Goal: Information Seeking & Learning: Find specific fact

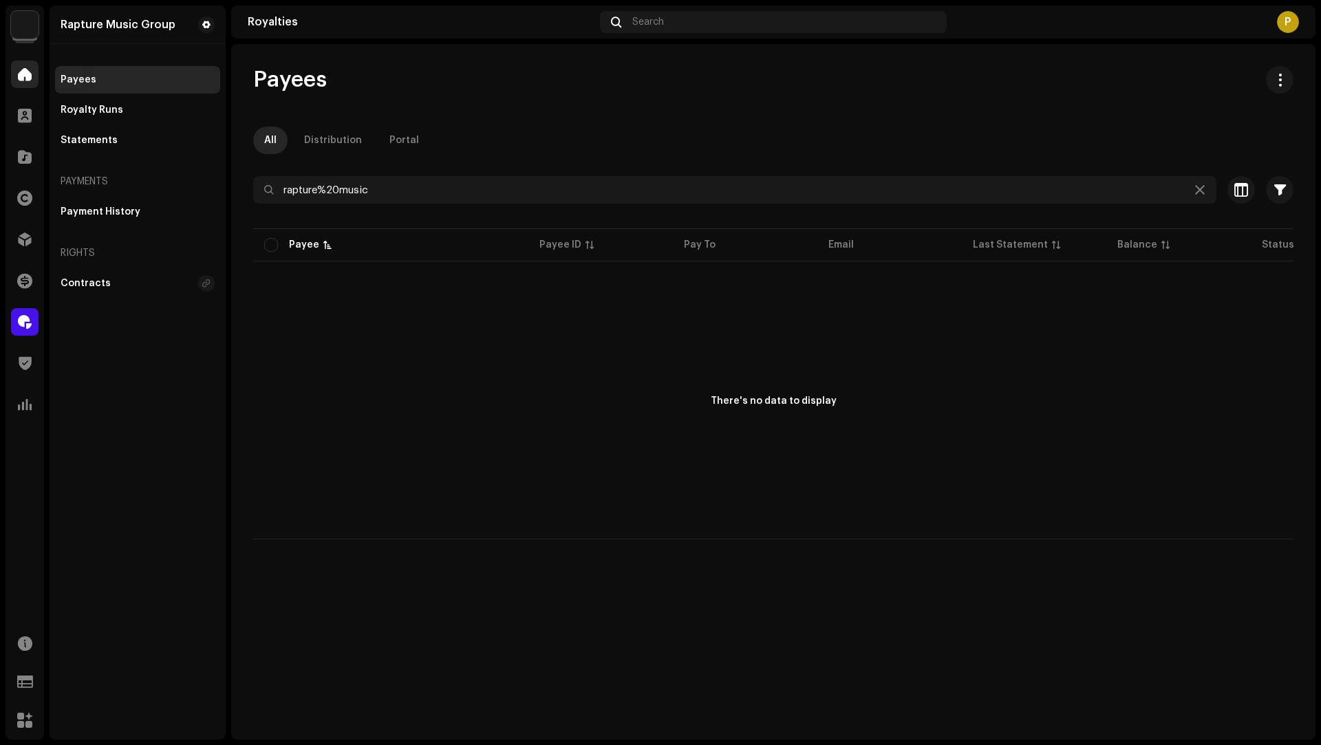
click at [27, 65] on div at bounding box center [25, 75] width 28 height 28
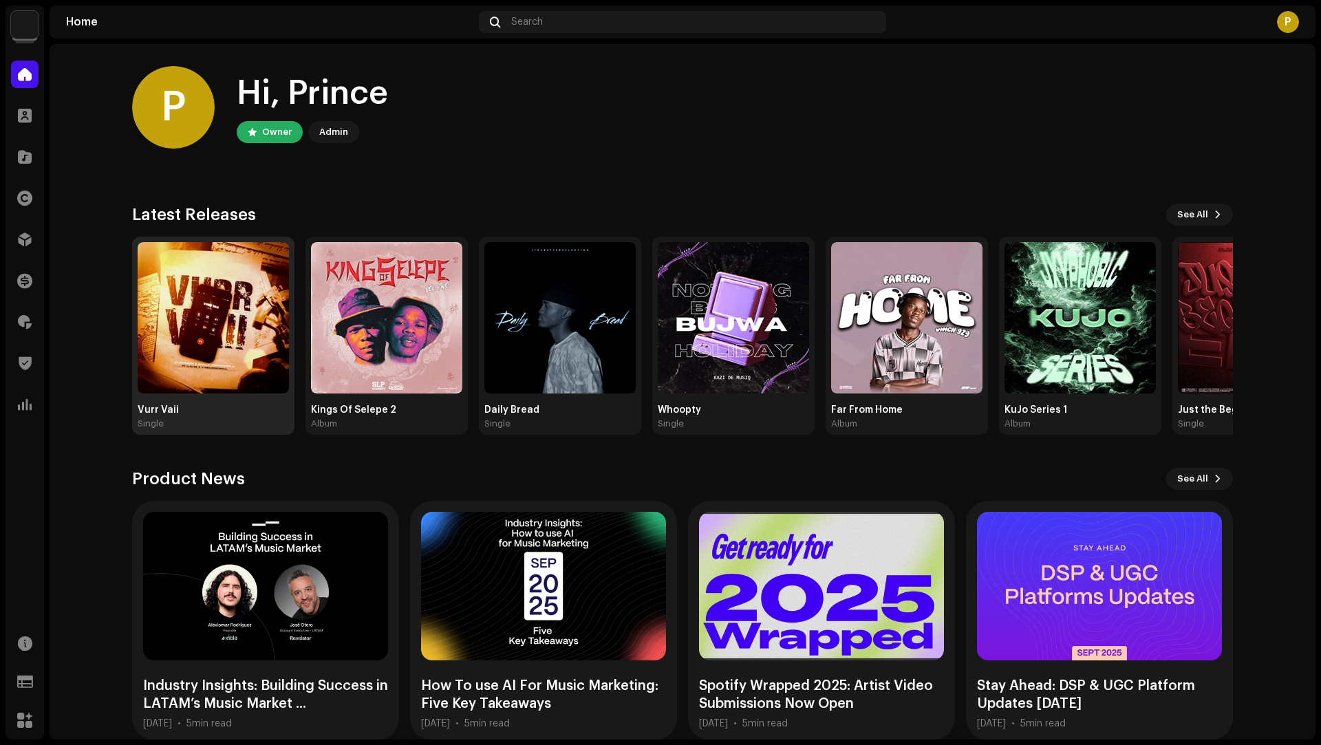
click at [195, 325] on img at bounding box center [213, 317] width 151 height 151
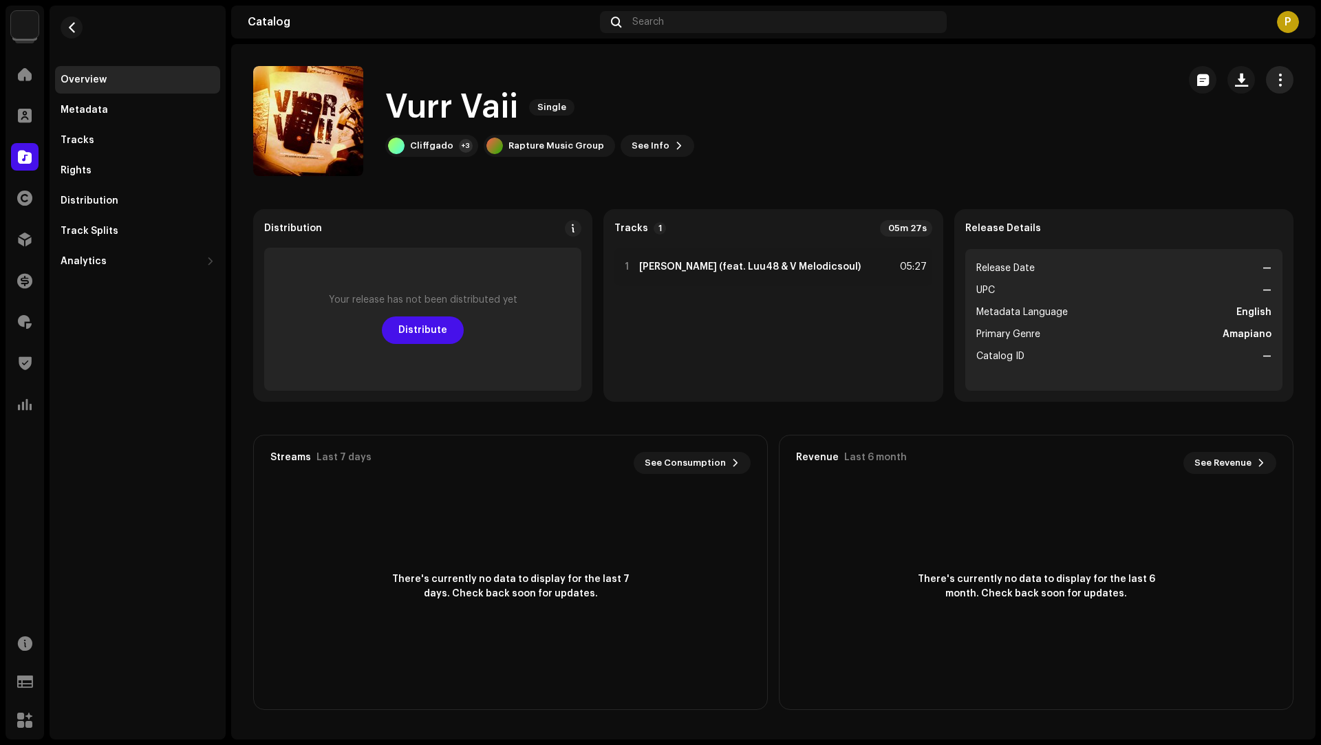
click at [1272, 80] on button "button" at bounding box center [1280, 80] width 28 height 28
click at [1212, 142] on div "Edit" at bounding box center [1218, 141] width 128 height 11
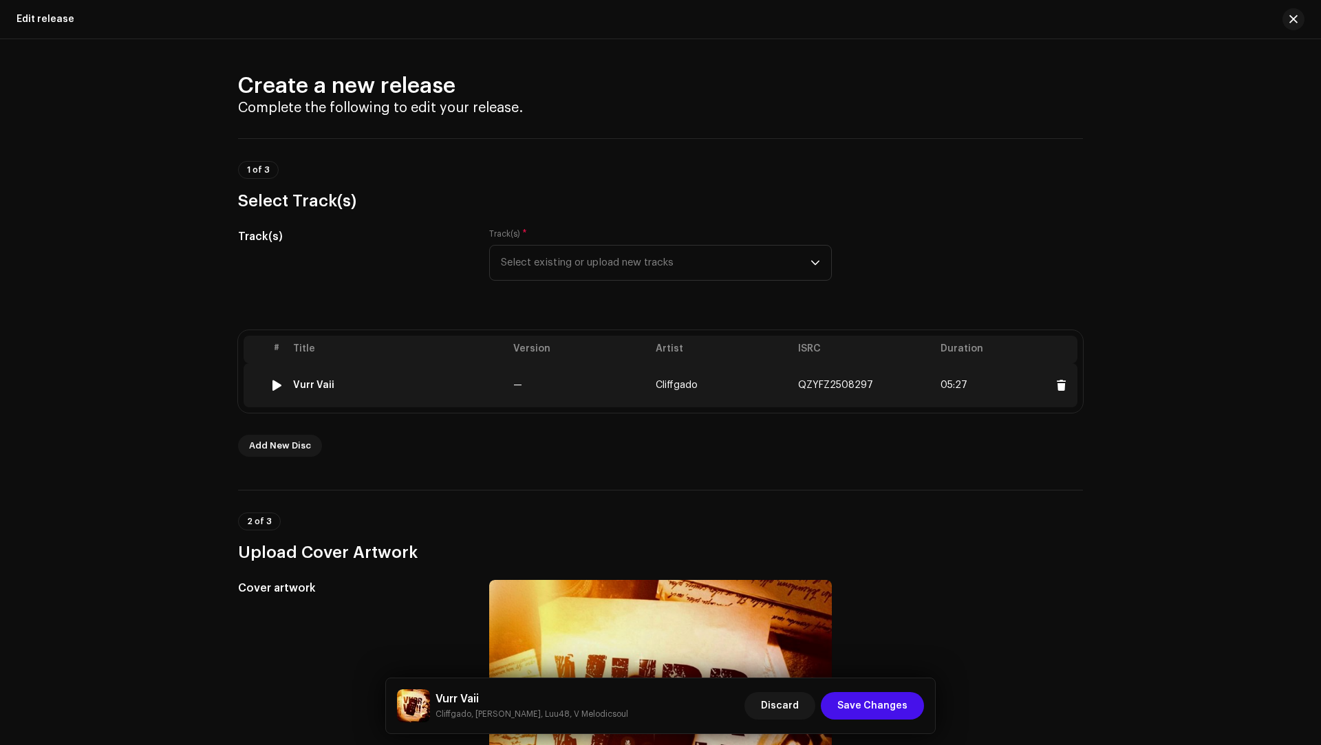
click at [616, 397] on td "—" at bounding box center [579, 385] width 142 height 44
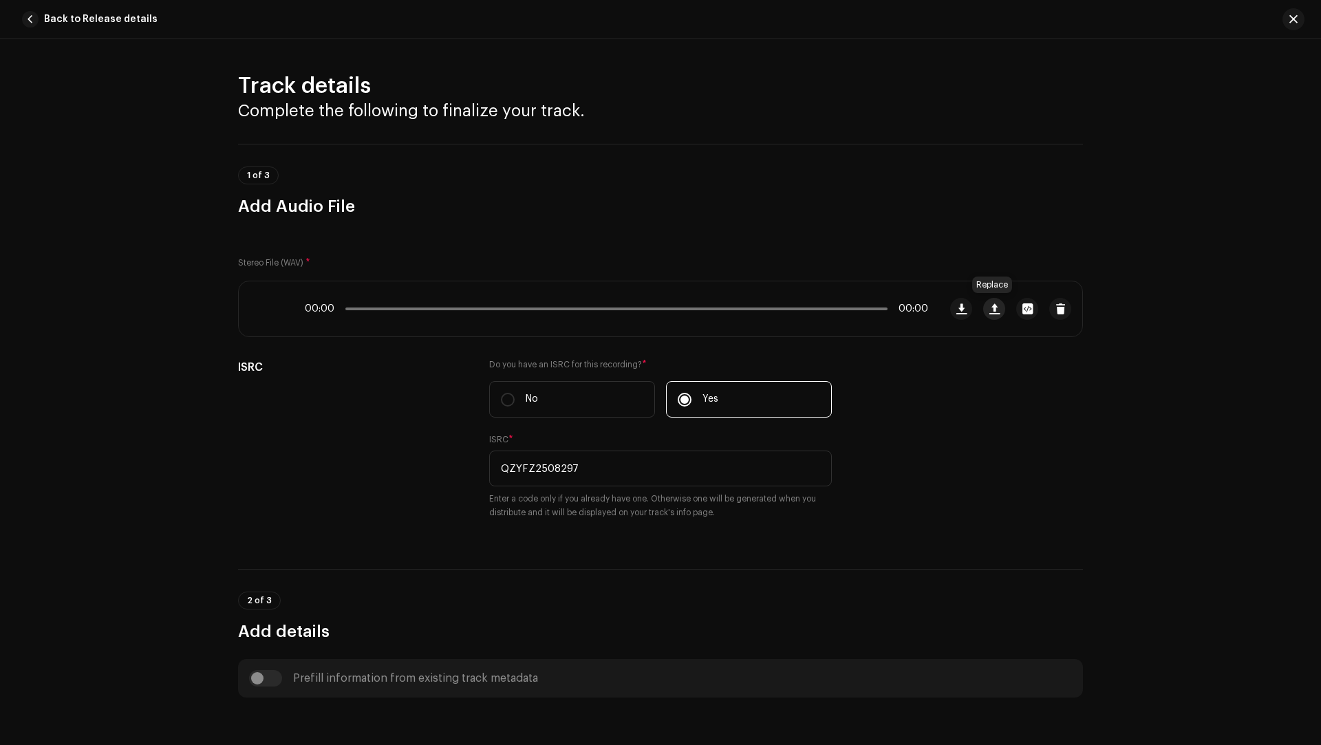
click at [993, 306] on span "button" at bounding box center [994, 308] width 10 height 11
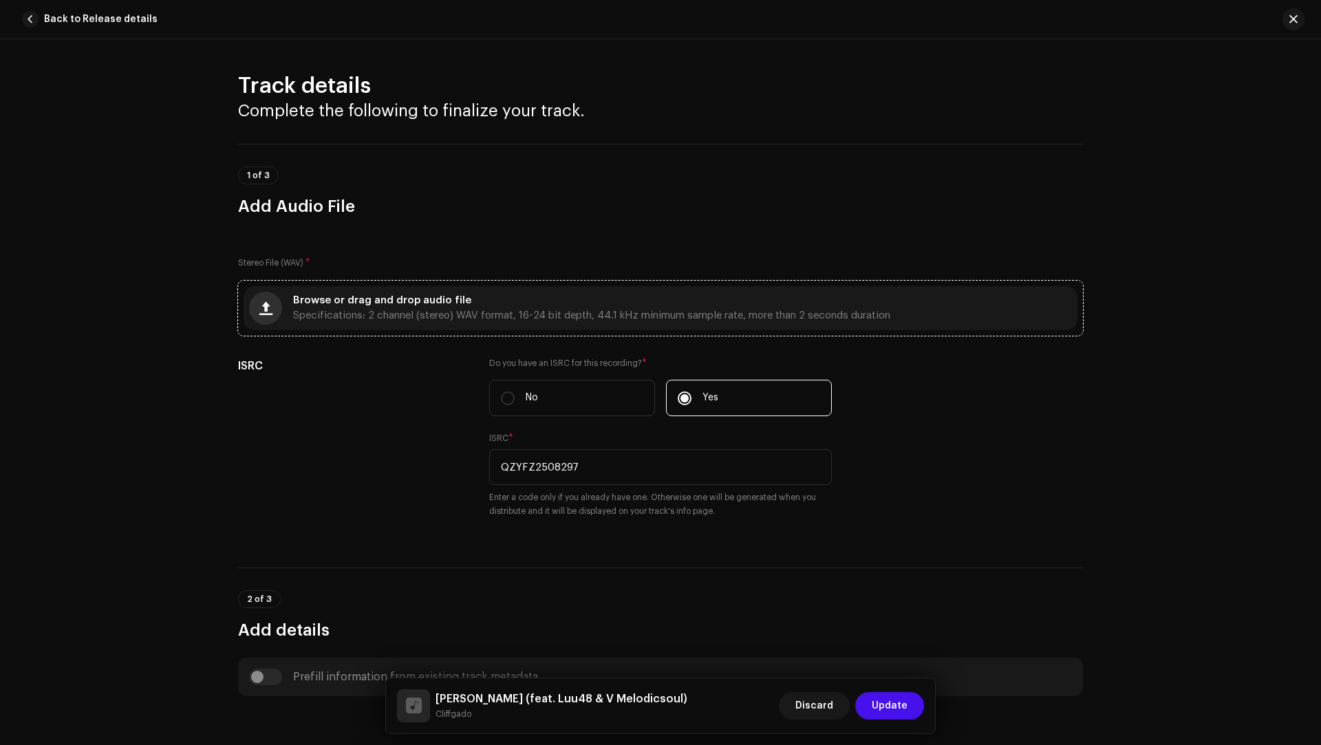
click at [252, 307] on button "button" at bounding box center [265, 308] width 33 height 33
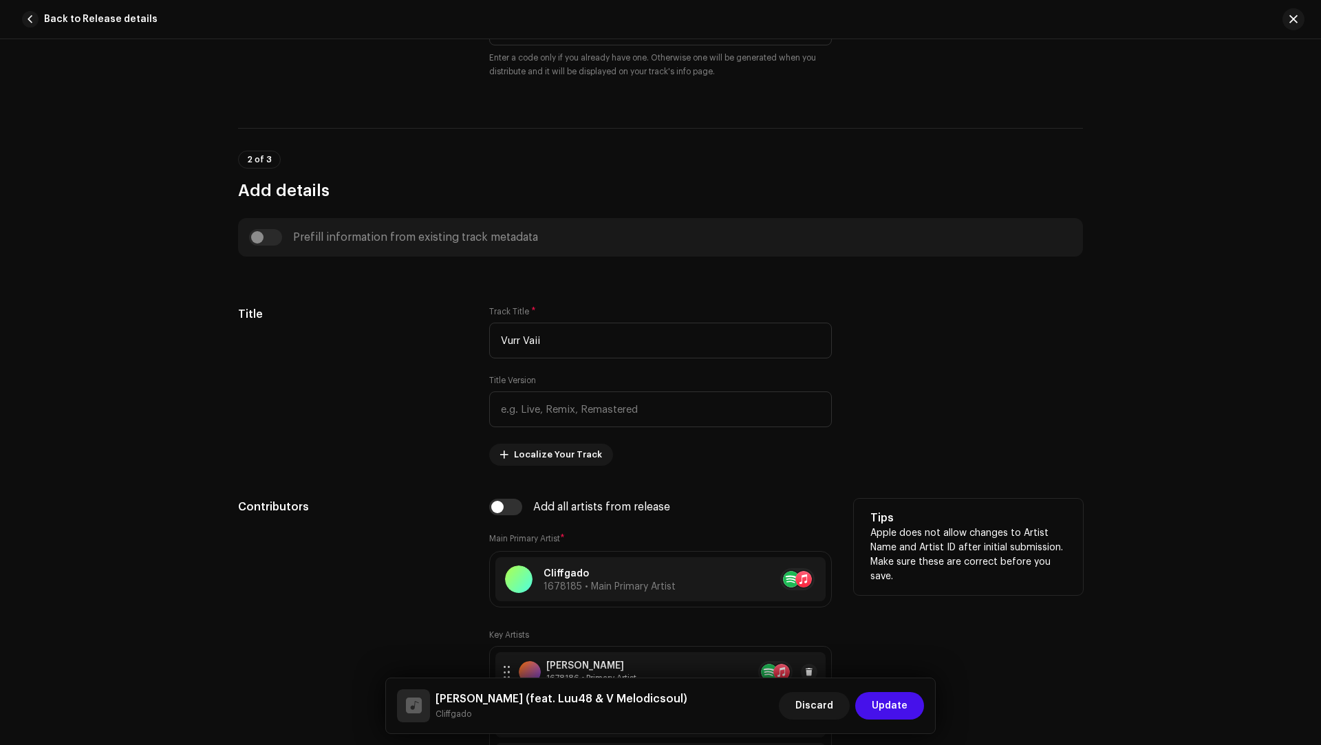
scroll to position [63, 0]
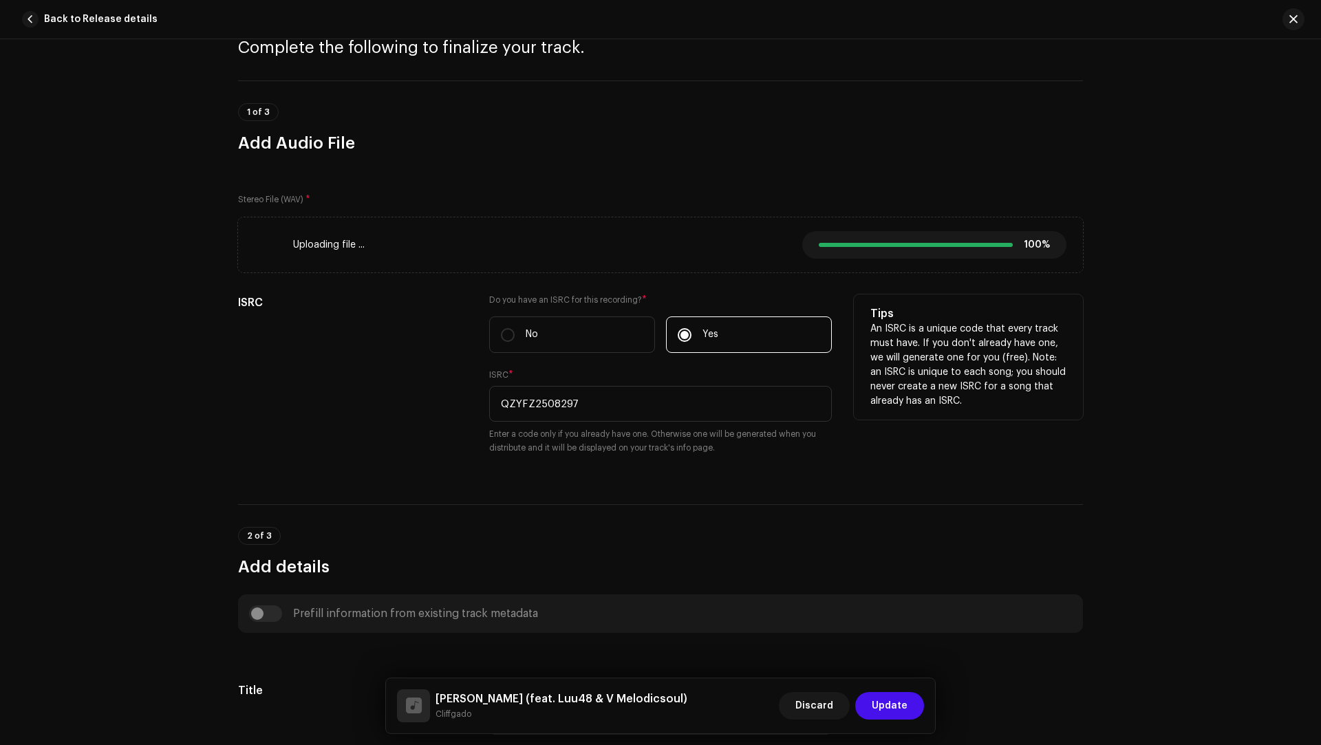
type input "00:00"
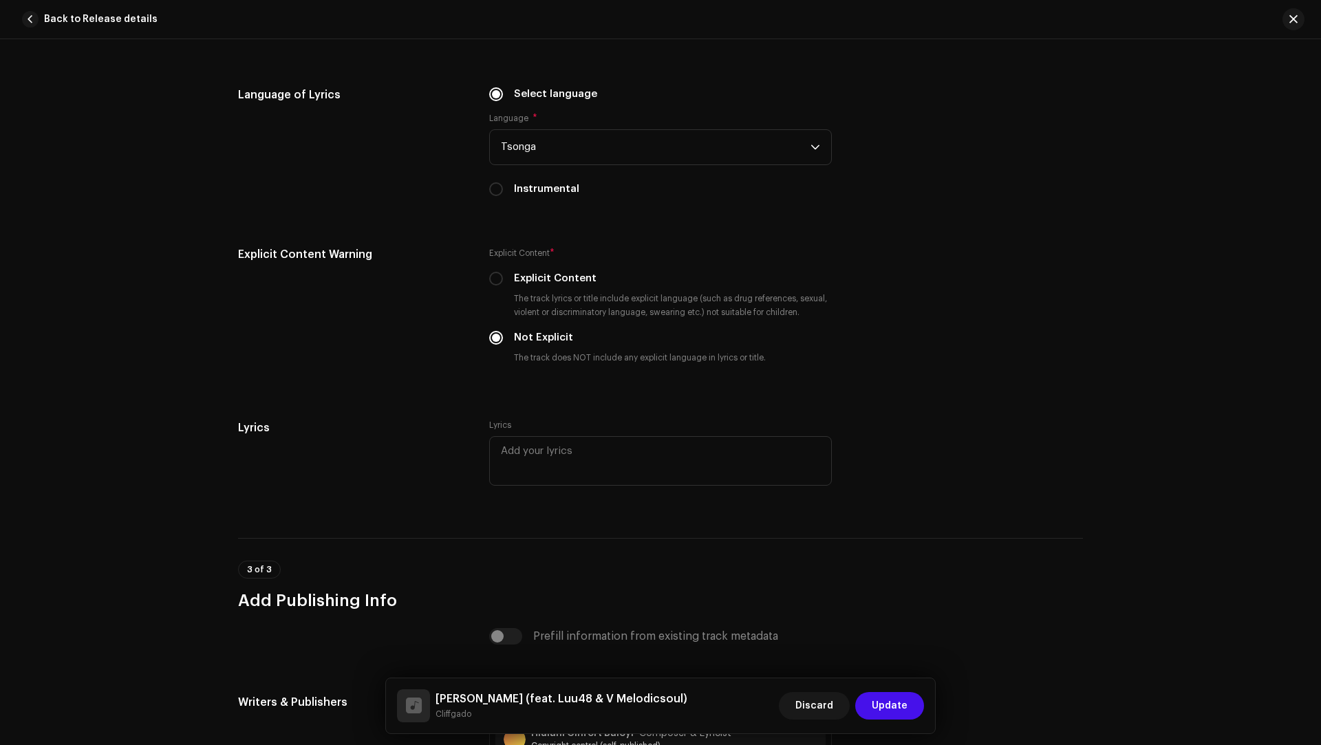
scroll to position [2705, 0]
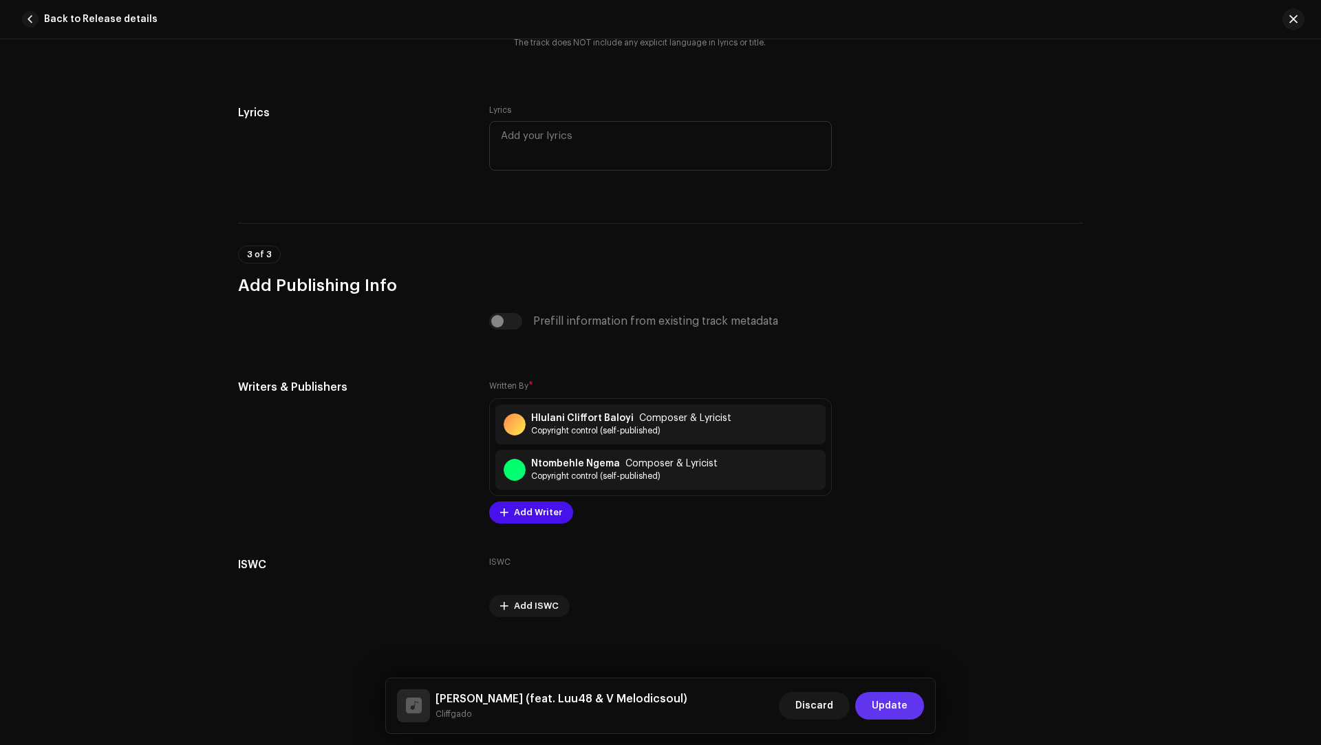
click at [900, 707] on span "Update" at bounding box center [890, 706] width 36 height 28
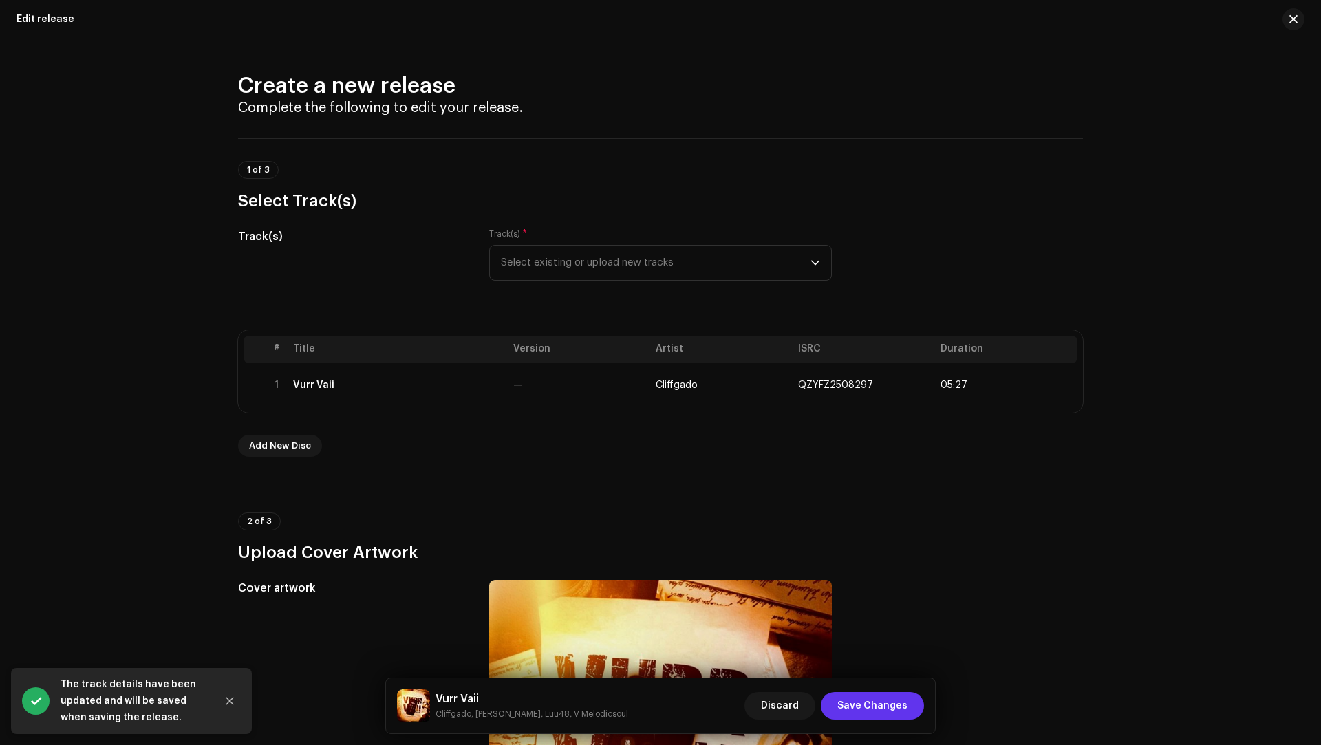
click at [889, 707] on span "Save Changes" at bounding box center [872, 706] width 70 height 28
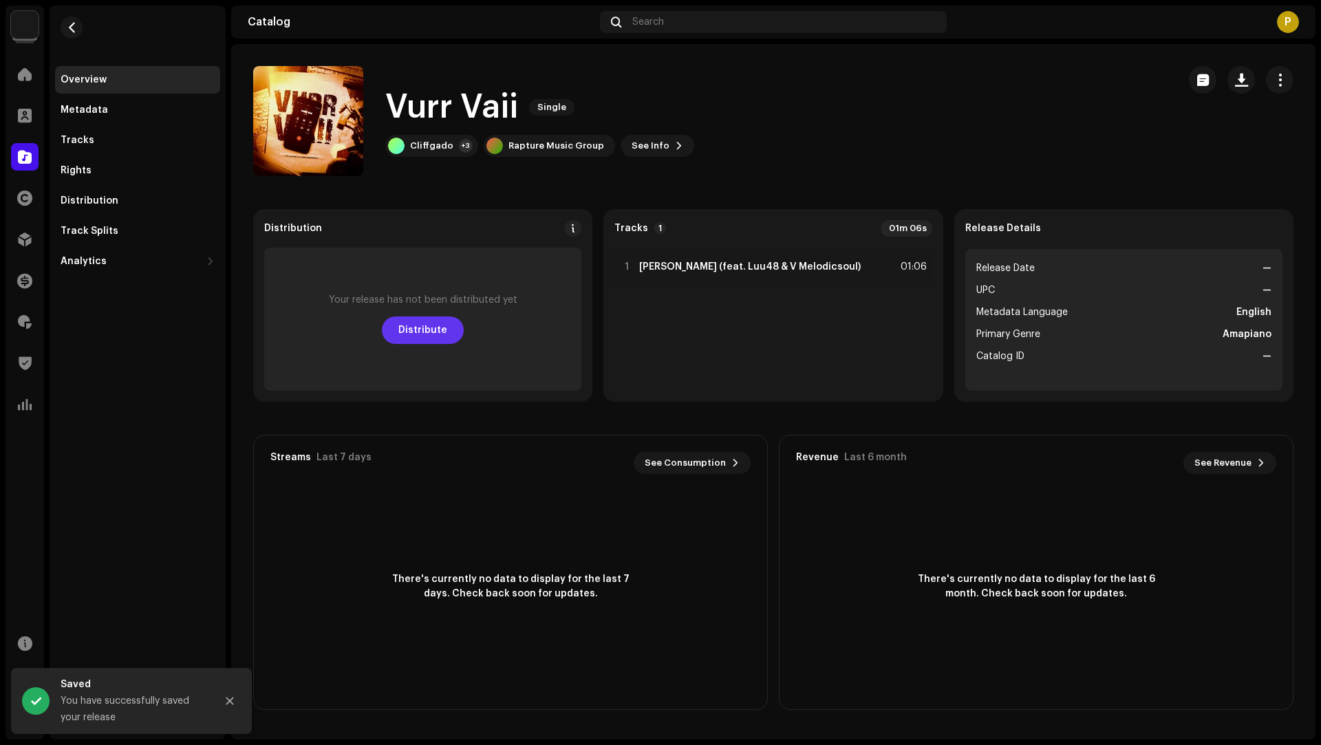
click at [446, 333] on button "Distribute" at bounding box center [423, 330] width 82 height 28
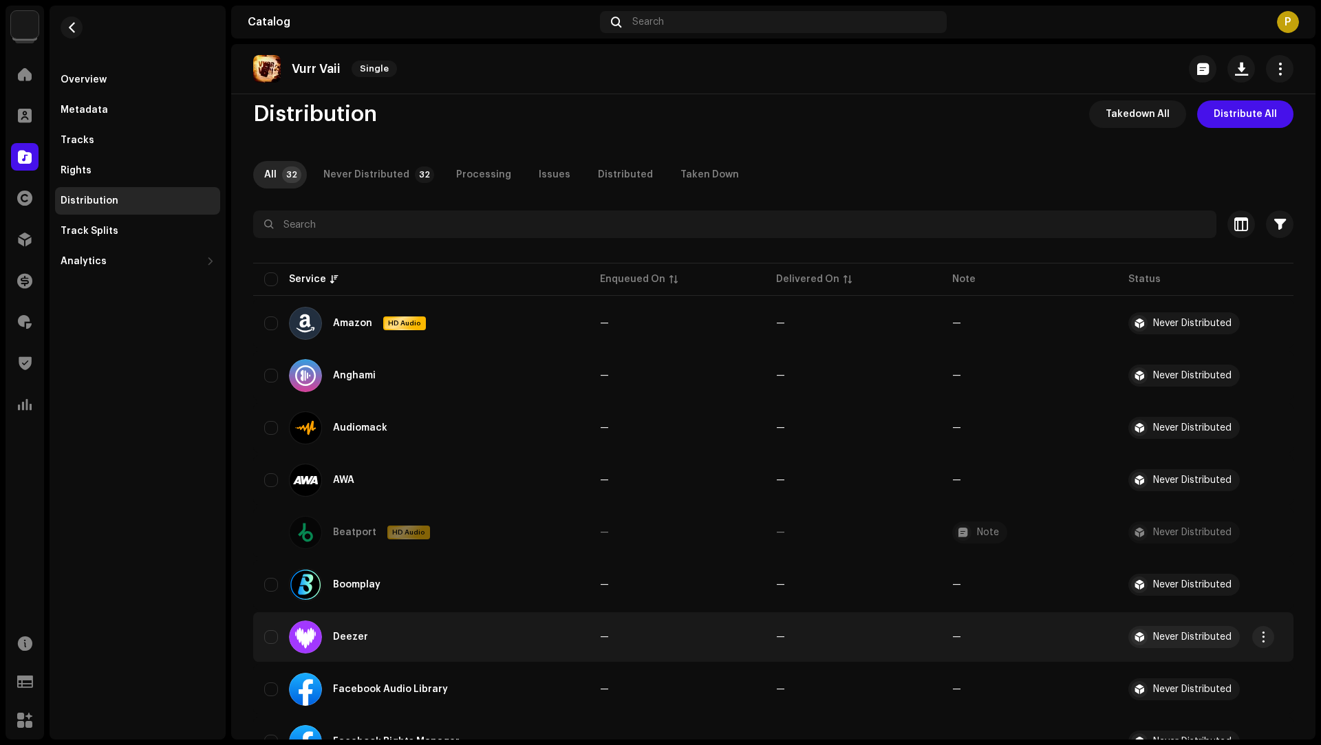
scroll to position [30, 0]
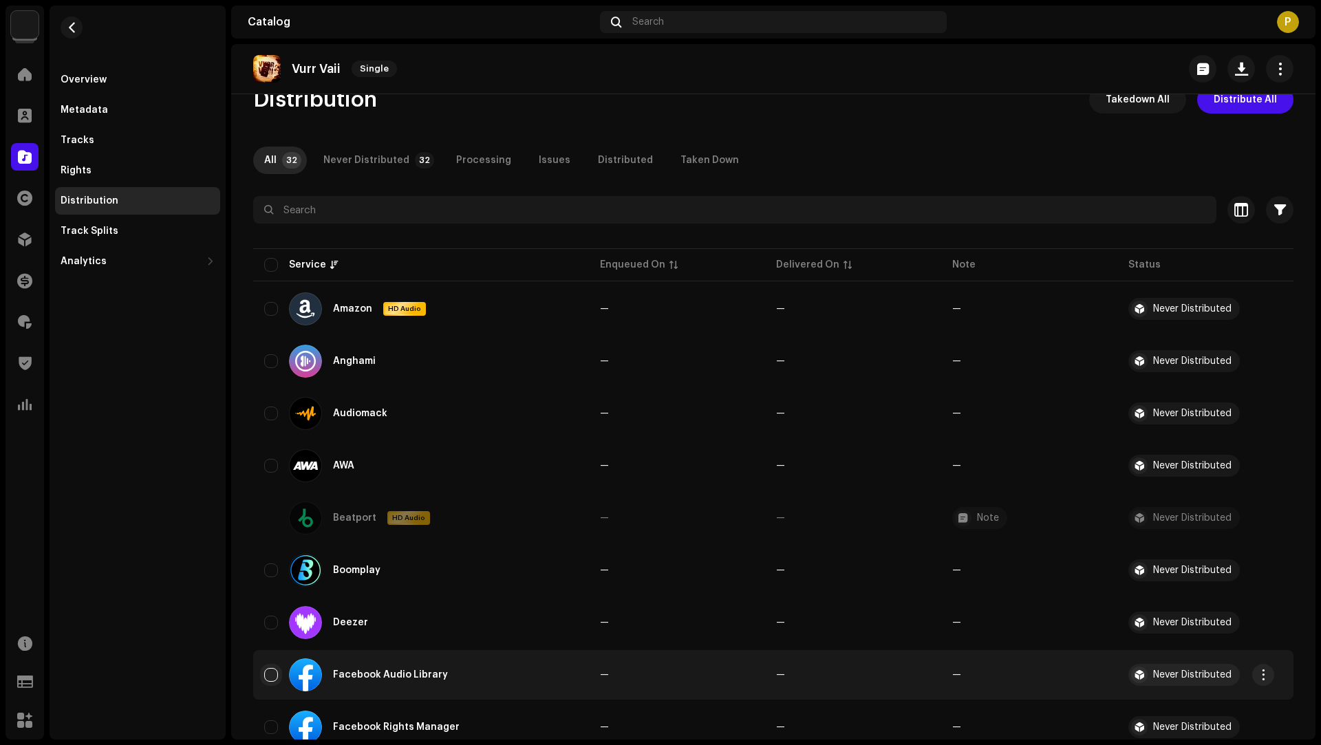
click at [276, 675] on input "checkbox" at bounding box center [271, 675] width 14 height 14
checkbox input "true"
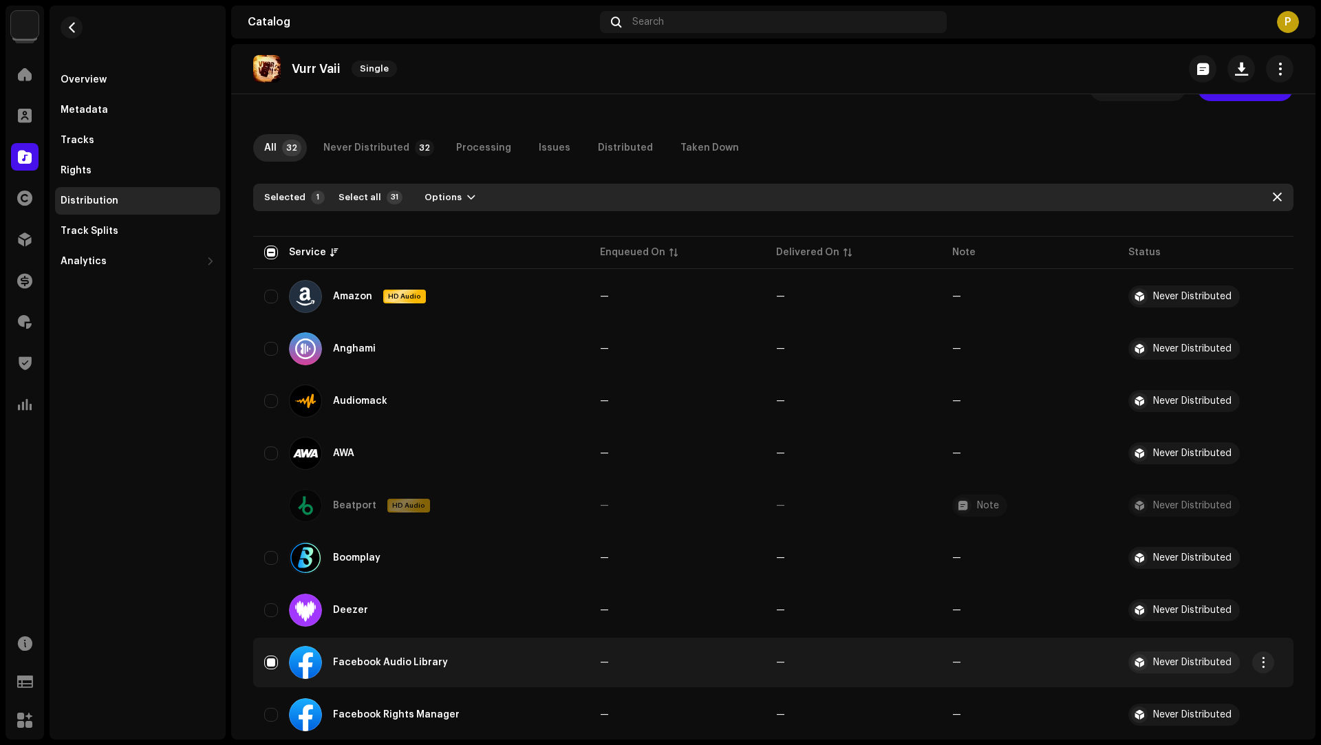
scroll to position [62, 0]
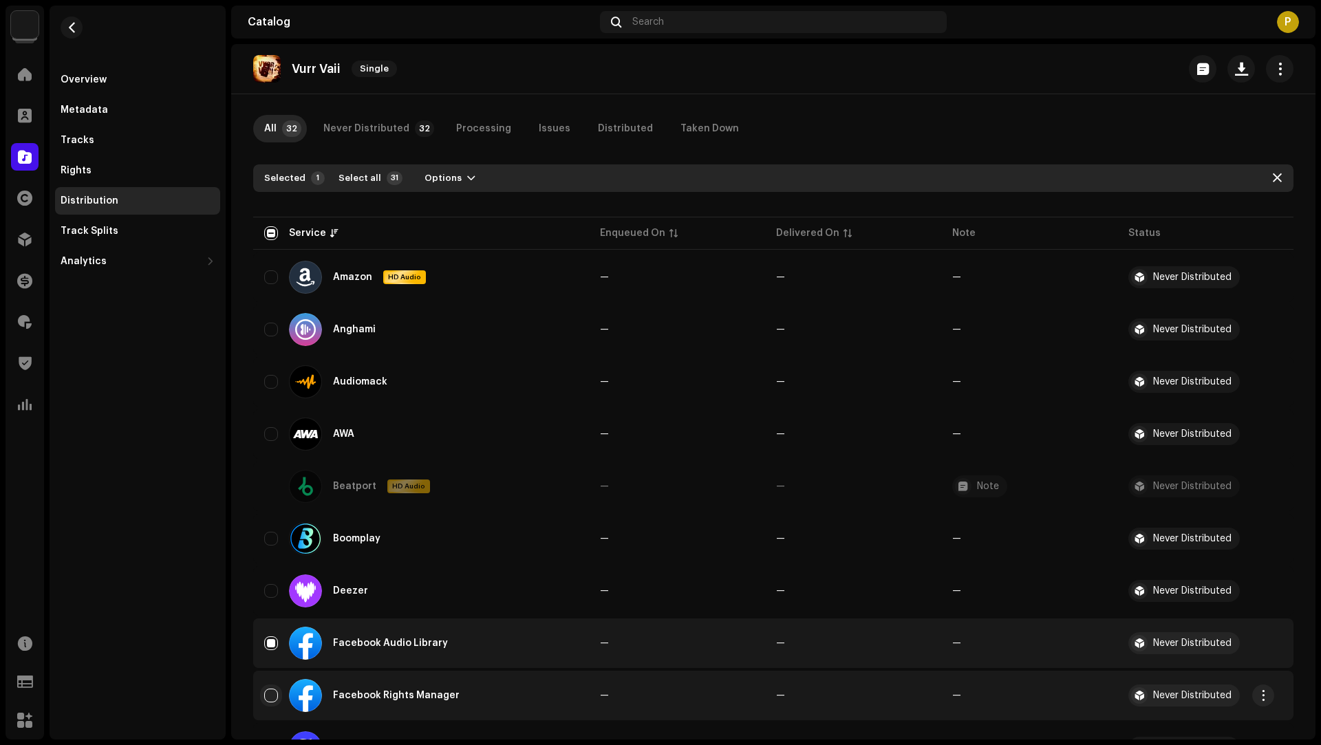
click at [271, 691] on input "Row Unselected" at bounding box center [271, 696] width 14 height 14
checkbox input "true"
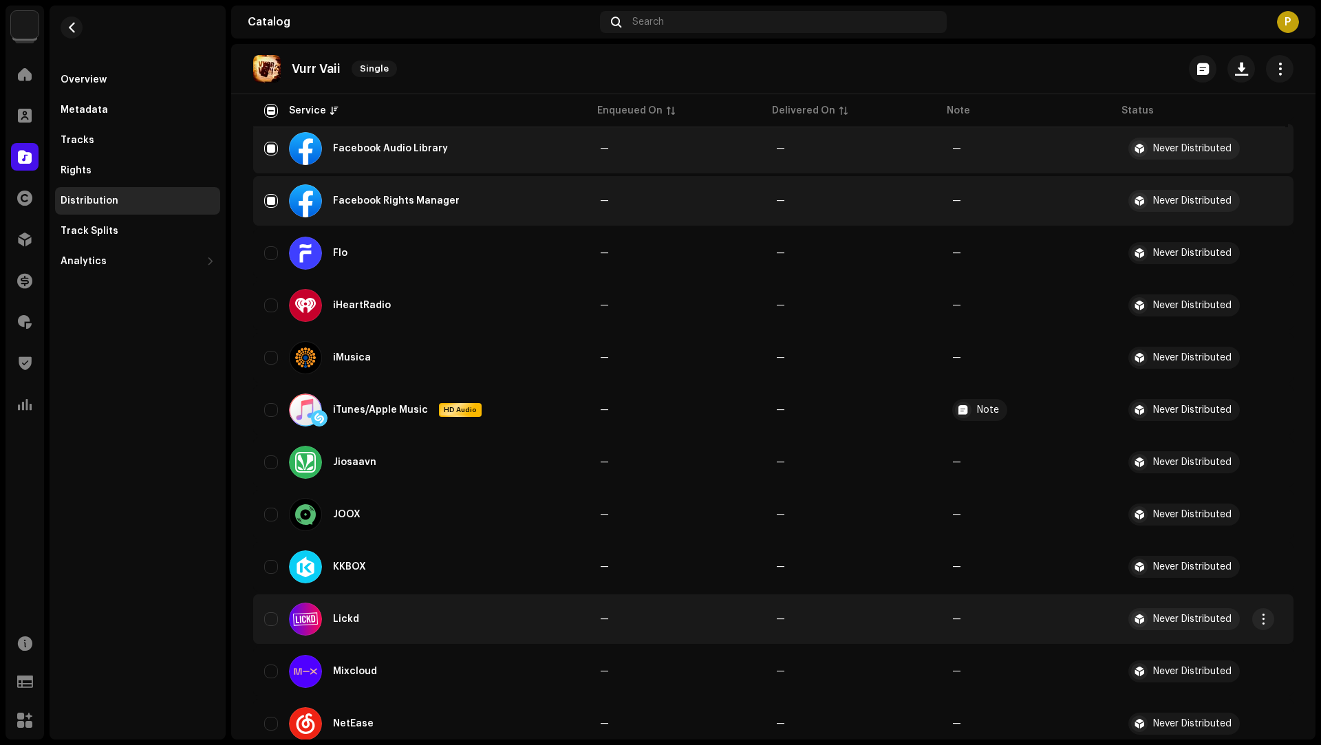
scroll to position [909, 0]
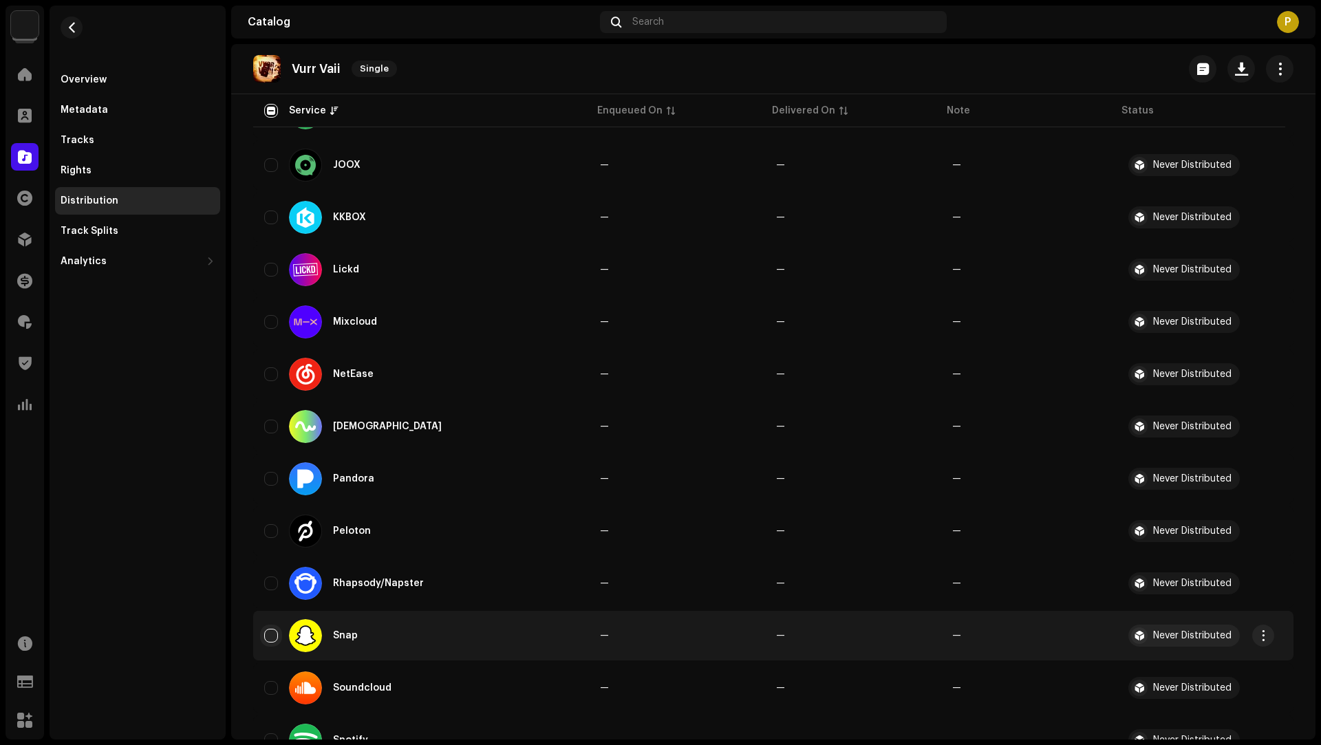
click at [273, 634] on input "Row Unselected" at bounding box center [271, 636] width 14 height 14
checkbox input "true"
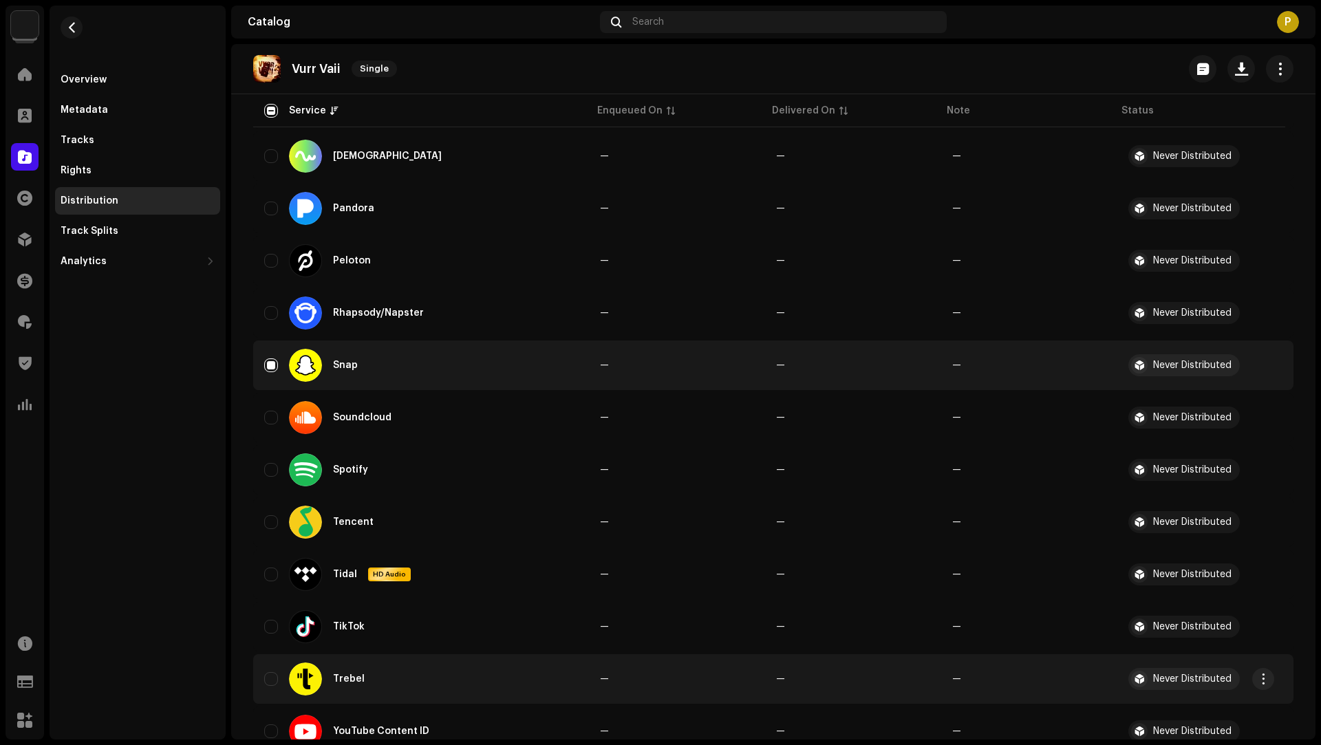
scroll to position [1282, 0]
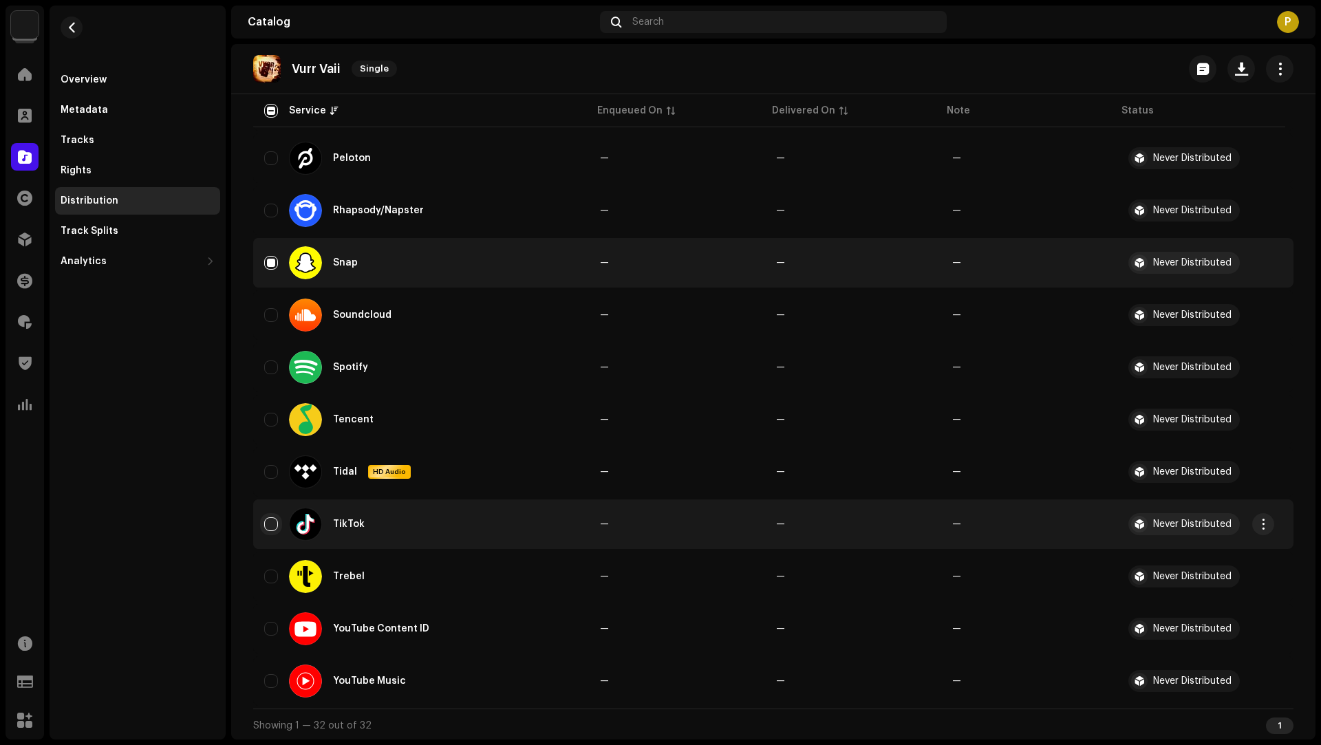
click at [274, 526] on input "Row Unselected" at bounding box center [271, 524] width 14 height 14
checkbox input "true"
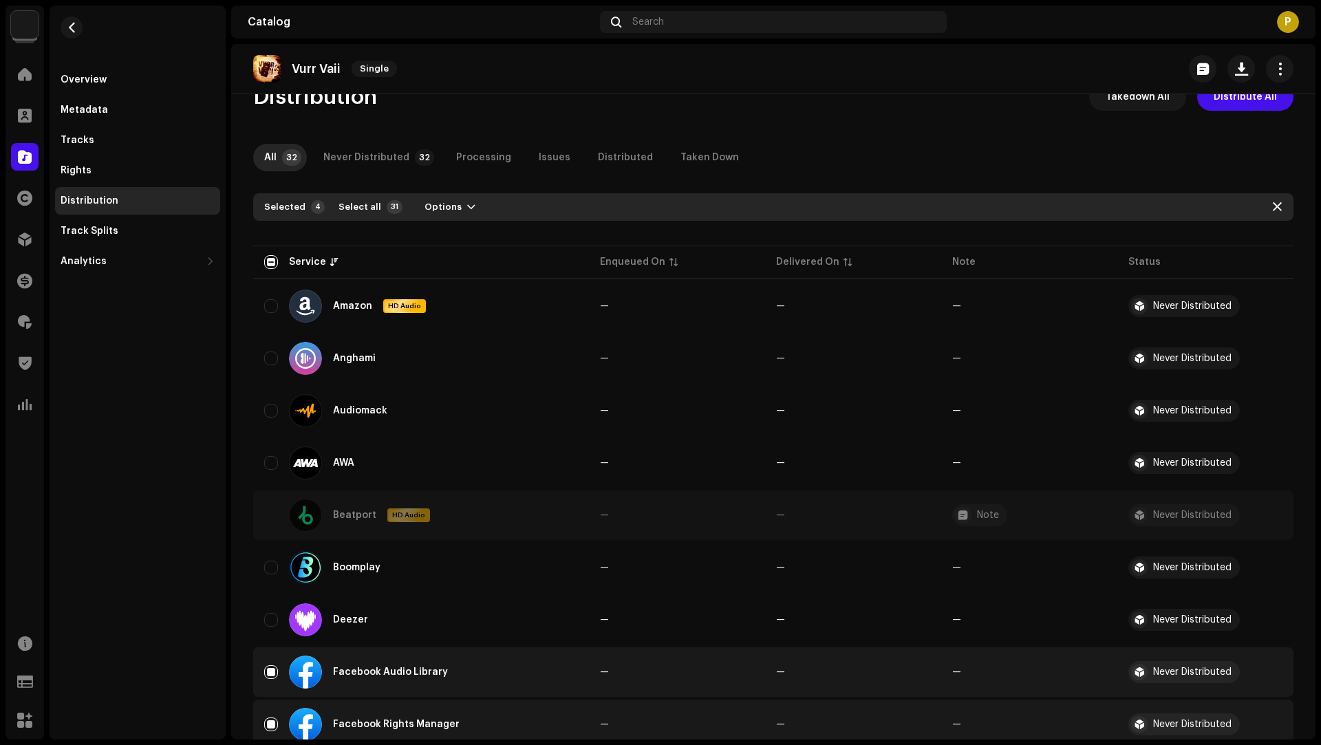
scroll to position [0, 0]
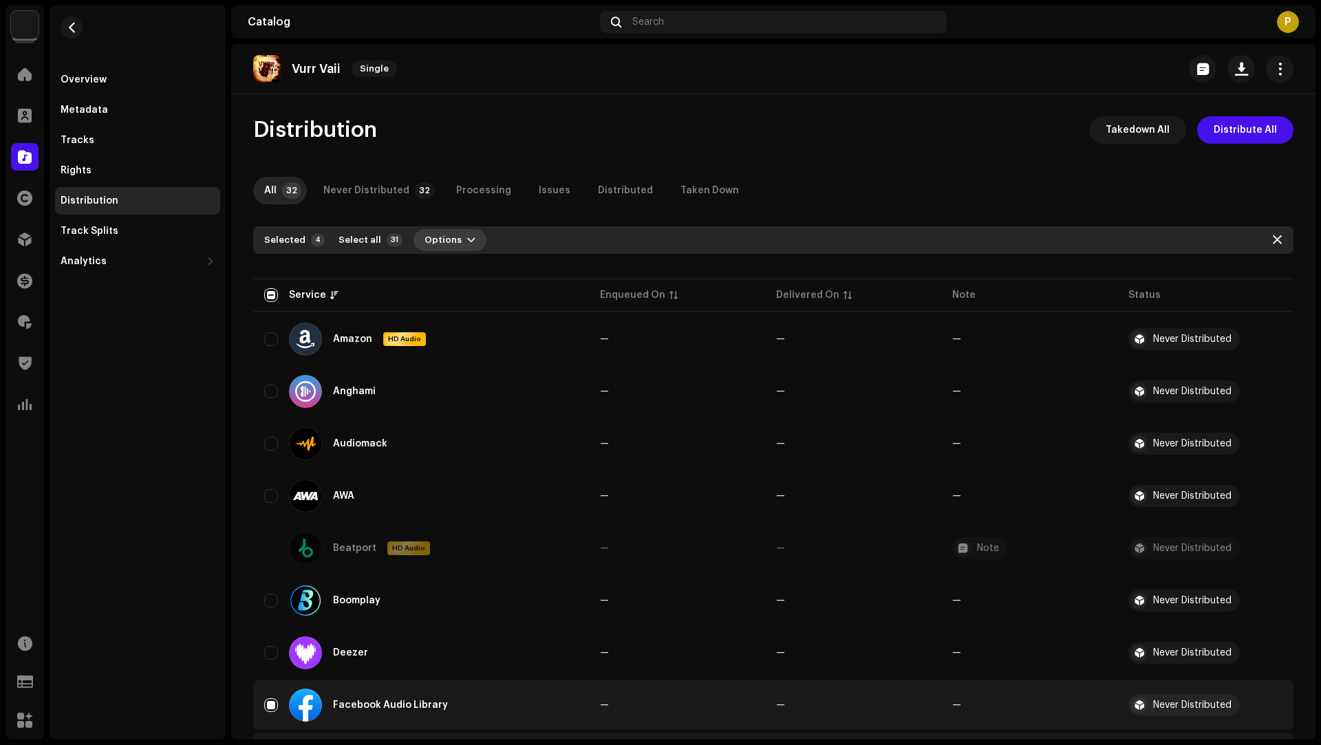
click at [467, 239] on span "button" at bounding box center [471, 240] width 8 height 11
click at [499, 276] on div "Distribute" at bounding box center [482, 271] width 139 height 28
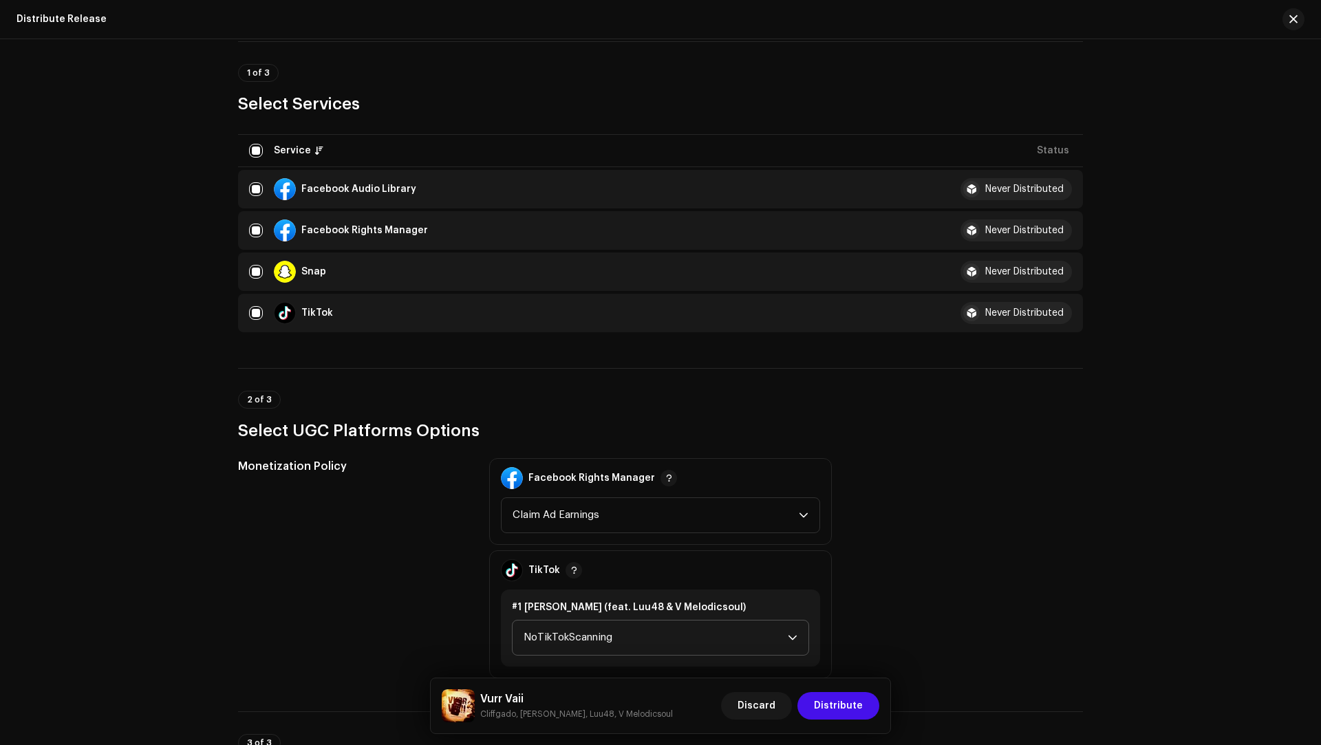
scroll to position [171, 0]
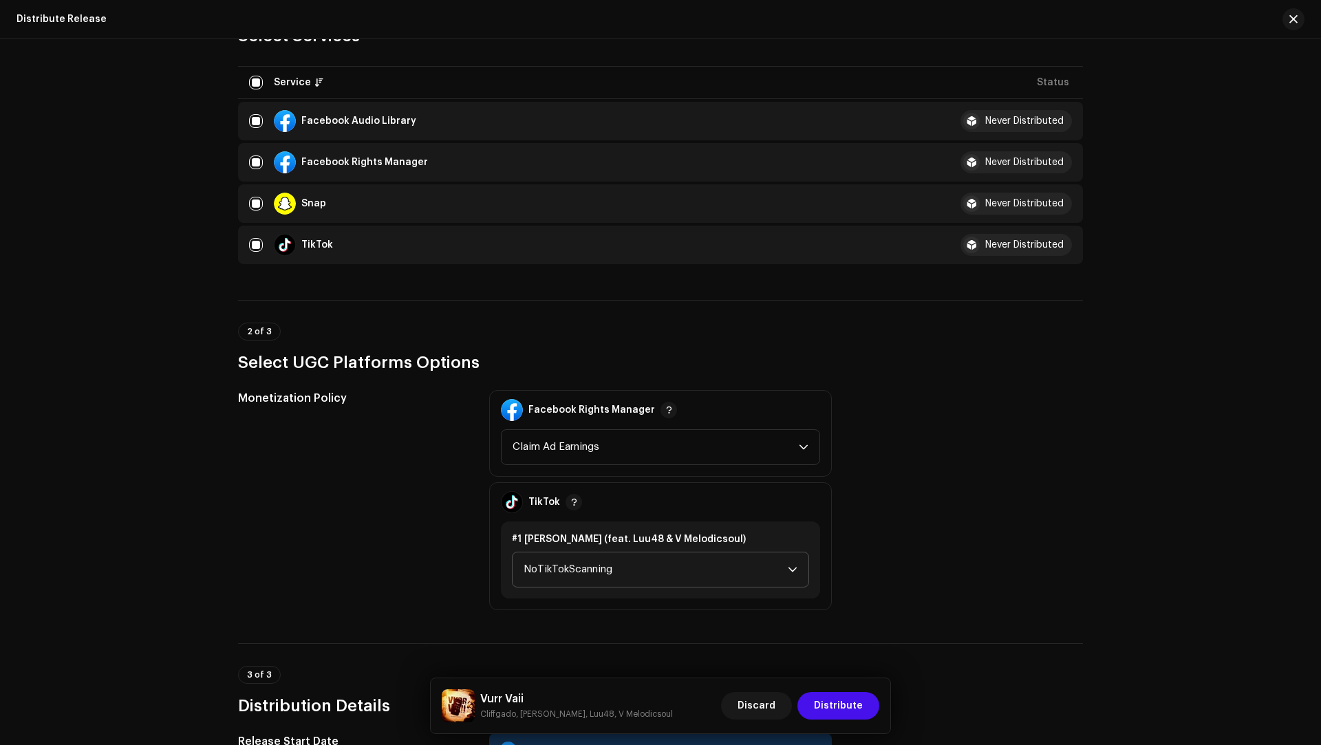
click at [609, 573] on span "NoTikTokScanning" at bounding box center [655, 569] width 264 height 34
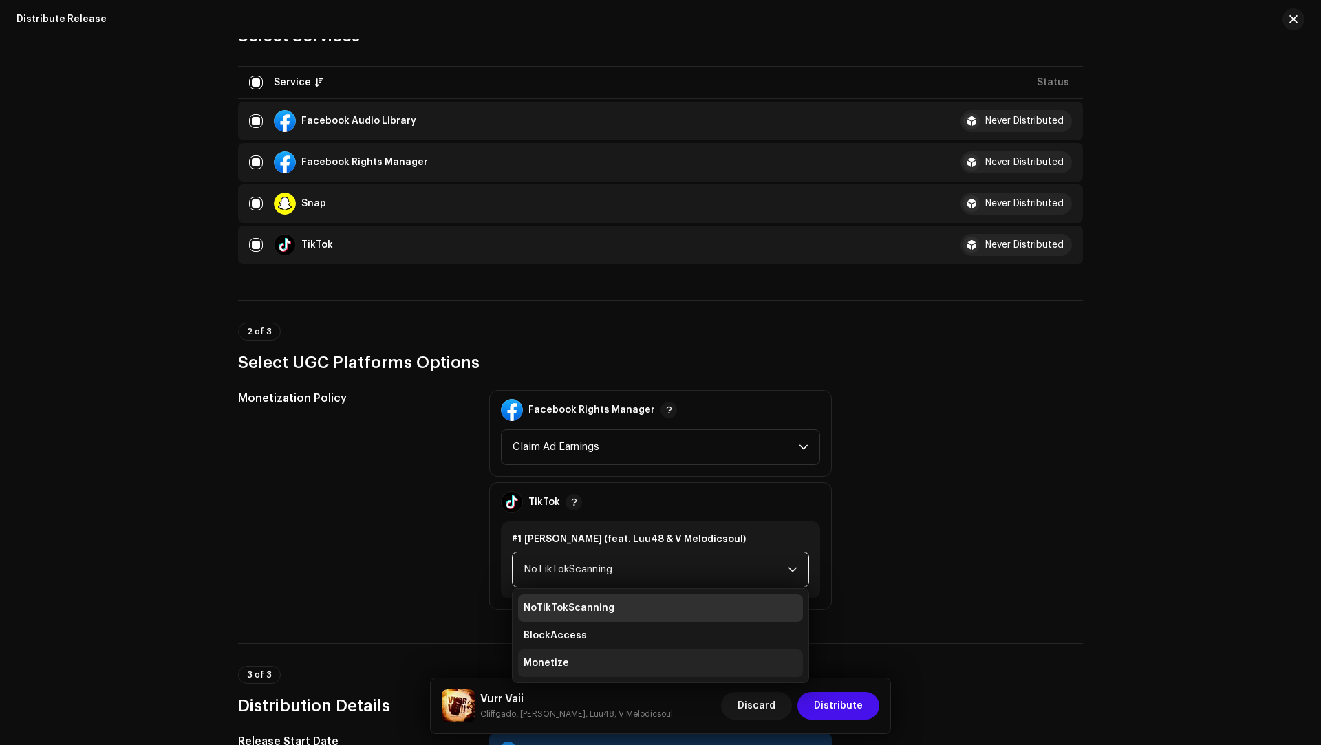
click at [584, 656] on li "Monetize" at bounding box center [660, 663] width 285 height 28
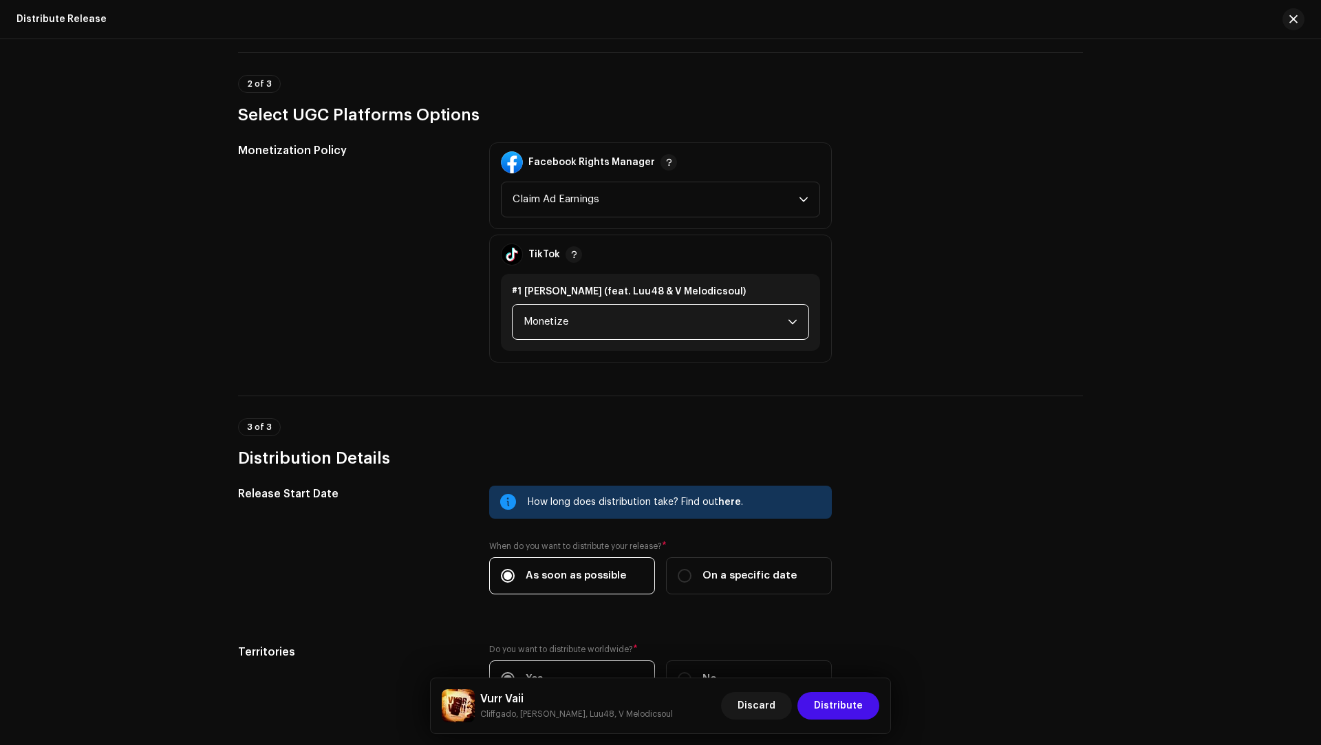
scroll to position [516, 0]
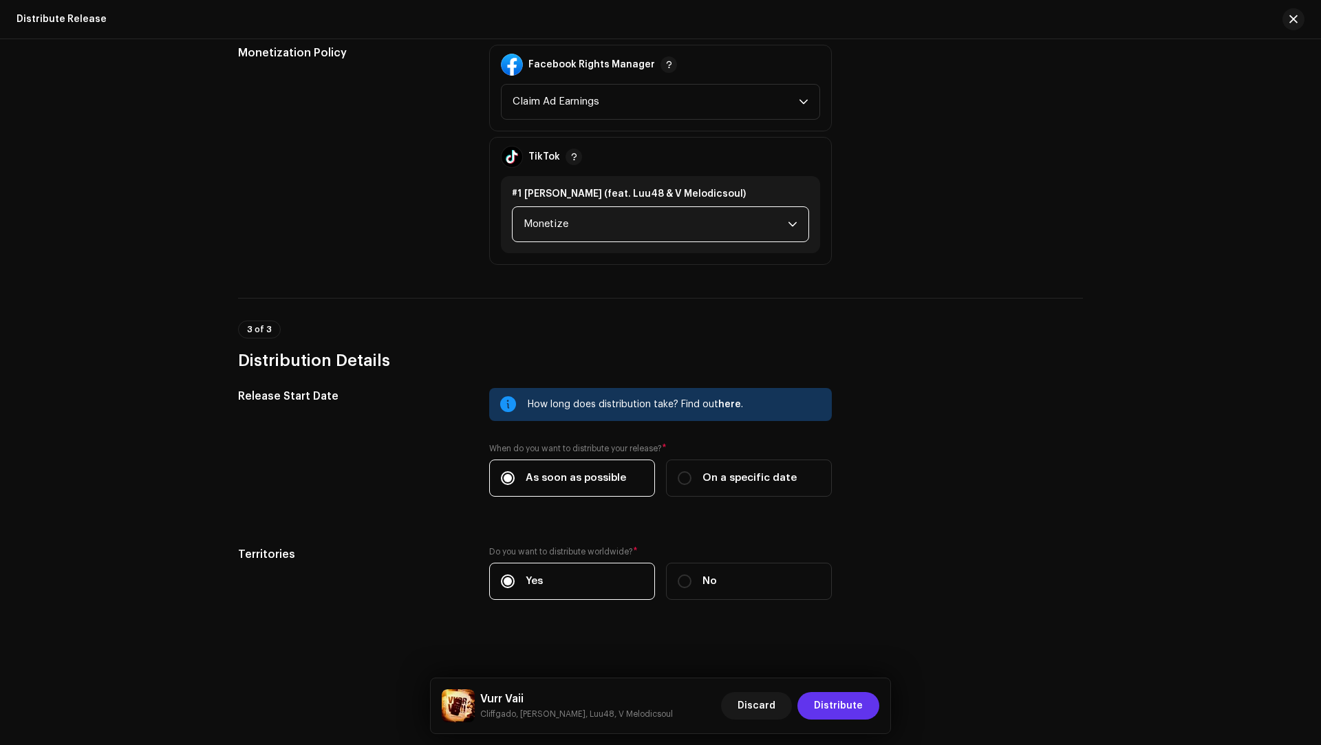
click at [845, 706] on span "Distribute" at bounding box center [838, 706] width 49 height 28
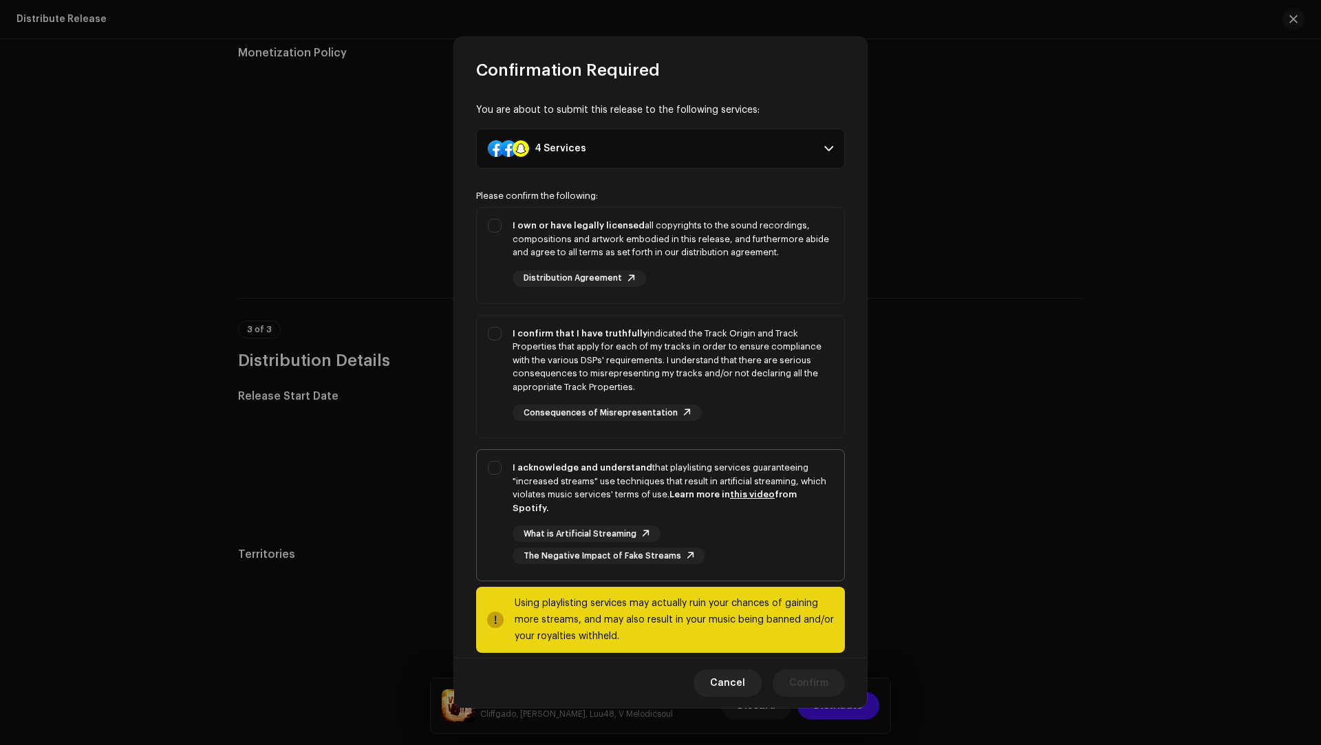
click at [600, 489] on div "I acknowledge and understand that playlisting services guaranteeing "increased …" at bounding box center [672, 488] width 321 height 54
checkbox input "true"
click at [751, 383] on div "I confirm that I have truthfully indicated the Track Origin and Track Propertie…" at bounding box center [672, 360] width 321 height 67
checkbox input "true"
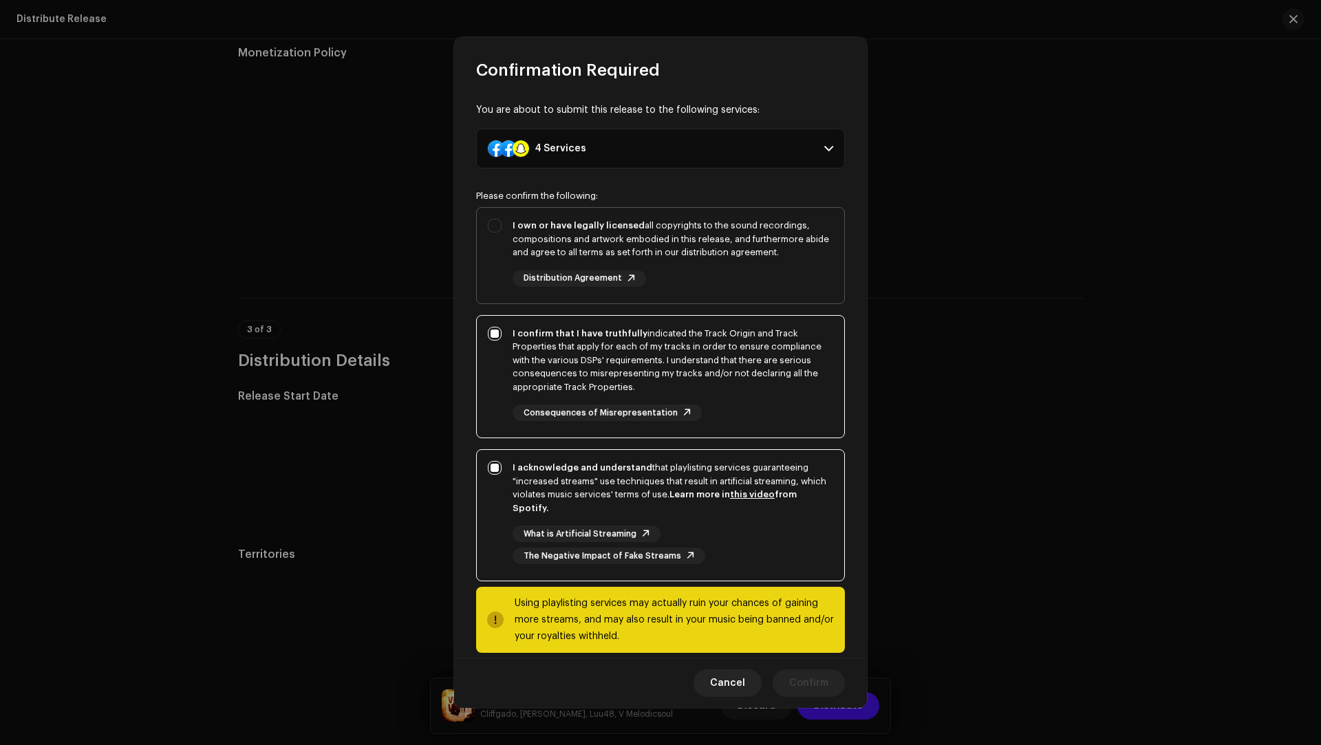
click at [737, 288] on div "I own or have legally licensed all copyrights to the sound recordings, composit…" at bounding box center [660, 253] width 367 height 90
checkbox input "true"
click at [810, 667] on div "Cancel Confirm" at bounding box center [660, 683] width 413 height 50
click at [810, 678] on span "Confirm" at bounding box center [808, 683] width 39 height 28
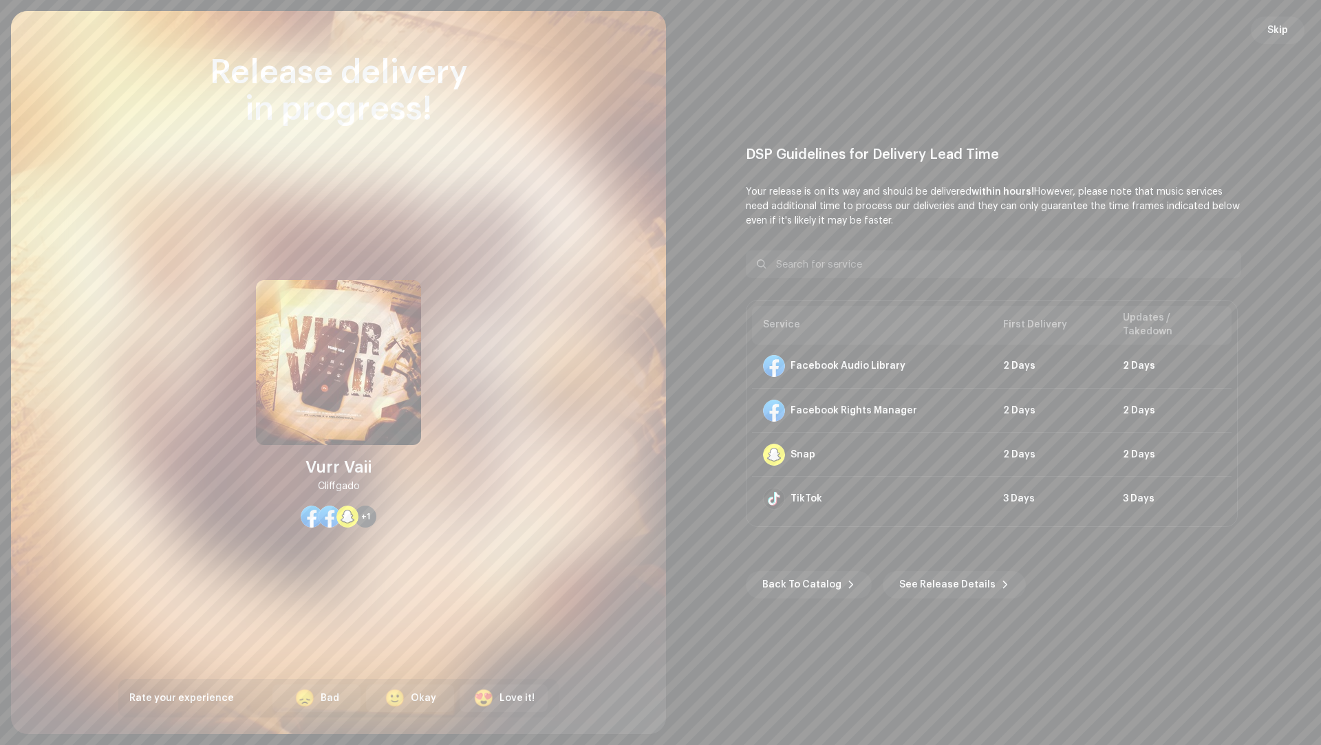
drag, startPoint x: 1279, startPoint y: 28, endPoint x: 1229, endPoint y: 31, distance: 49.6
click at [1279, 27] on span "Skip" at bounding box center [1277, 31] width 21 height 28
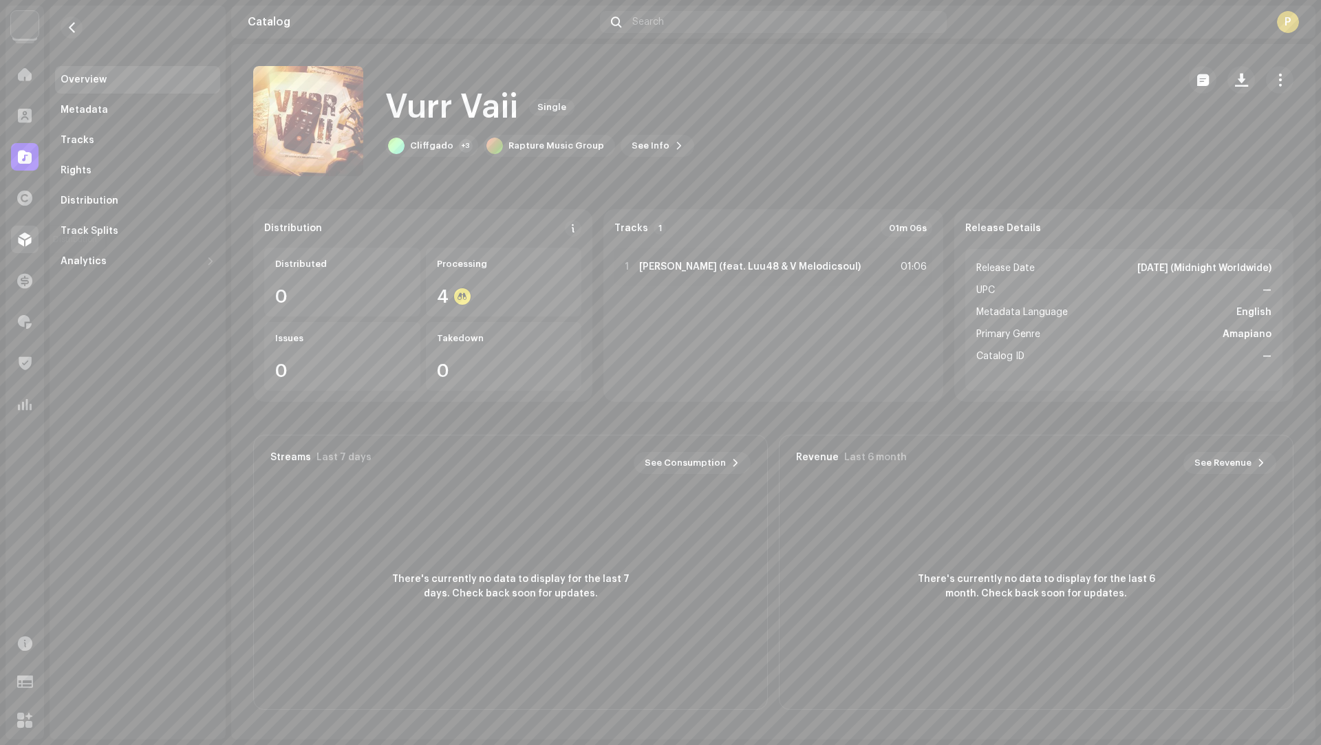
click at [32, 234] on div at bounding box center [25, 240] width 28 height 28
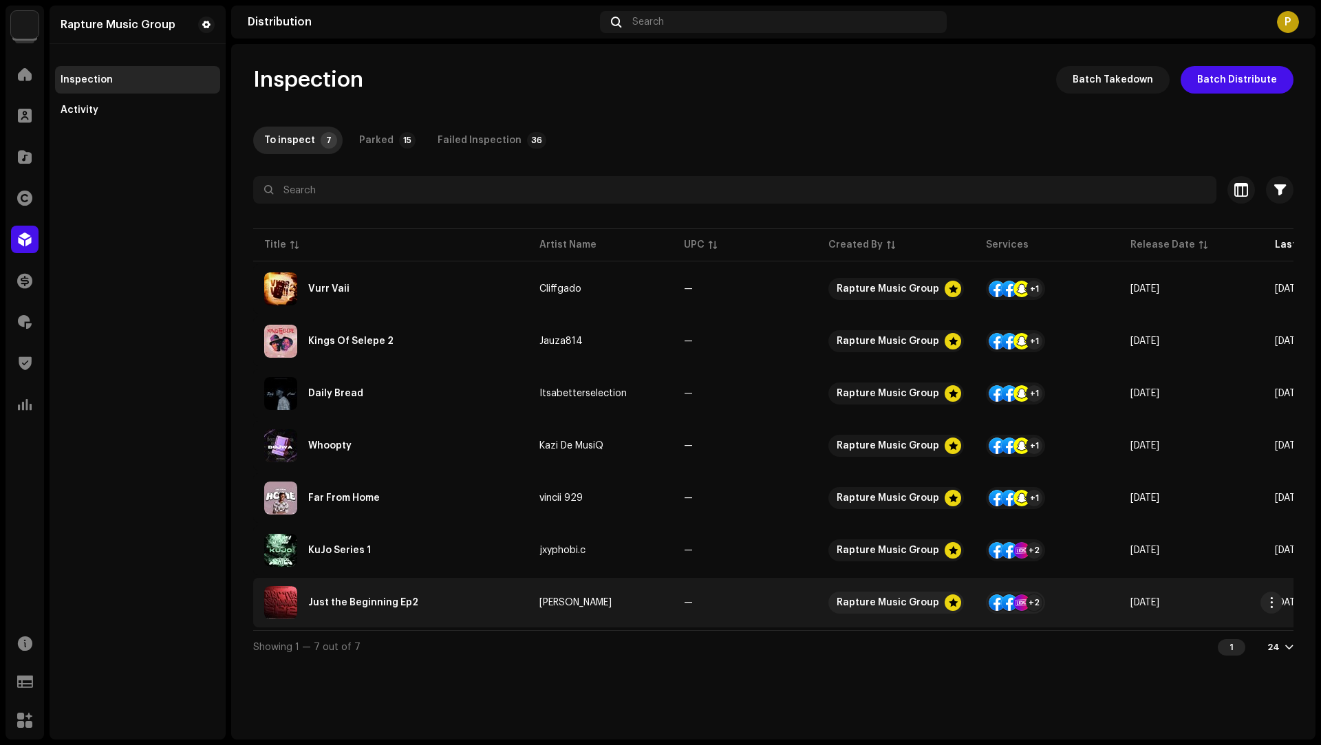
click at [487, 607] on div "Just the Beginning Ep2" at bounding box center [390, 602] width 253 height 33
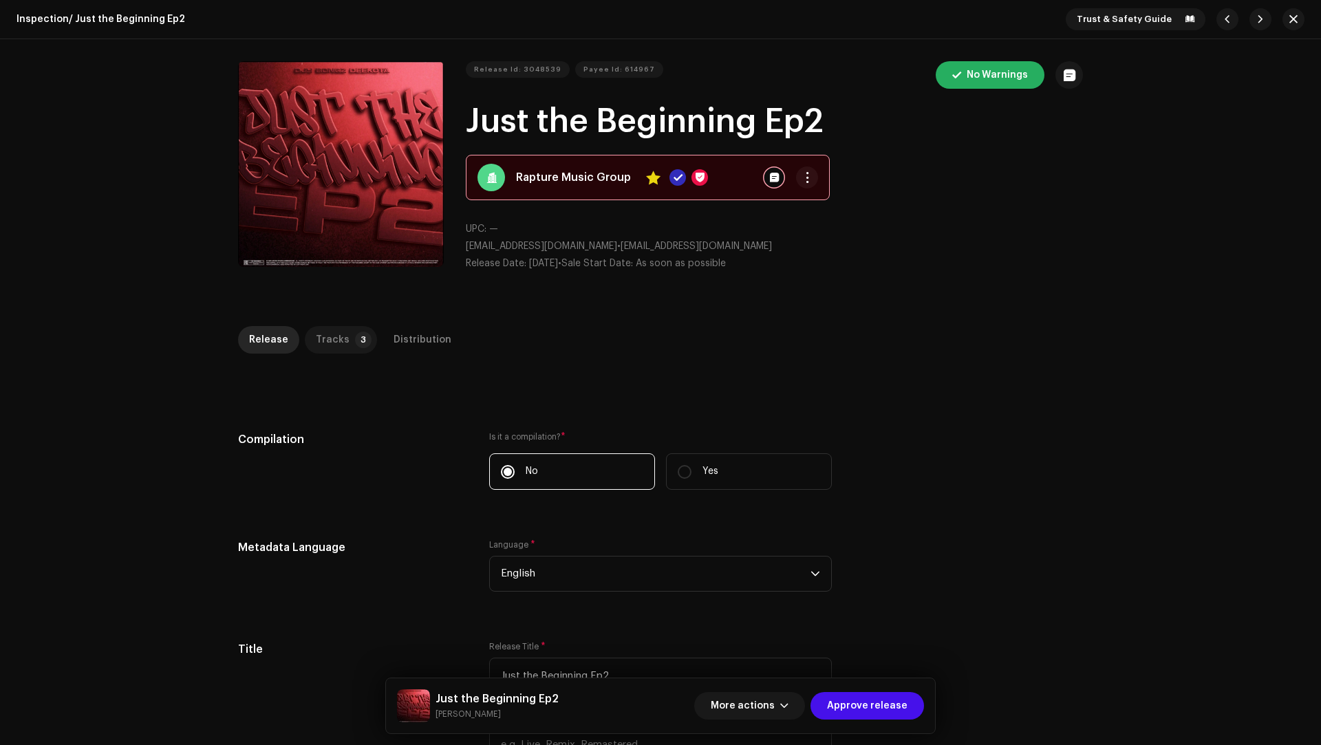
click at [357, 334] on p-badge "3" at bounding box center [363, 340] width 17 height 17
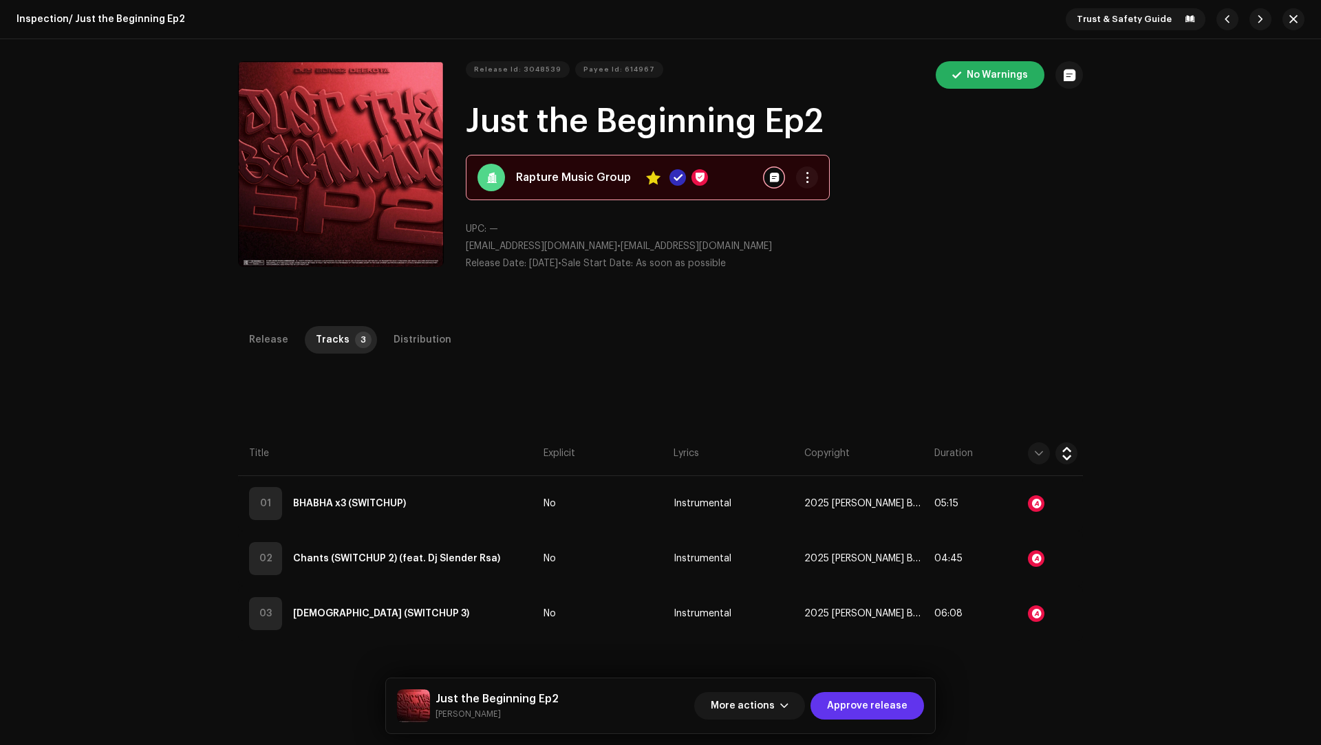
click at [861, 699] on span "Approve release" at bounding box center [867, 706] width 80 height 28
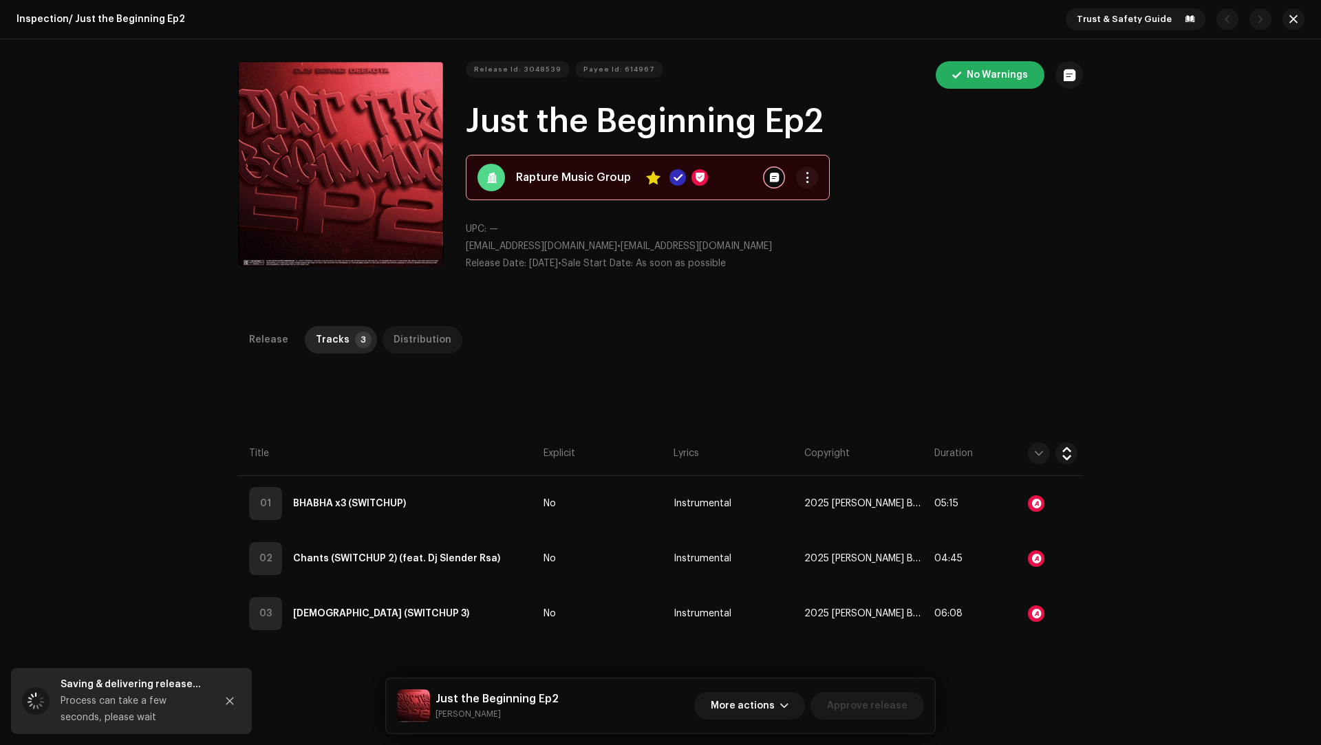
click at [404, 336] on div "Distribution" at bounding box center [422, 340] width 58 height 28
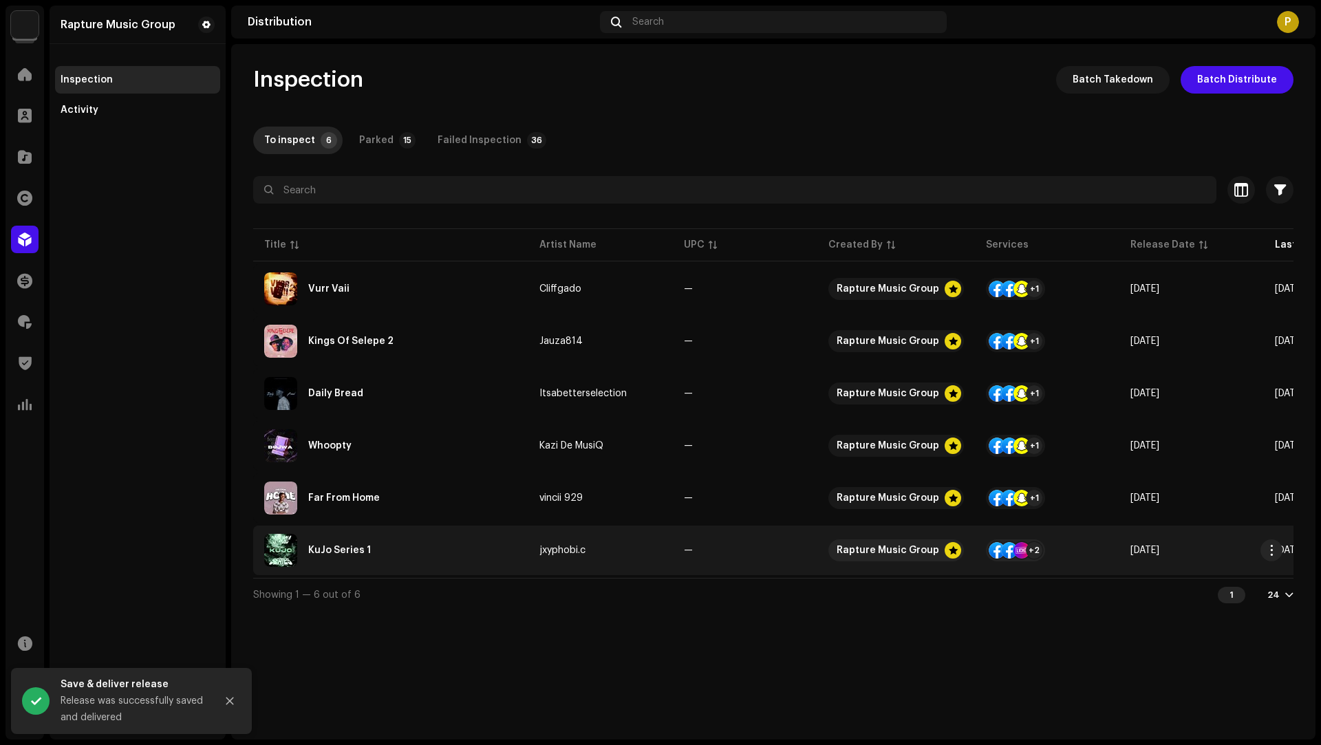
click at [433, 561] on div "KuJo Series 1" at bounding box center [390, 550] width 253 height 33
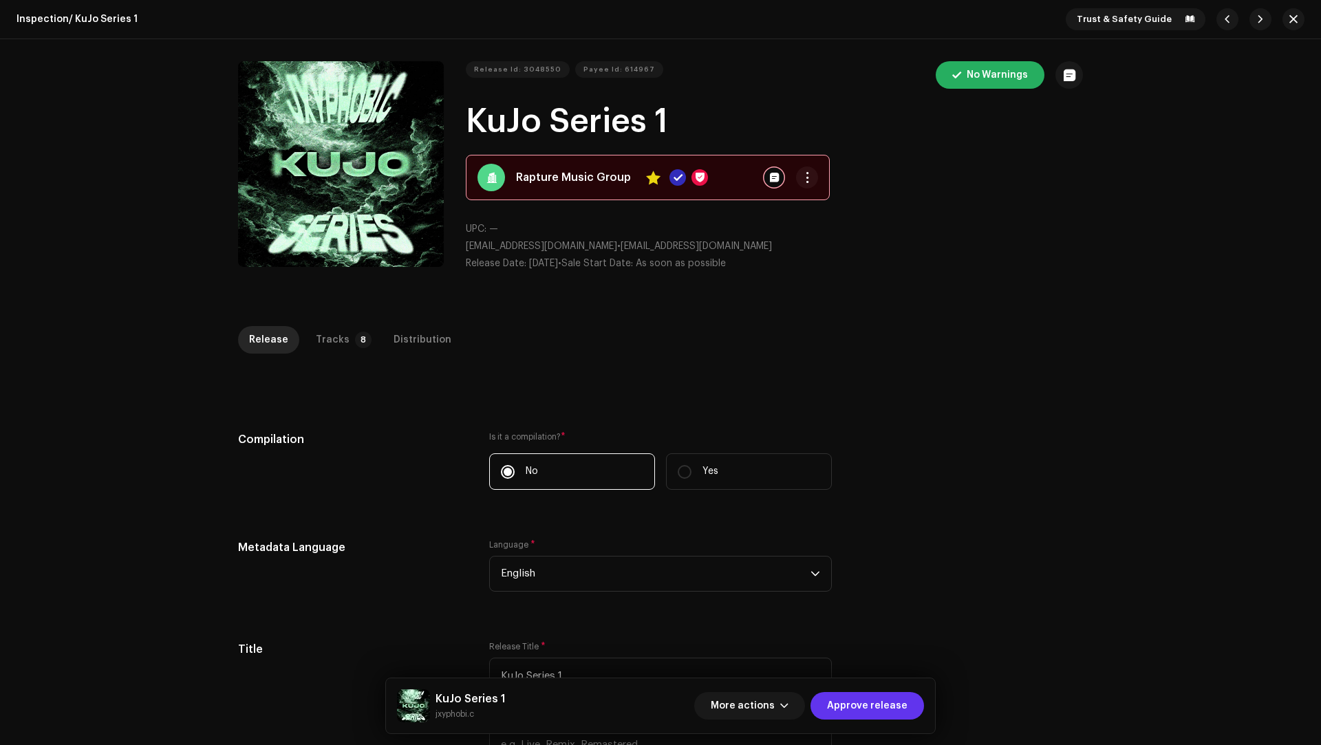
click at [855, 695] on span "Approve release" at bounding box center [867, 706] width 80 height 28
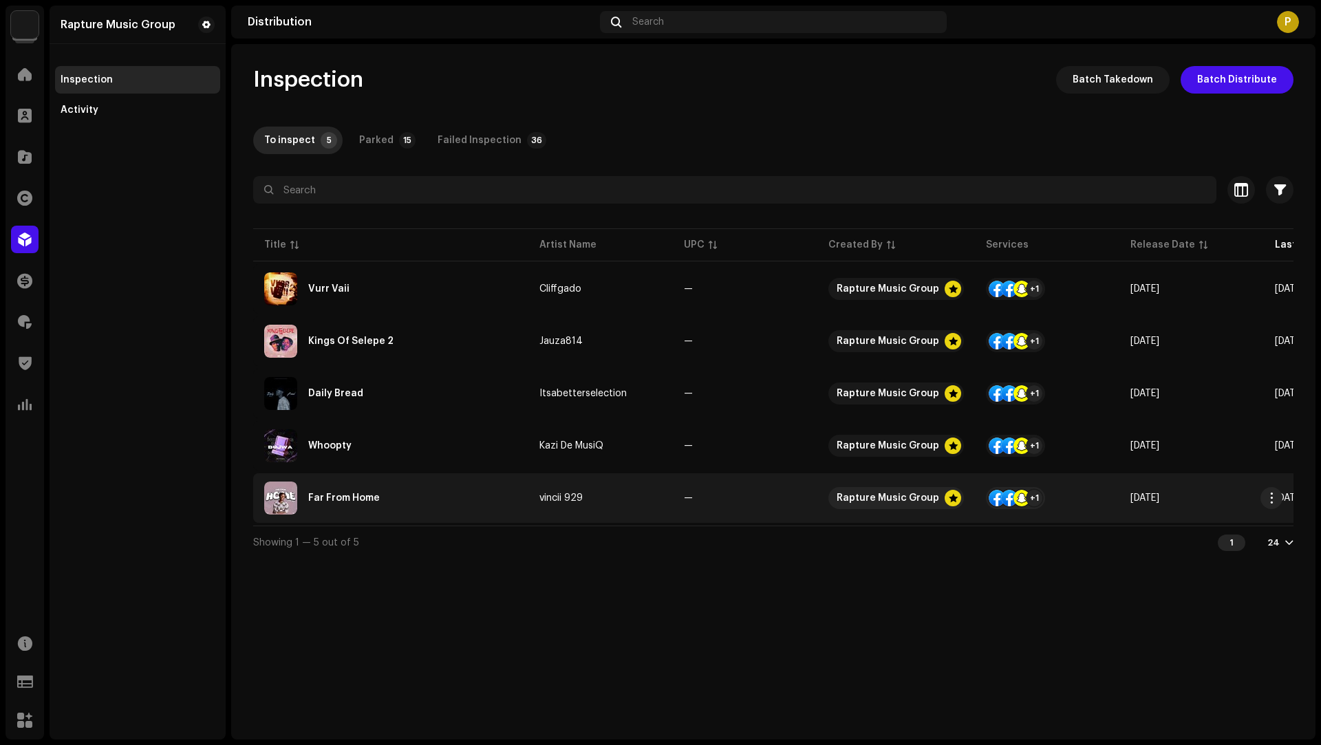
click at [455, 512] on div "Far From Home" at bounding box center [390, 497] width 253 height 33
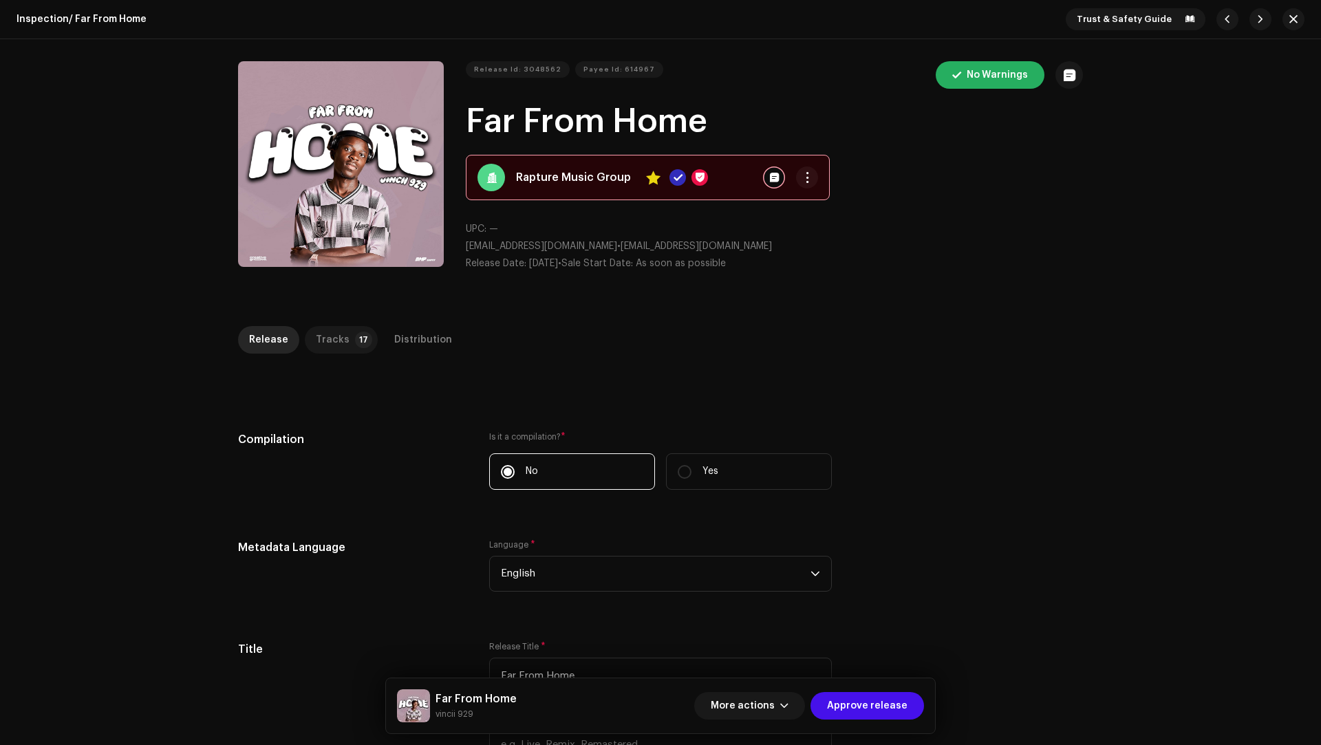
click at [358, 348] on p-tab "Tracks 17" at bounding box center [341, 340] width 73 height 28
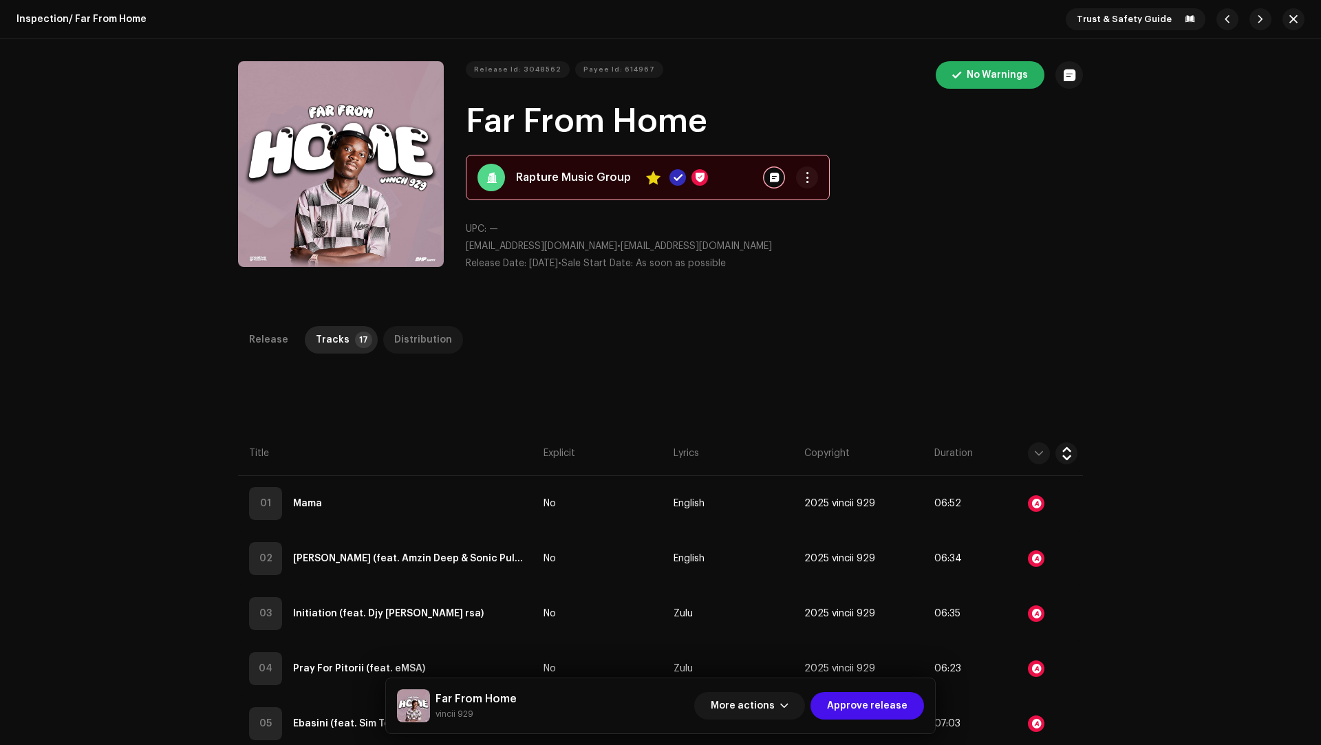
click at [415, 338] on div "Distribution" at bounding box center [423, 340] width 58 height 28
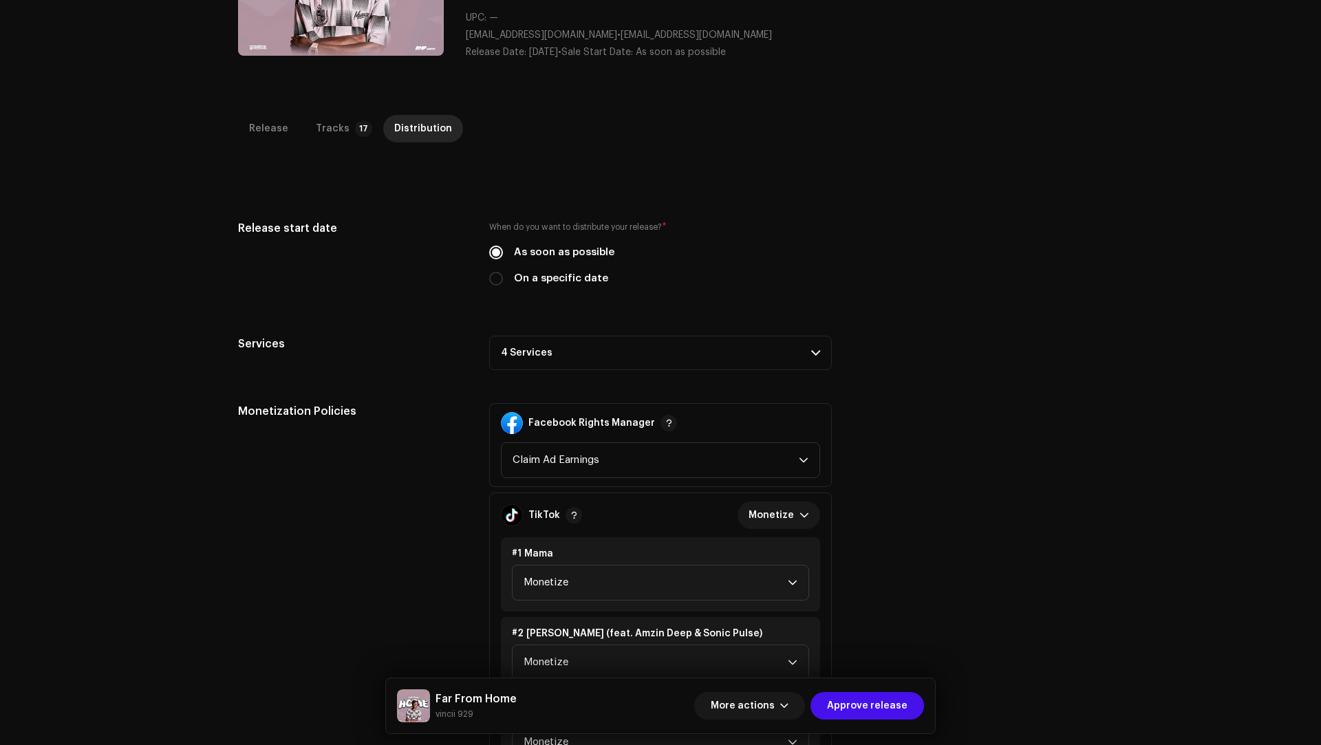
scroll to position [369, 0]
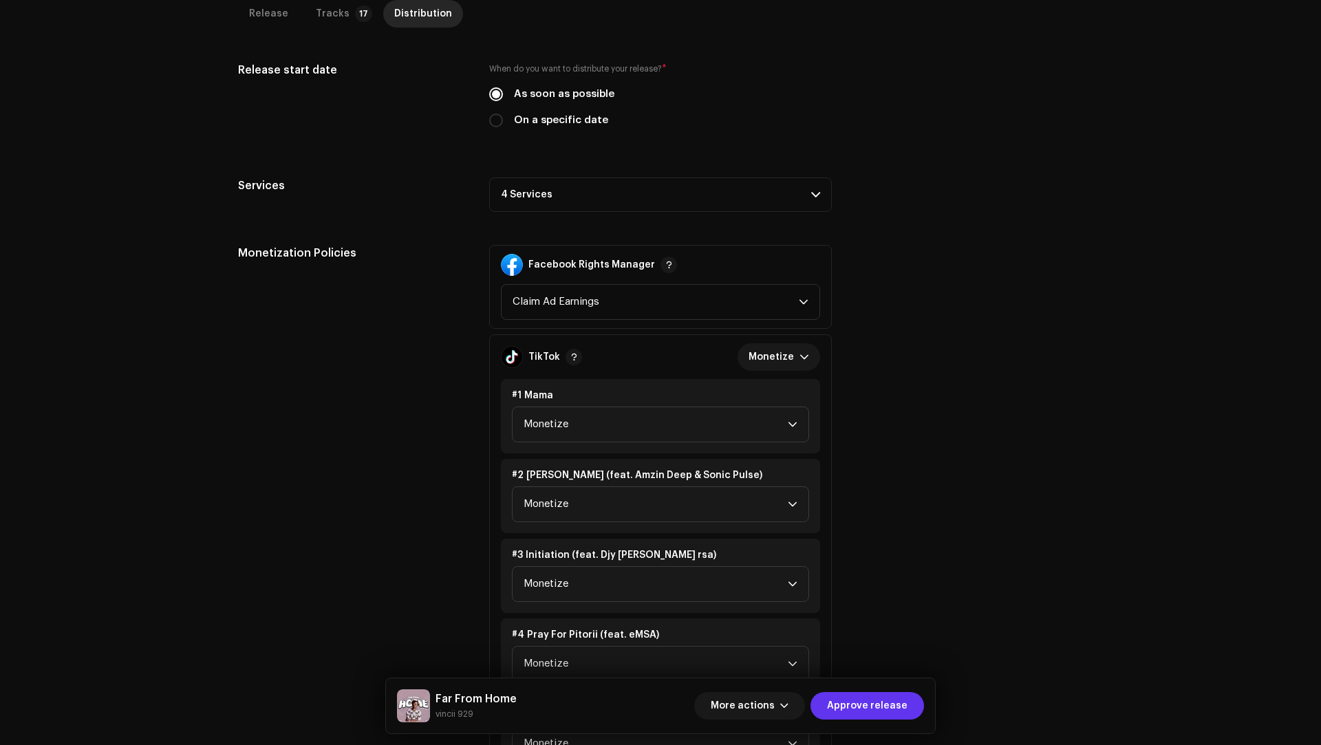
click at [874, 704] on span "Approve release" at bounding box center [867, 706] width 80 height 28
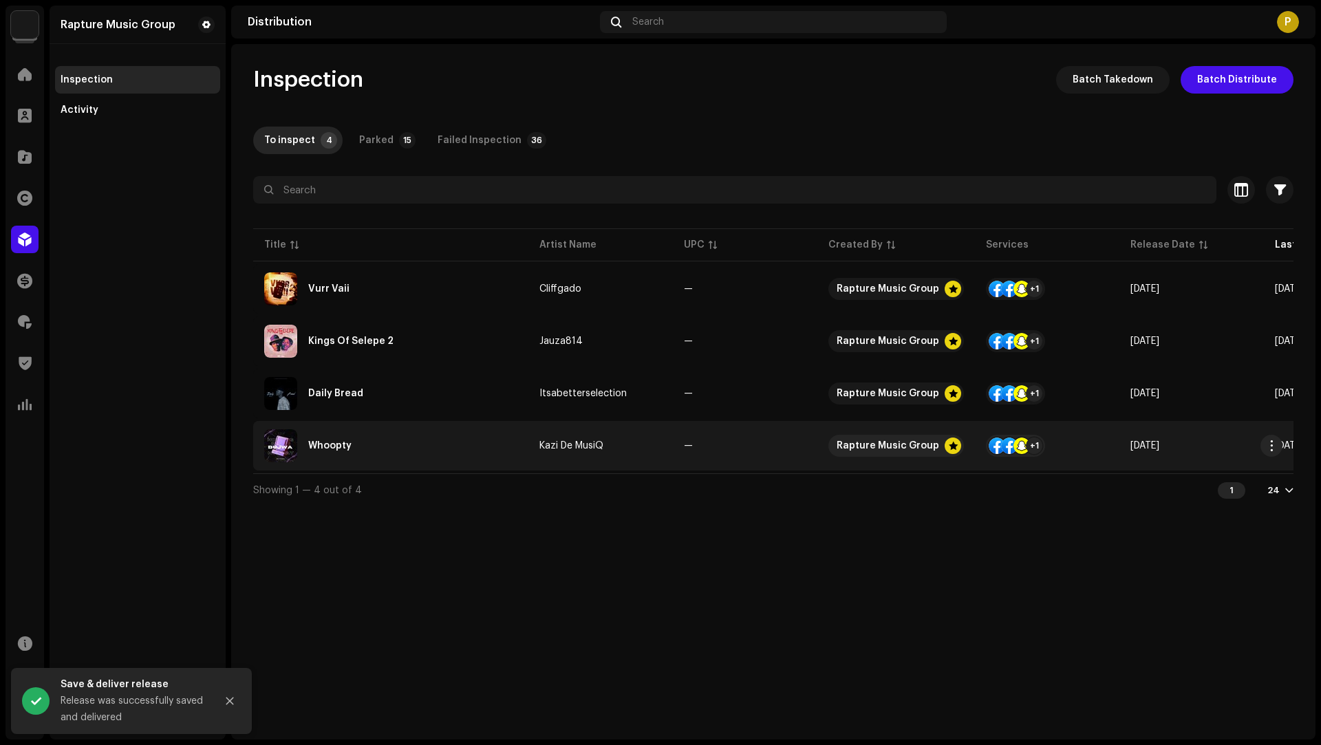
click at [488, 464] on td "Whoopty" at bounding box center [390, 446] width 275 height 50
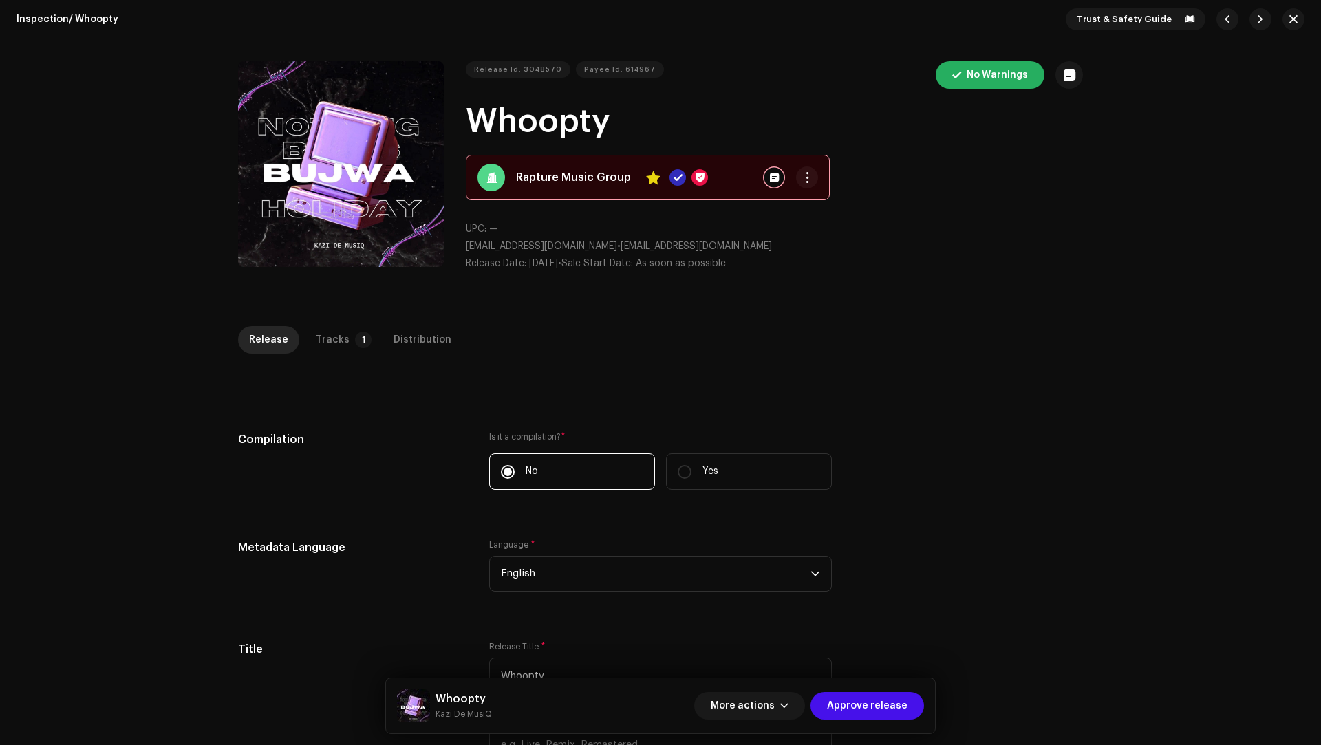
click at [863, 719] on div "More actions Approve release" at bounding box center [809, 705] width 230 height 33
click at [860, 706] on span "Approve release" at bounding box center [867, 706] width 80 height 28
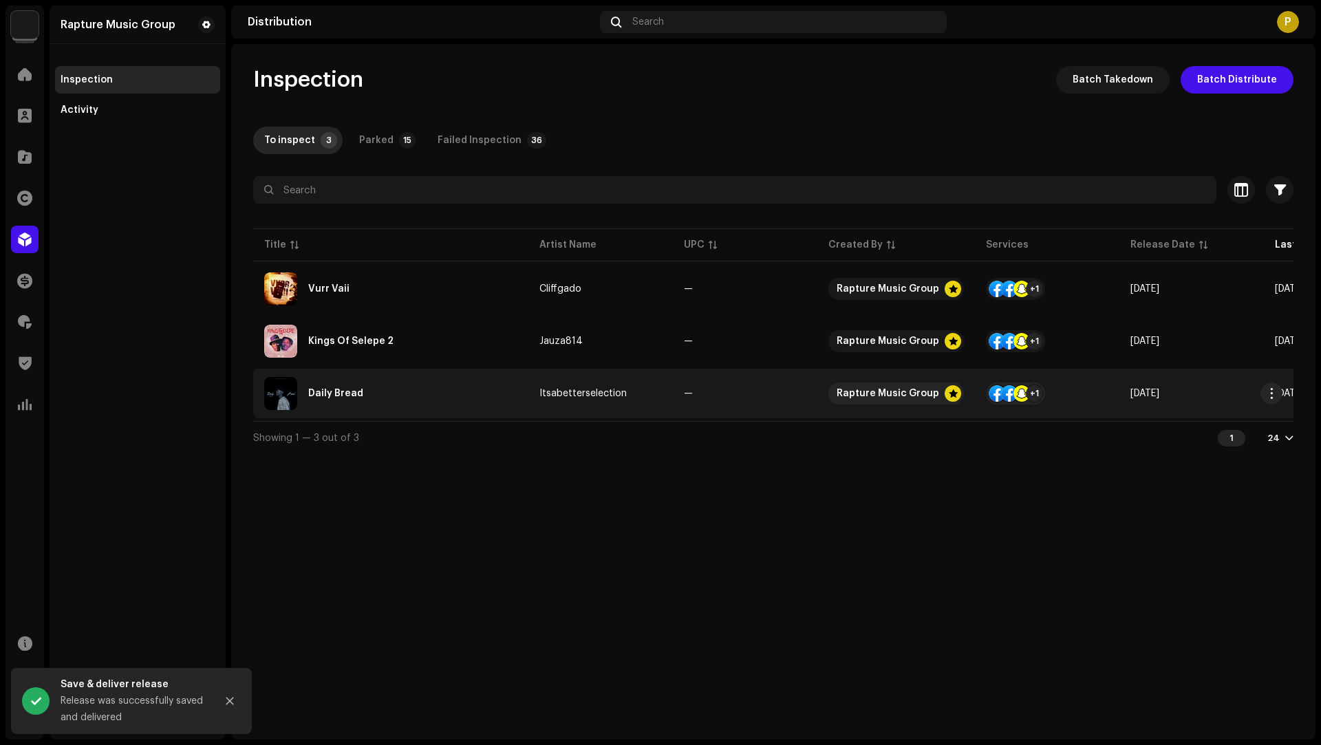
click at [471, 398] on div "Daily Bread" at bounding box center [390, 393] width 253 height 33
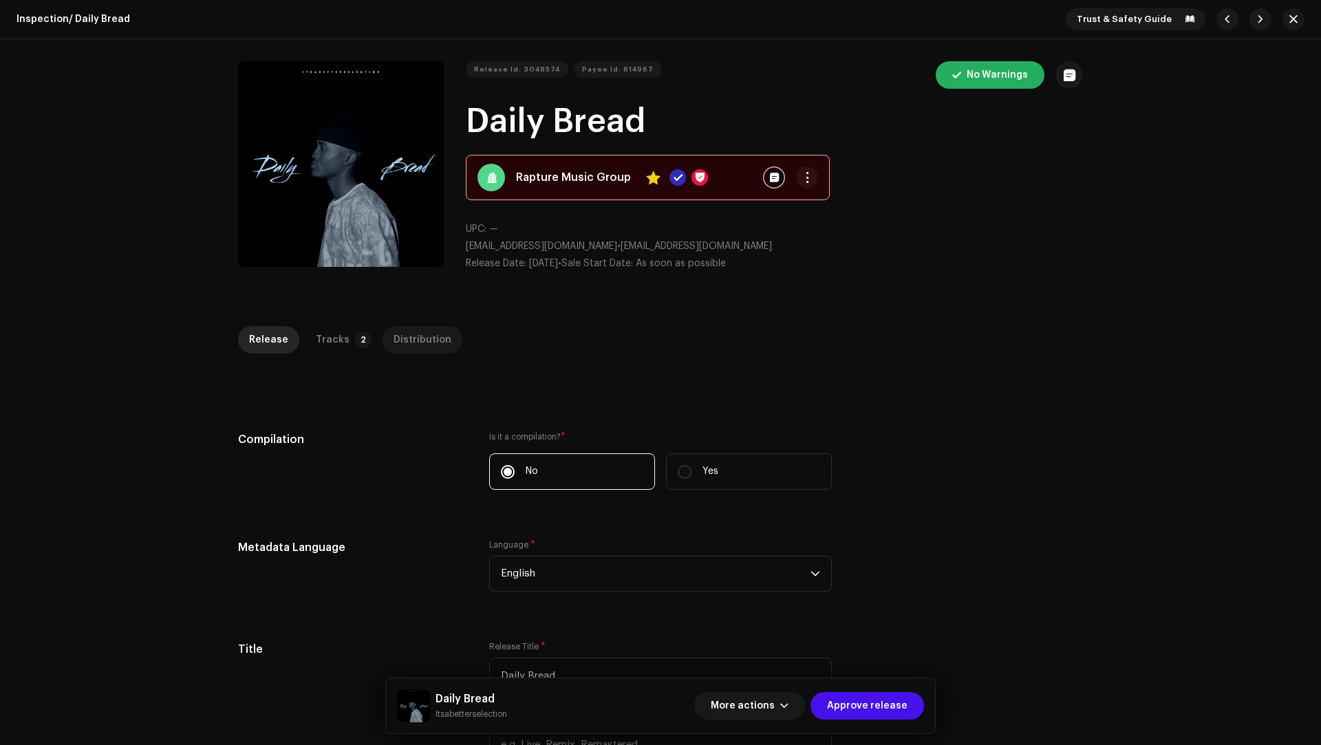
click at [394, 334] on div "Distribution" at bounding box center [422, 340] width 58 height 28
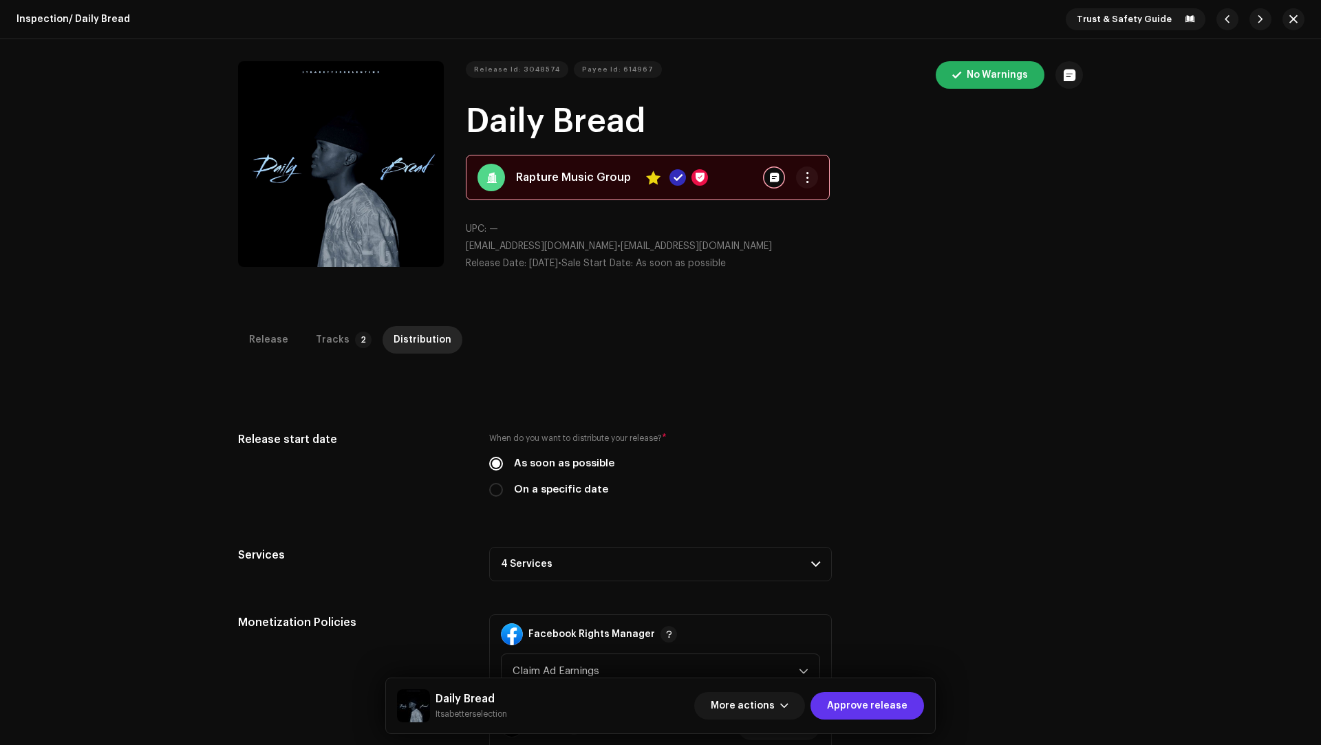
click at [902, 706] on span "Approve release" at bounding box center [867, 706] width 80 height 28
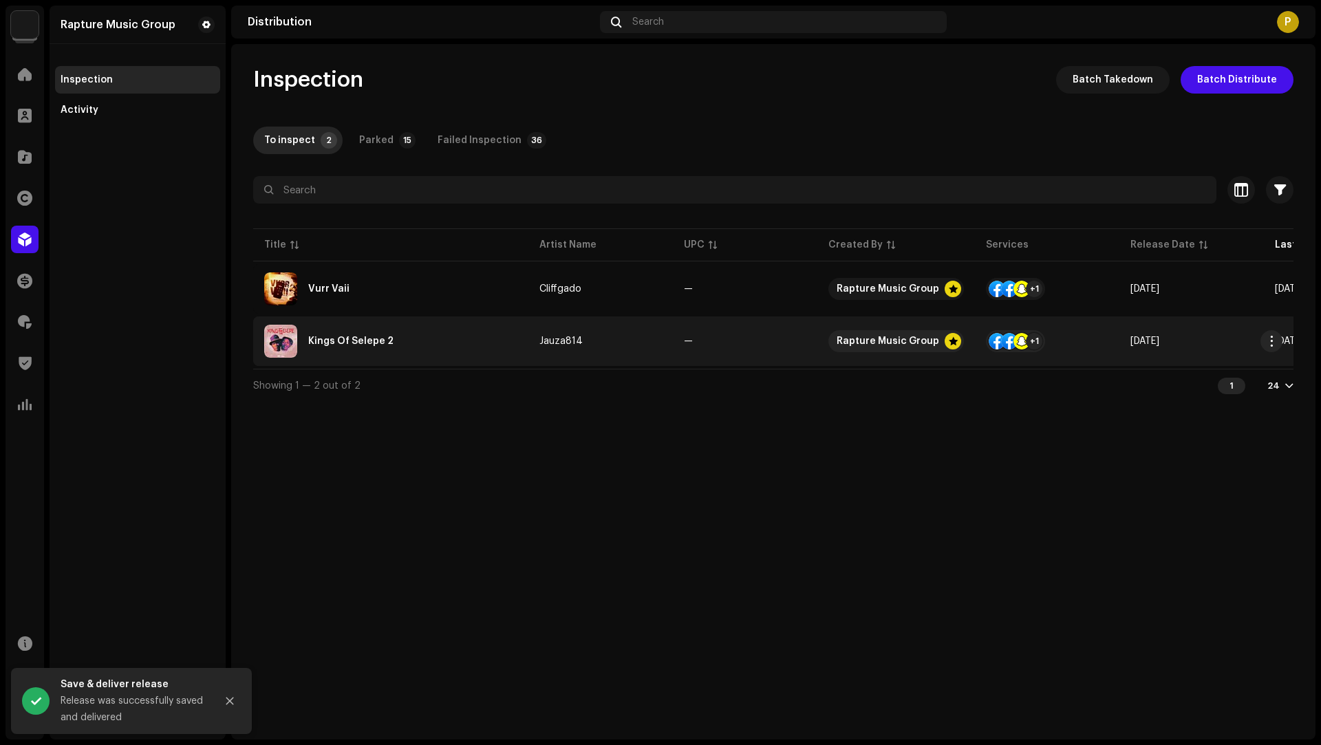
click at [482, 332] on div "Kings Of Selepe 2" at bounding box center [390, 341] width 253 height 33
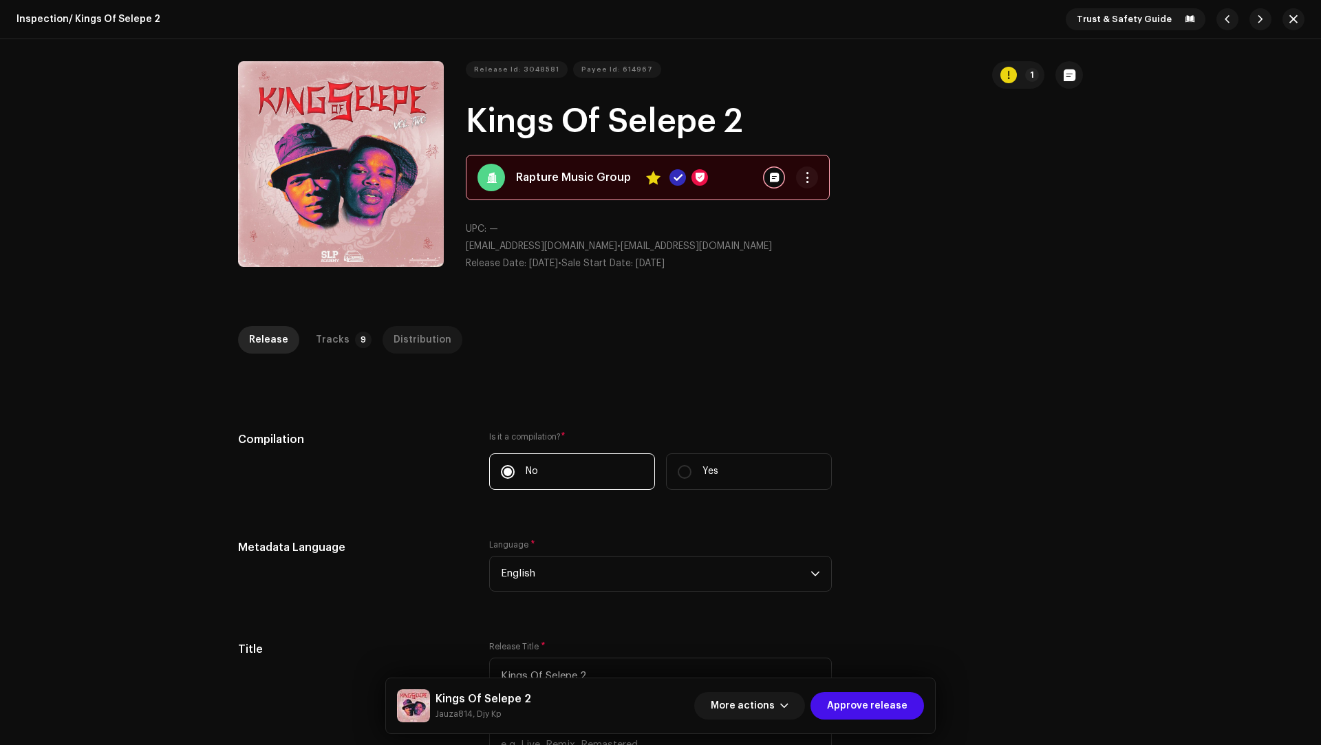
click at [402, 346] on div "Distribution" at bounding box center [422, 340] width 58 height 28
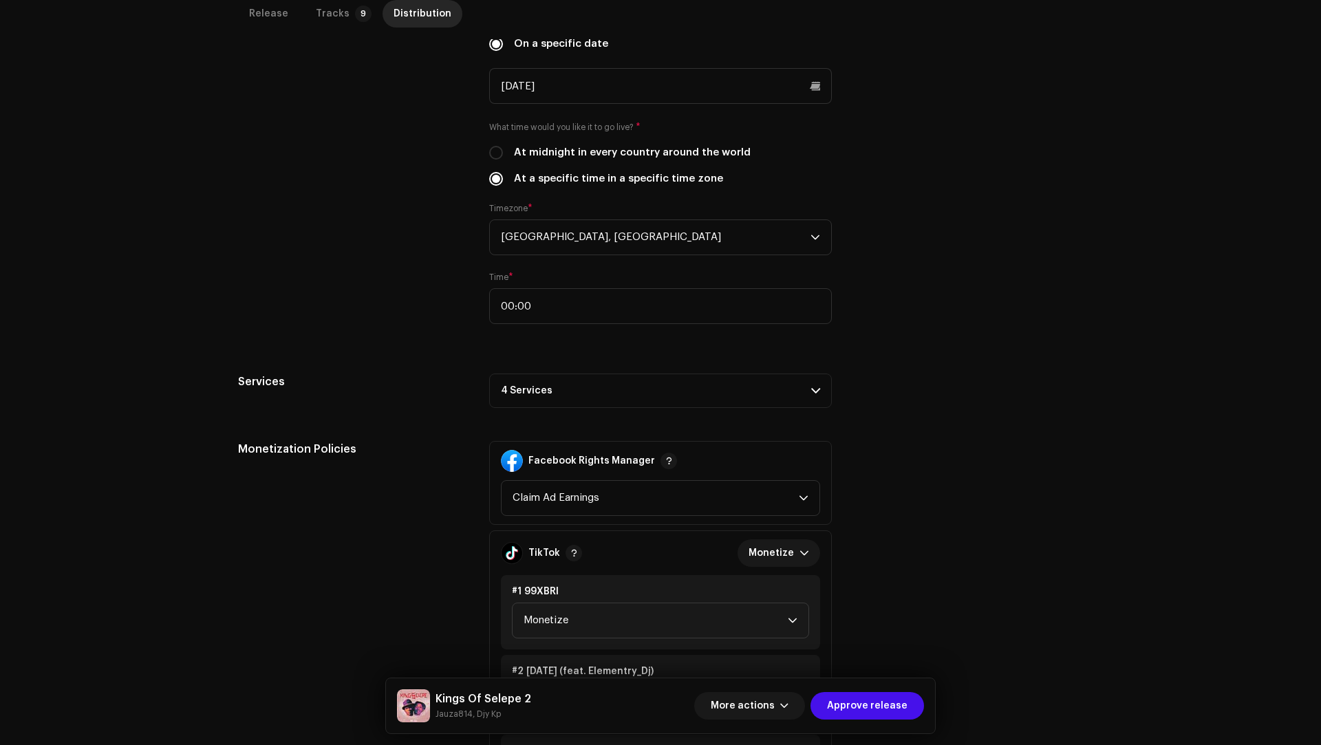
scroll to position [466, 0]
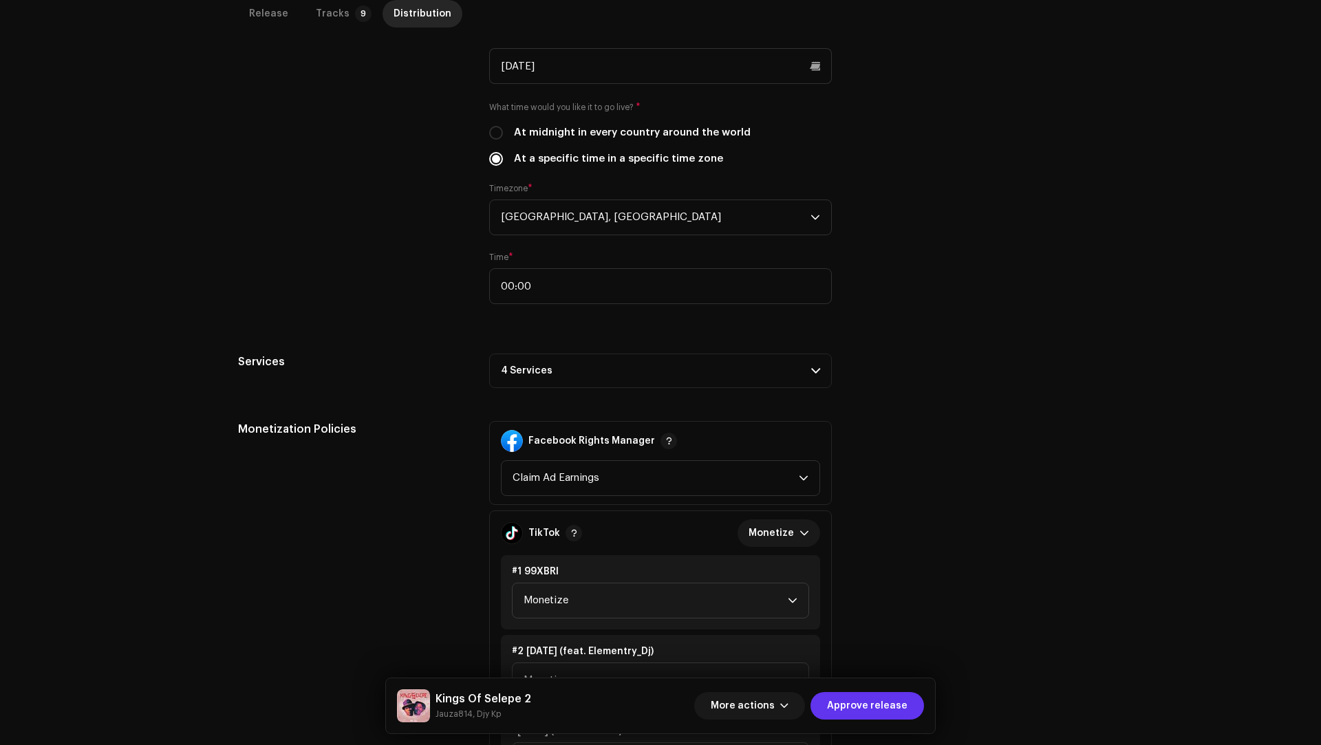
click at [881, 702] on span "Approve release" at bounding box center [867, 706] width 80 height 28
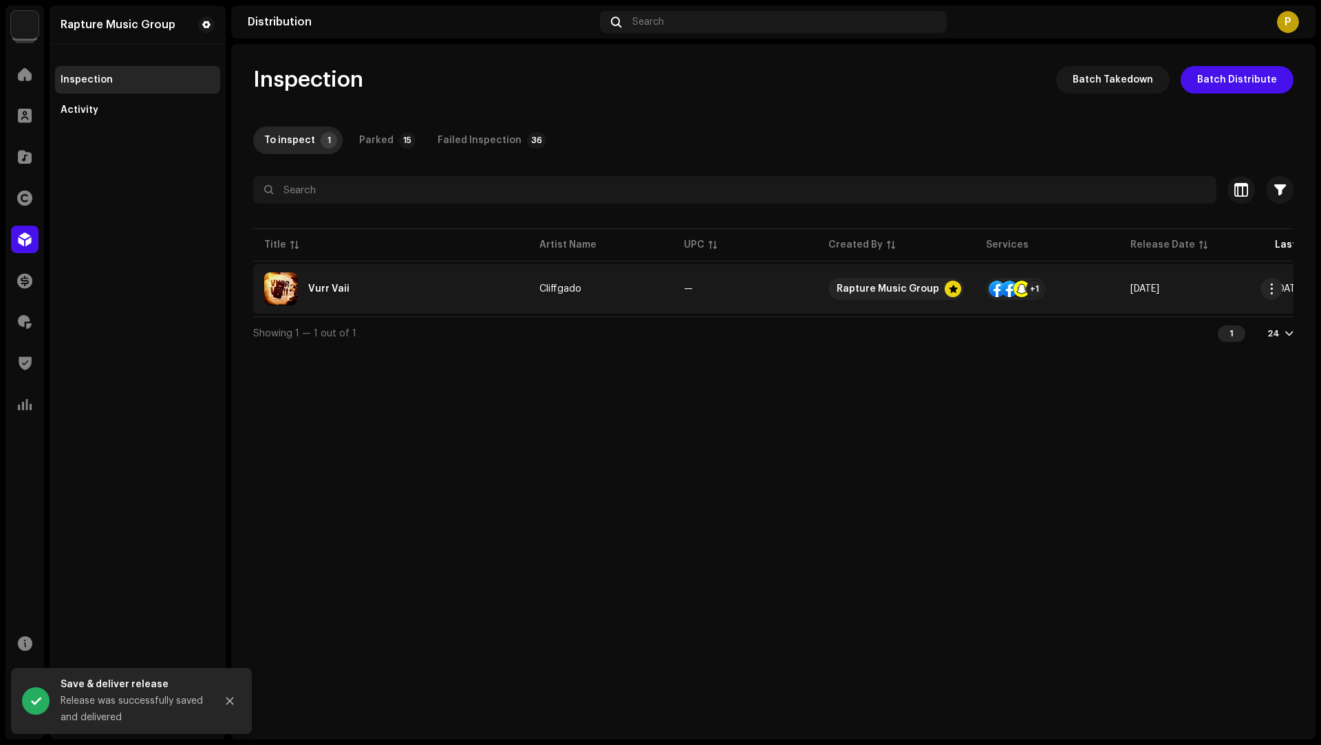
click at [413, 294] on div "Vurr Vaii" at bounding box center [390, 288] width 253 height 33
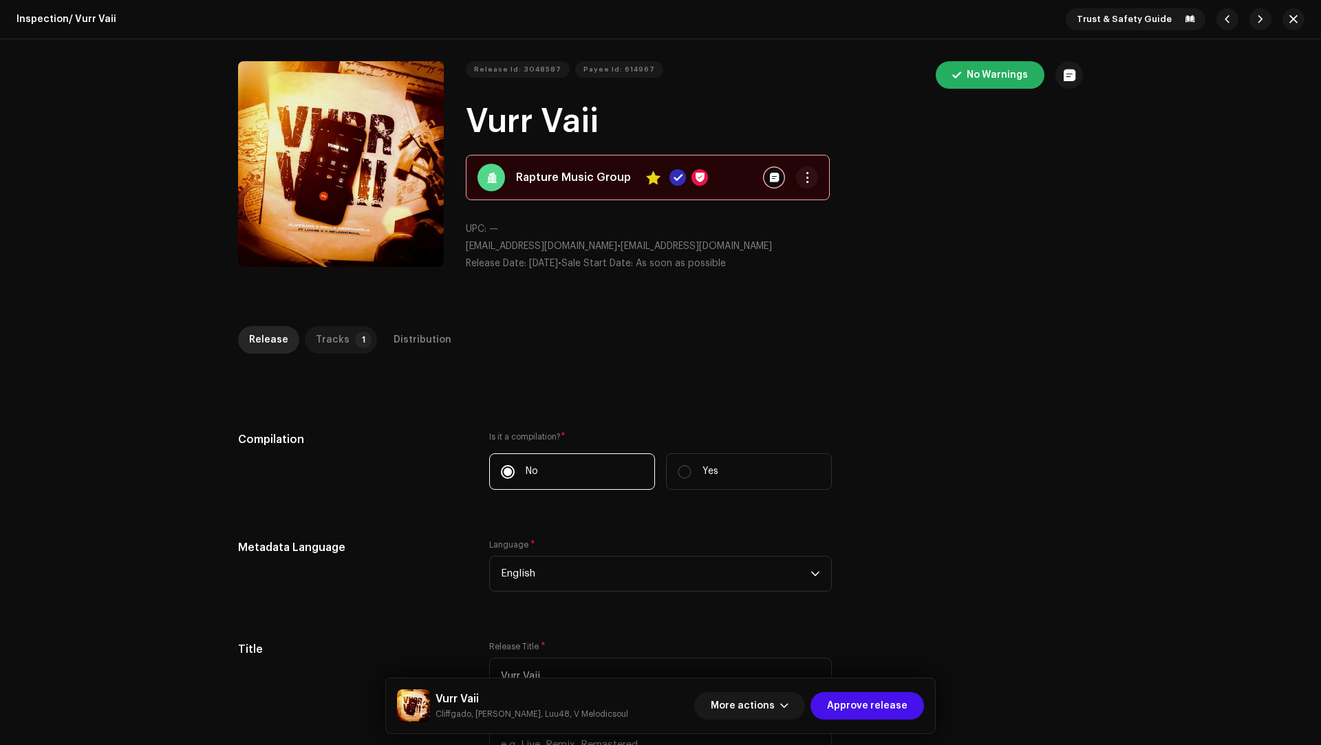
click at [343, 333] on p-tab "Tracks 1" at bounding box center [341, 340] width 72 height 28
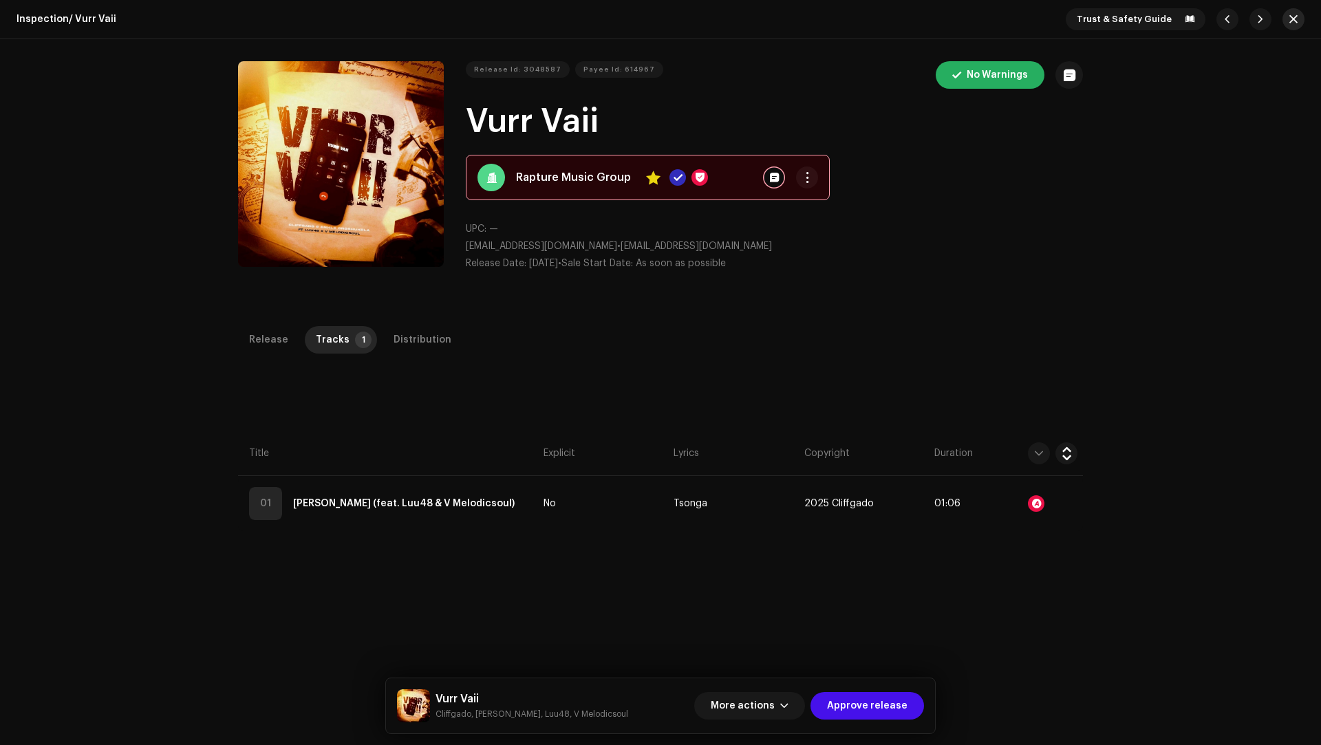
click at [1287, 26] on button "button" at bounding box center [1293, 19] width 22 height 22
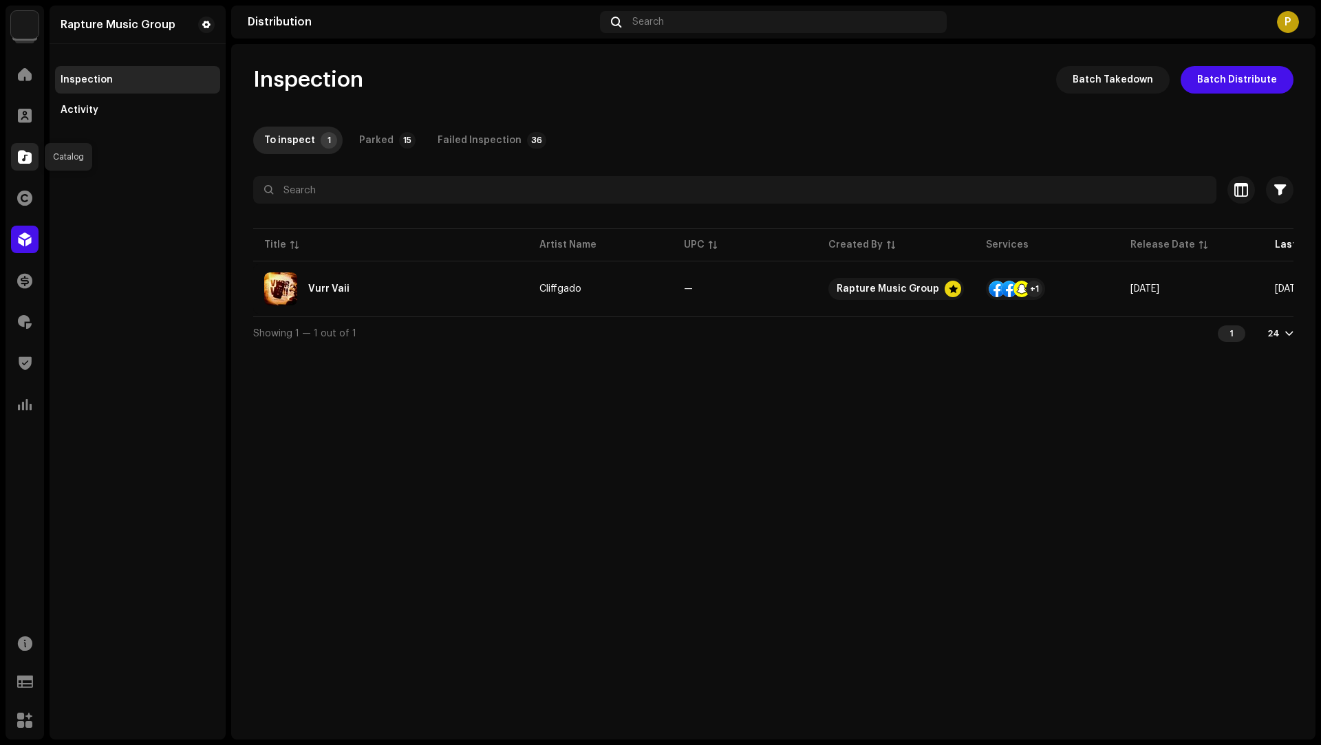
click at [15, 153] on div at bounding box center [25, 157] width 28 height 28
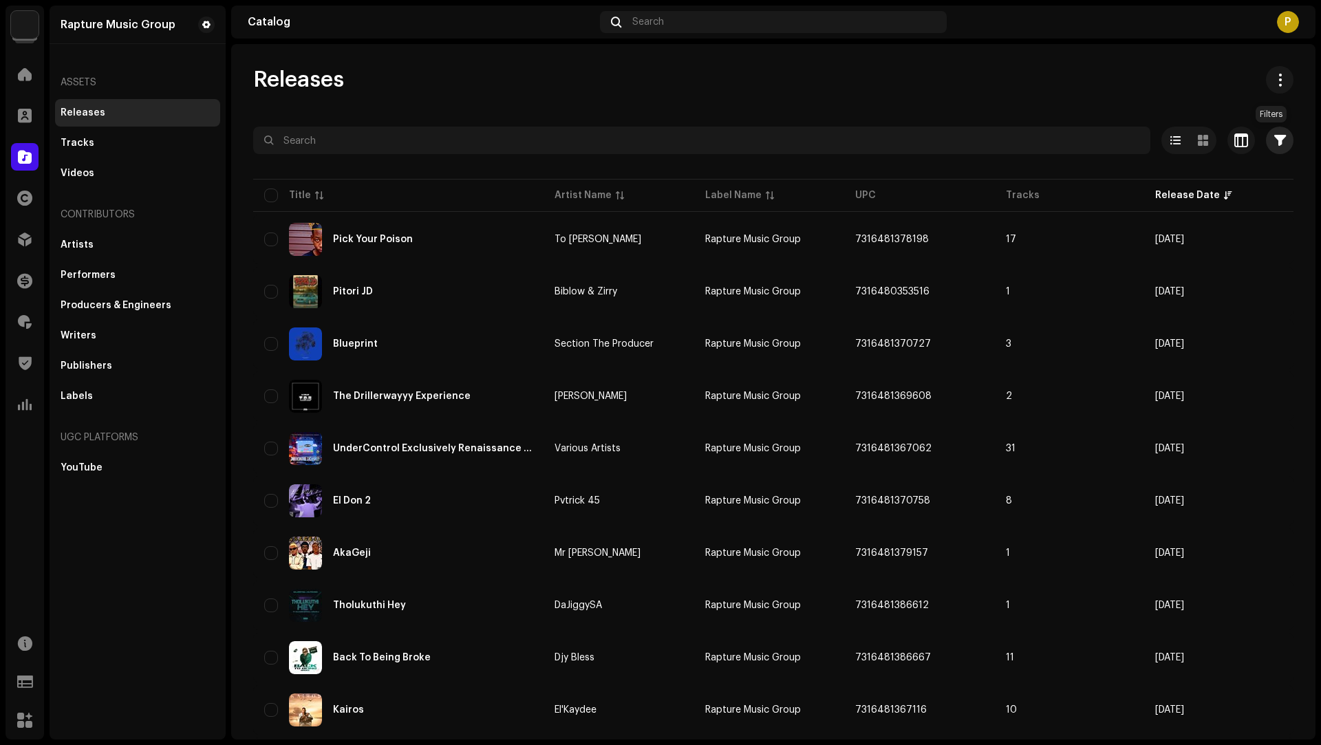
click at [1274, 140] on span "button" at bounding box center [1280, 140] width 12 height 11
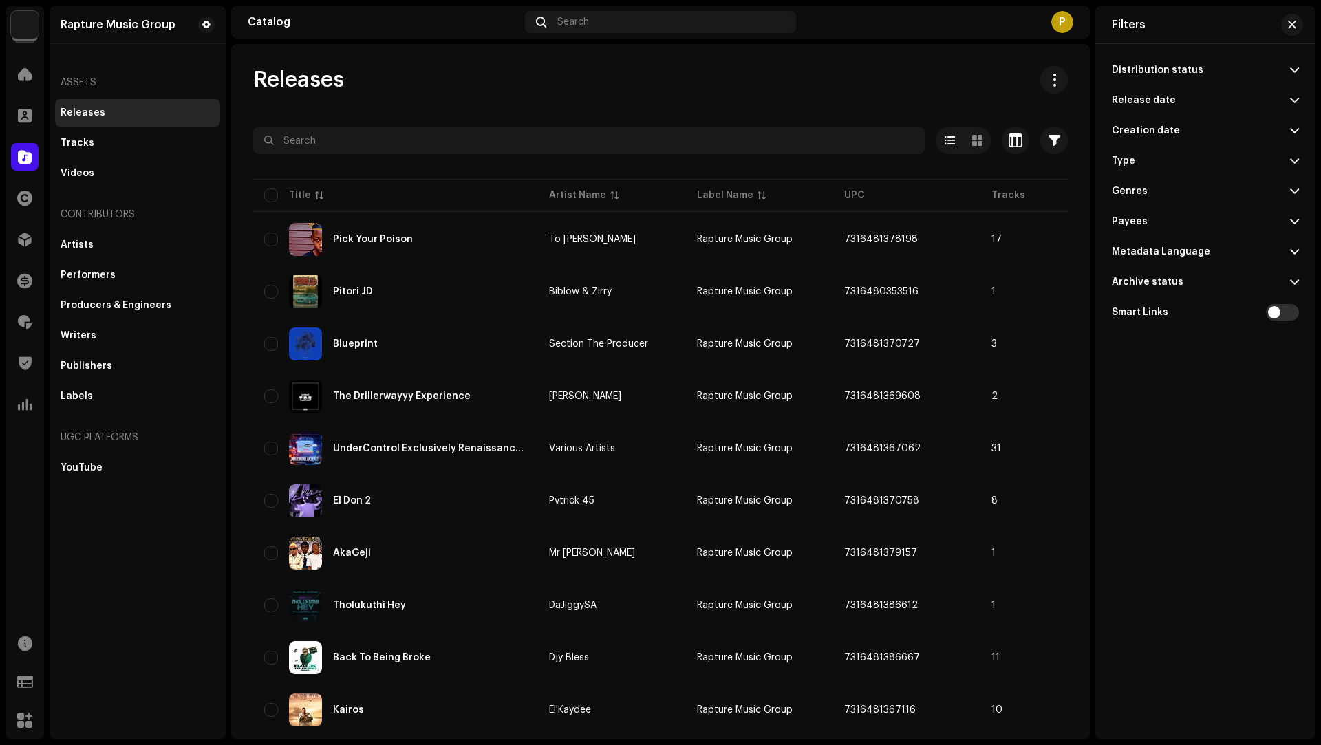
click at [1296, 100] on span at bounding box center [1294, 100] width 9 height 11
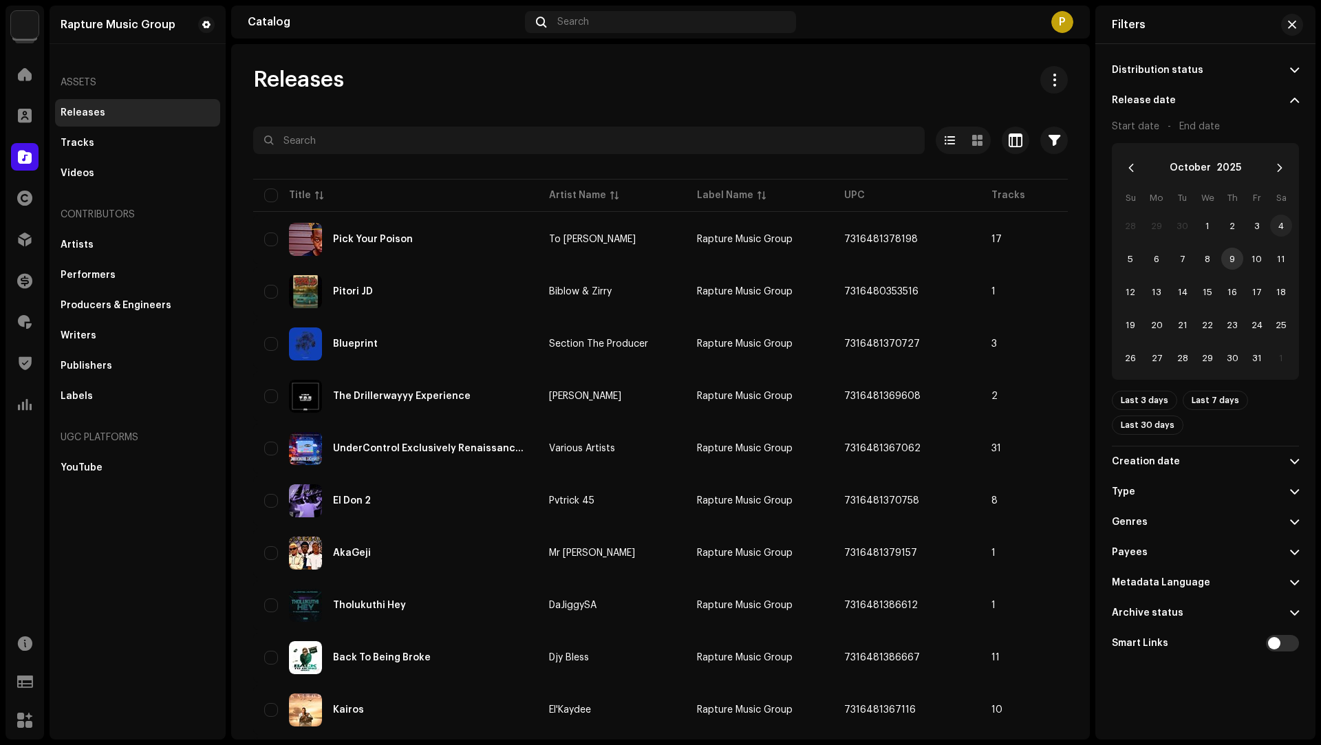
click at [1282, 224] on span "4" at bounding box center [1281, 226] width 22 height 22
click at [1254, 256] on span "10" at bounding box center [1257, 259] width 22 height 22
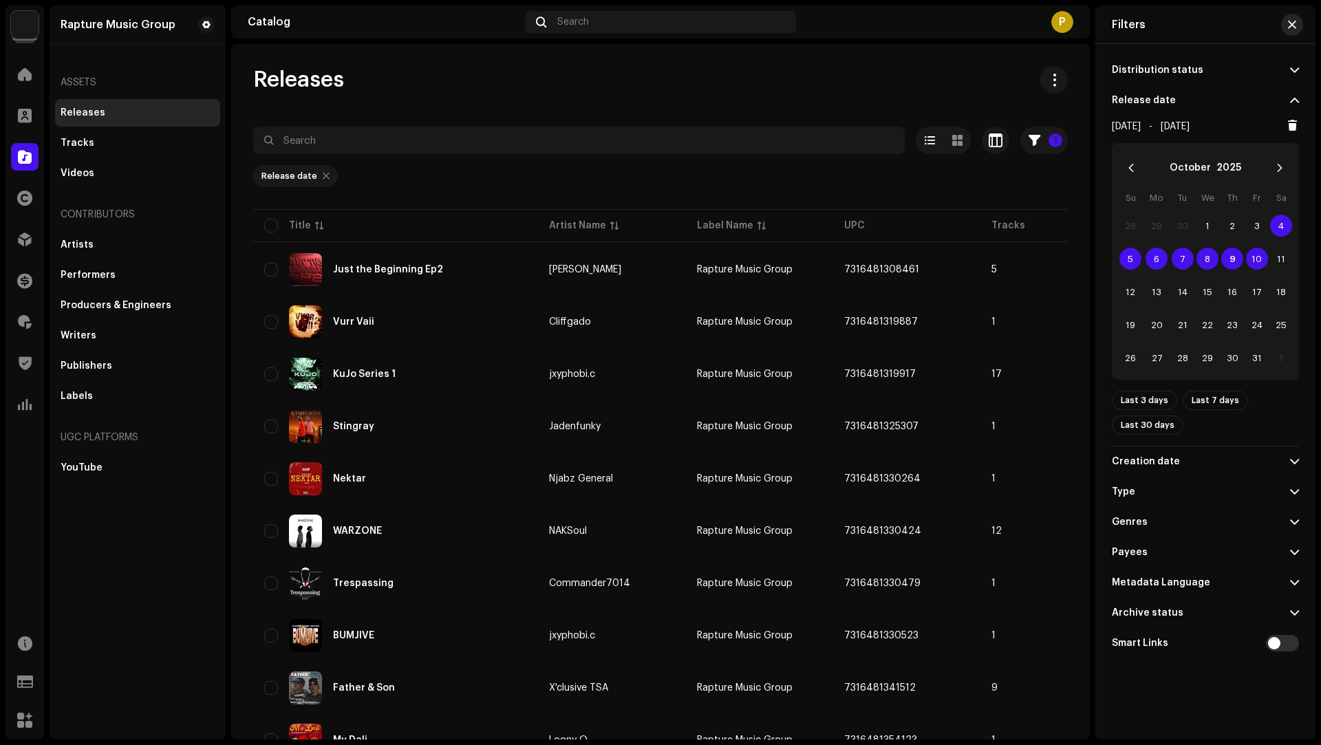
click at [1288, 25] on span "button" at bounding box center [1292, 24] width 8 height 11
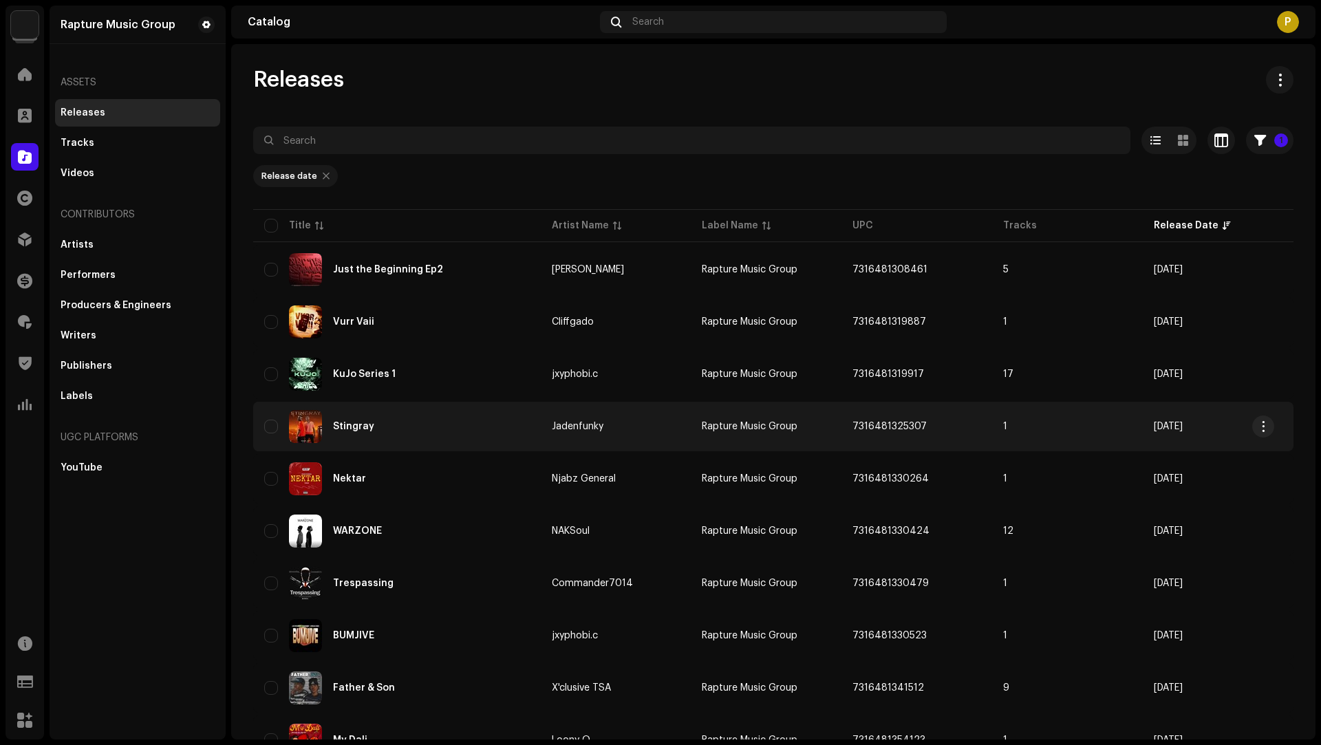
click at [431, 416] on div "Stingray" at bounding box center [397, 426] width 266 height 33
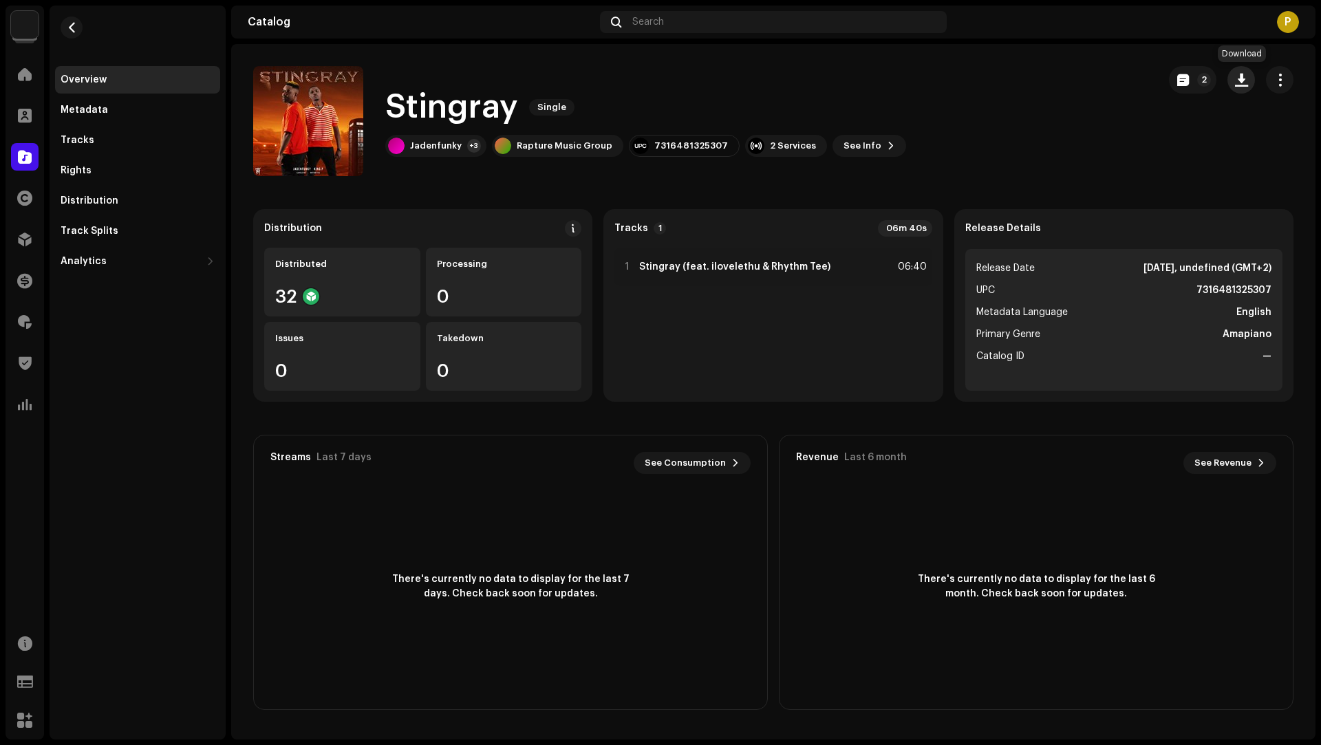
click at [1244, 75] on span "button" at bounding box center [1241, 79] width 13 height 11
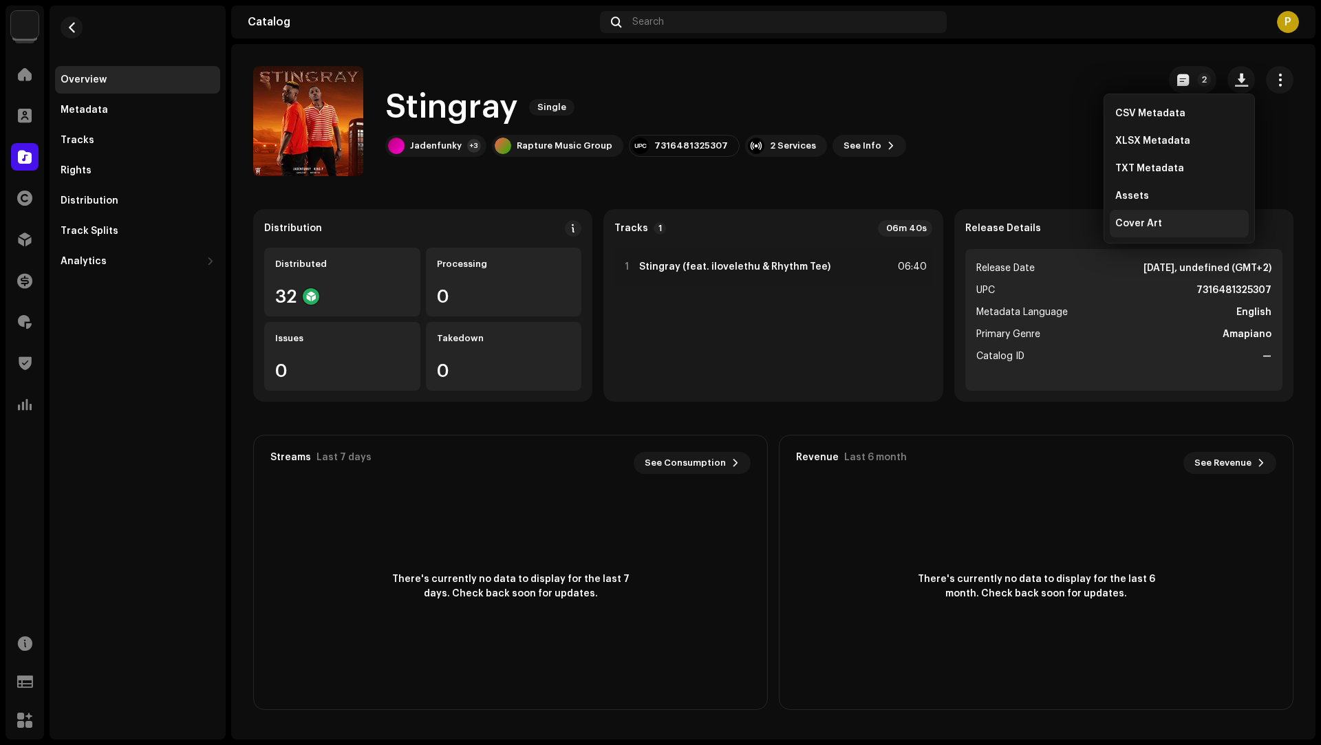
click at [1150, 219] on span "Cover Art" at bounding box center [1138, 223] width 47 height 11
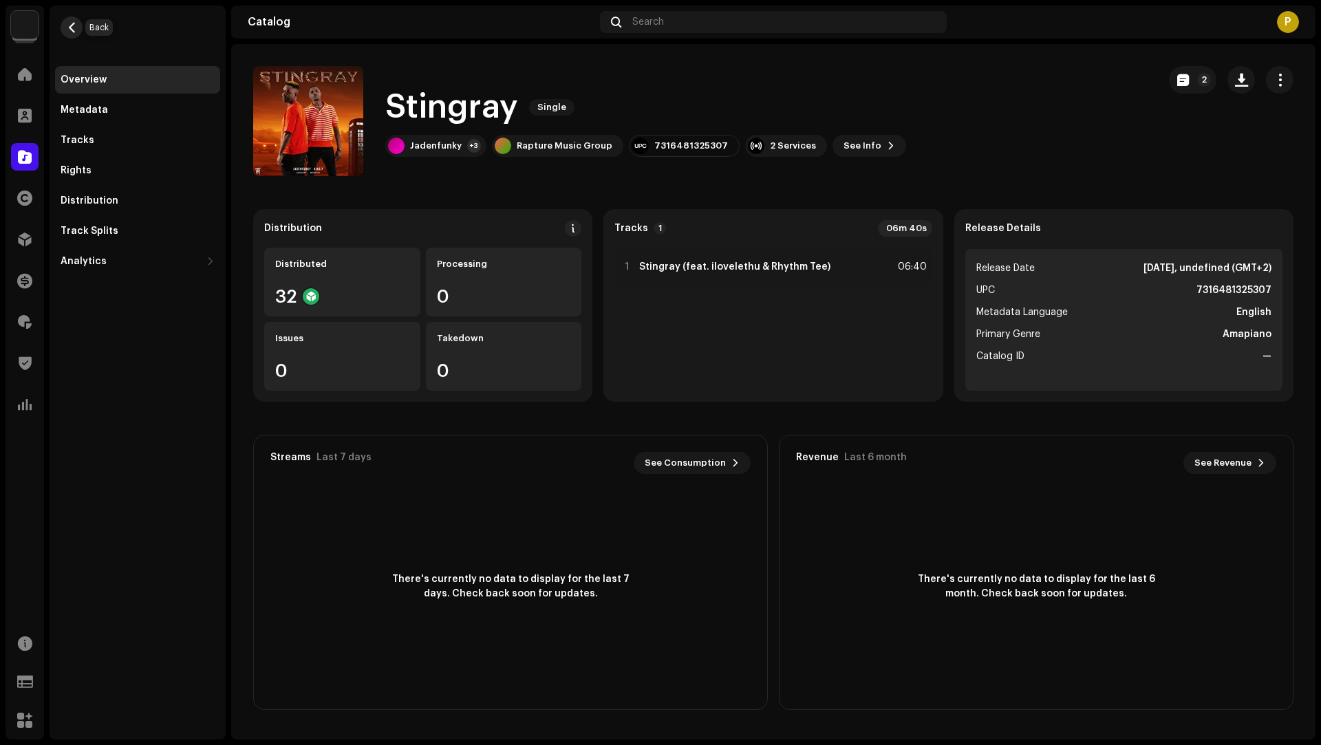
click at [67, 31] on span "button" at bounding box center [72, 27] width 10 height 11
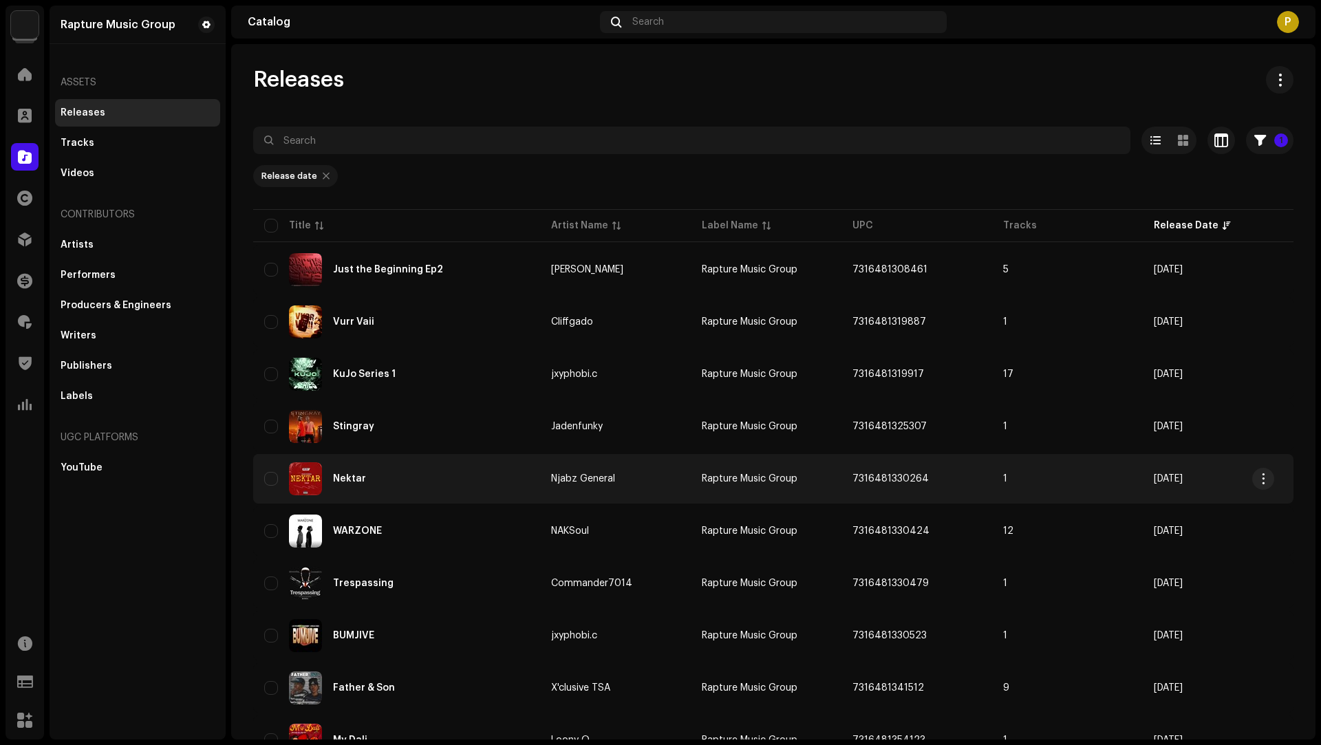
click at [453, 475] on div "Nektar" at bounding box center [396, 478] width 265 height 33
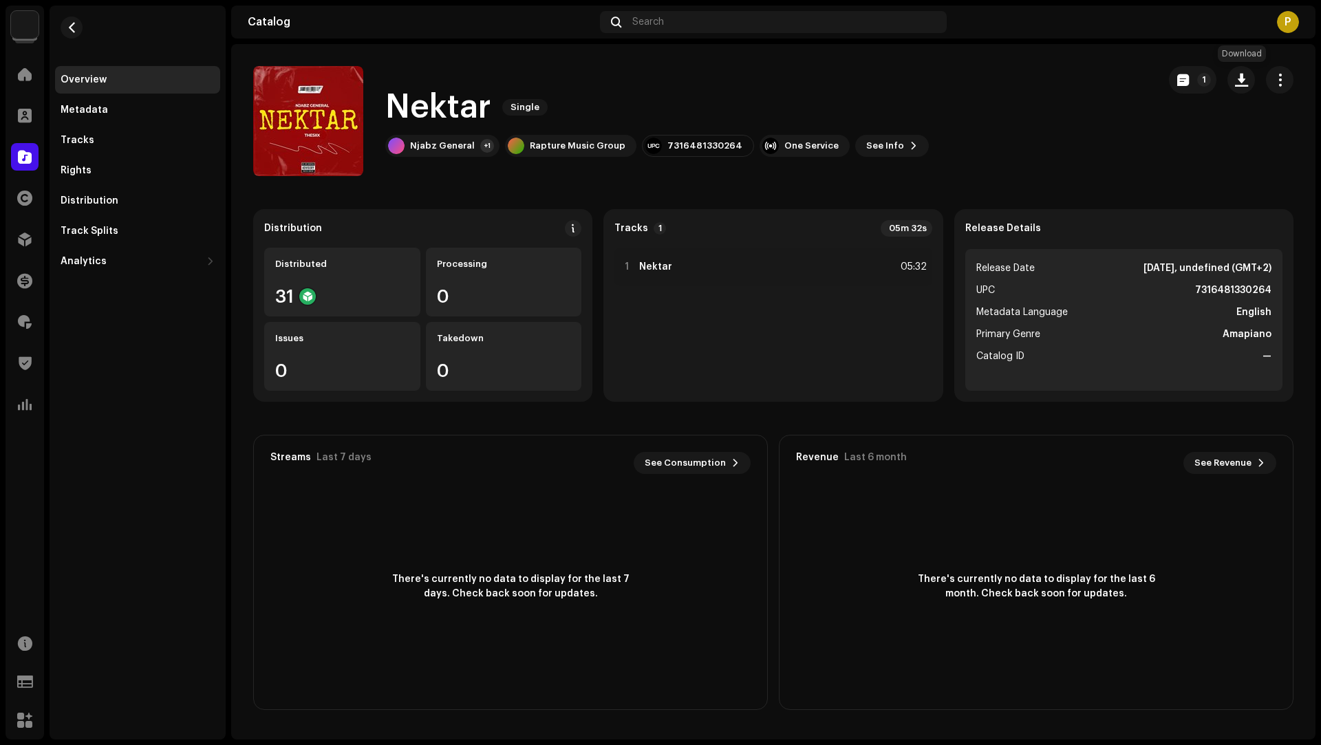
drag, startPoint x: 1240, startPoint y: 80, endPoint x: 1240, endPoint y: 97, distance: 16.5
click at [1240, 80] on span "button" at bounding box center [1241, 79] width 13 height 11
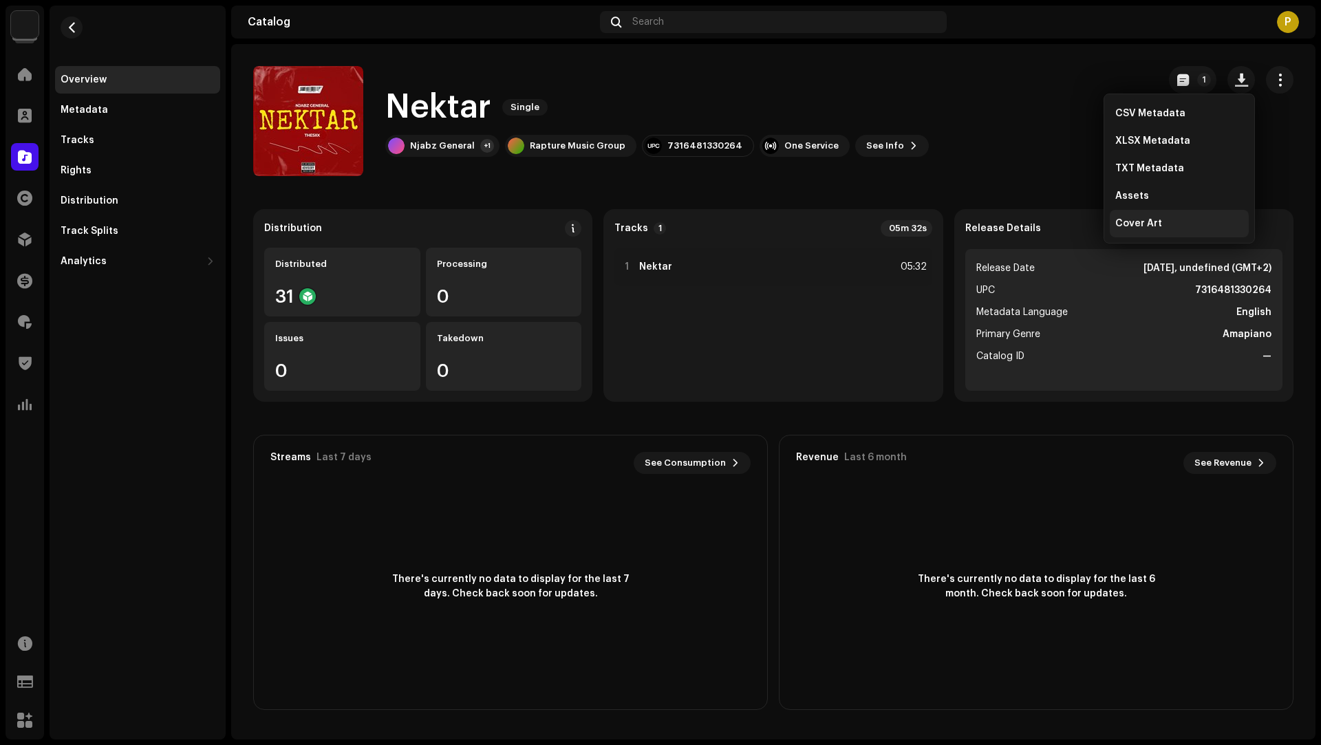
click at [1174, 218] on div "Cover Art" at bounding box center [1179, 223] width 128 height 11
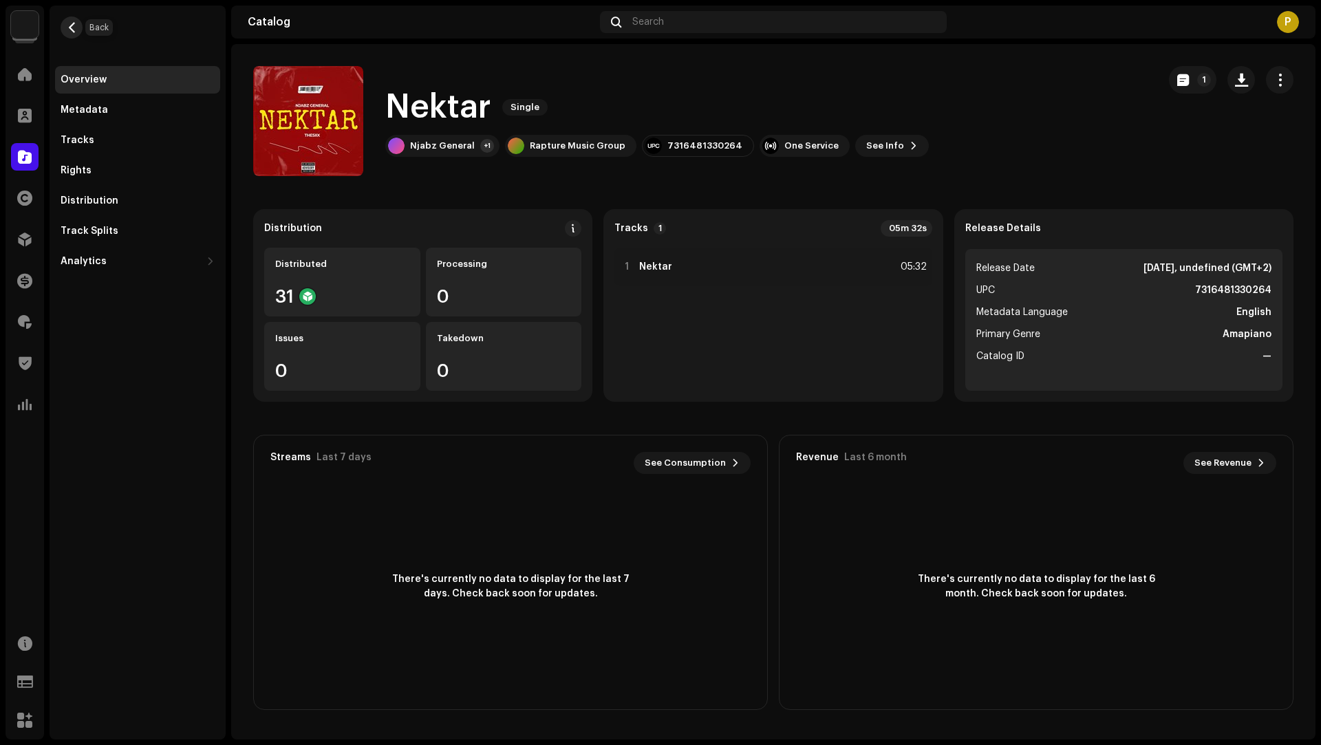
click at [69, 28] on span "button" at bounding box center [72, 27] width 10 height 11
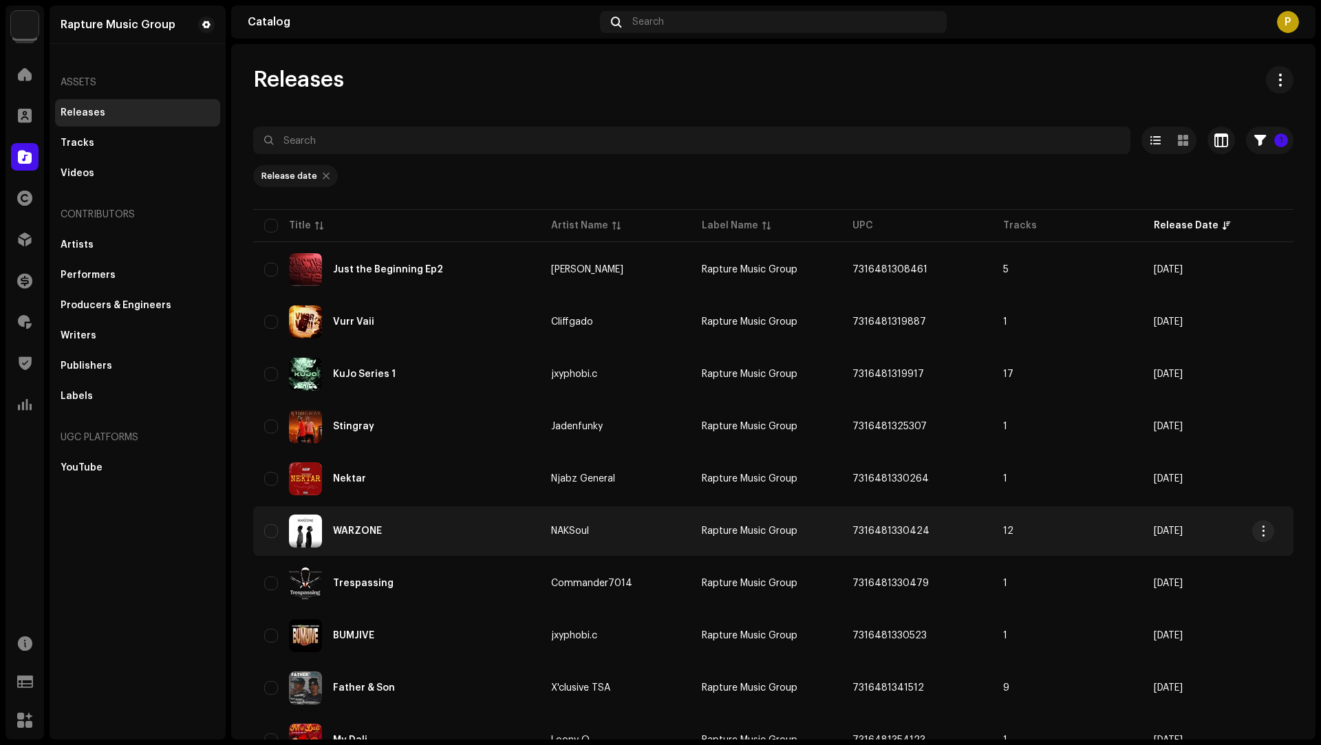
click at [511, 534] on div "WARZONE" at bounding box center [396, 531] width 265 height 33
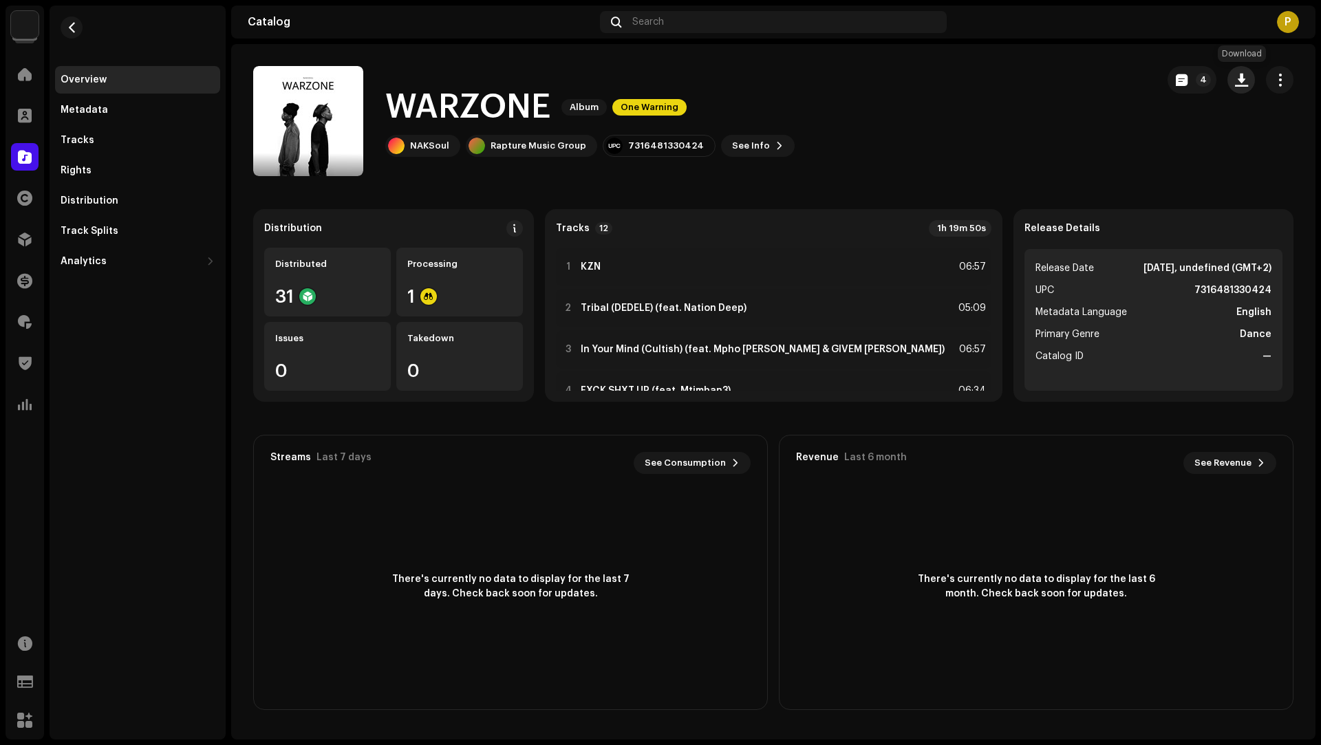
click at [1245, 83] on span "button" at bounding box center [1241, 79] width 13 height 11
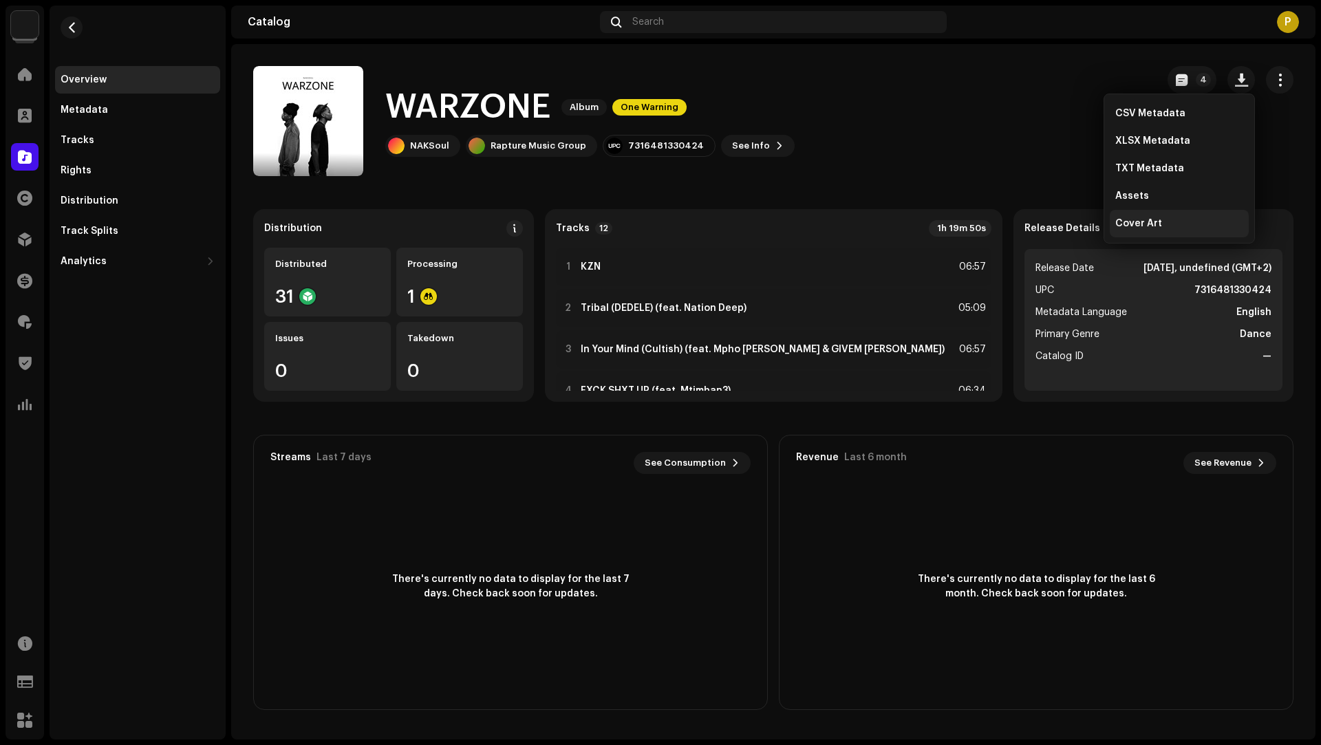
click at [1160, 224] on div "Cover Art" at bounding box center [1179, 223] width 128 height 11
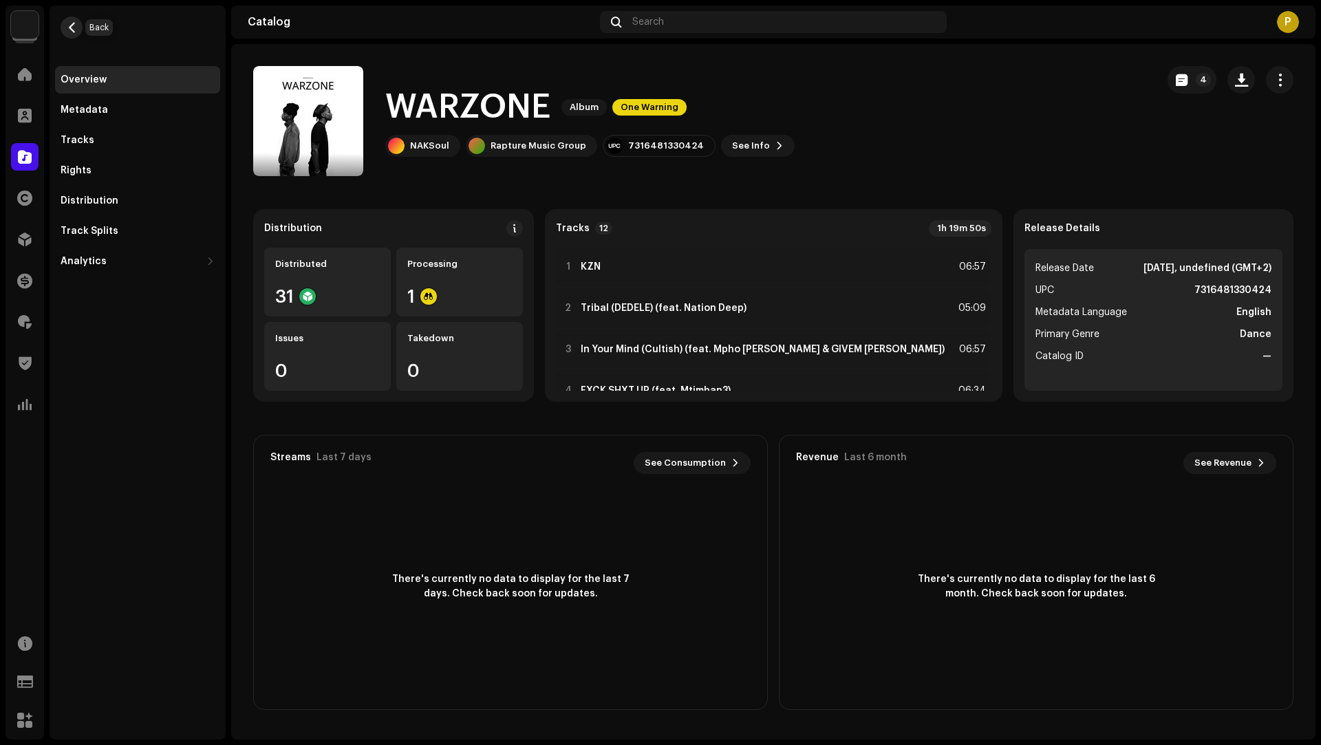
click at [68, 25] on span "button" at bounding box center [72, 27] width 10 height 11
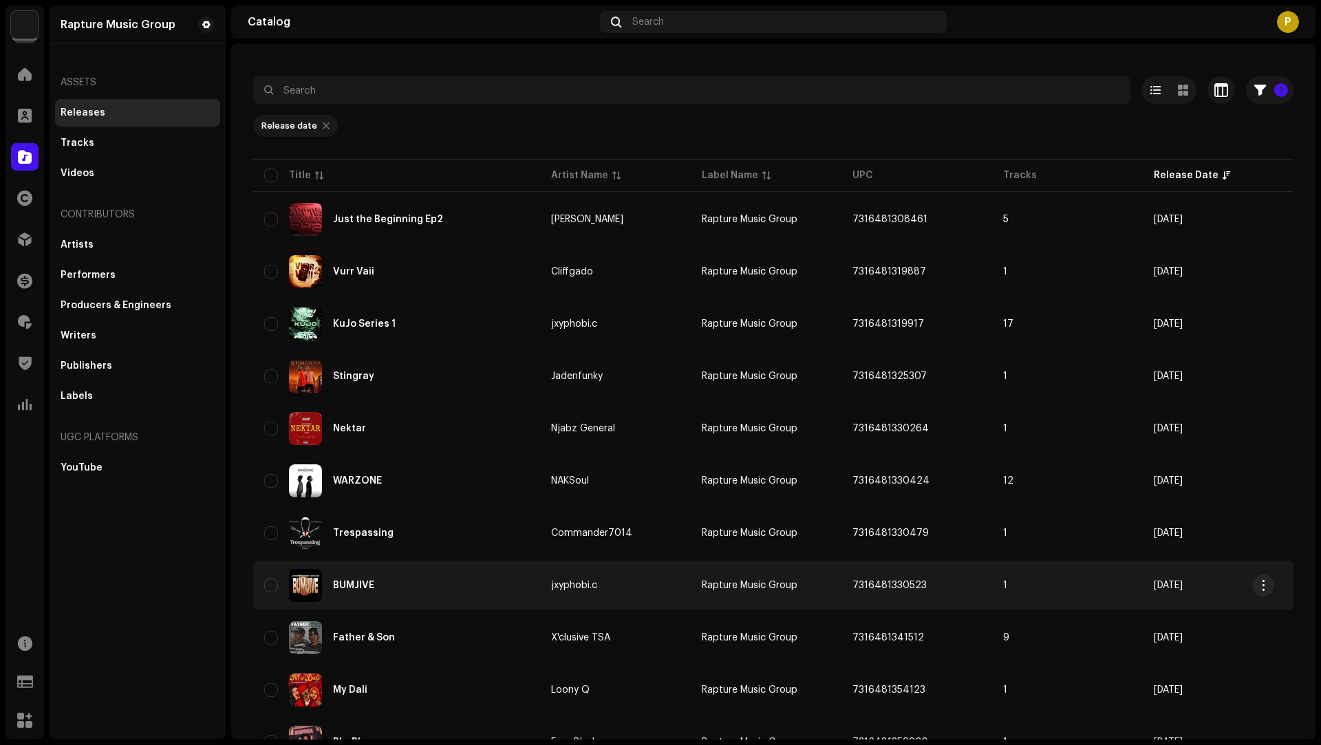
scroll to position [66, 0]
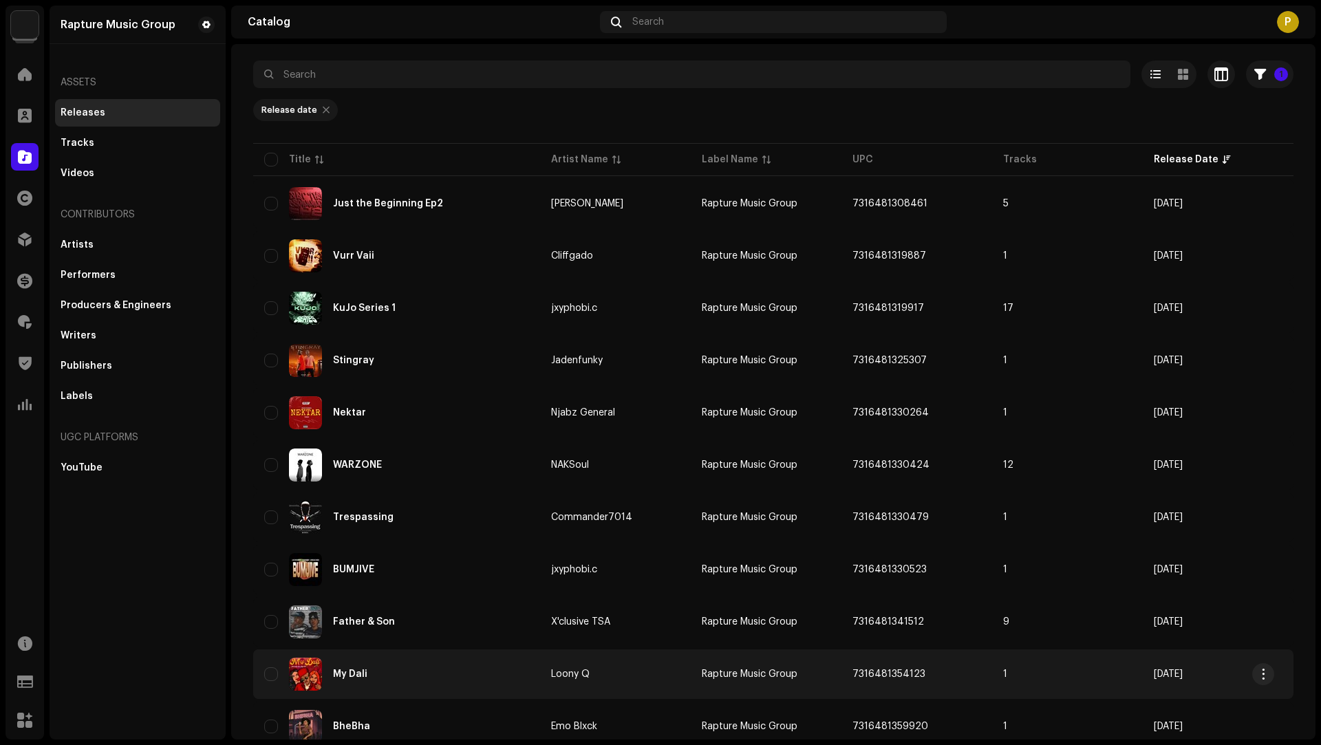
click at [473, 664] on div "My Dali" at bounding box center [396, 674] width 265 height 33
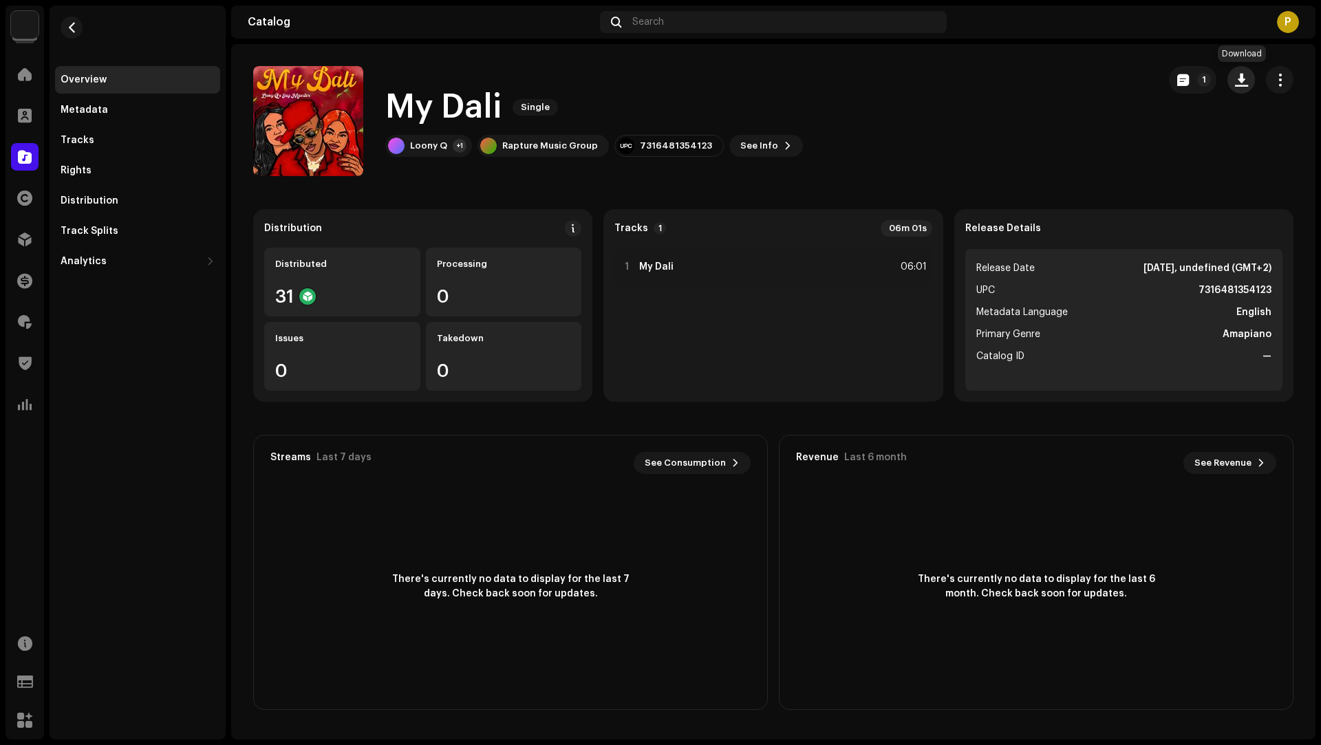
click at [1246, 88] on button "button" at bounding box center [1241, 80] width 28 height 28
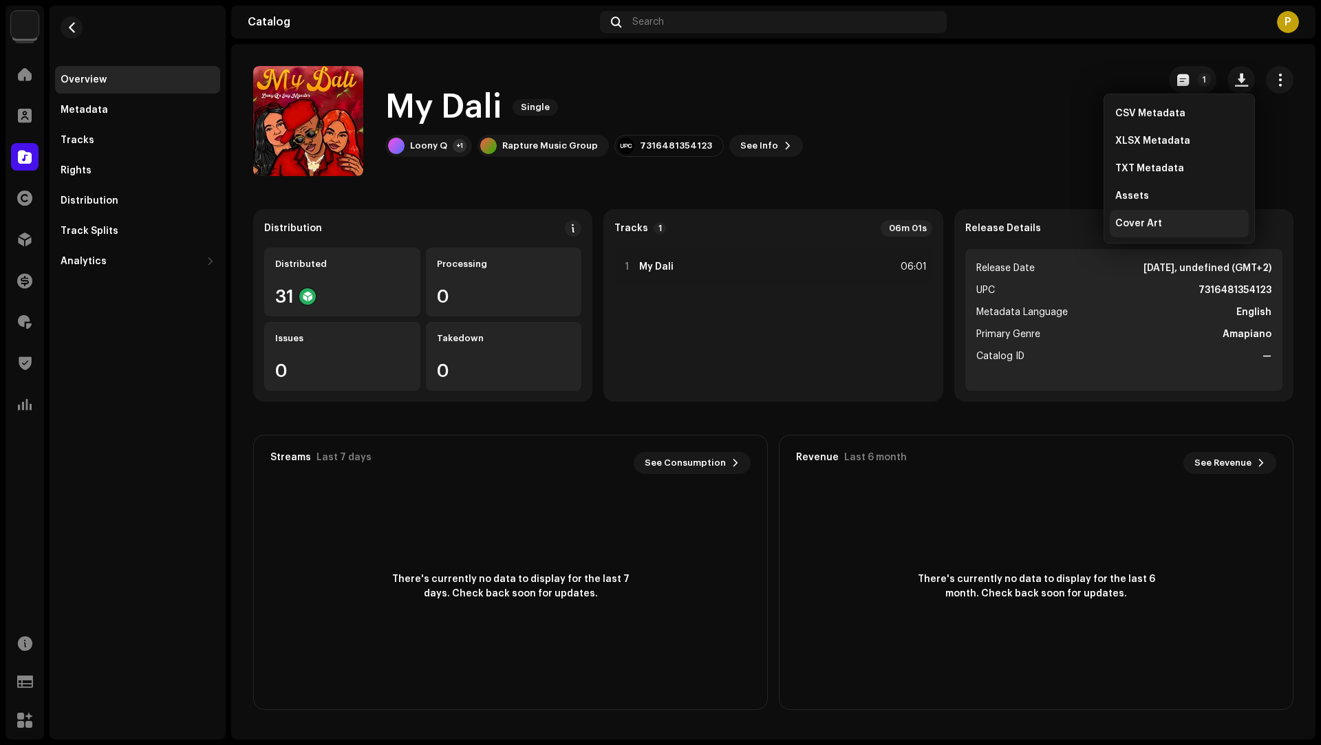
click at [1165, 218] on div "Cover Art" at bounding box center [1179, 223] width 128 height 11
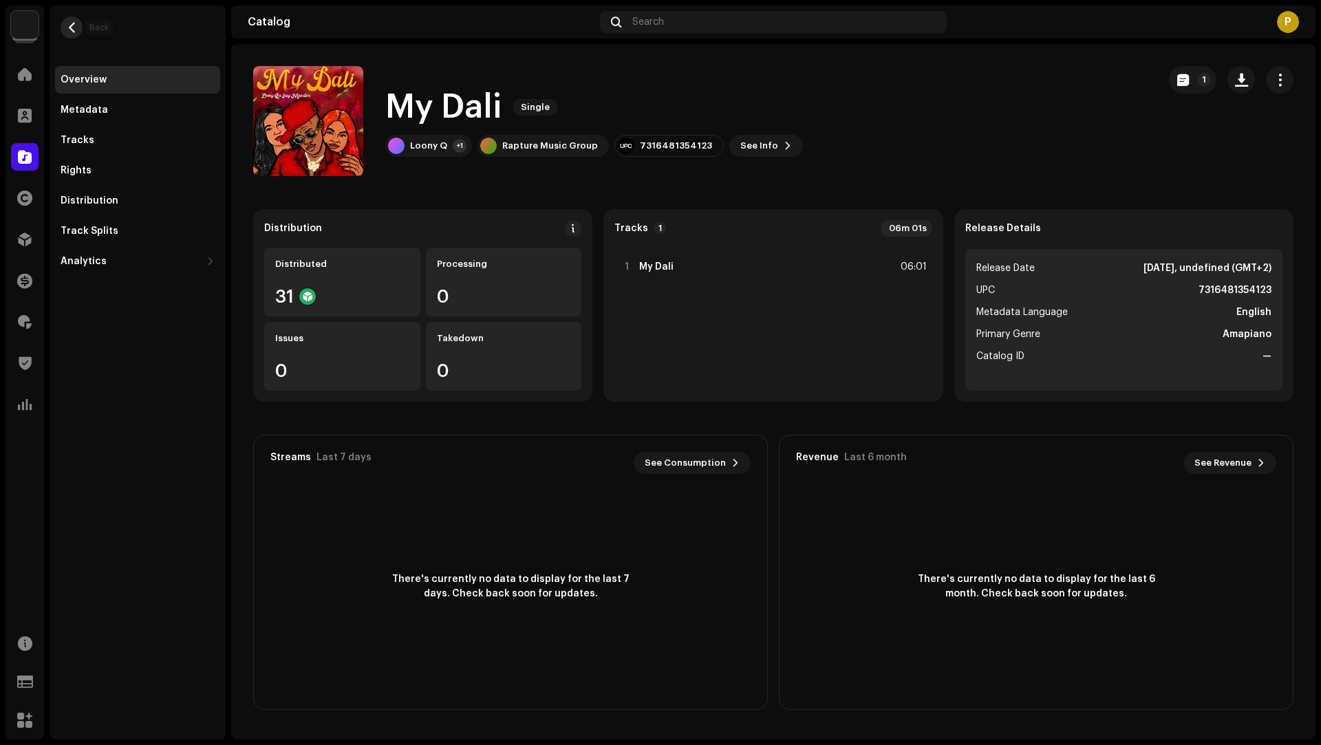
click at [65, 23] on button "button" at bounding box center [72, 28] width 22 height 22
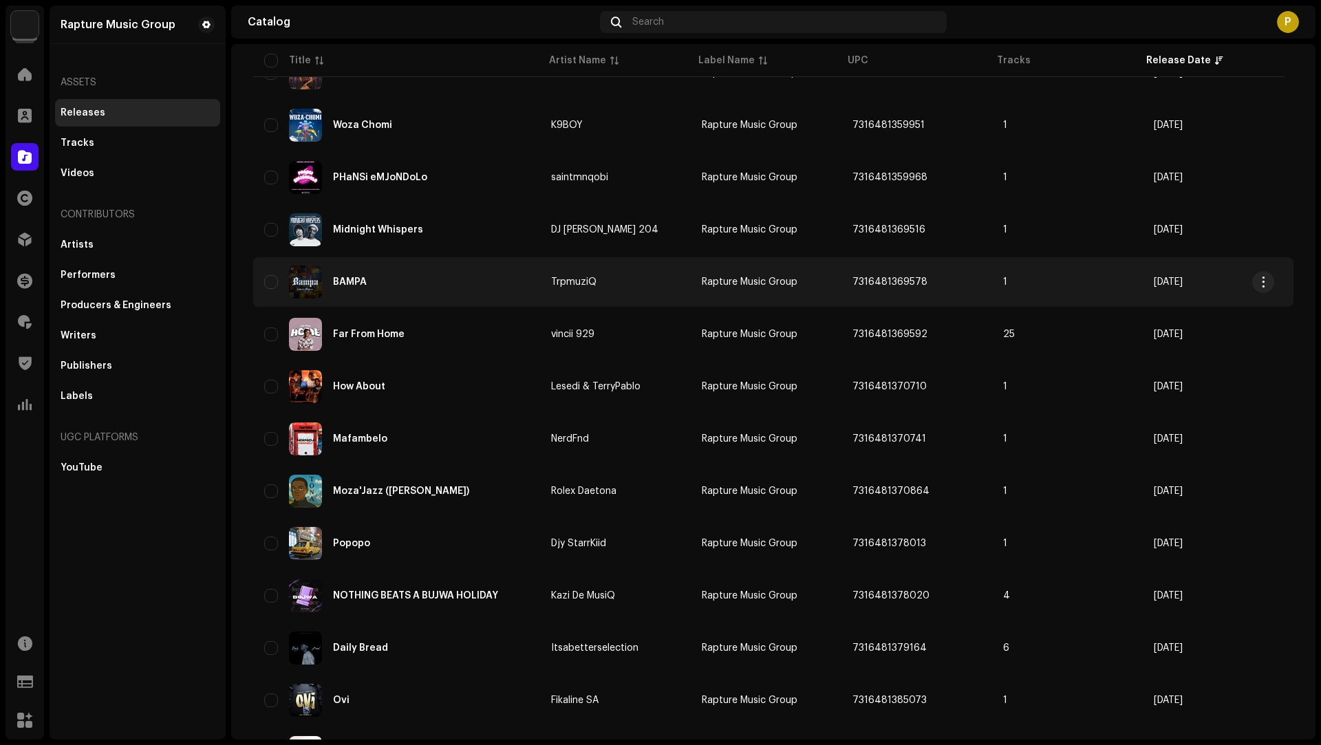
scroll to position [797, 0]
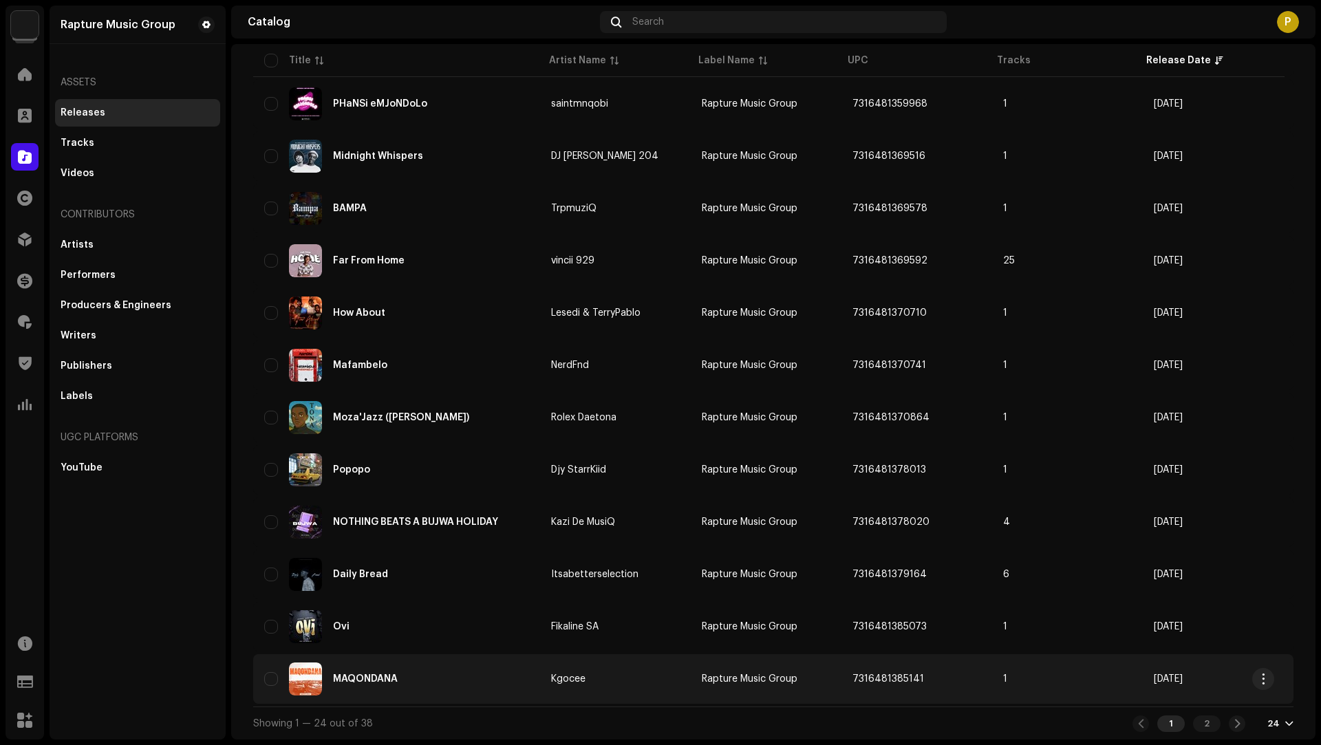
click at [520, 684] on div "MAQONDANA" at bounding box center [396, 678] width 265 height 33
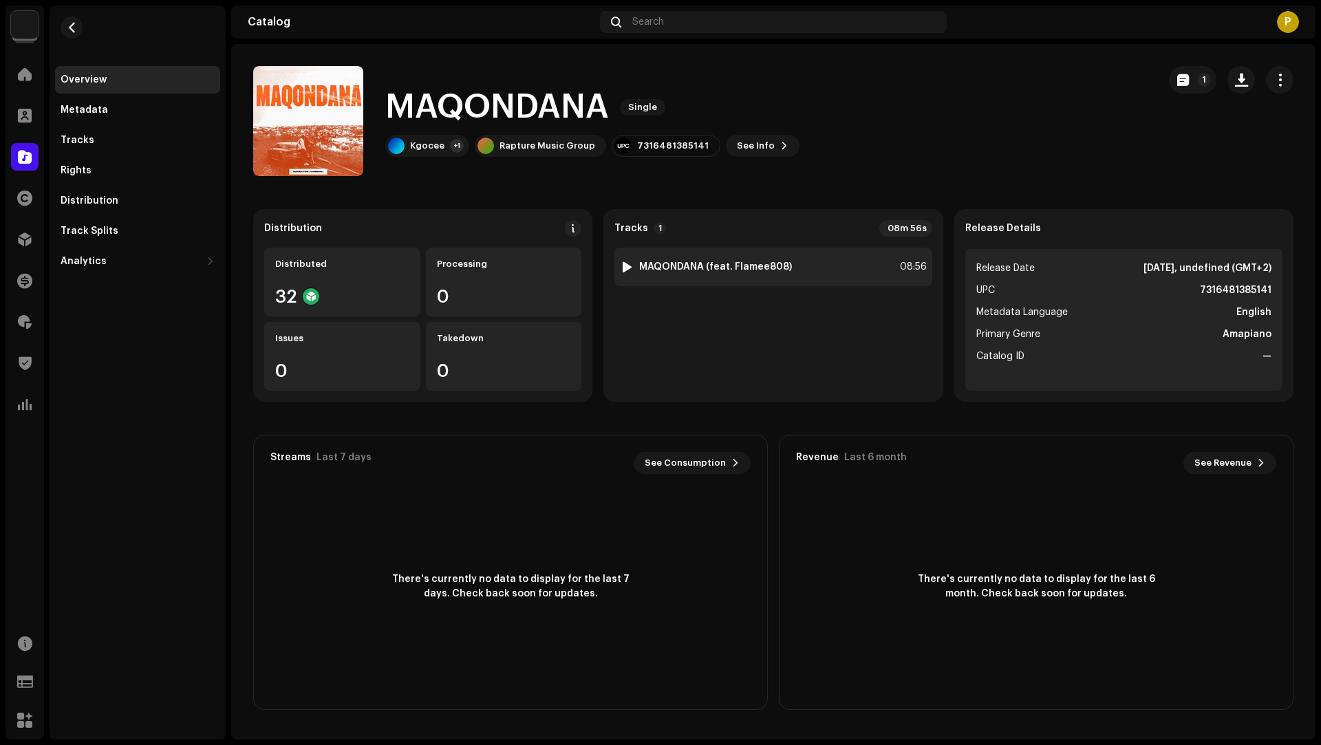
click at [631, 267] on div at bounding box center [627, 266] width 10 height 11
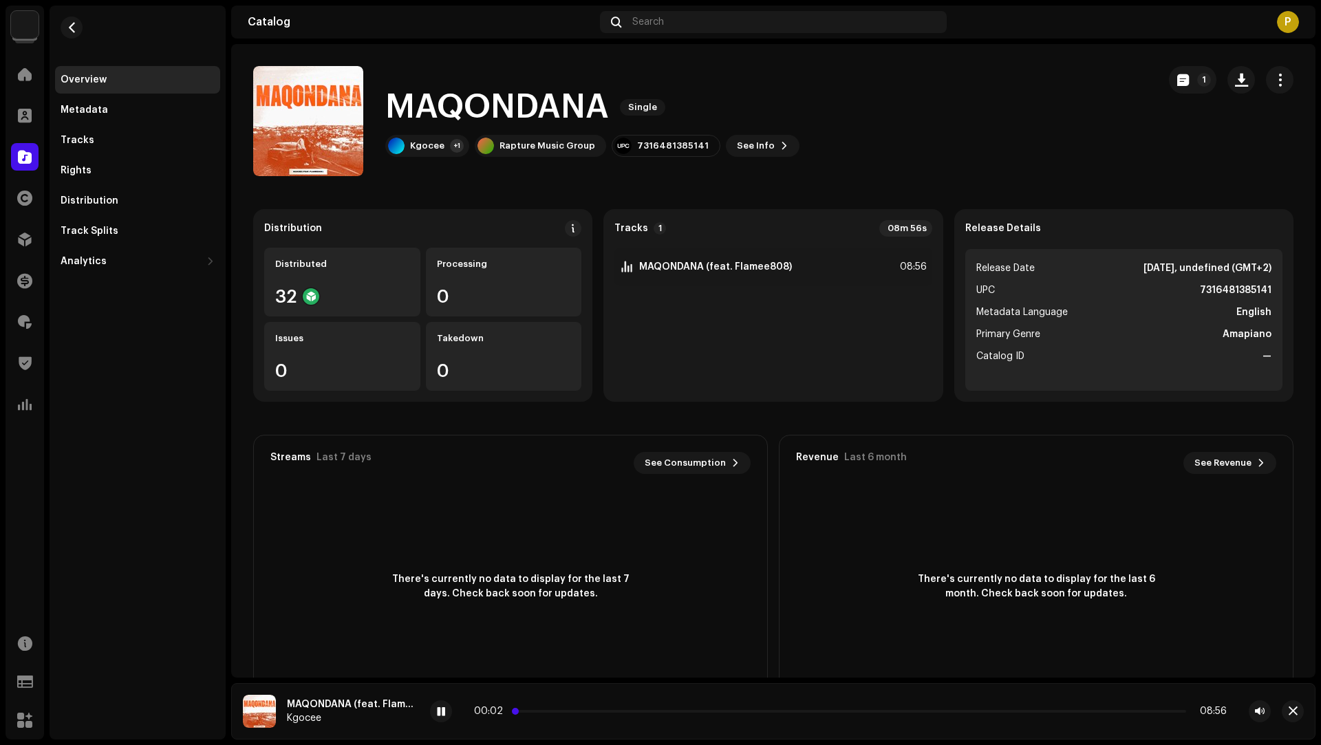
click at [583, 712] on p-slider at bounding box center [850, 711] width 671 height 3
click at [696, 711] on p-slider at bounding box center [850, 711] width 671 height 3
click at [1291, 710] on span "button" at bounding box center [1292, 711] width 9 height 11
click at [70, 34] on button "button" at bounding box center [72, 28] width 22 height 22
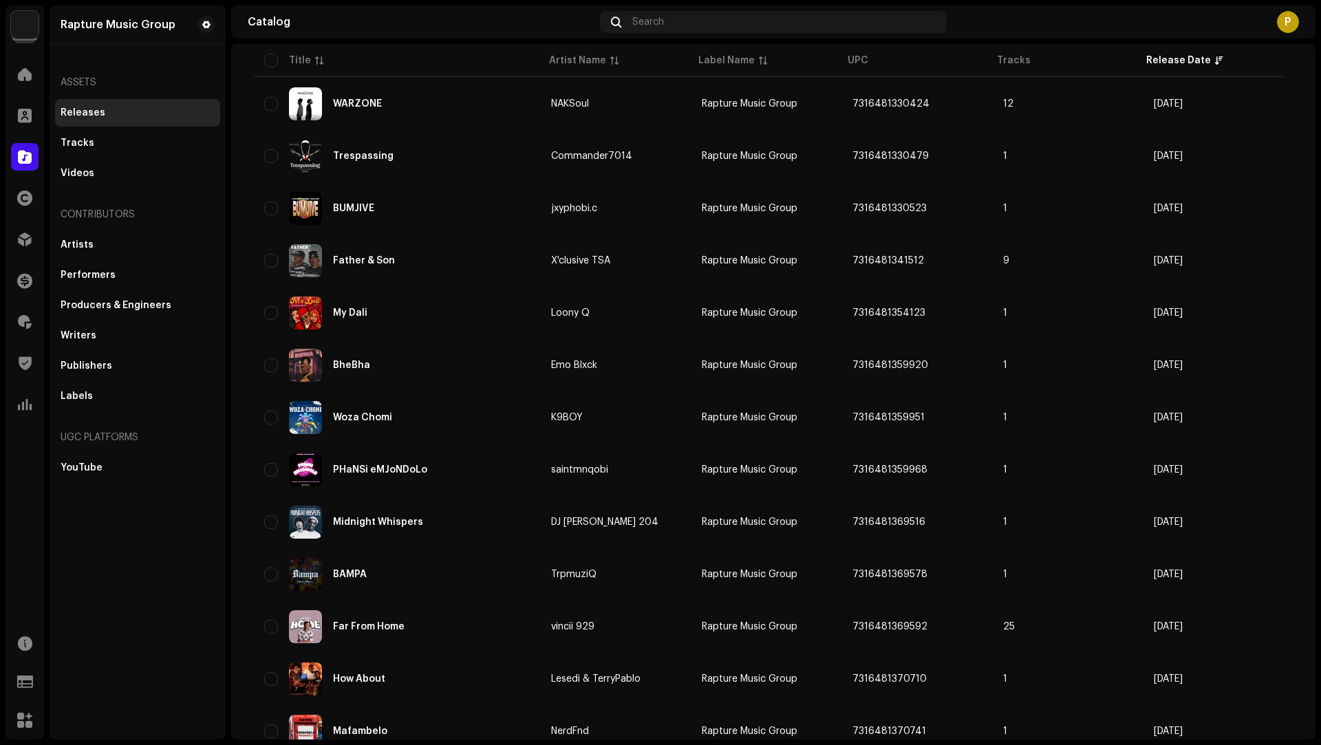
scroll to position [469, 0]
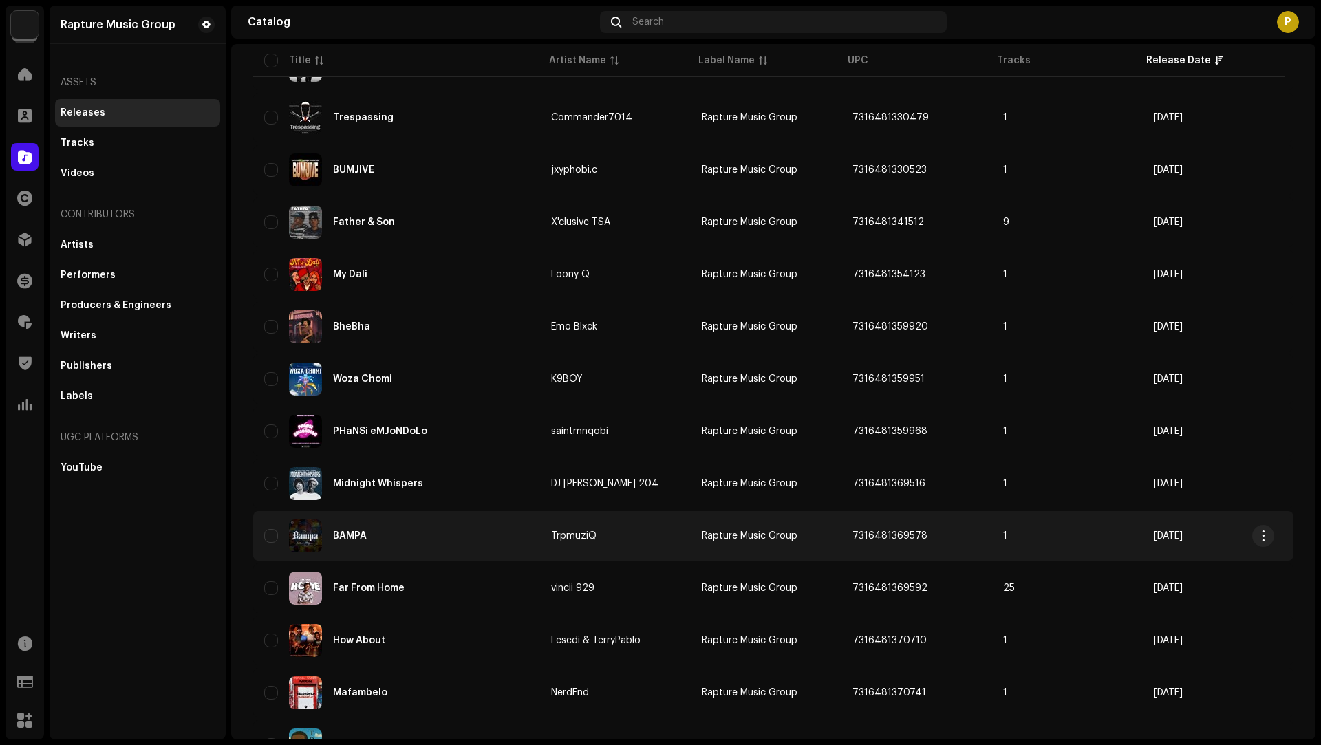
click at [448, 532] on div "BAMPA" at bounding box center [396, 535] width 265 height 33
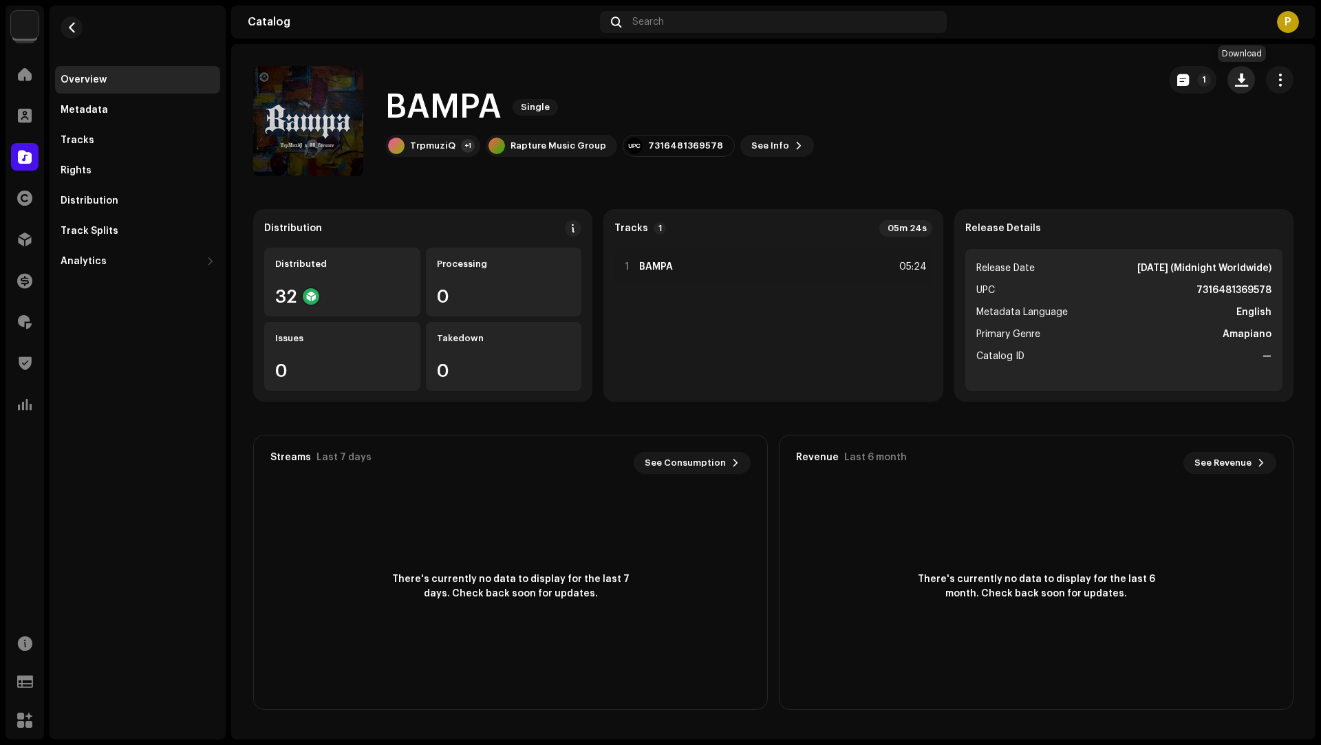
click at [1241, 84] on span "button" at bounding box center [1241, 79] width 13 height 11
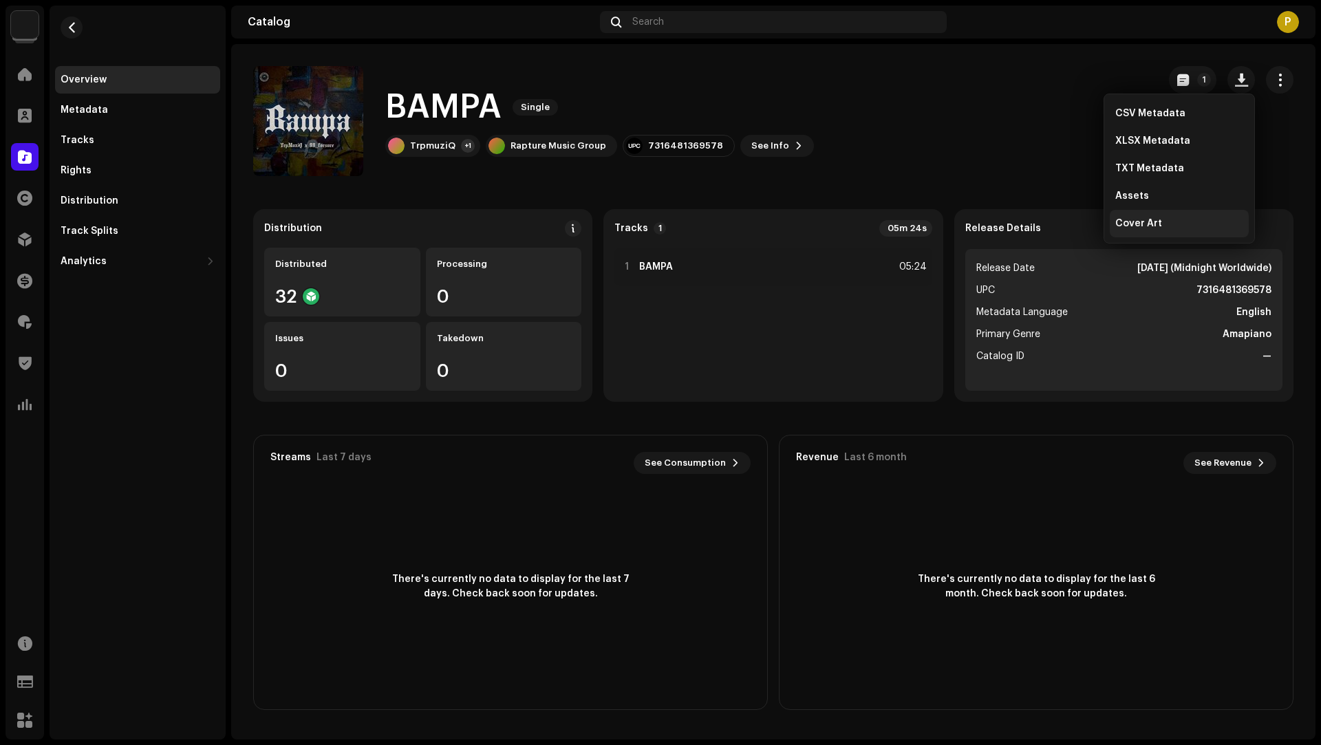
click at [1177, 219] on div "Cover Art" at bounding box center [1179, 223] width 128 height 11
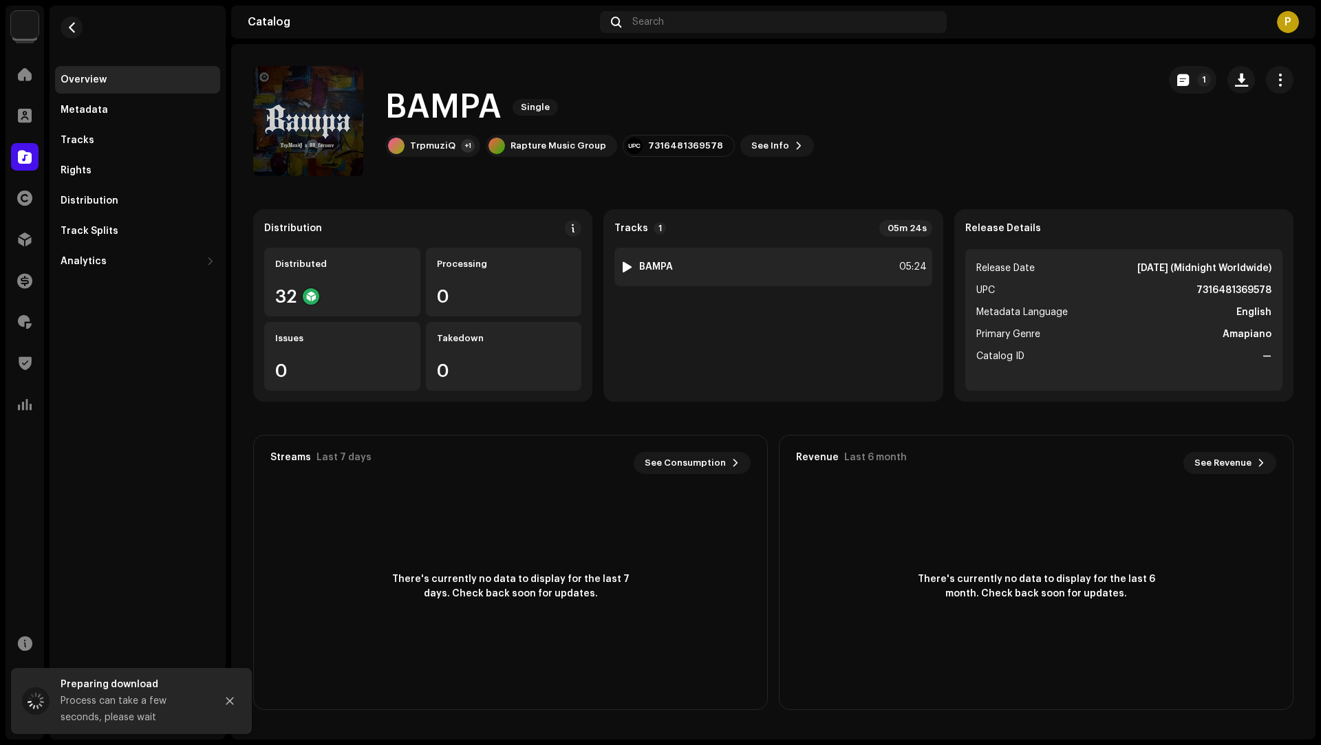
click at [713, 248] on div "1 BAMPA 05:24" at bounding box center [772, 267] width 317 height 39
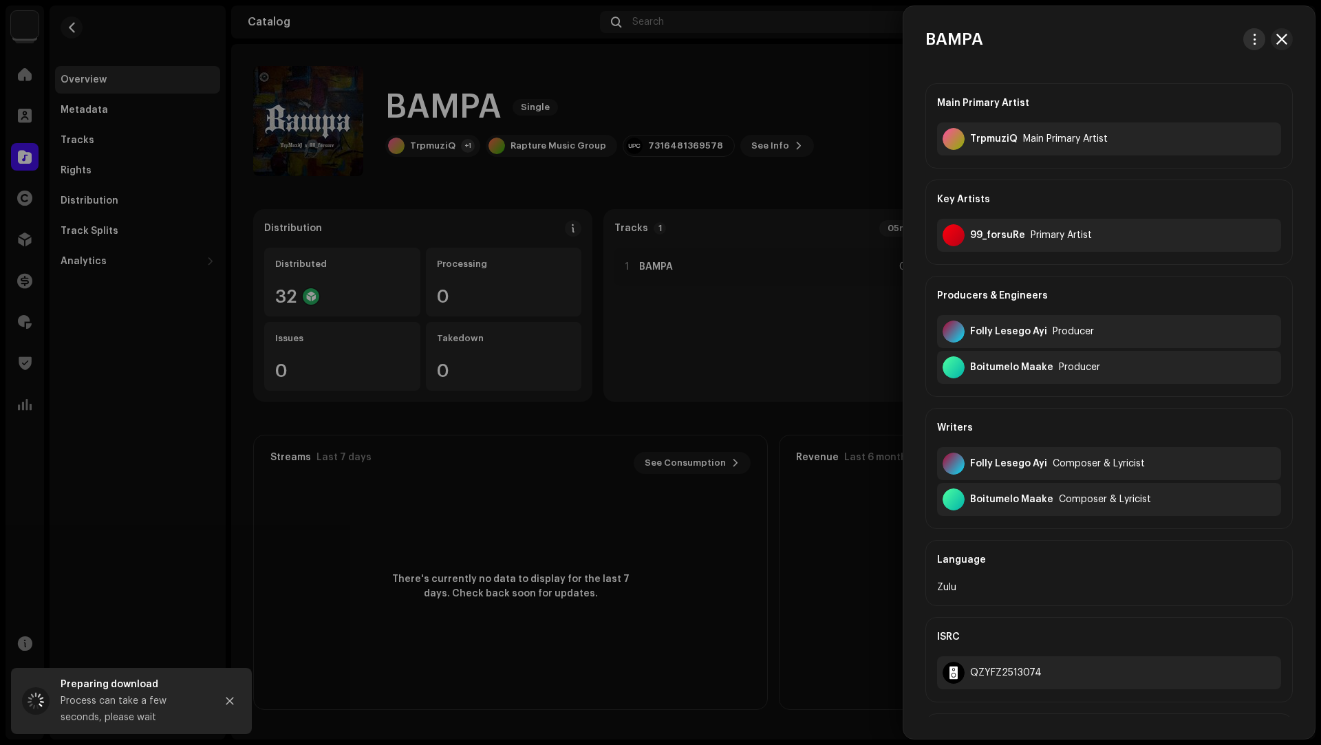
click at [1244, 40] on button "button" at bounding box center [1254, 39] width 22 height 22
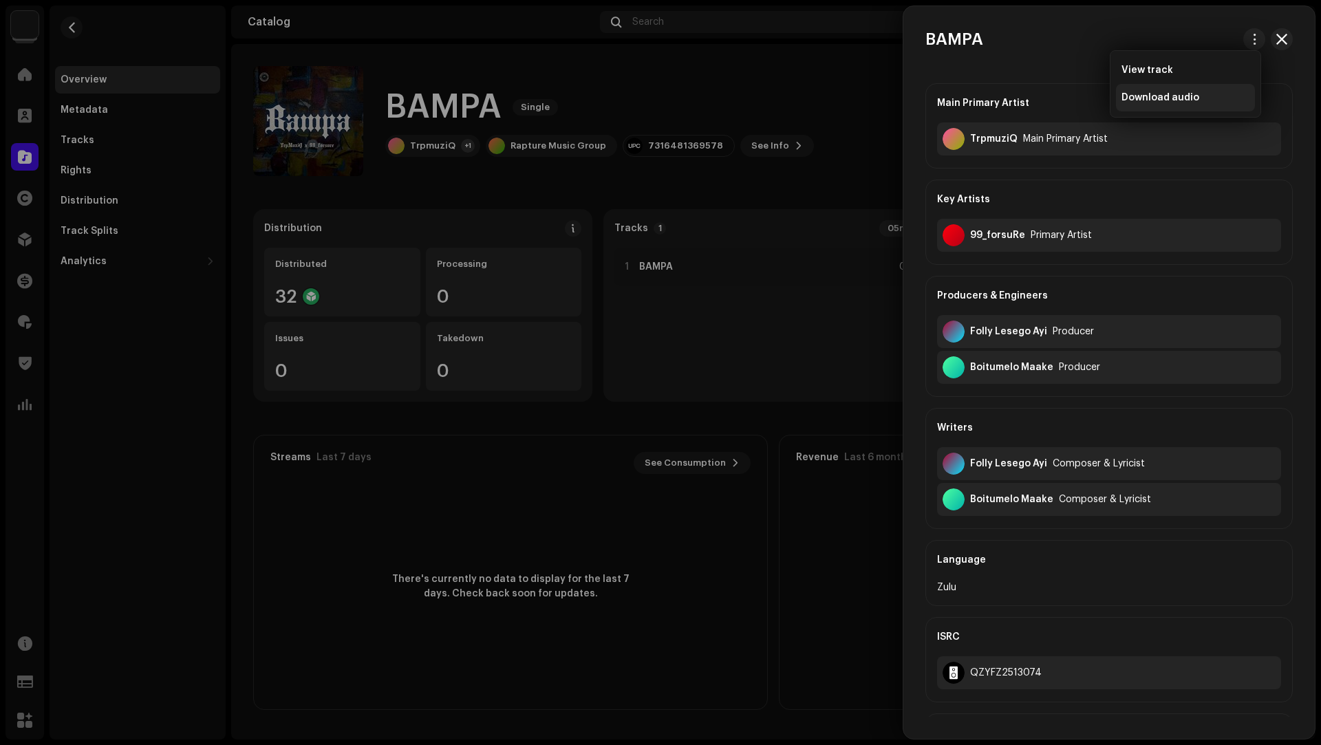
click at [1175, 103] on div "Download audio" at bounding box center [1185, 98] width 139 height 28
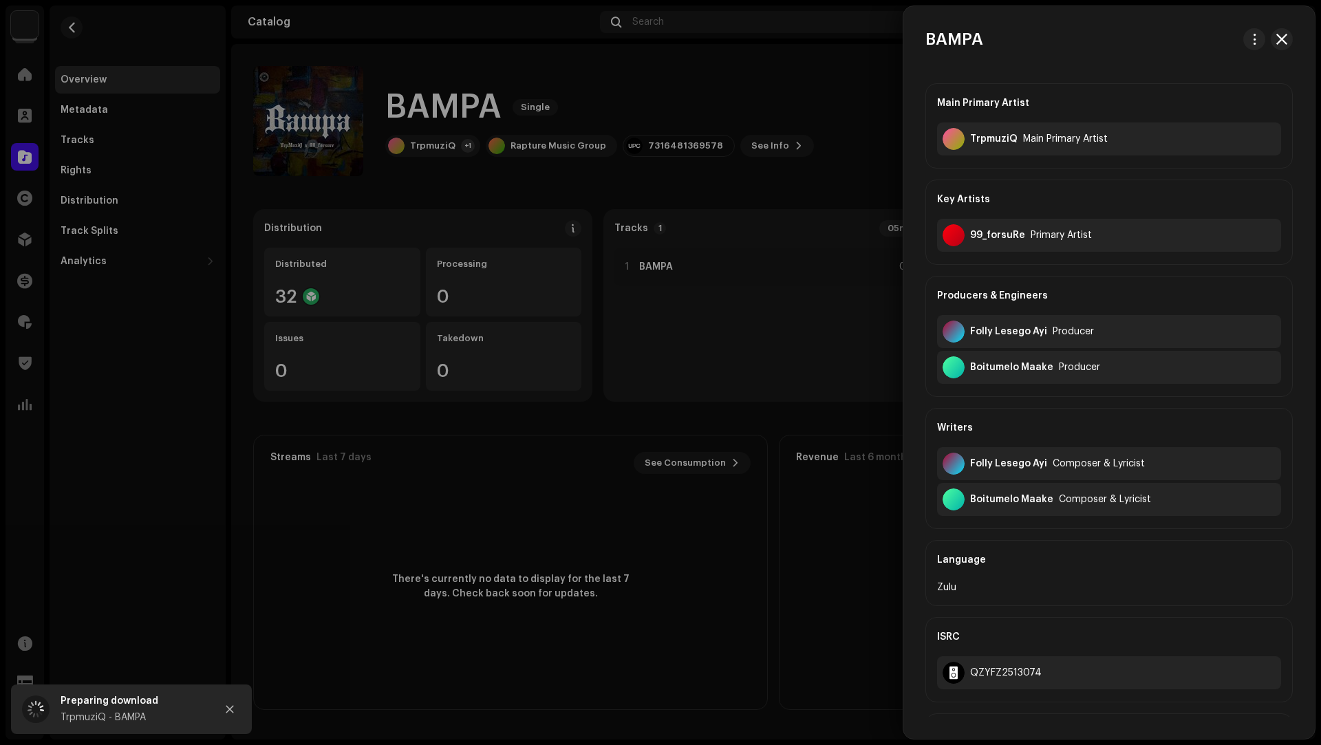
click at [82, 33] on div at bounding box center [660, 372] width 1321 height 745
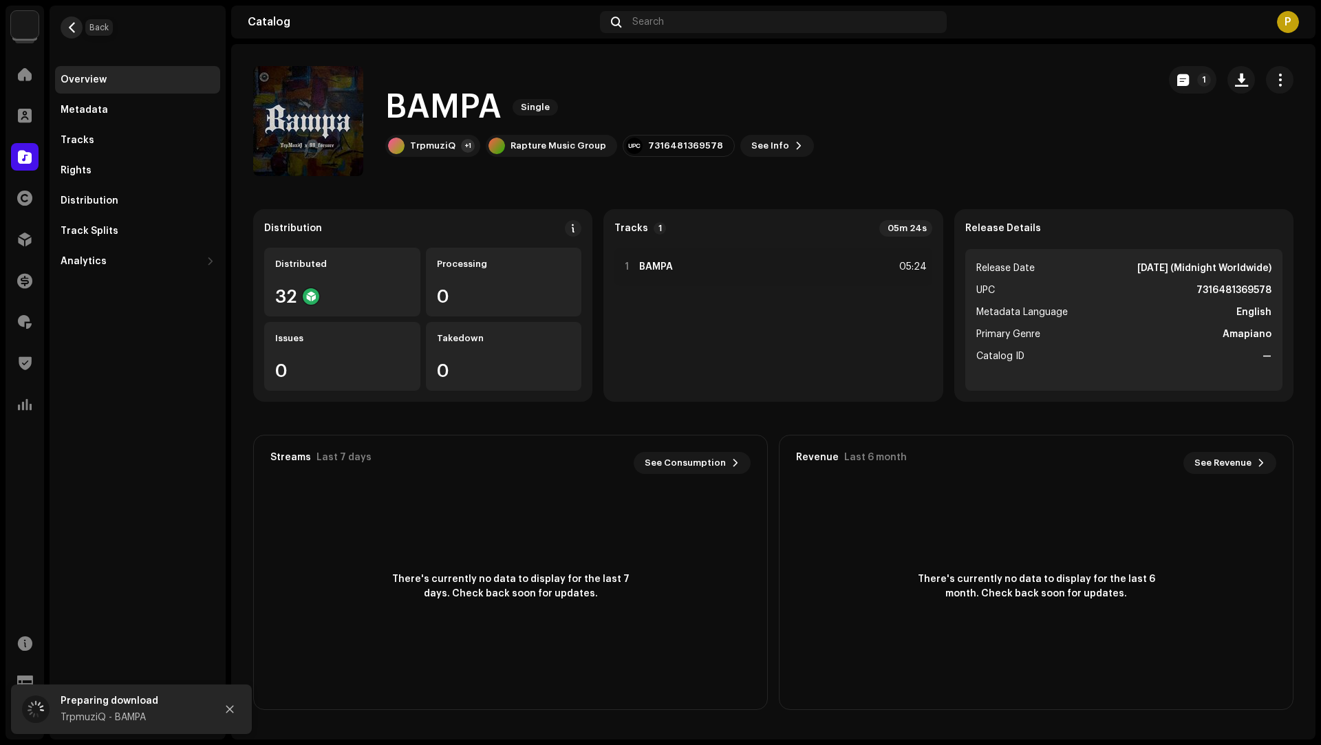
click at [76, 26] on span "button" at bounding box center [72, 27] width 10 height 11
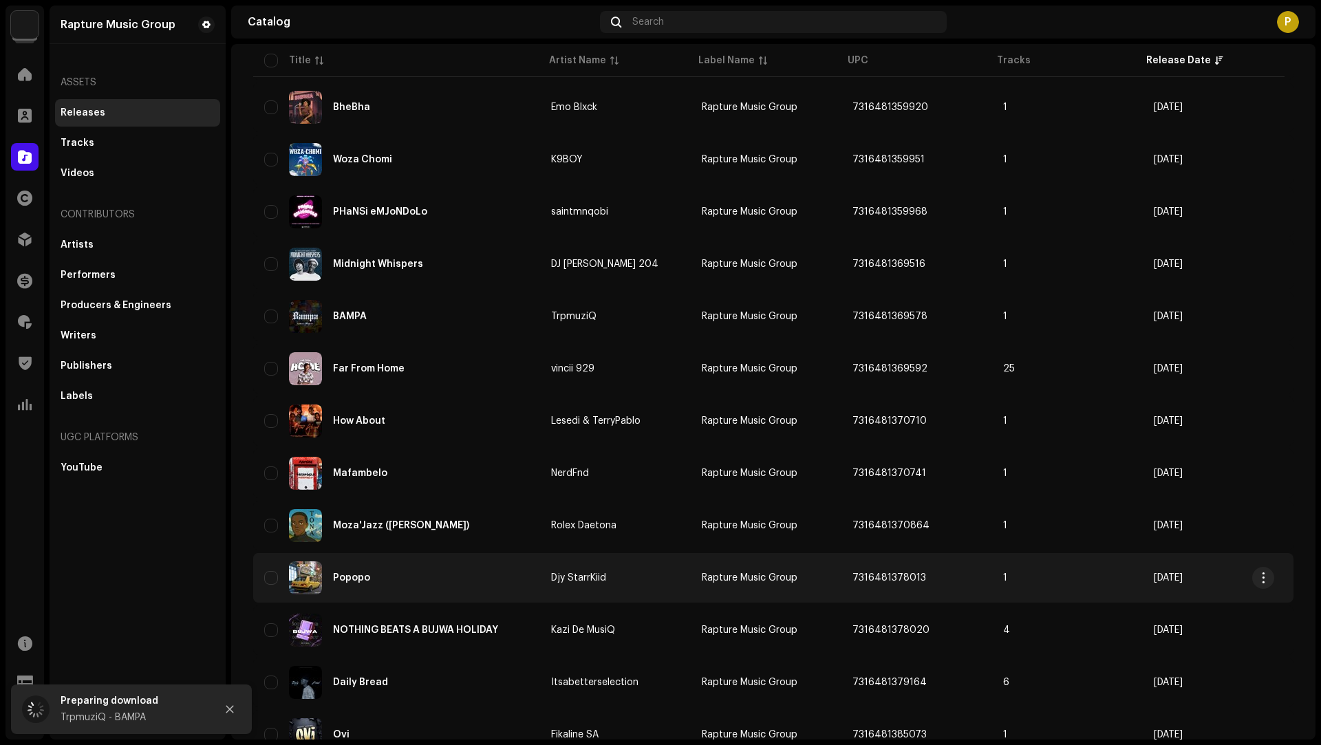
scroll to position [688, 0]
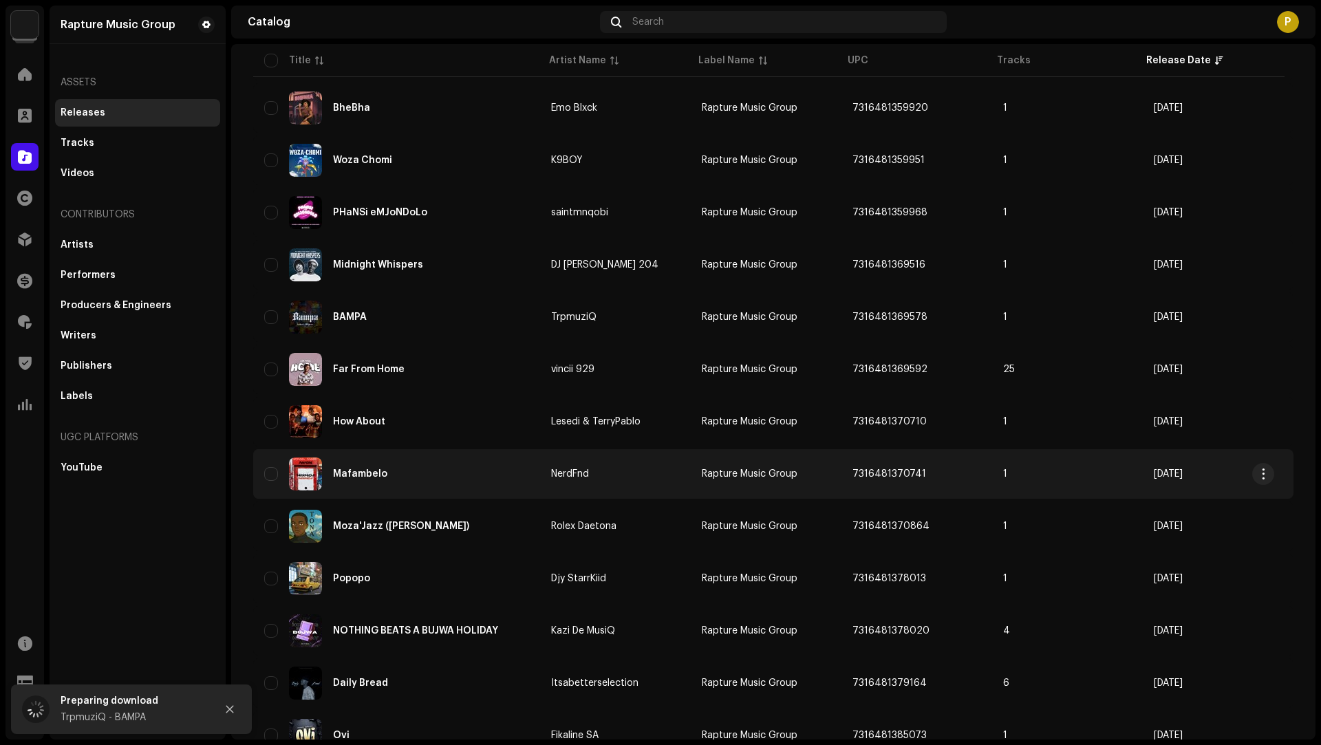
click at [489, 472] on div "Mafambelo" at bounding box center [396, 473] width 265 height 33
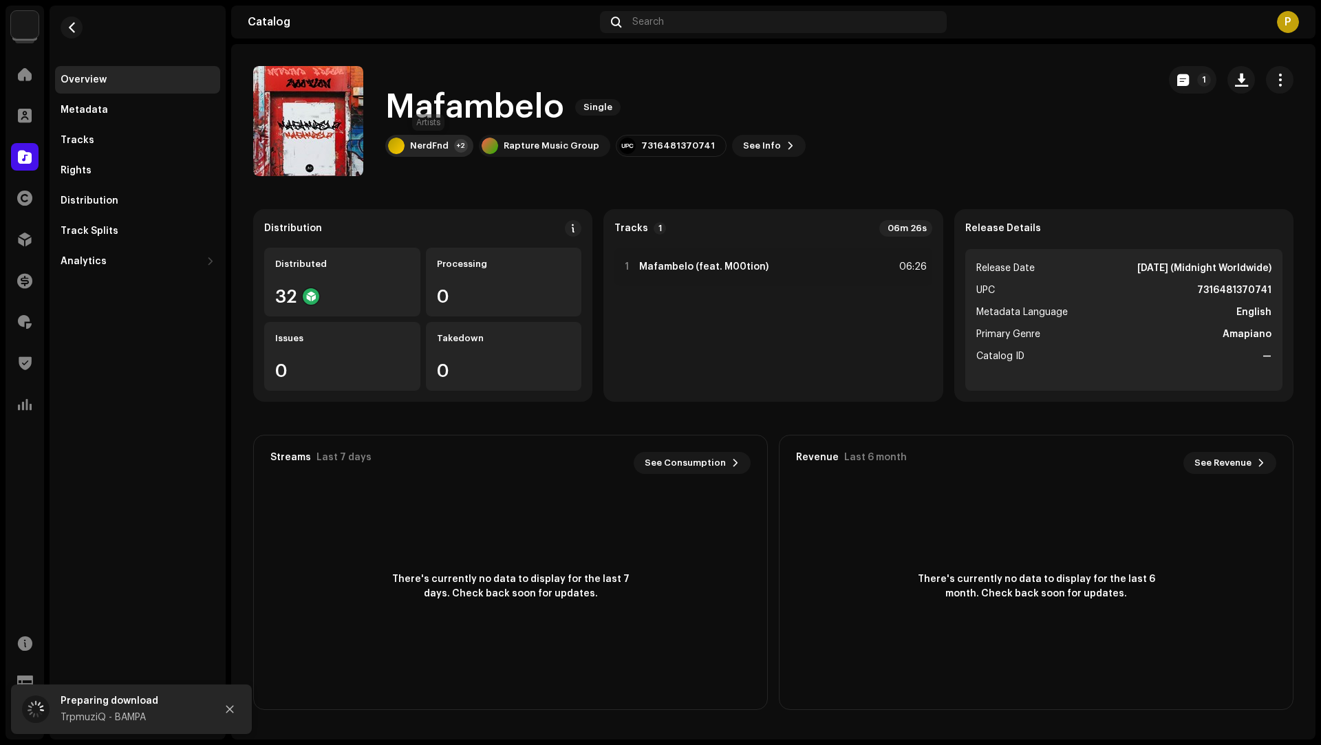
click at [433, 147] on div "NerdFnd" at bounding box center [429, 145] width 39 height 11
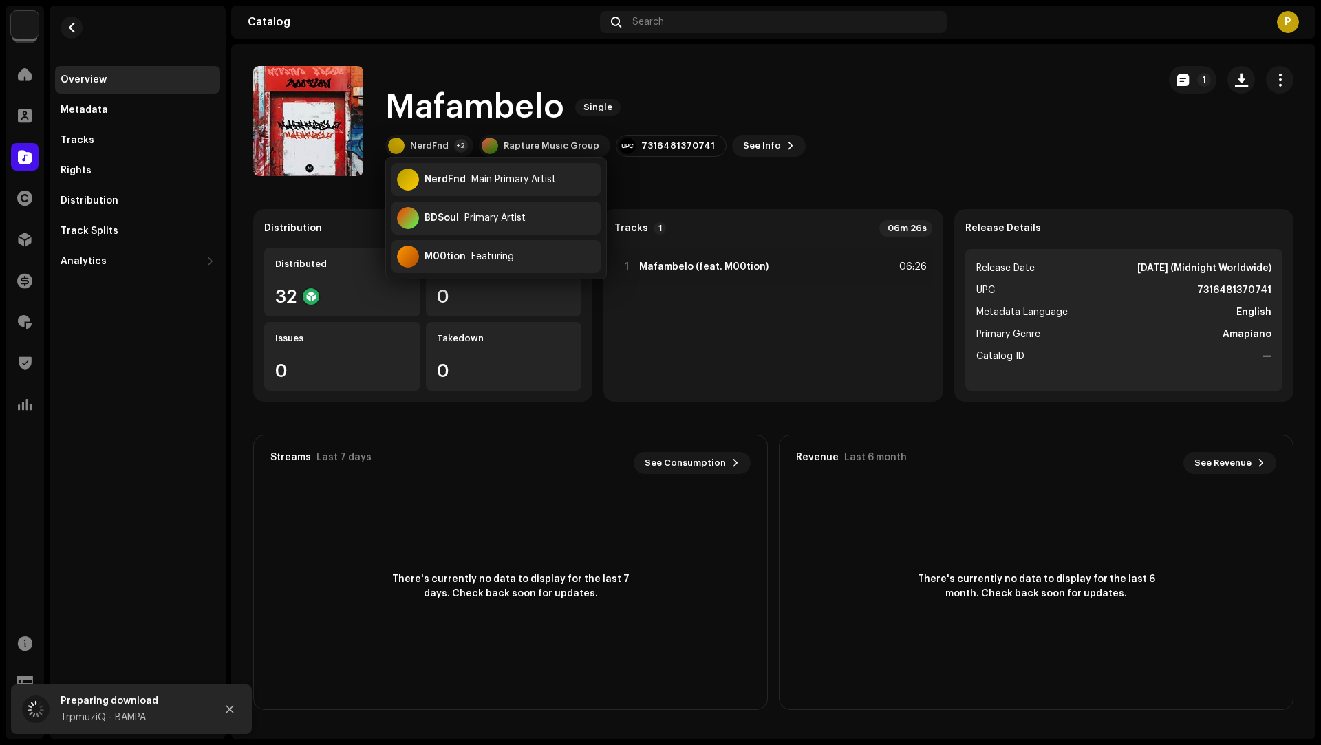
click at [976, 155] on div "Mafambelo Single NerdFnd +2 Rapture Music Group 7316481370741 See Info 1" at bounding box center [700, 121] width 894 height 110
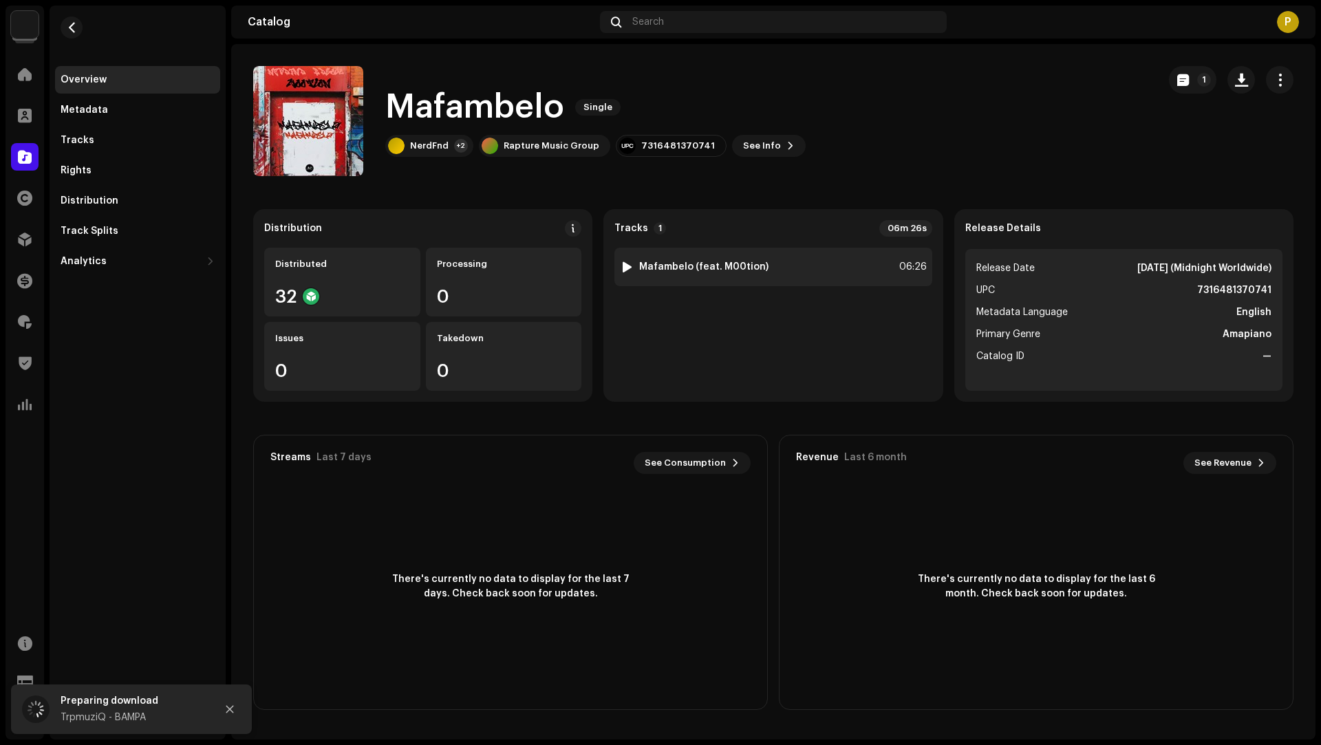
click at [624, 263] on div at bounding box center [627, 266] width 10 height 11
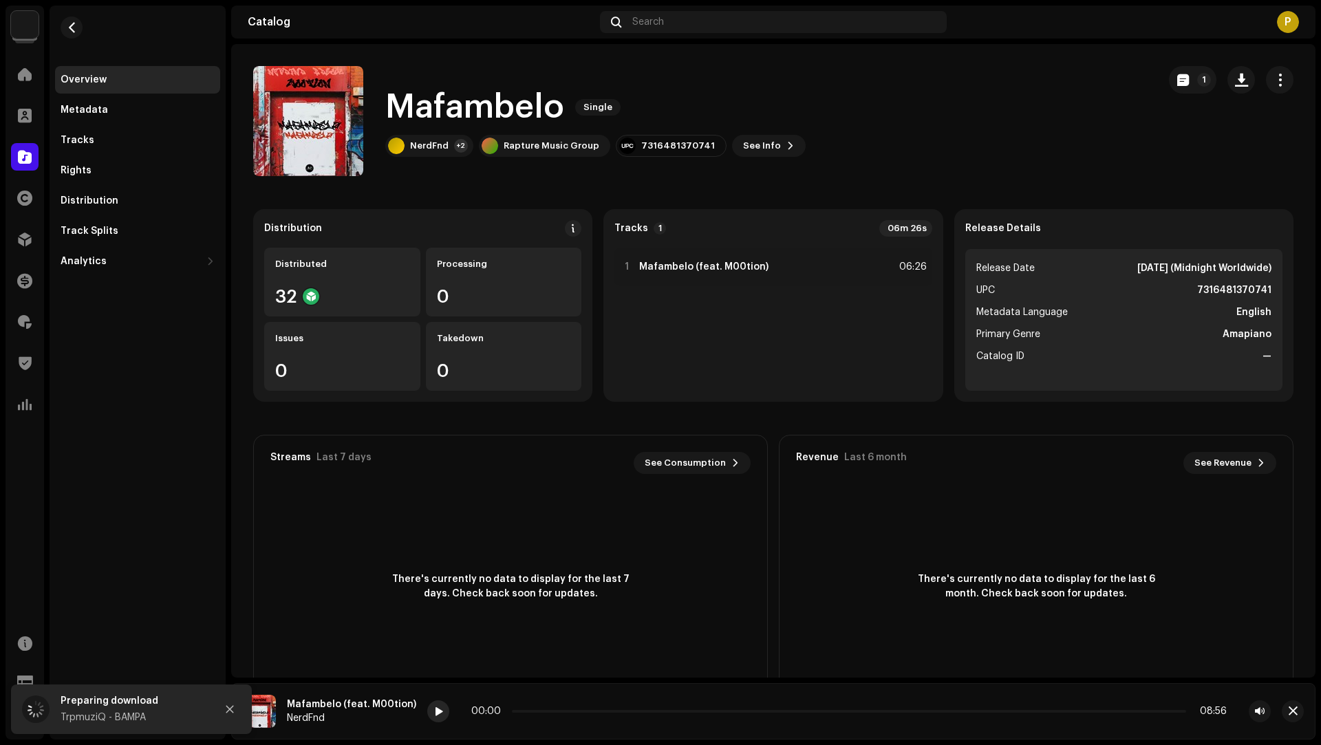
click at [434, 716] on span at bounding box center [438, 711] width 8 height 11
click at [636, 711] on p-slider at bounding box center [848, 711] width 676 height 3
click at [718, 711] on p-slider at bounding box center [849, 711] width 674 height 3
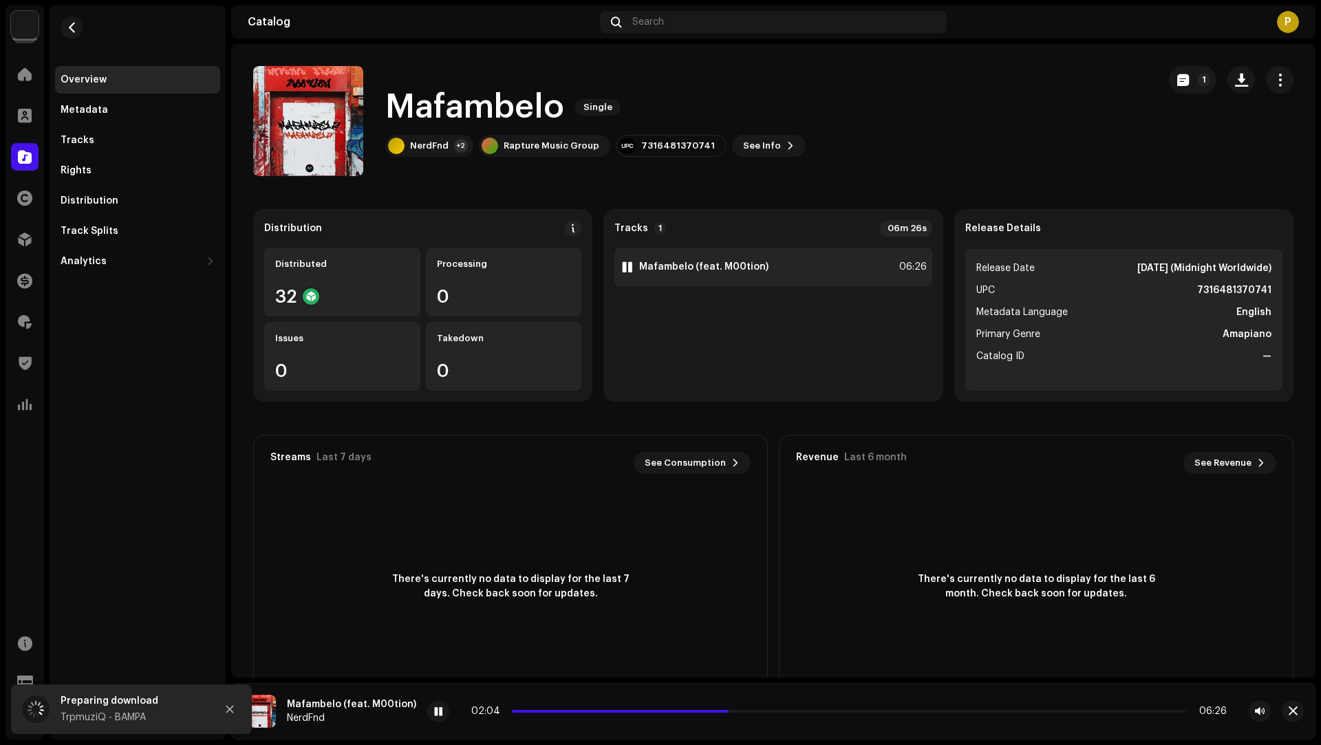
click at [836, 274] on div "1 Mafambelo (feat. M00tion) 06:26" at bounding box center [772, 267] width 317 height 39
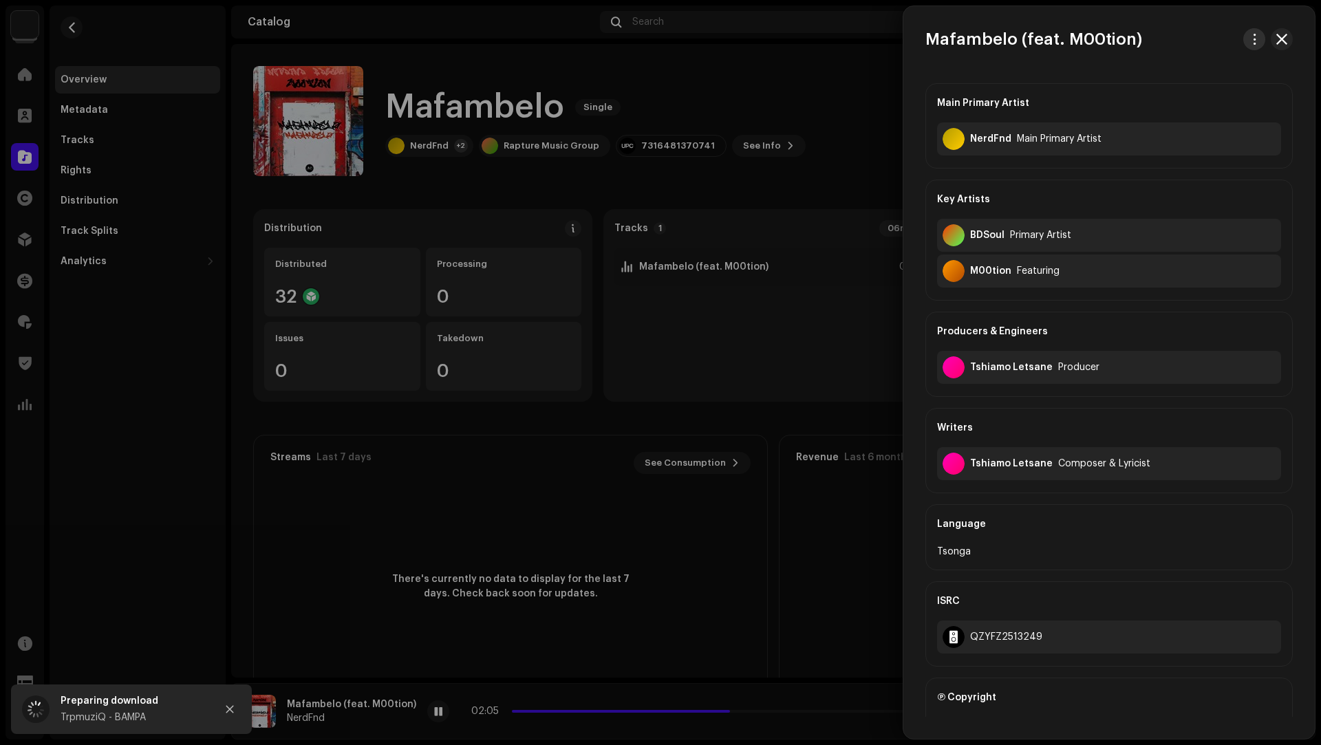
click at [1250, 30] on button "button" at bounding box center [1254, 39] width 22 height 22
click at [1180, 98] on span "Download audio" at bounding box center [1160, 97] width 78 height 11
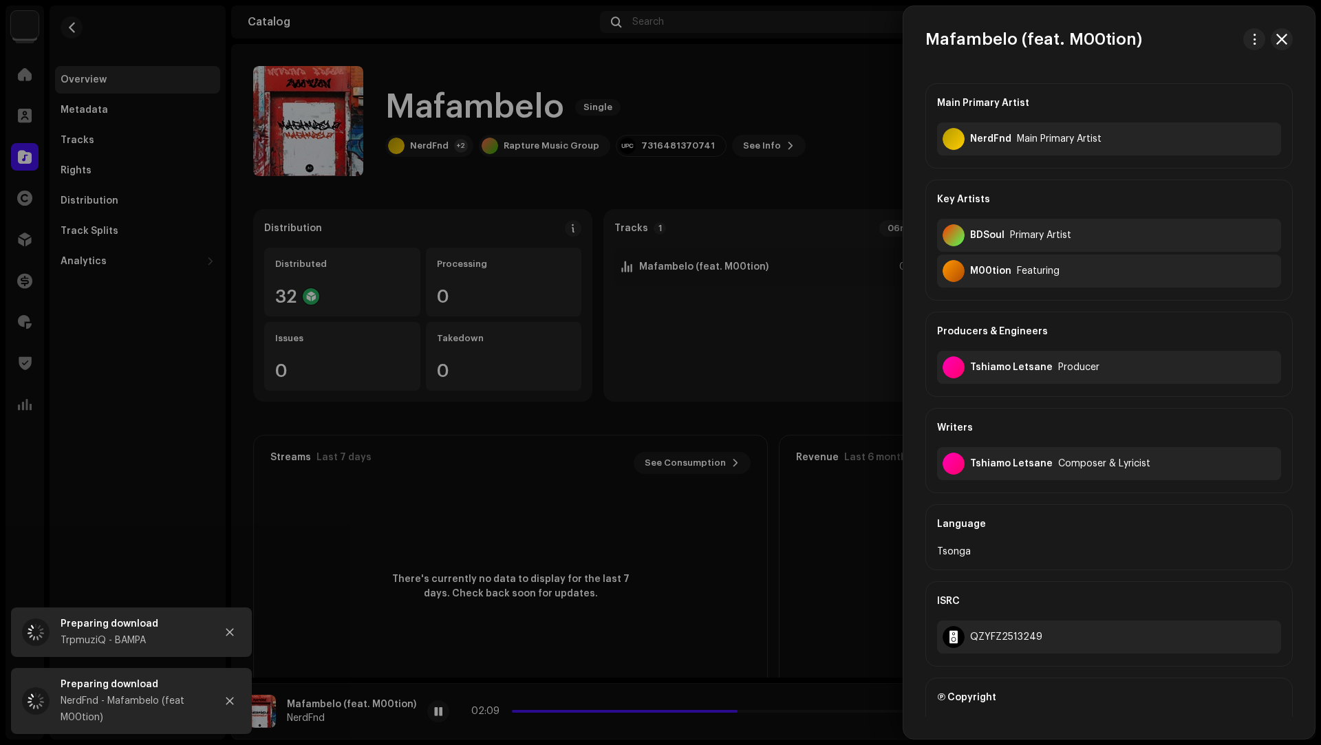
click at [739, 99] on div at bounding box center [660, 372] width 1321 height 745
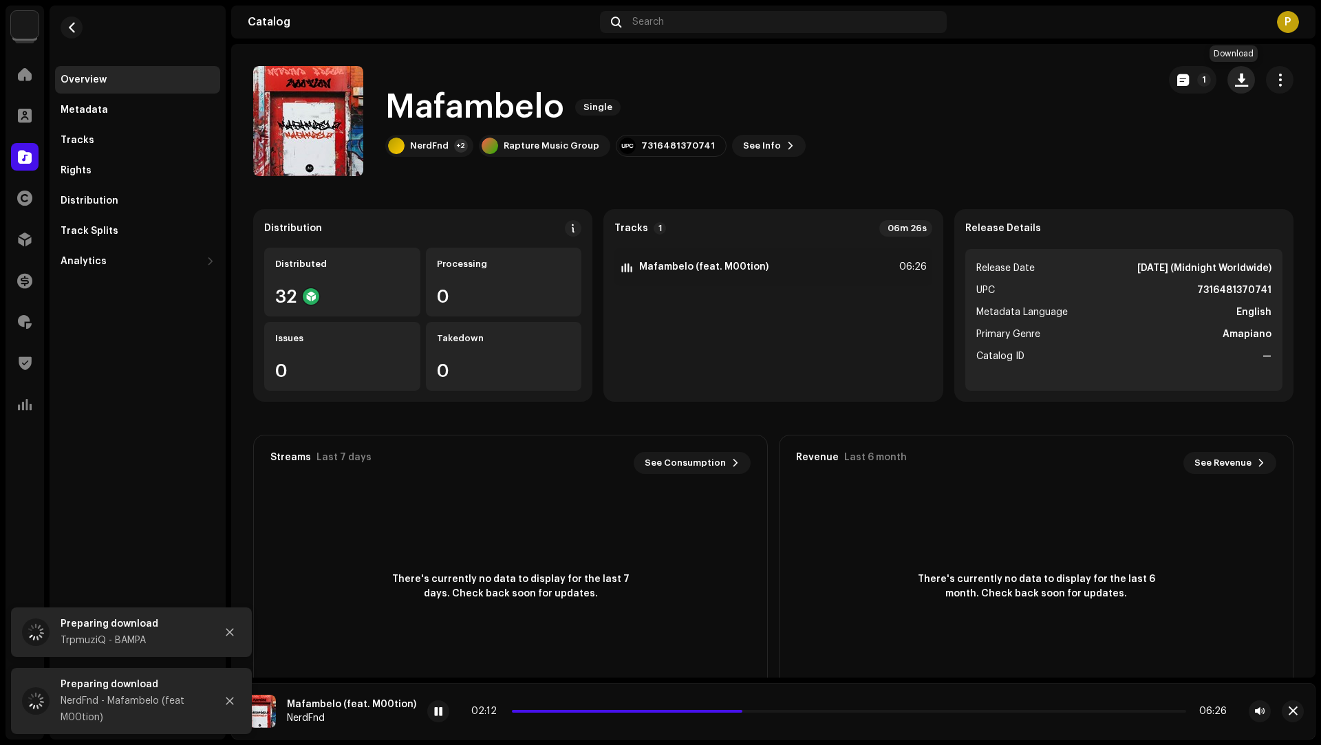
click at [1235, 81] on span "button" at bounding box center [1241, 79] width 13 height 11
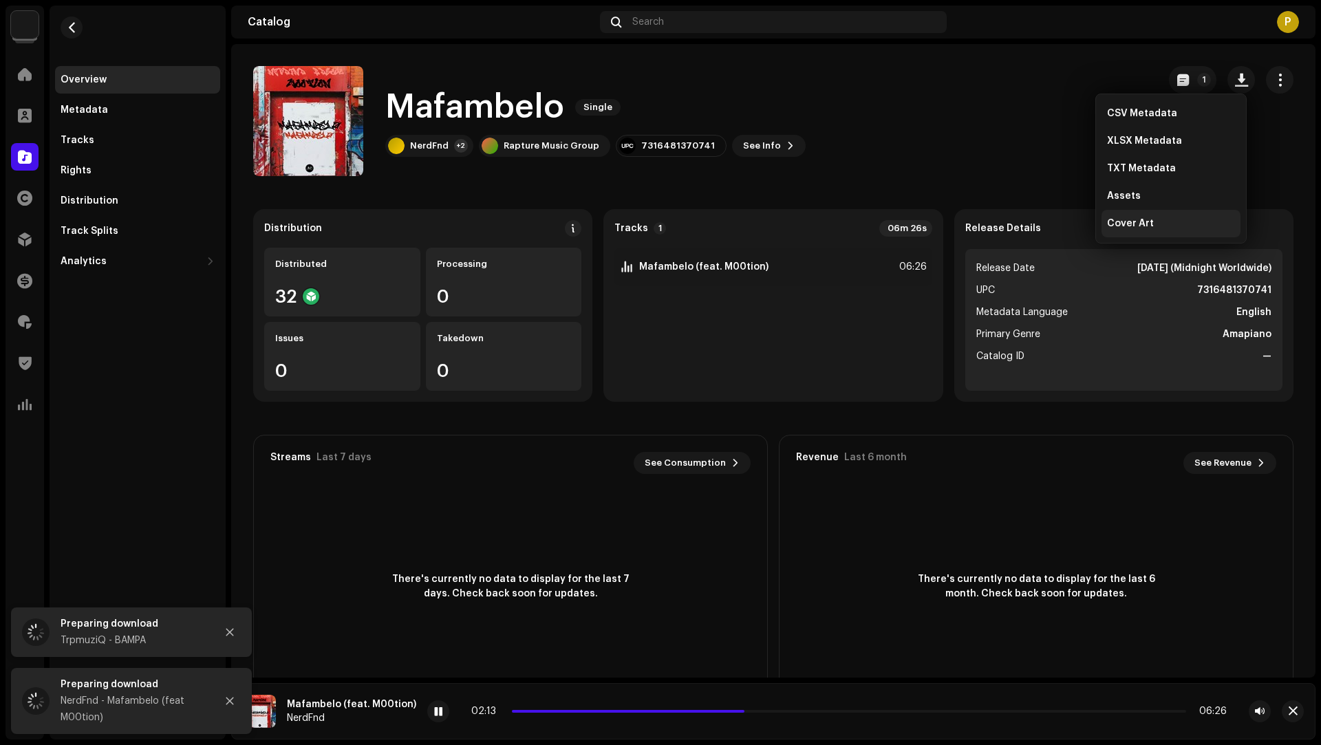
click at [1124, 223] on span "Cover Art" at bounding box center [1130, 223] width 47 height 11
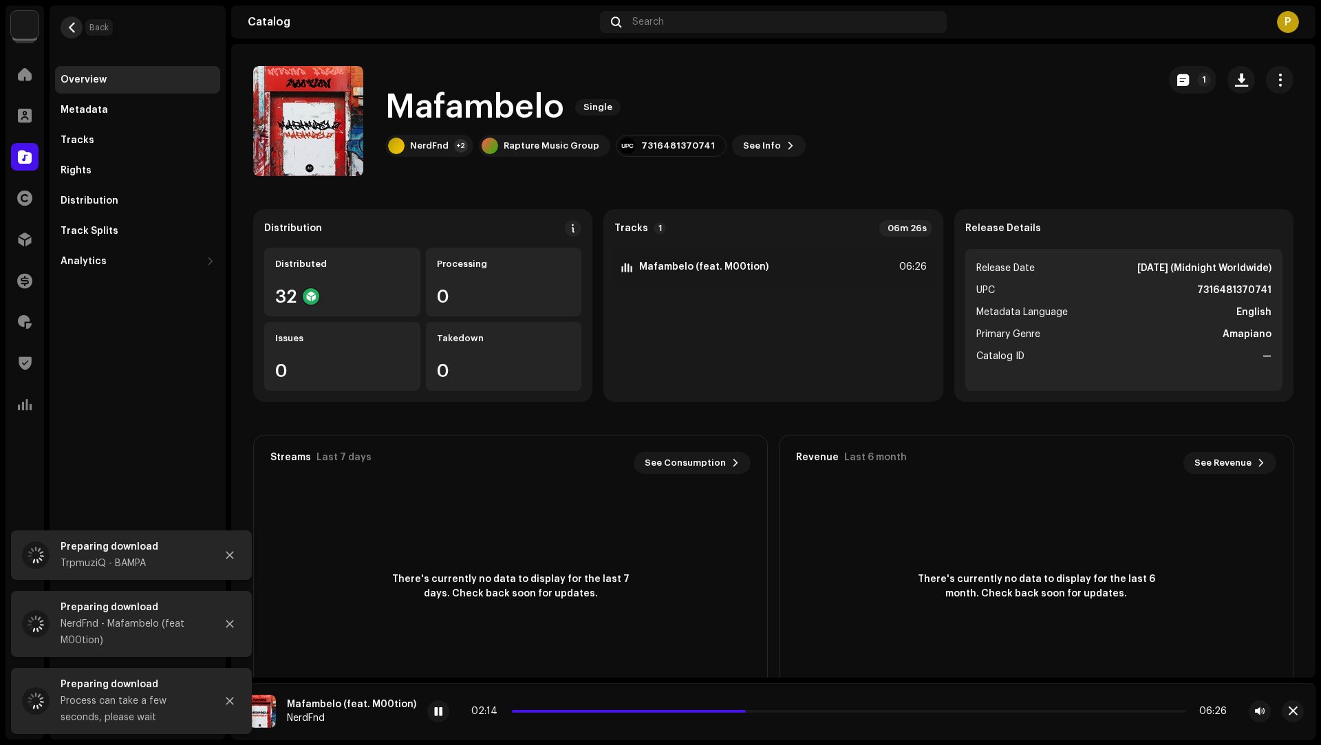
click at [69, 25] on span "button" at bounding box center [72, 27] width 10 height 11
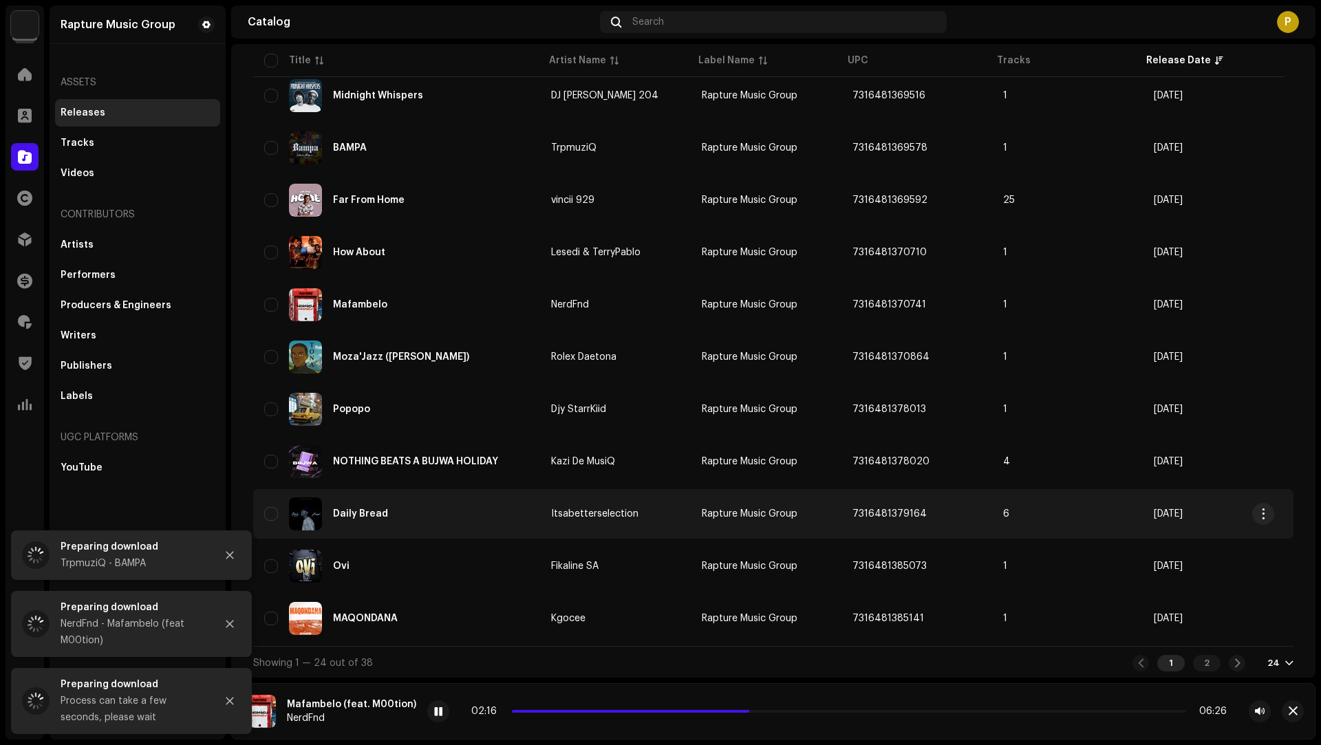
scroll to position [858, 0]
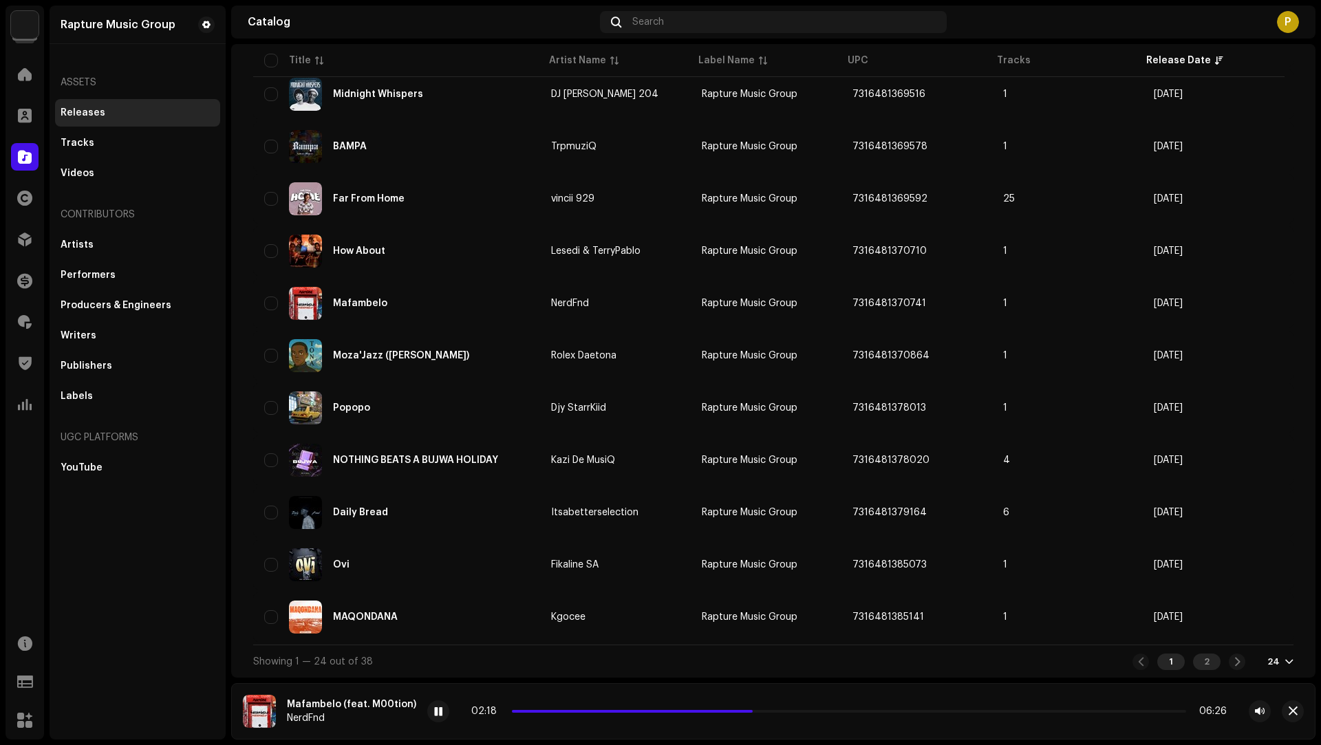
click at [1200, 660] on div "2" at bounding box center [1207, 661] width 28 height 17
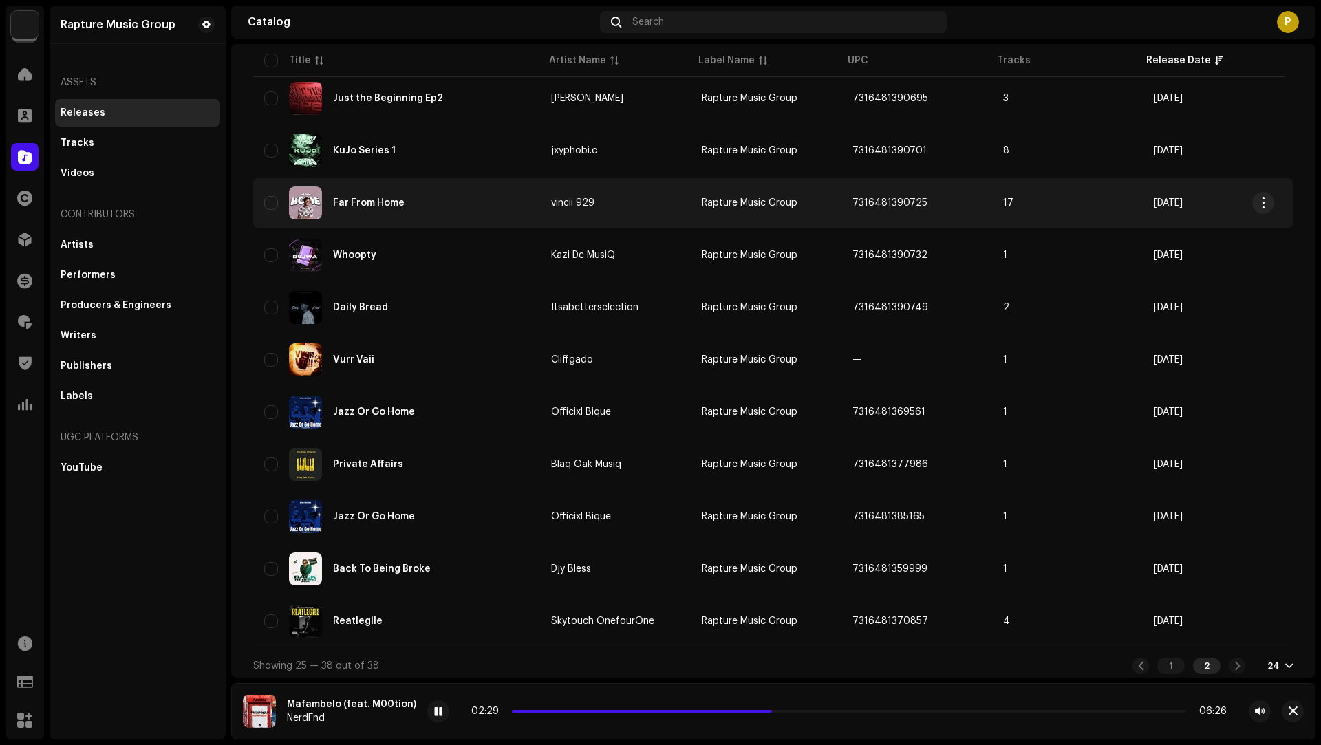
scroll to position [336, 0]
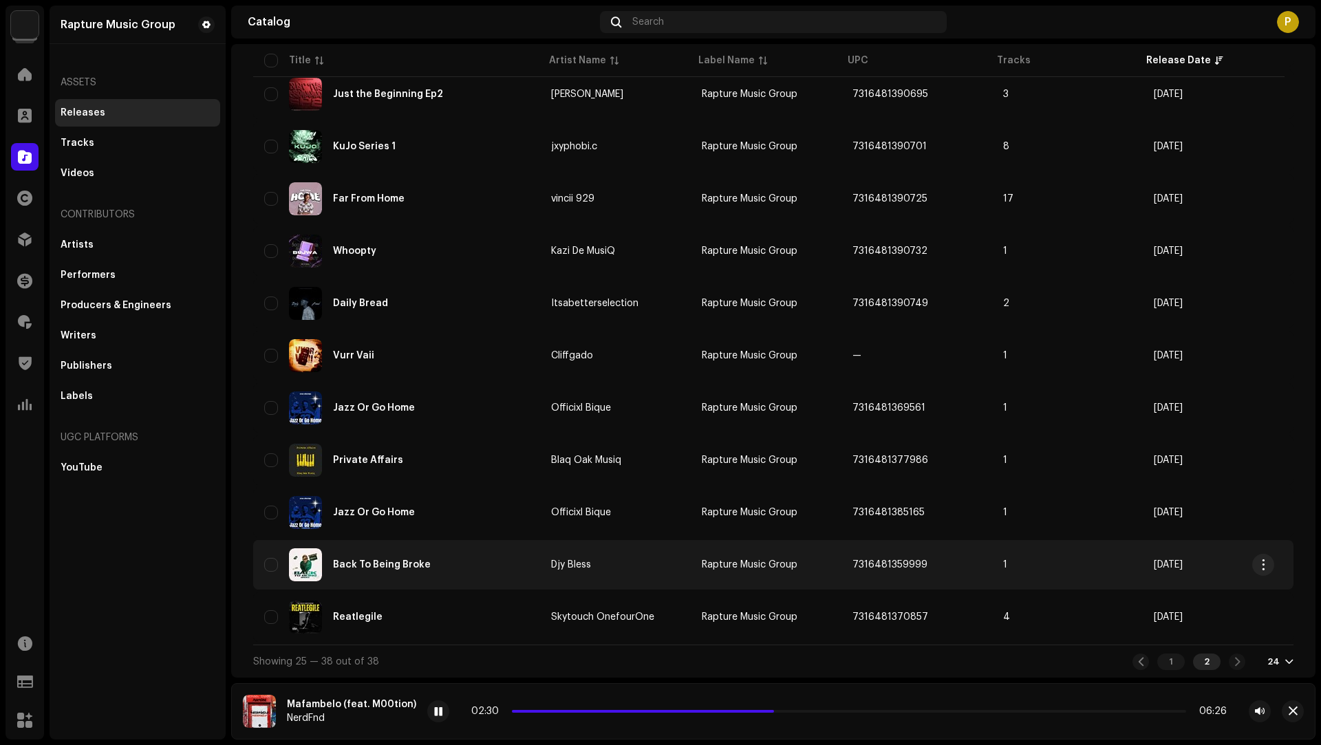
click at [518, 565] on div "Back To Being Broke" at bounding box center [396, 564] width 265 height 33
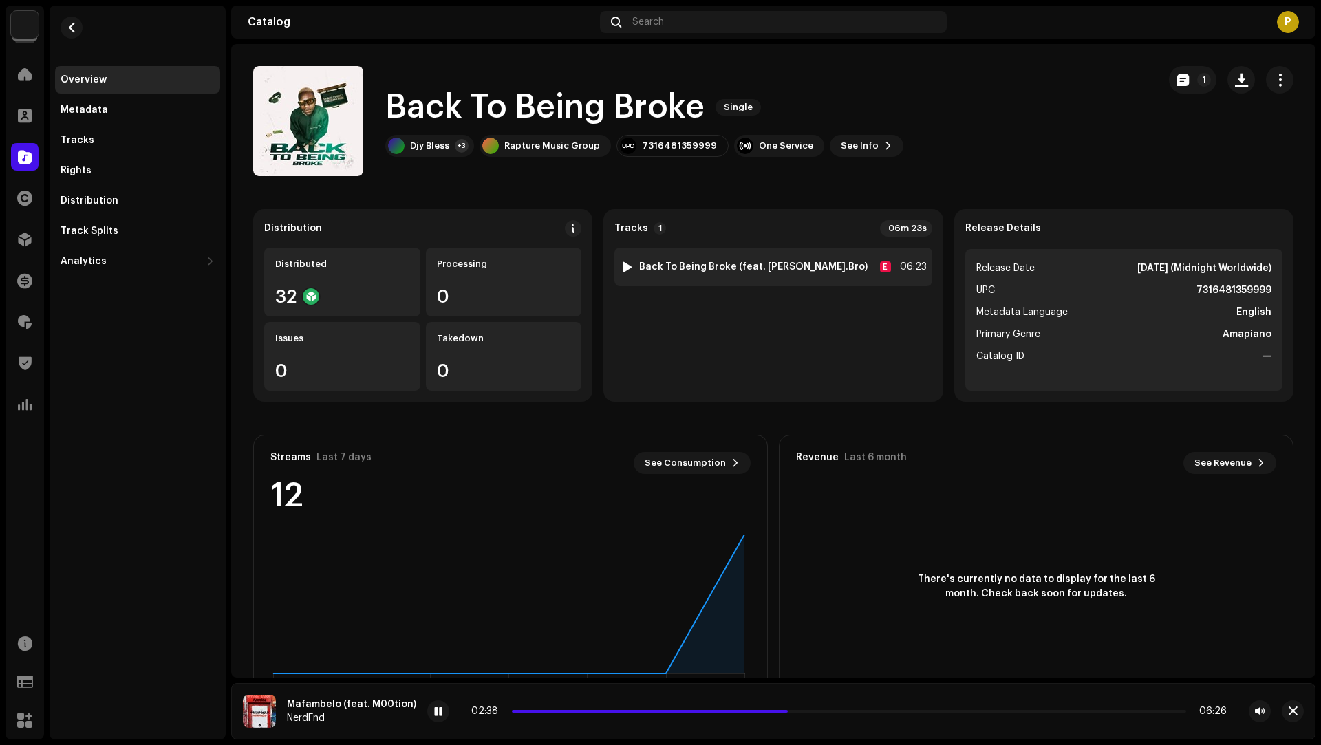
click at [857, 276] on div "1 Back To Being Broke (feat. [PERSON_NAME].Bro) E 06:23" at bounding box center [772, 267] width 317 height 39
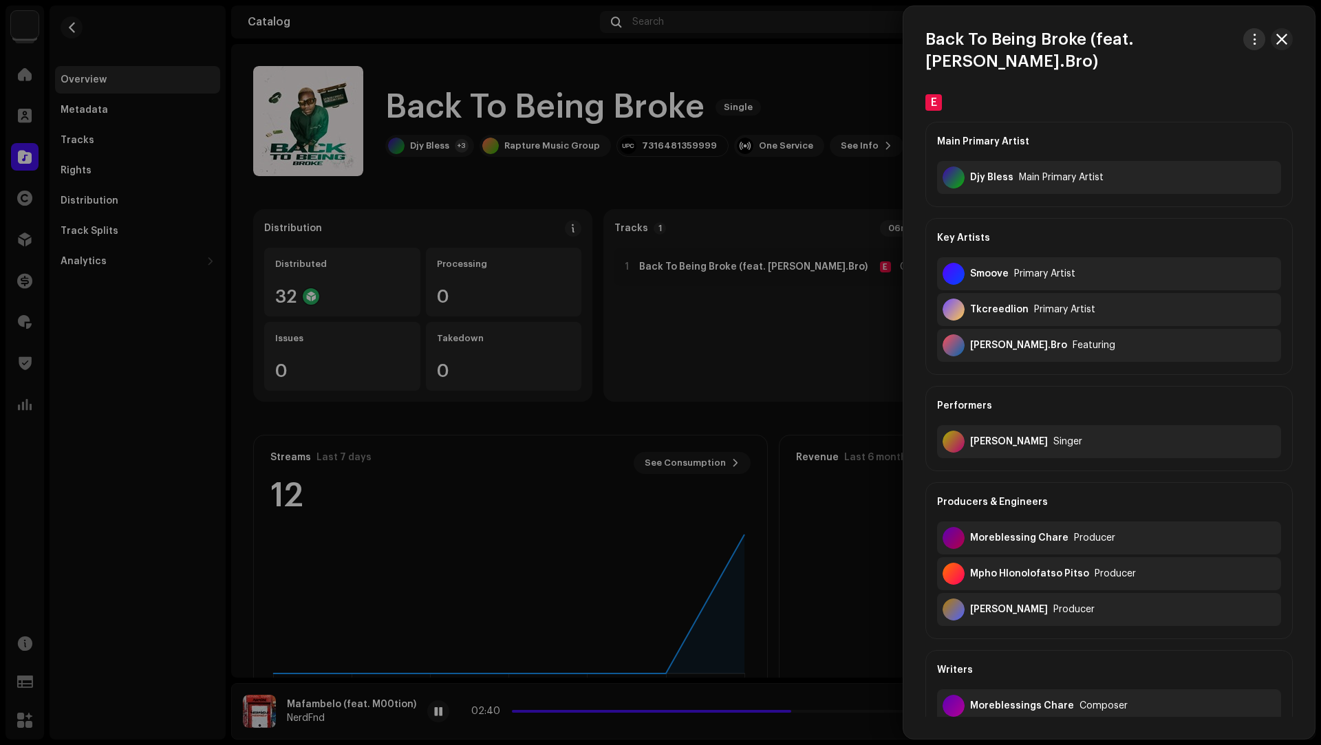
click at [1249, 41] on span "button" at bounding box center [1254, 39] width 10 height 11
click at [1155, 101] on span "Download audio" at bounding box center [1160, 97] width 78 height 11
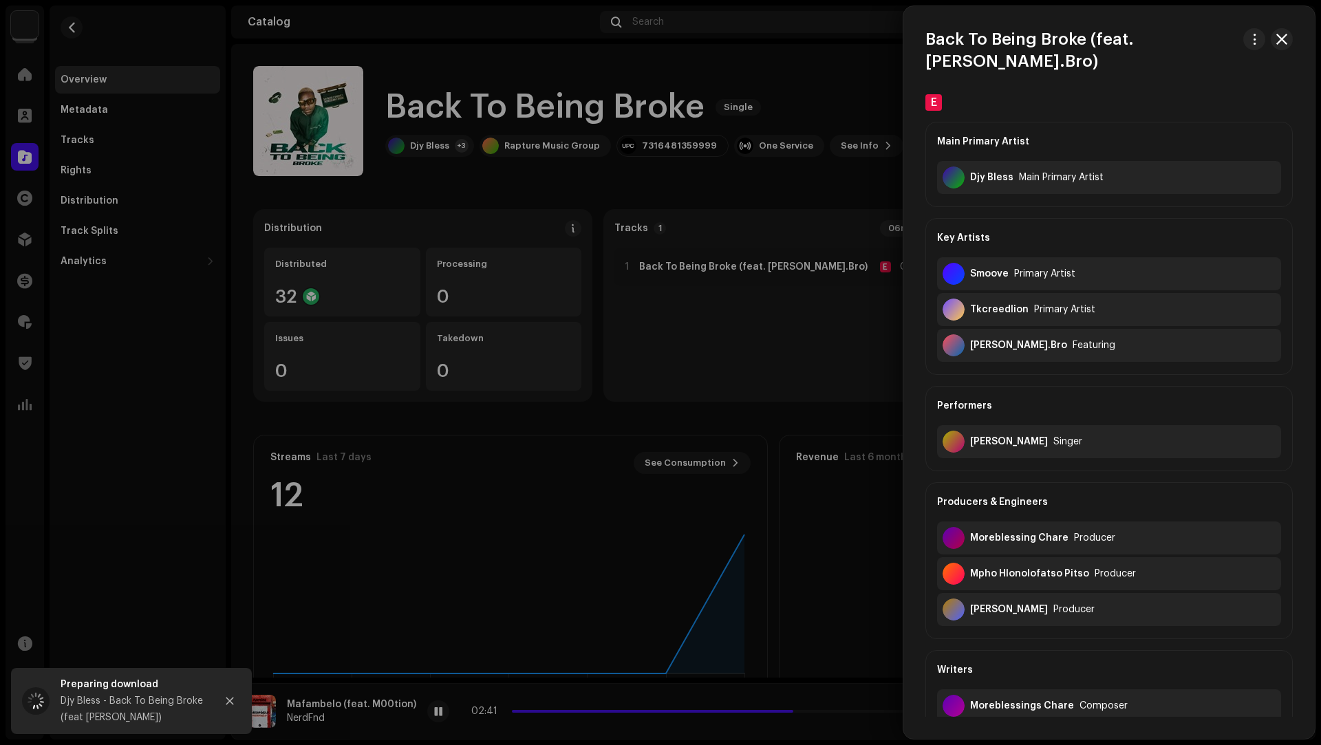
click at [830, 91] on div at bounding box center [660, 372] width 1321 height 745
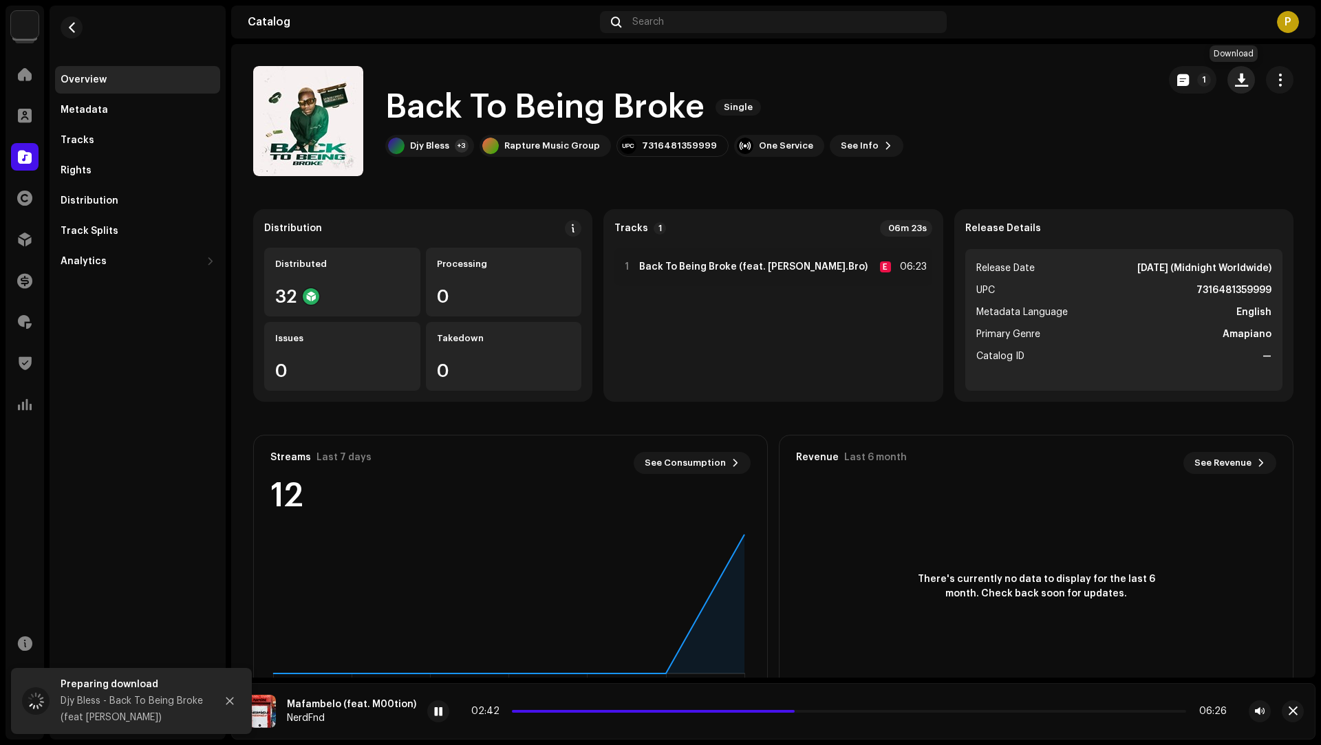
click at [1235, 83] on span "button" at bounding box center [1241, 79] width 13 height 11
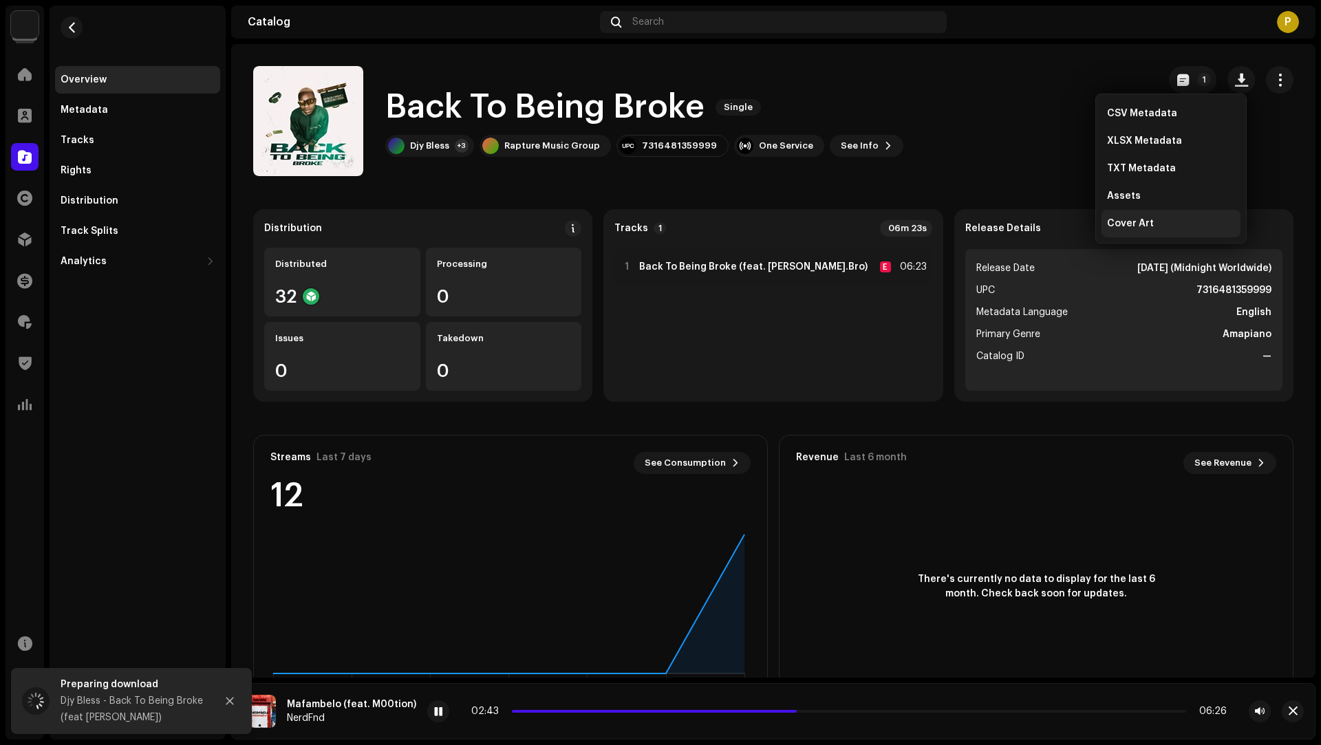
click at [1134, 218] on span "Cover Art" at bounding box center [1130, 223] width 47 height 11
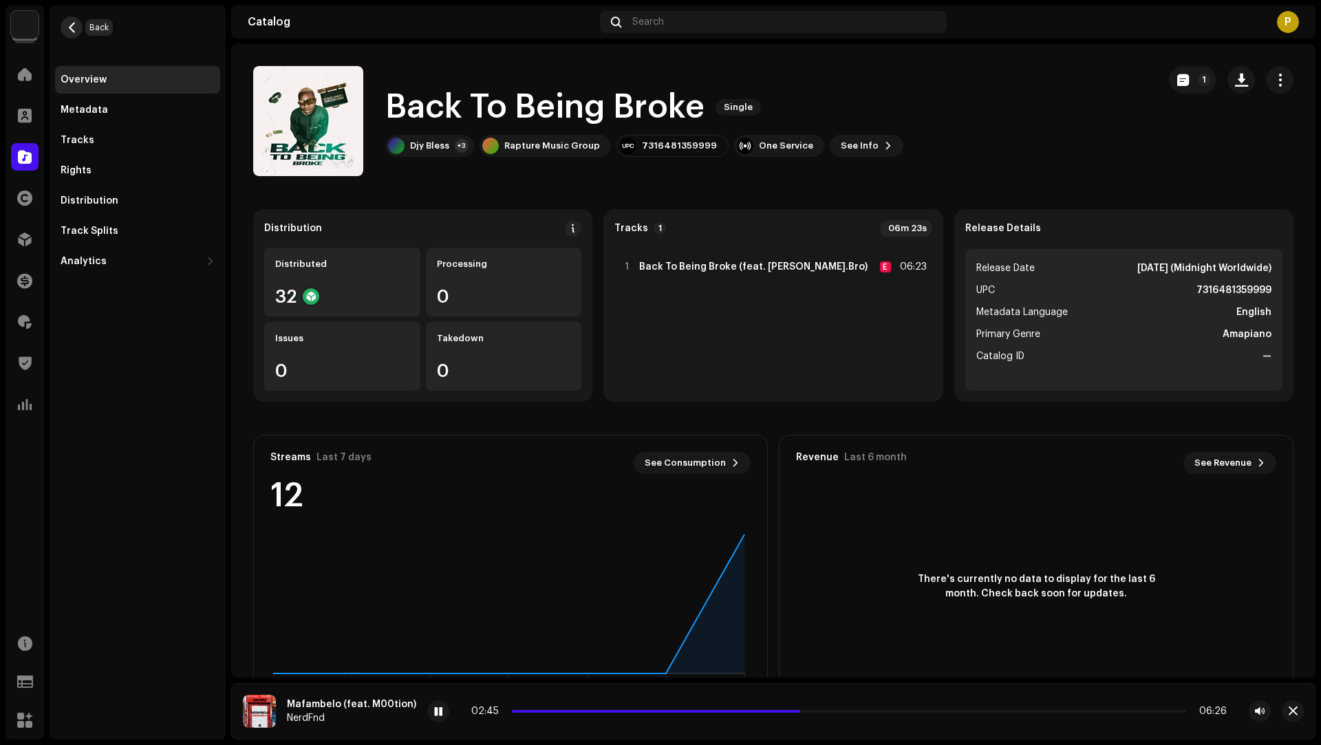
click at [69, 28] on span "button" at bounding box center [72, 27] width 10 height 11
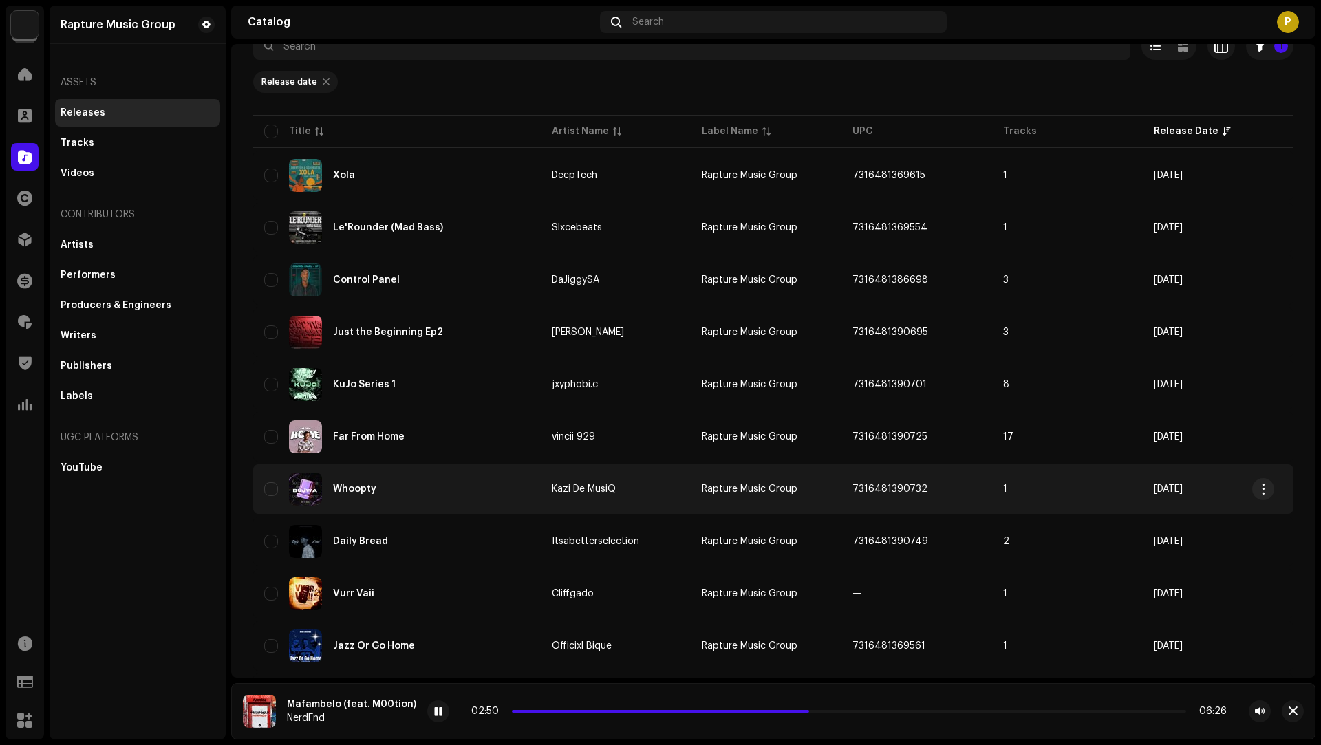
scroll to position [22, 0]
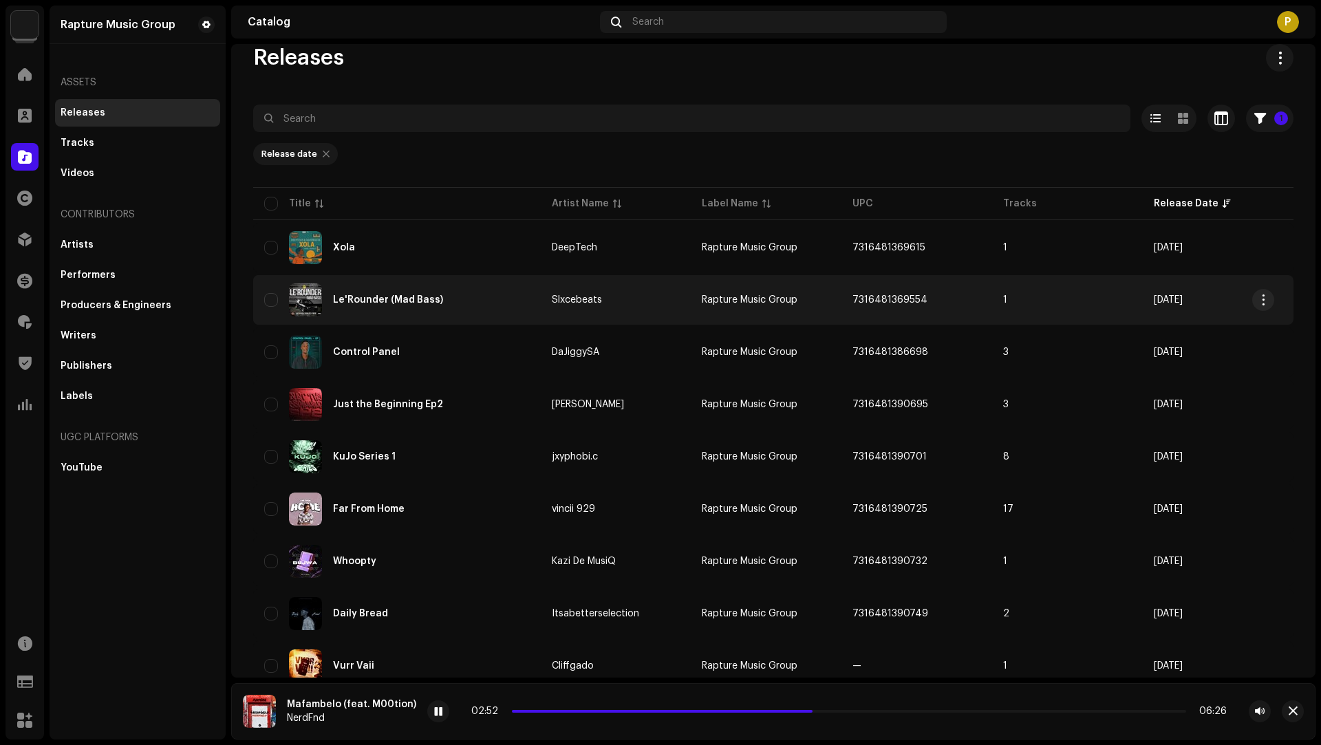
click at [514, 294] on div "Le'Rounder (Mad Bass)" at bounding box center [397, 299] width 266 height 33
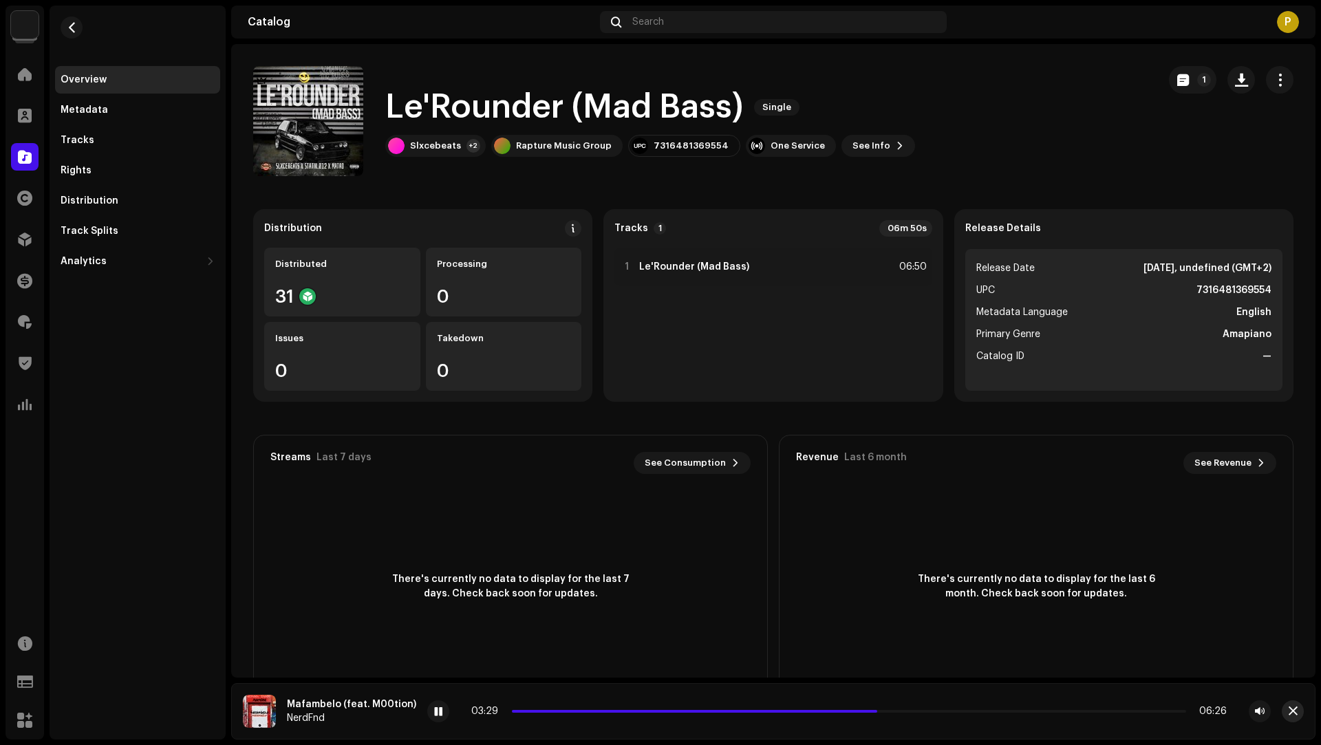
click at [1293, 711] on span "button" at bounding box center [1292, 711] width 9 height 11
click at [30, 249] on div at bounding box center [25, 240] width 28 height 28
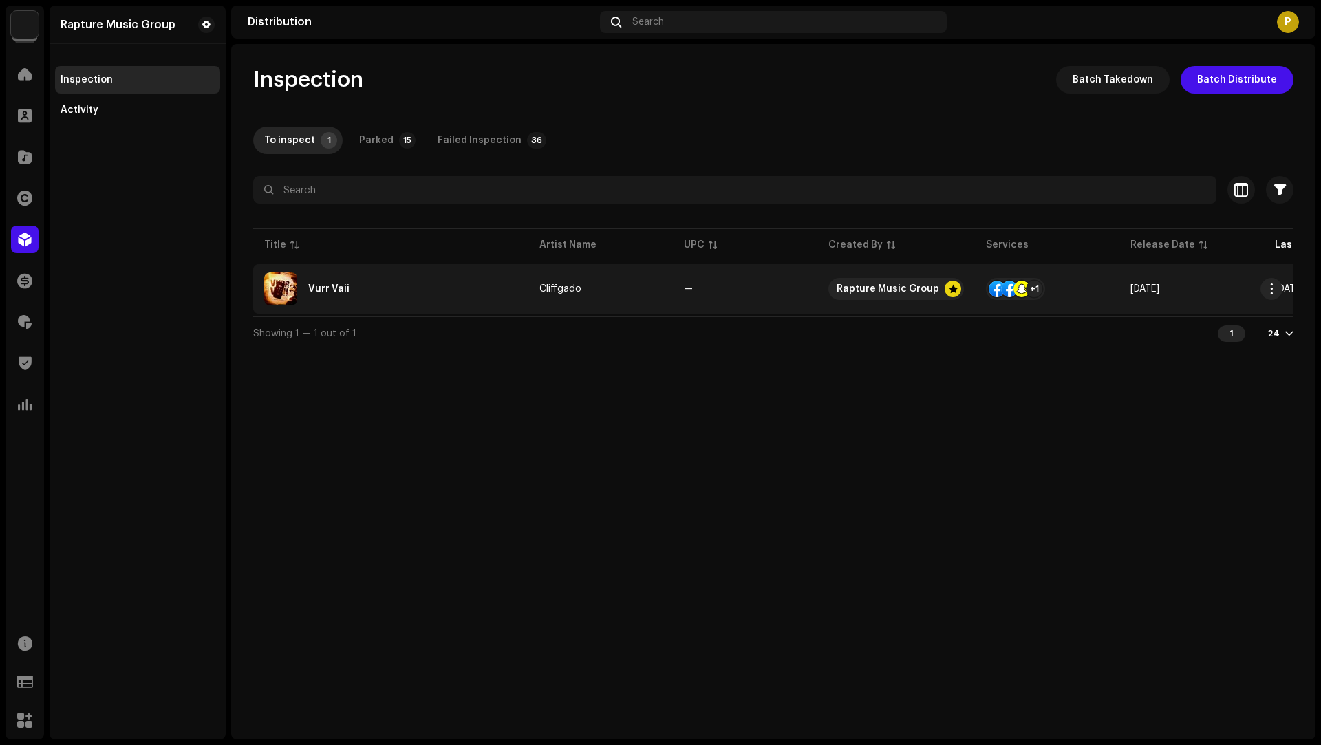
click at [448, 286] on div "Vurr Vaii" at bounding box center [390, 288] width 253 height 33
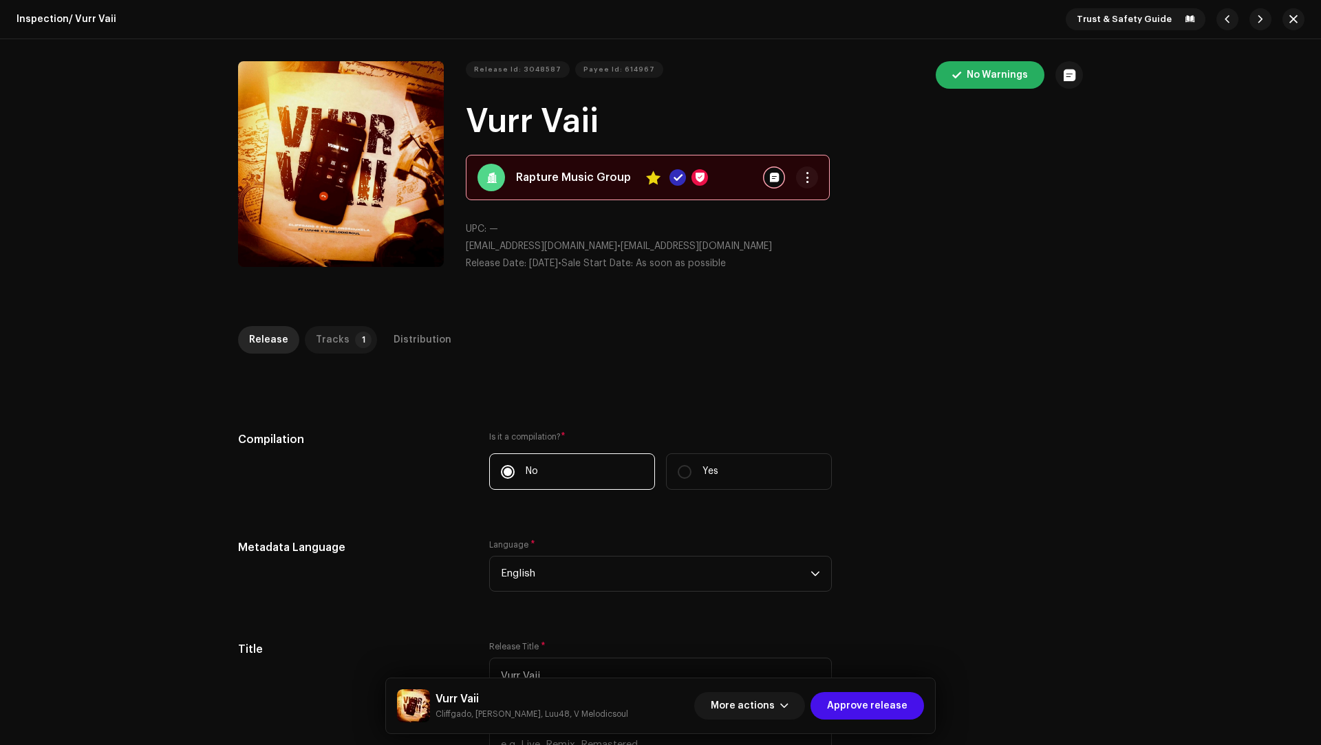
click at [338, 343] on div "Tracks" at bounding box center [333, 340] width 34 height 28
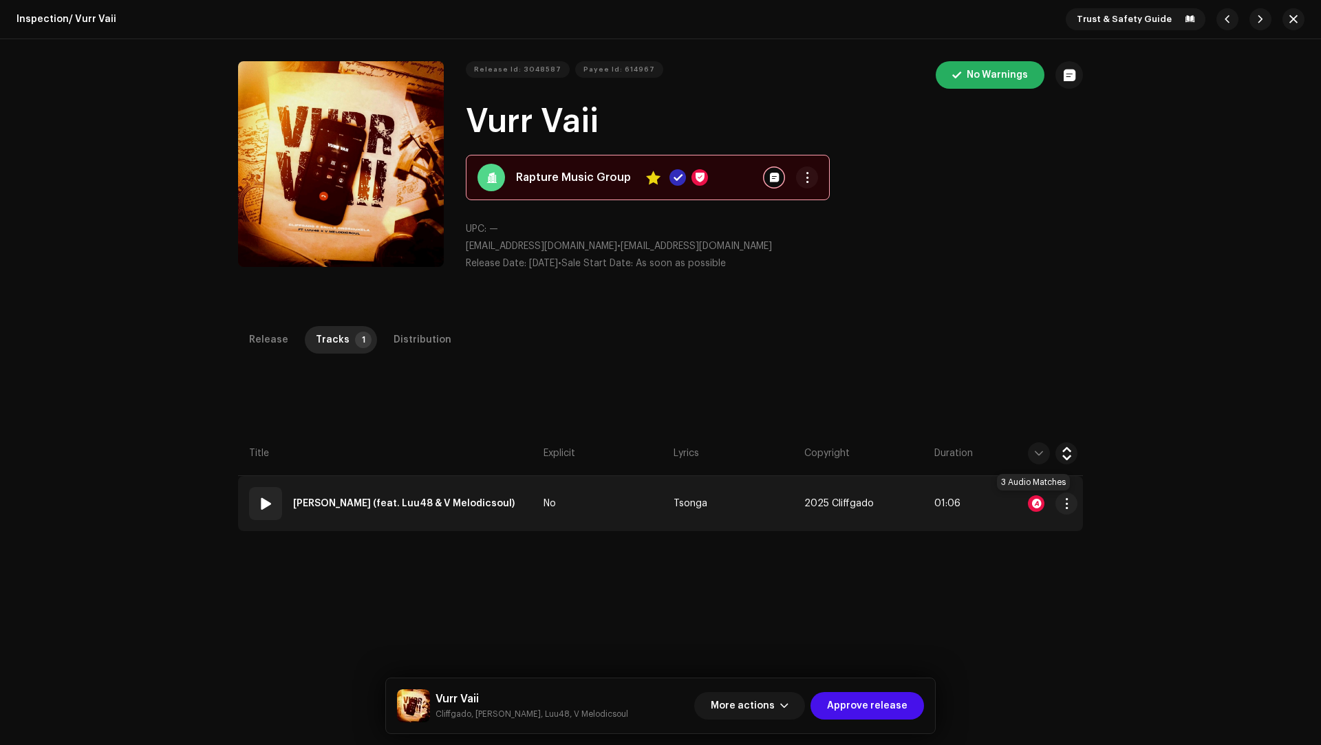
click at [1028, 500] on div at bounding box center [1036, 503] width 17 height 17
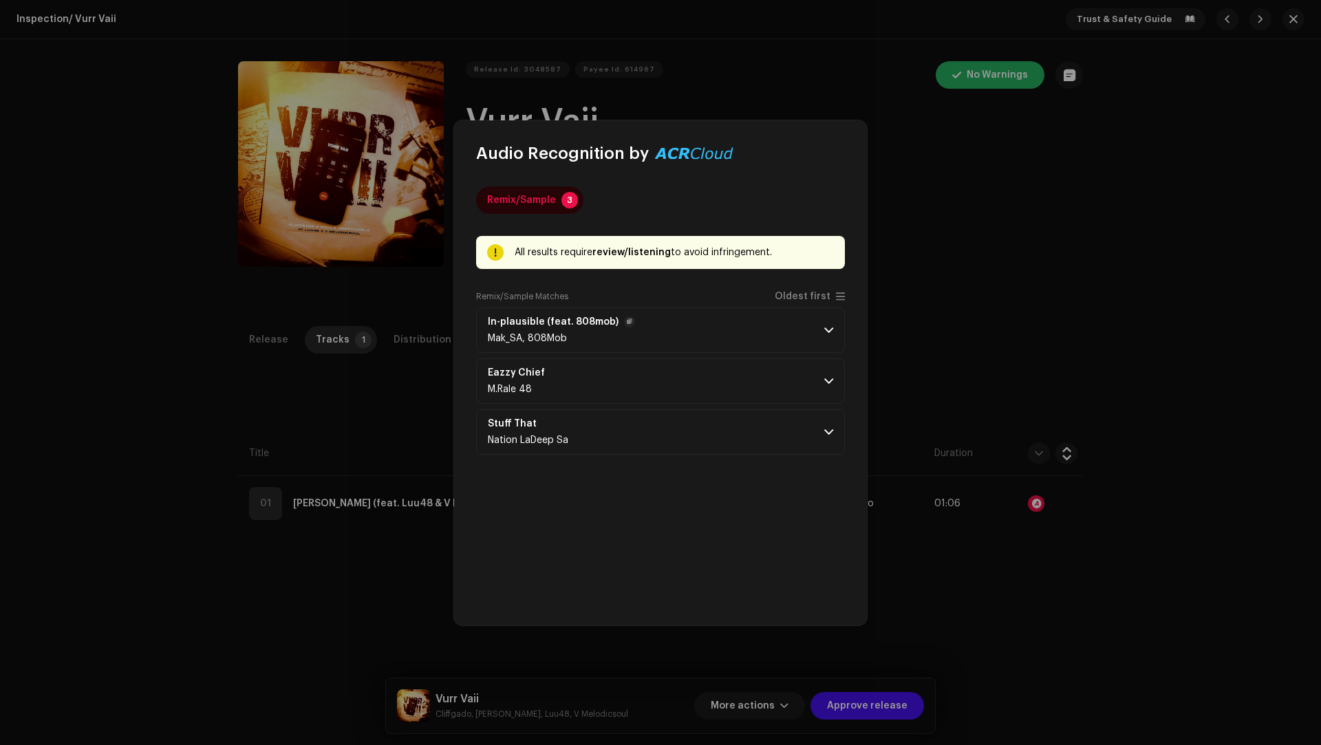
click at [700, 320] on p-accordion-header "In-plausible (feat. 808mob) Mak_SA, 808Mob" at bounding box center [660, 329] width 369 height 45
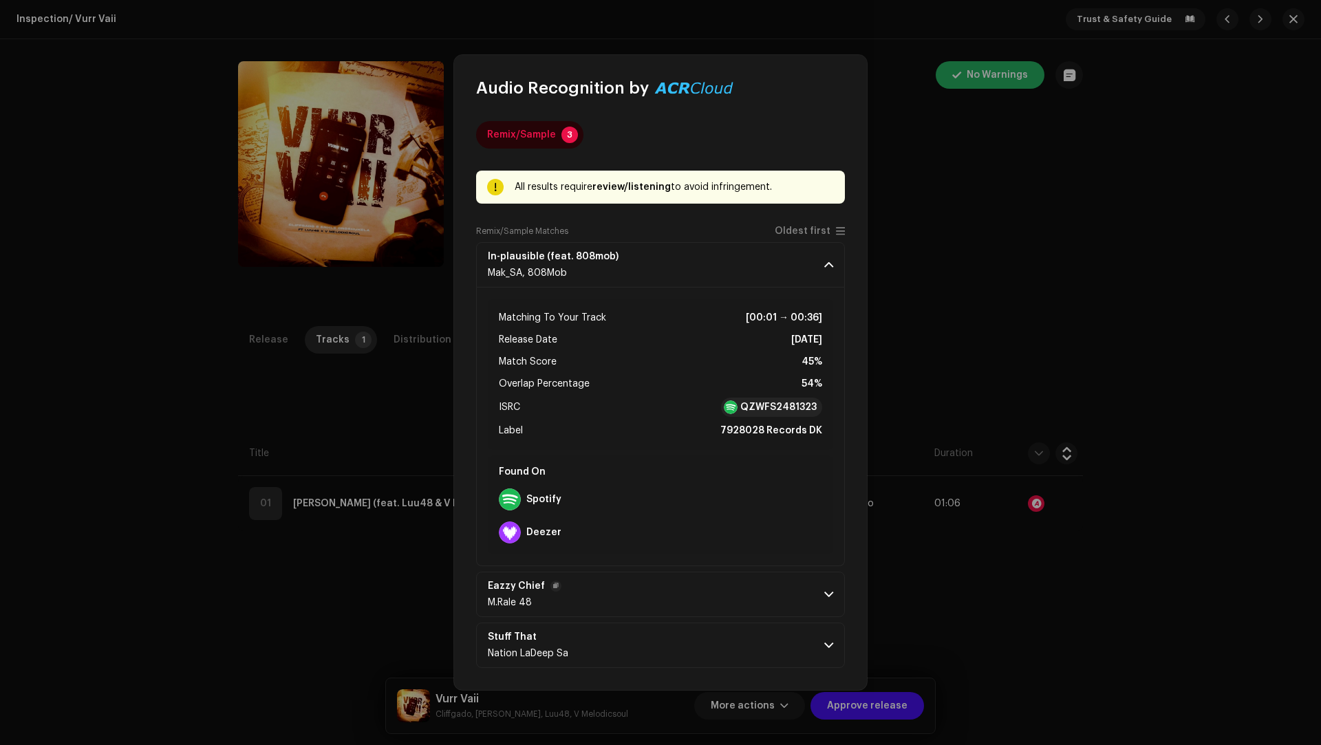
click at [697, 594] on p-accordion-header "Eazzy Chief M.Rale 48" at bounding box center [660, 594] width 369 height 45
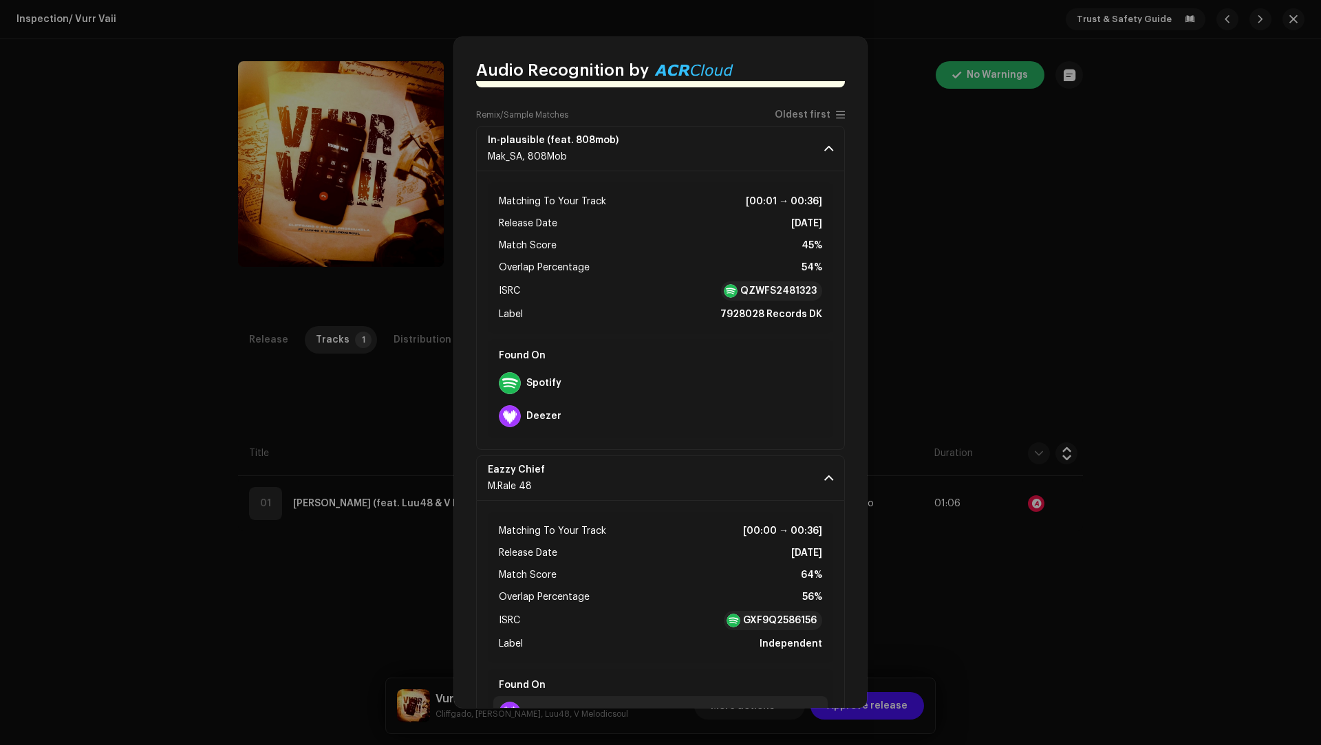
scroll to position [274, 0]
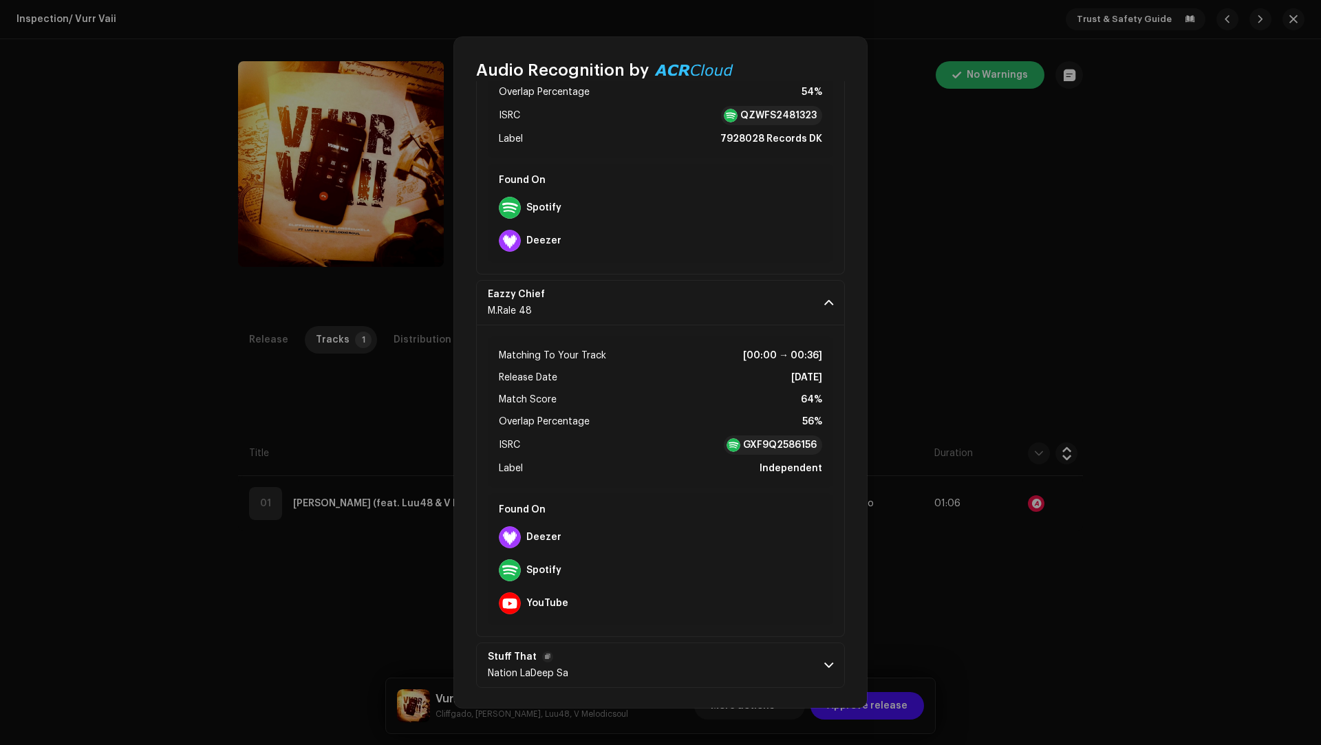
click at [687, 666] on p-accordion-header "Stuff That Nation LaDeep Sa" at bounding box center [660, 664] width 369 height 45
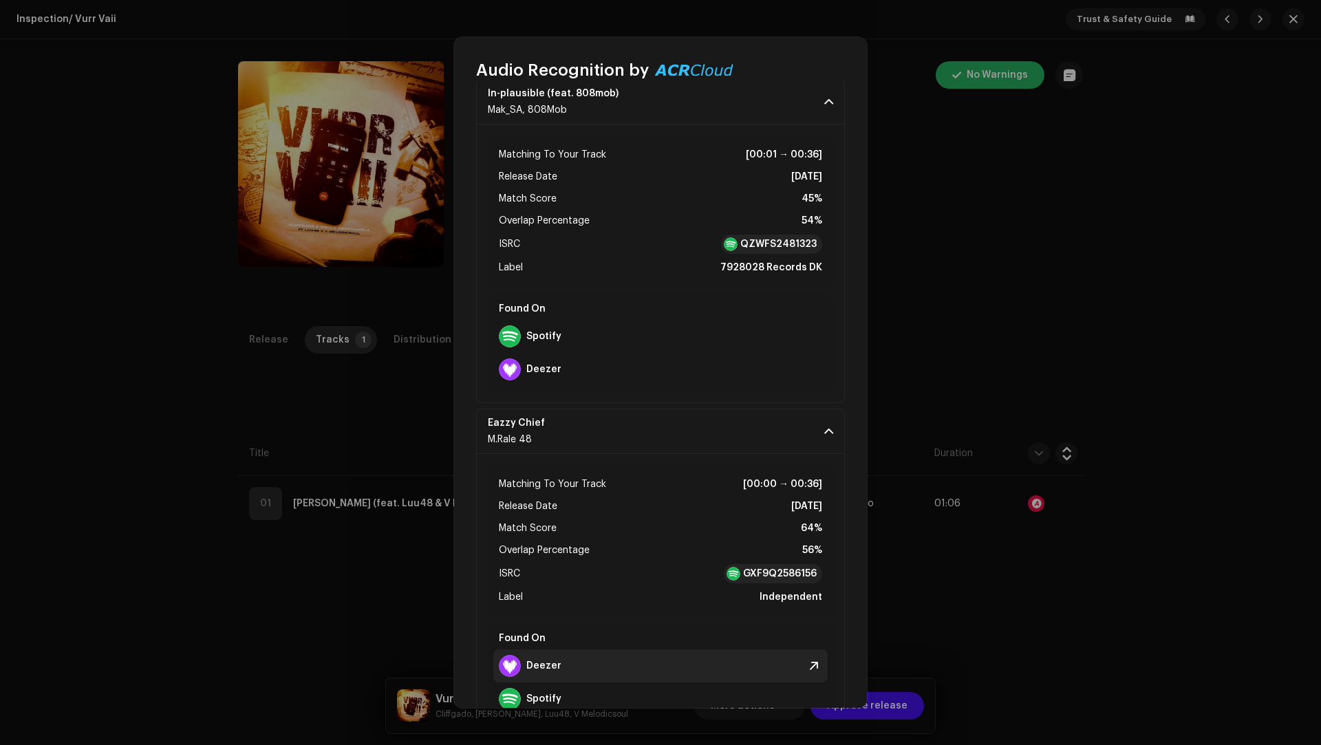
scroll to position [133, 0]
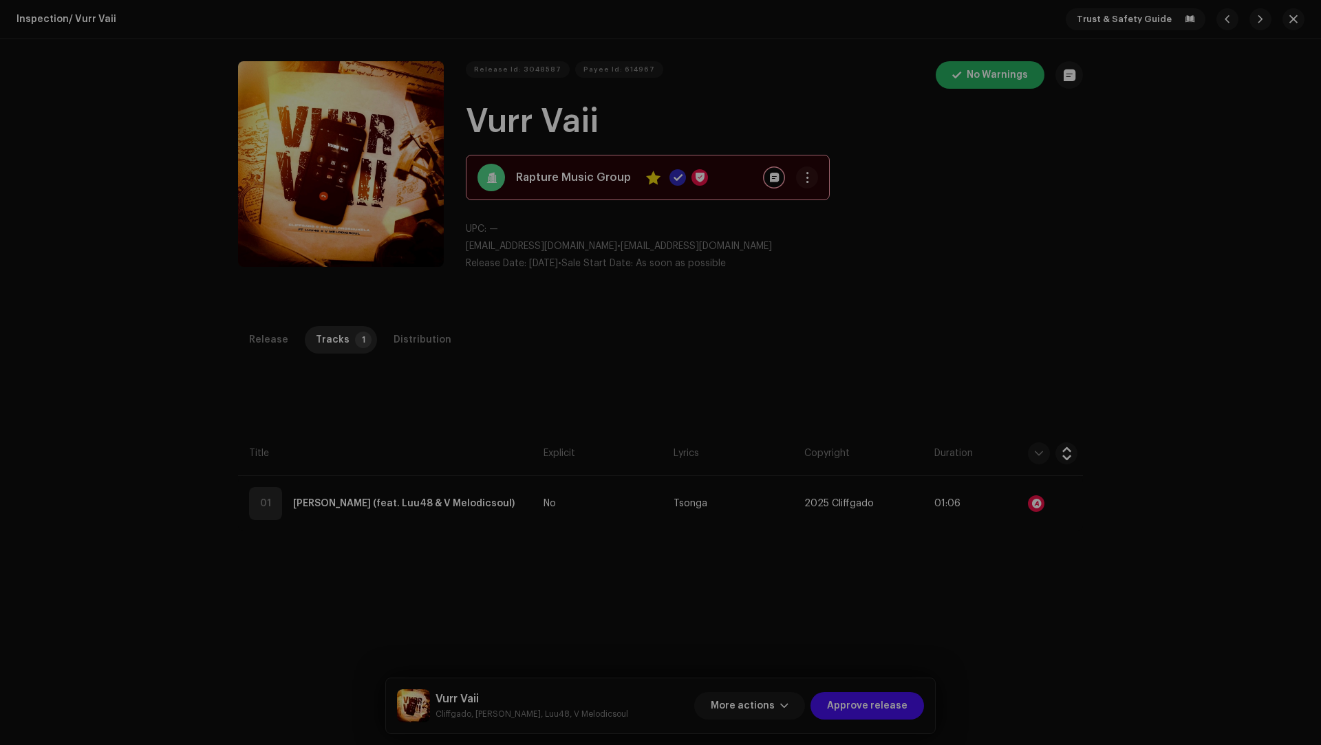
click at [1061, 594] on div "Audio Recognition by Remix/Sample 3 All results require review/listening to avo…" at bounding box center [660, 372] width 1321 height 745
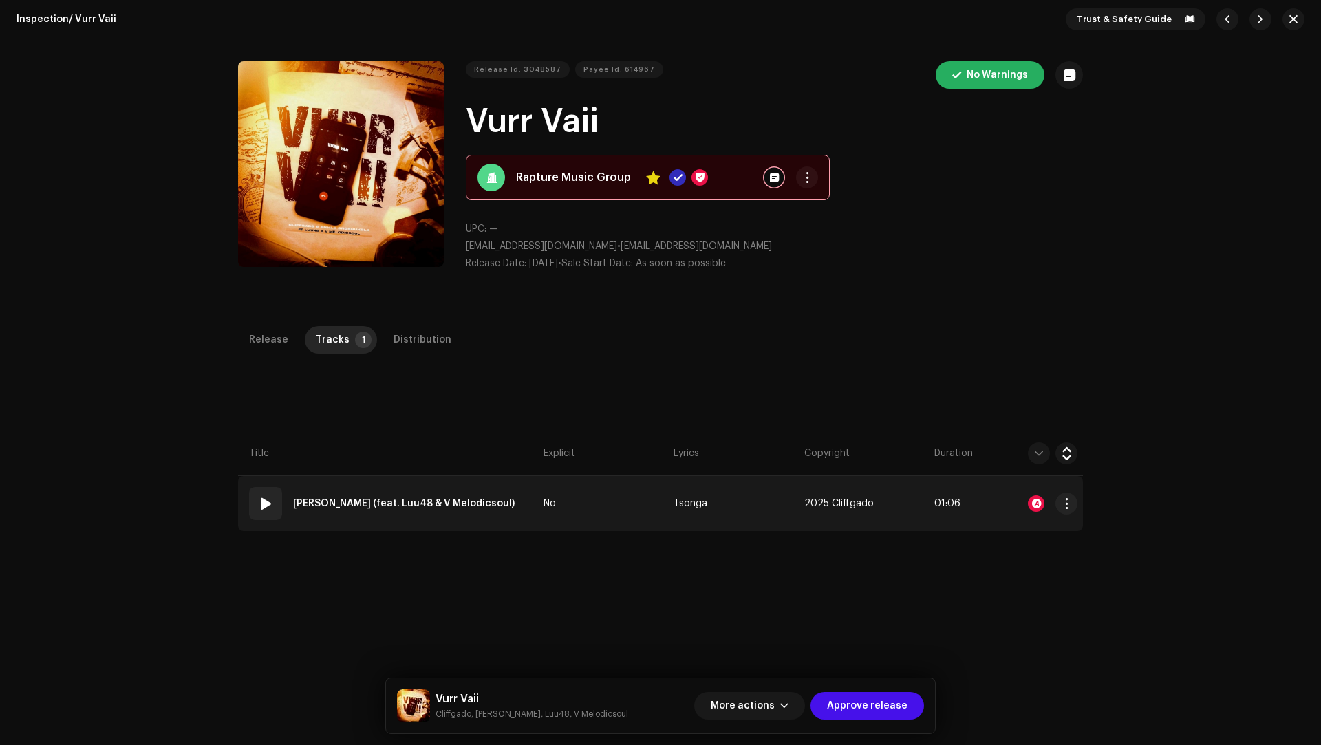
click at [601, 510] on td "No" at bounding box center [603, 503] width 130 height 55
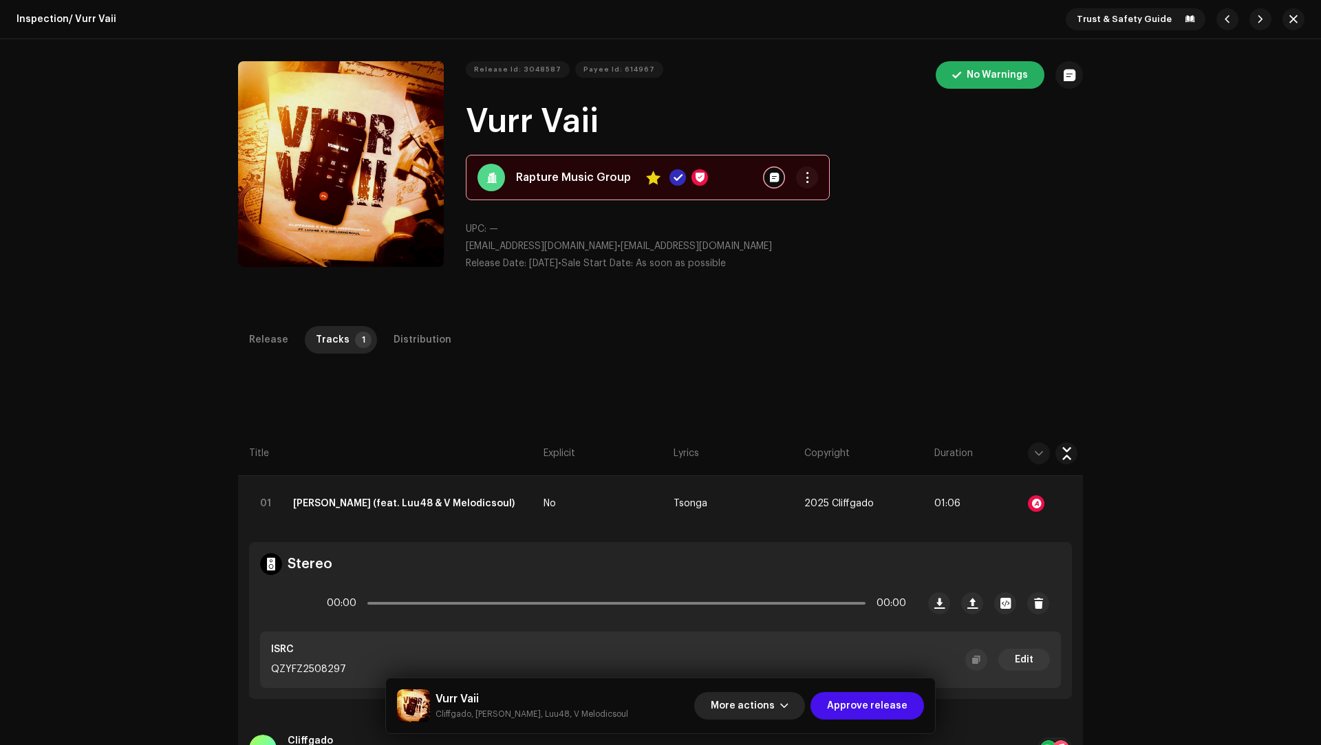
click at [759, 701] on span "More actions" at bounding box center [743, 706] width 64 height 28
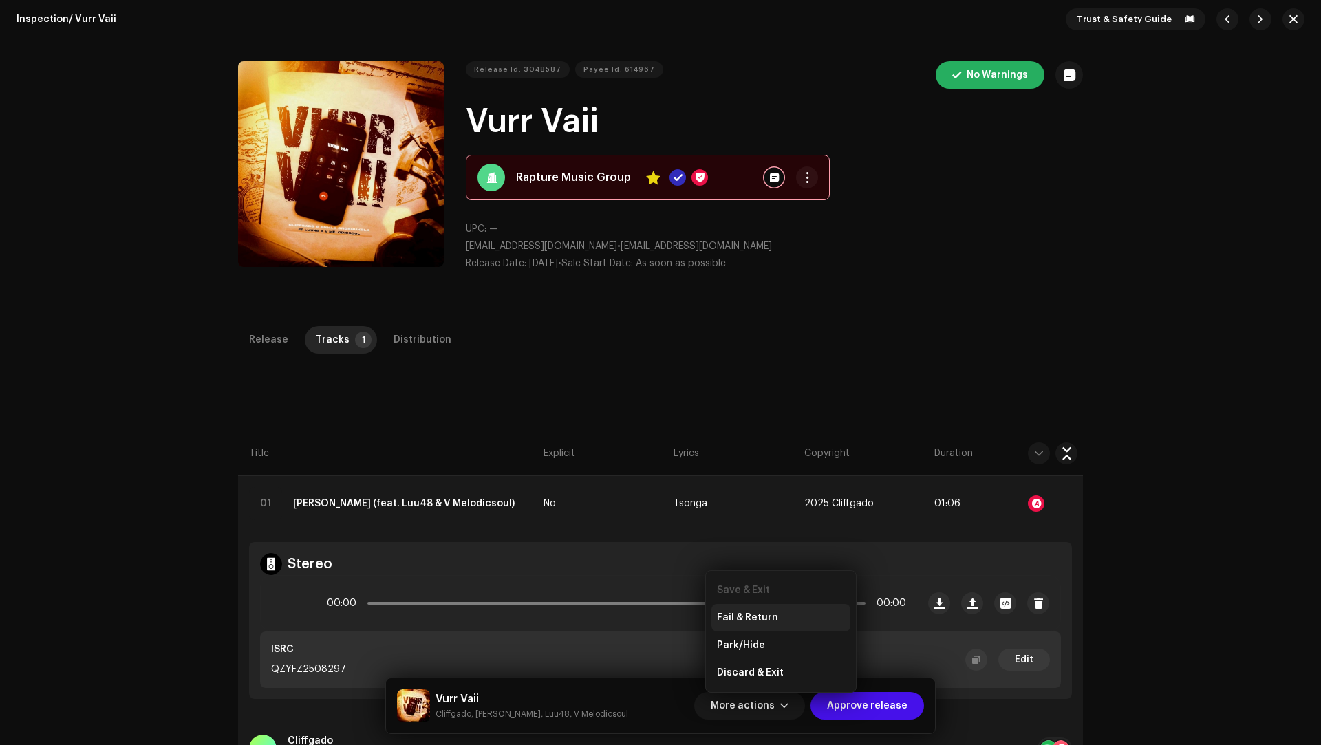
click at [755, 617] on span "Fail & Return" at bounding box center [747, 617] width 61 height 11
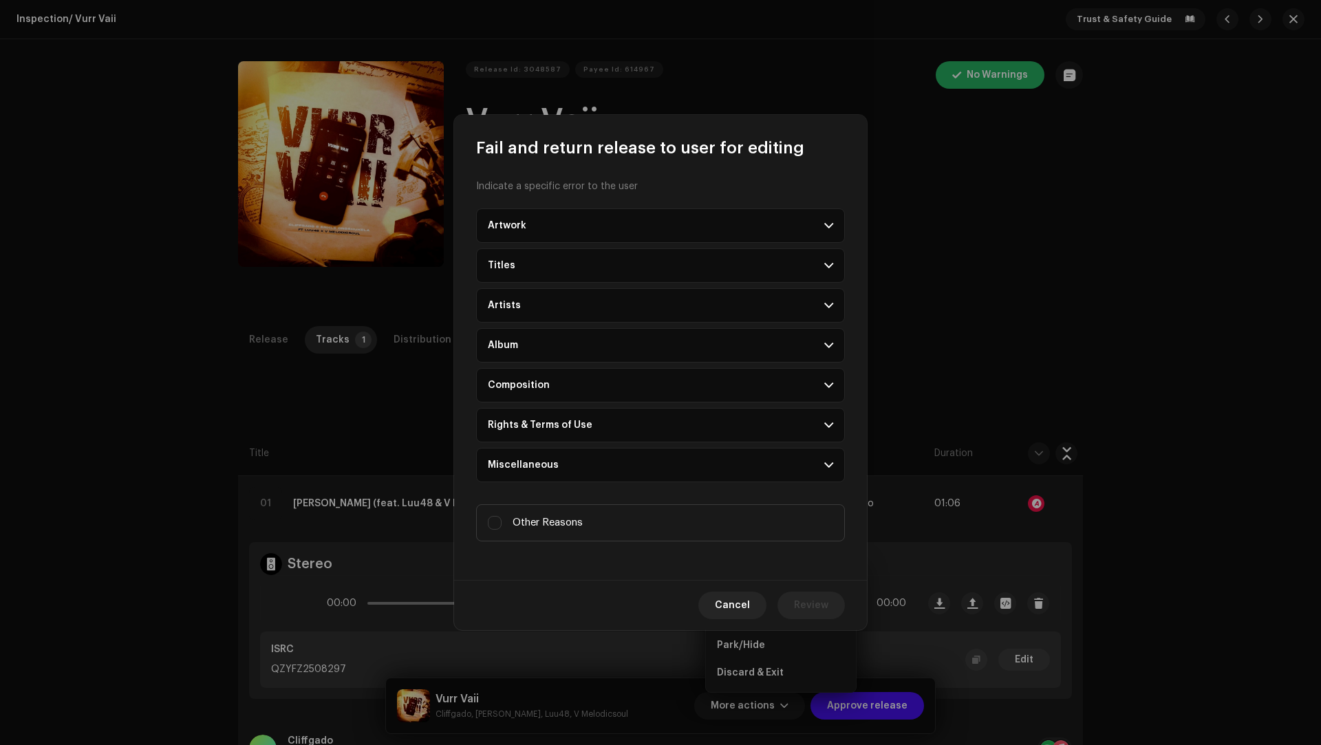
click at [555, 472] on p-accordion-header "Miscellaneous" at bounding box center [660, 465] width 369 height 34
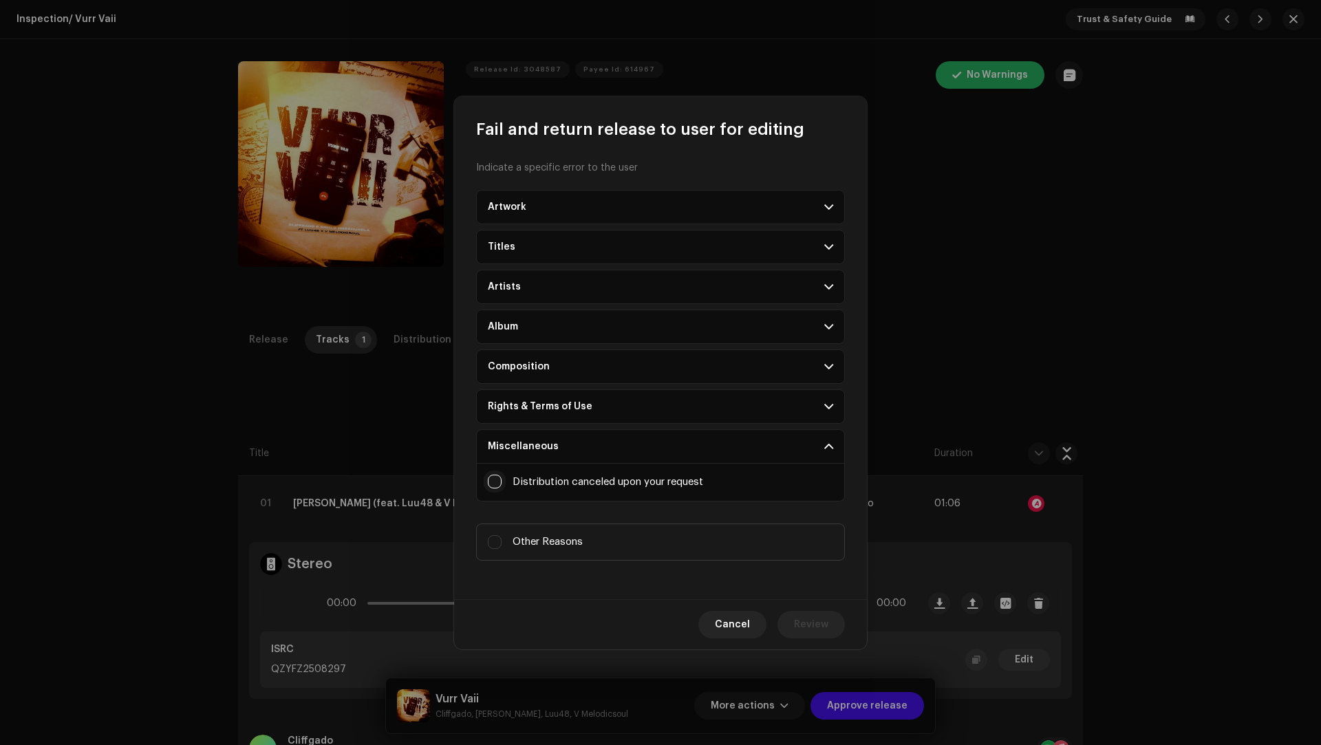
click at [499, 479] on input "Upscaled art / bad quality" at bounding box center [495, 482] width 14 height 14
checkbox input "true"
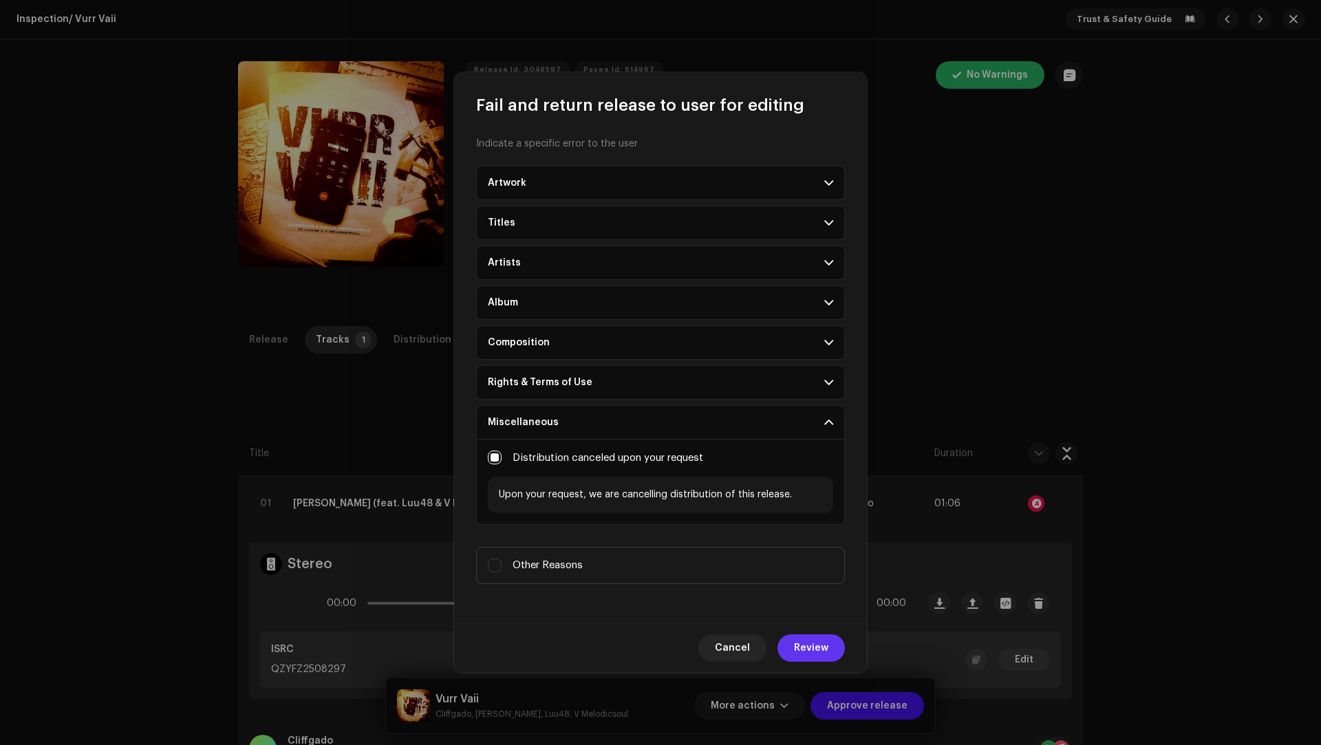
click at [821, 634] on span "Review" at bounding box center [811, 648] width 34 height 28
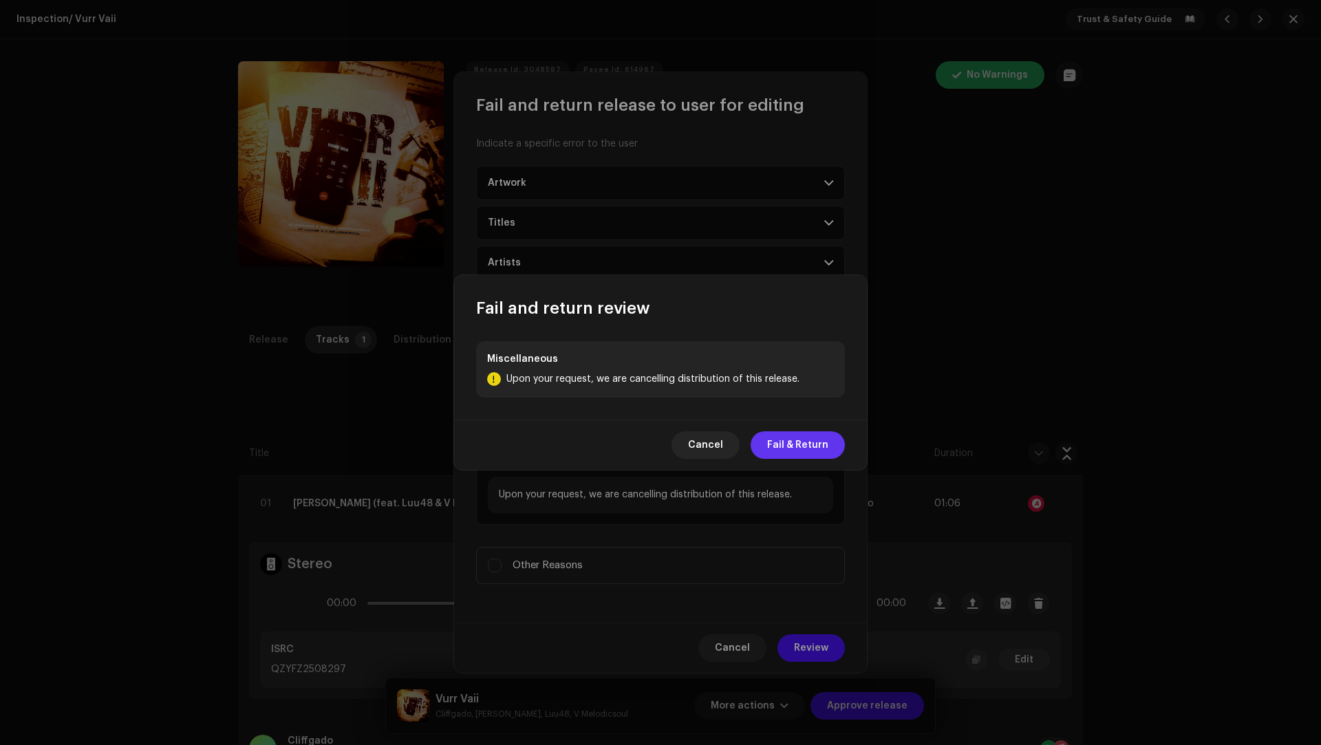
click at [808, 449] on span "Fail & Return" at bounding box center [797, 445] width 61 height 28
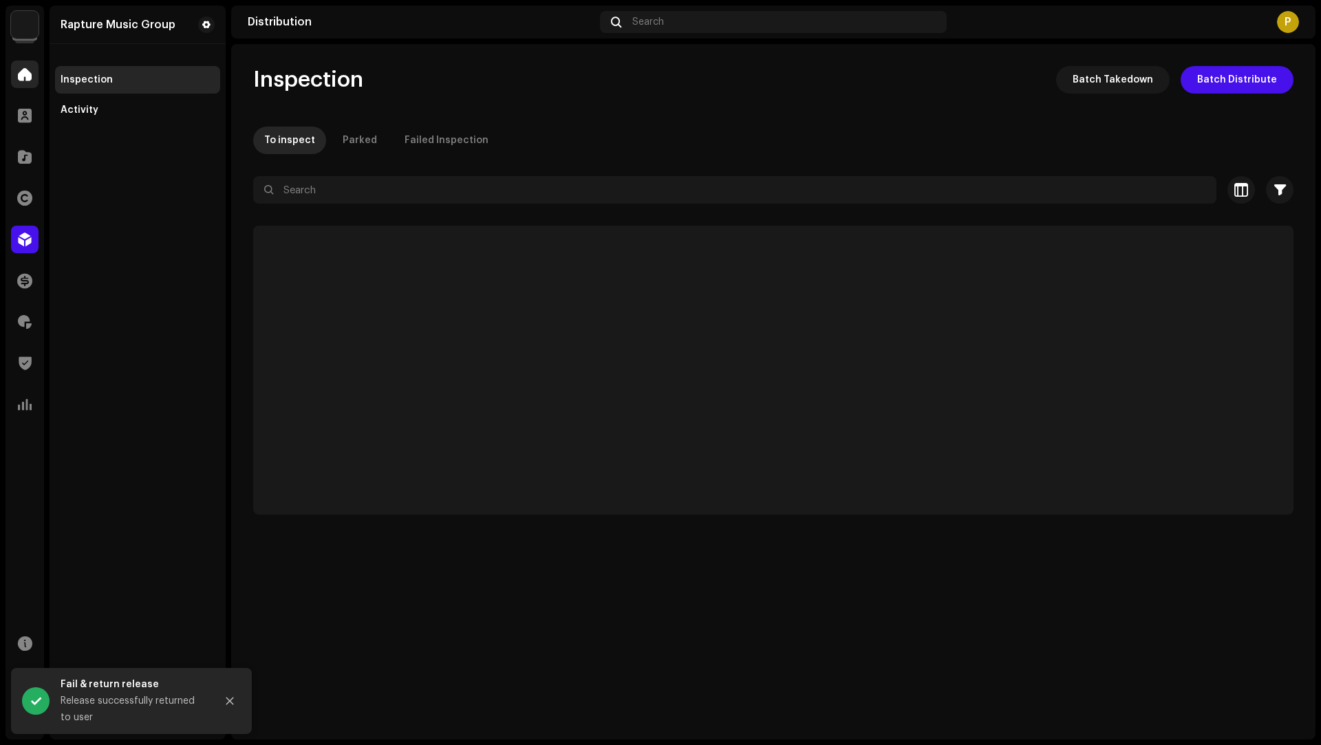
click at [28, 78] on span at bounding box center [25, 74] width 14 height 11
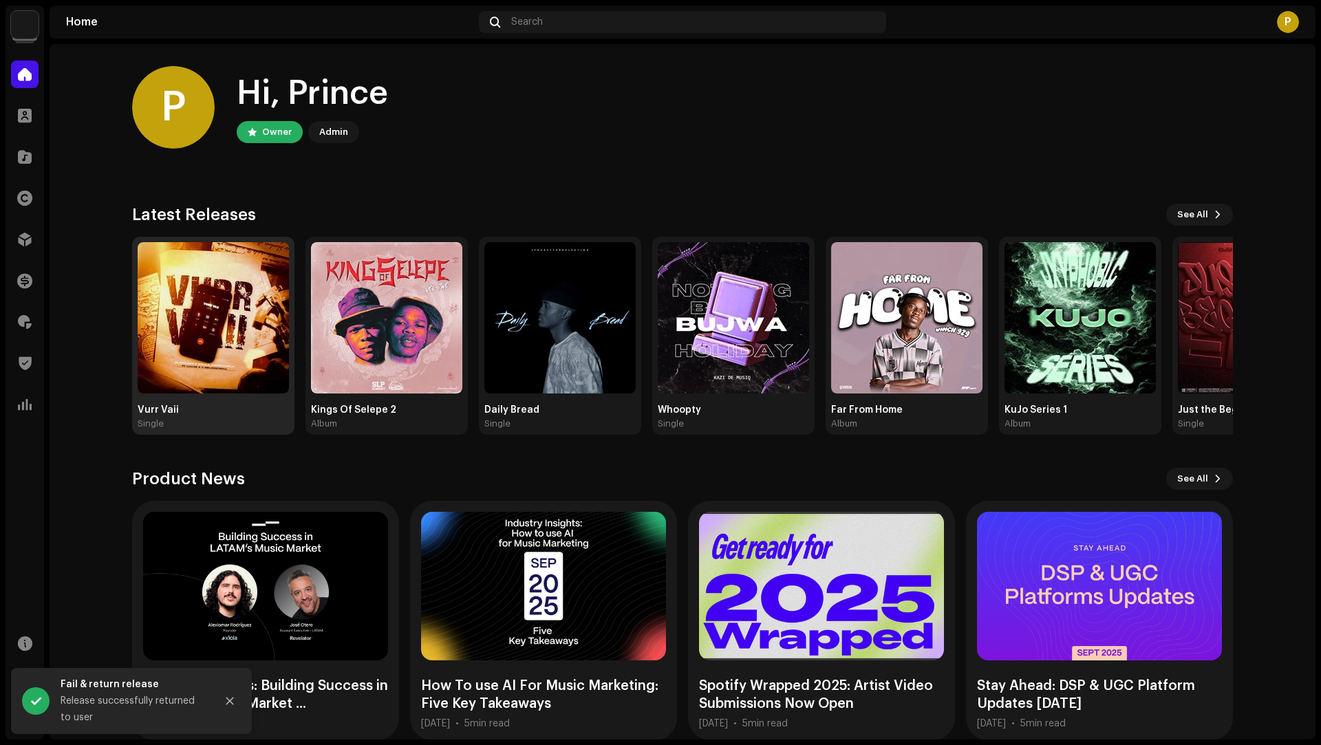
click at [252, 341] on img at bounding box center [213, 317] width 151 height 151
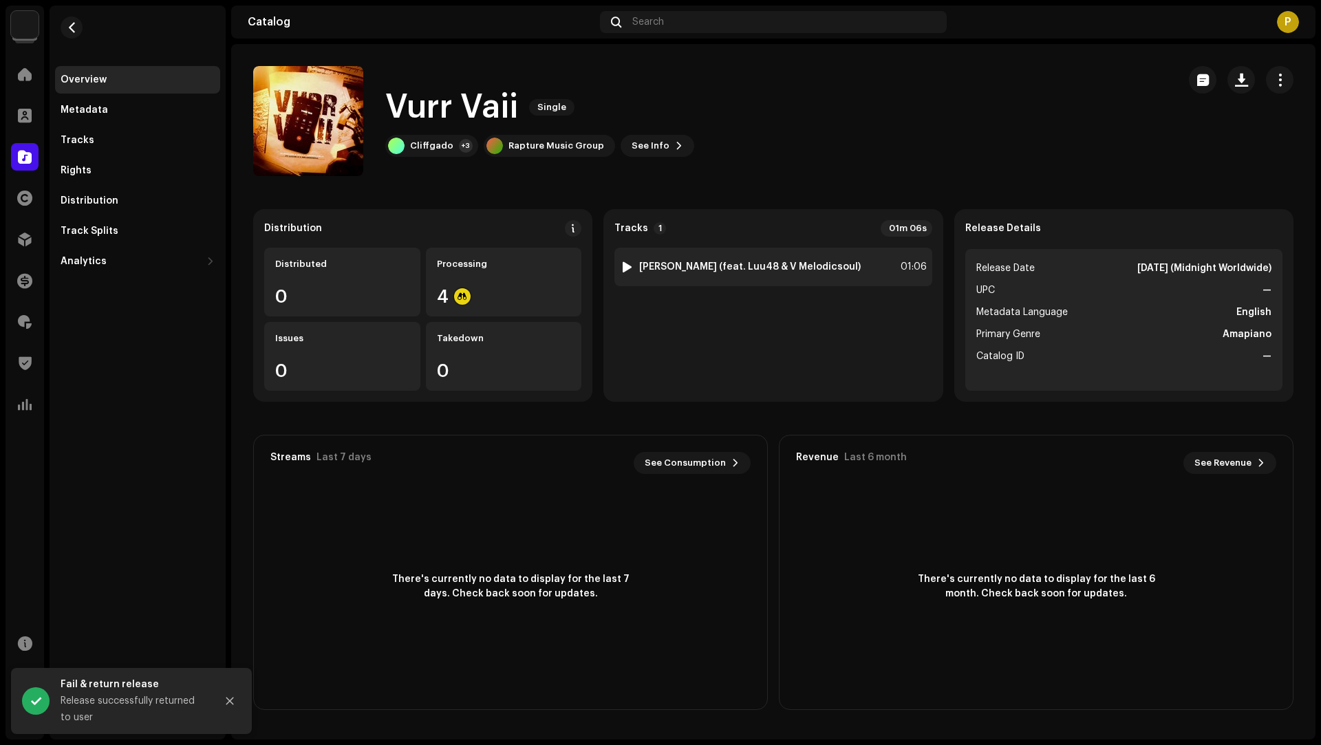
click at [863, 257] on div "1 [PERSON_NAME] (feat. Luu48 & V Melodicsoul) 01:06" at bounding box center [772, 267] width 317 height 39
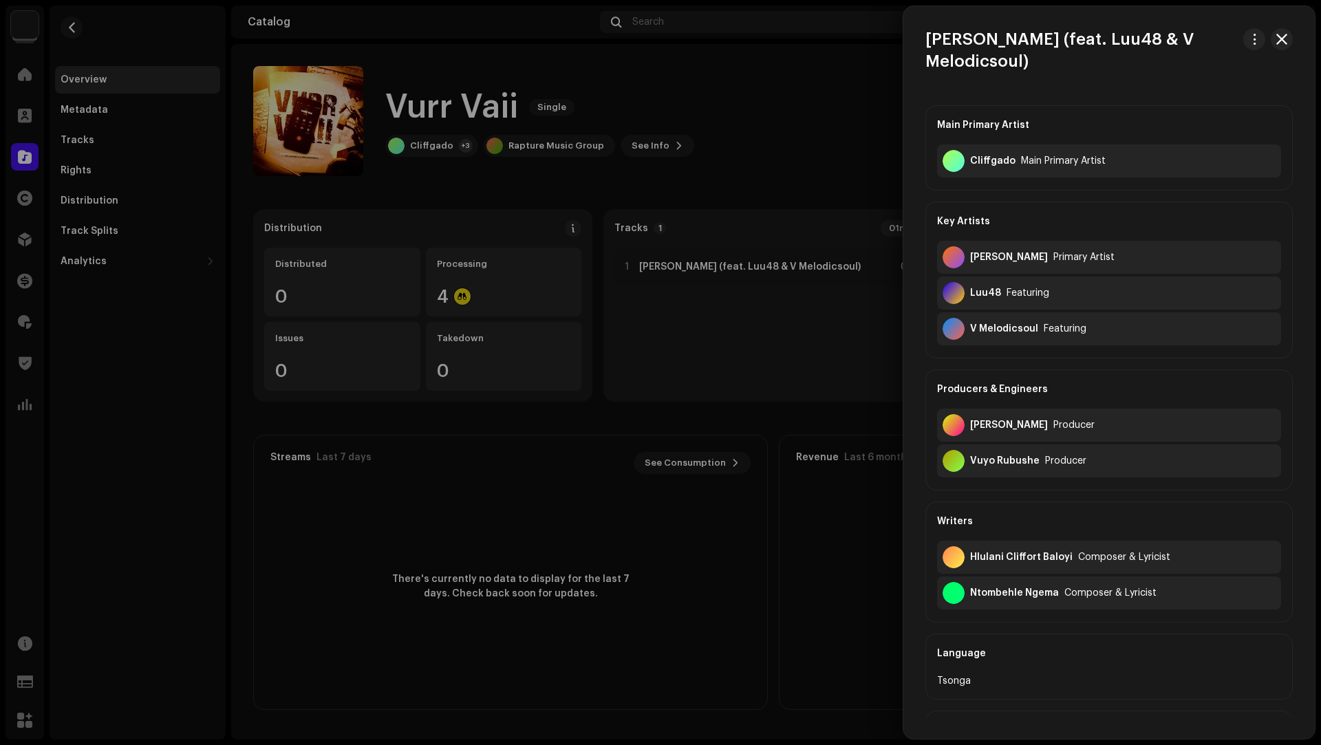
click at [129, 129] on div at bounding box center [660, 372] width 1321 height 745
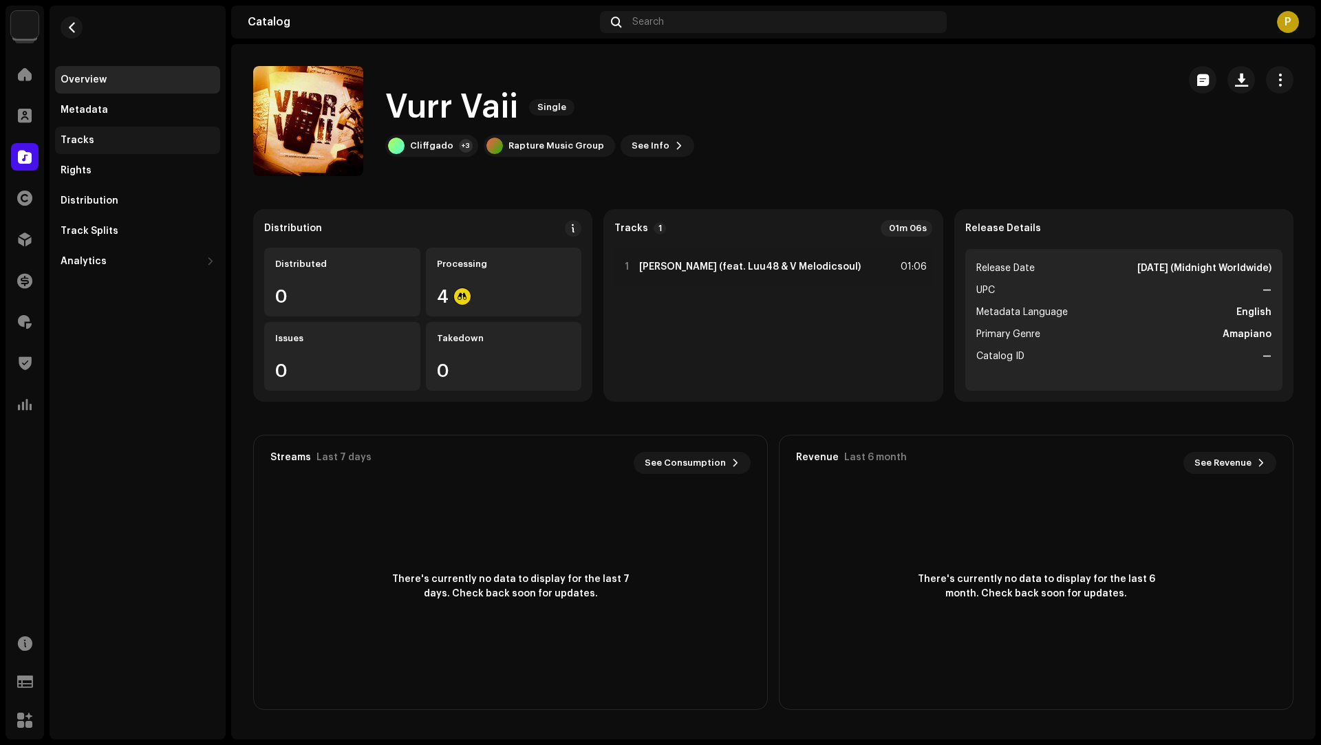
click at [127, 139] on div "Tracks" at bounding box center [138, 140] width 154 height 11
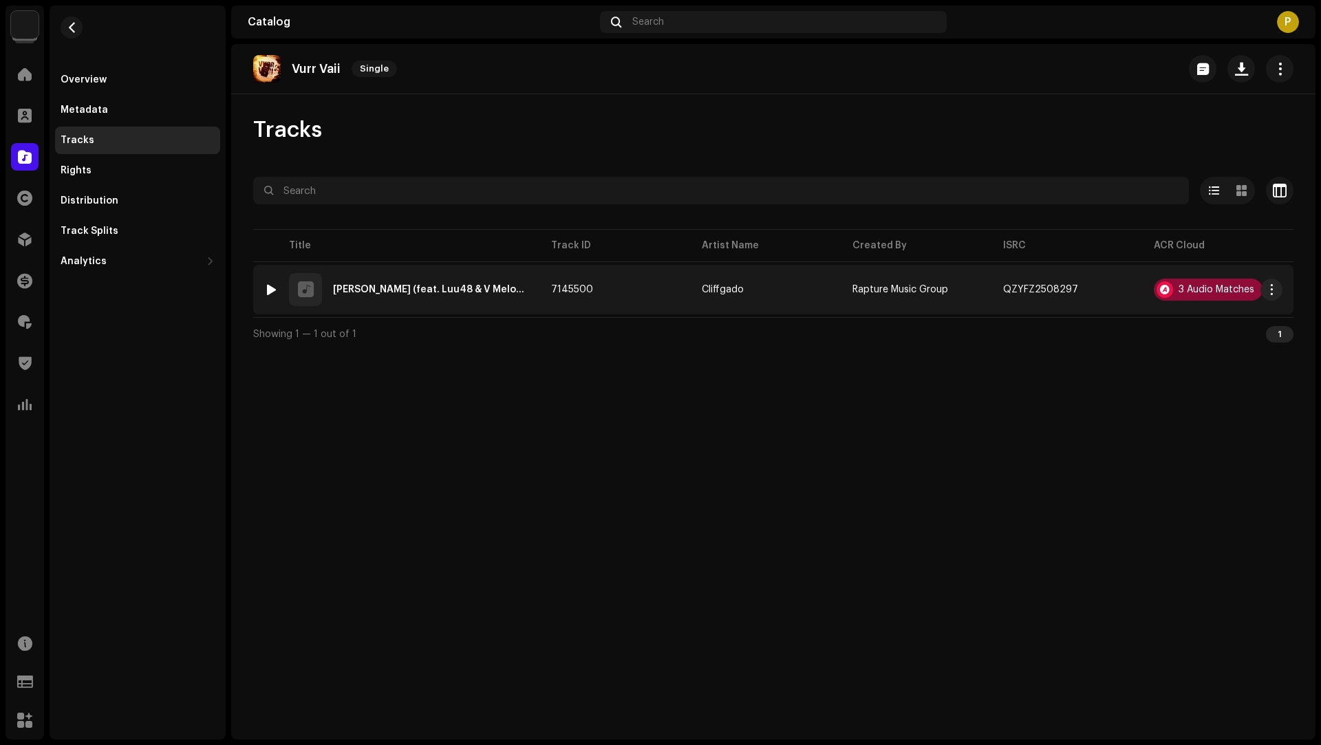
click at [1211, 294] on div "3 Audio Matches" at bounding box center [1208, 290] width 109 height 22
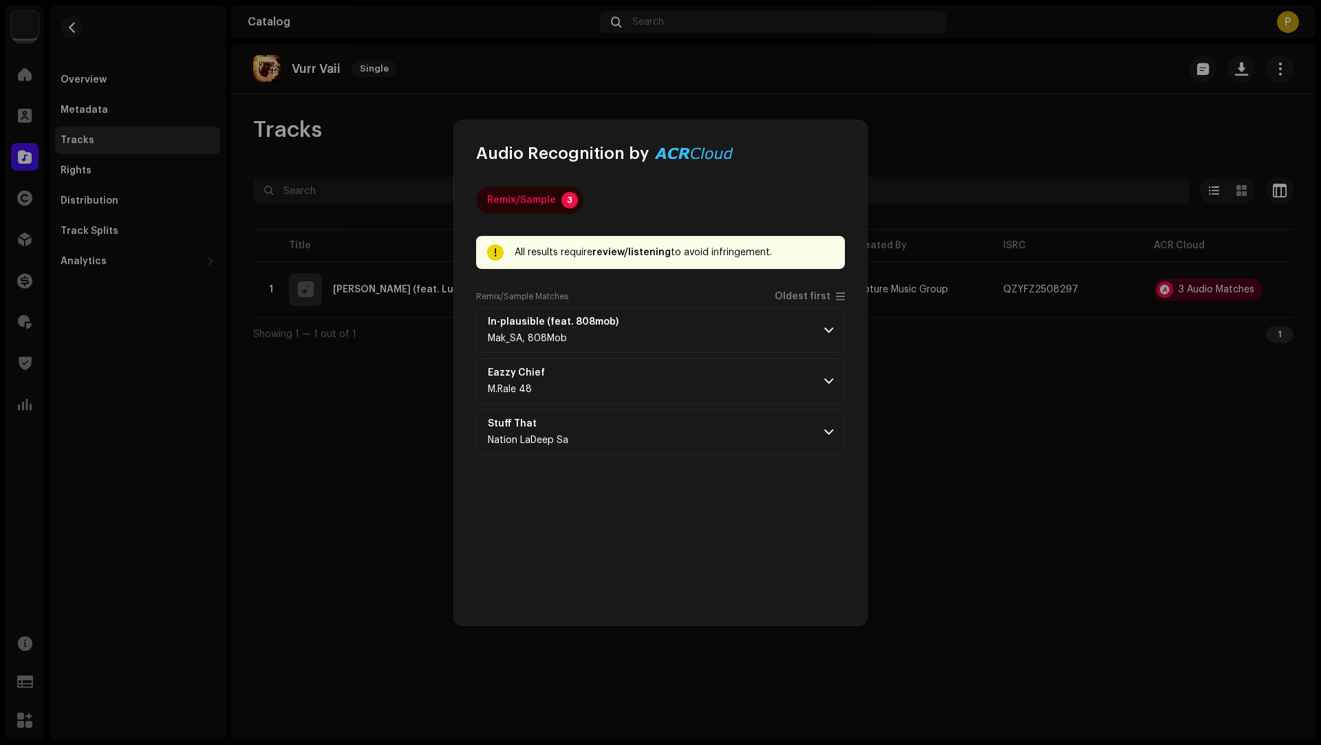
click at [814, 301] on div "Remix/Sample Matches Oldest first" at bounding box center [660, 299] width 369 height 17
click at [803, 301] on span "Oldest first" at bounding box center [803, 297] width 56 height 10
click at [740, 325] on p-accordion-header "Eazzy Chief M.Rale 48" at bounding box center [660, 329] width 369 height 45
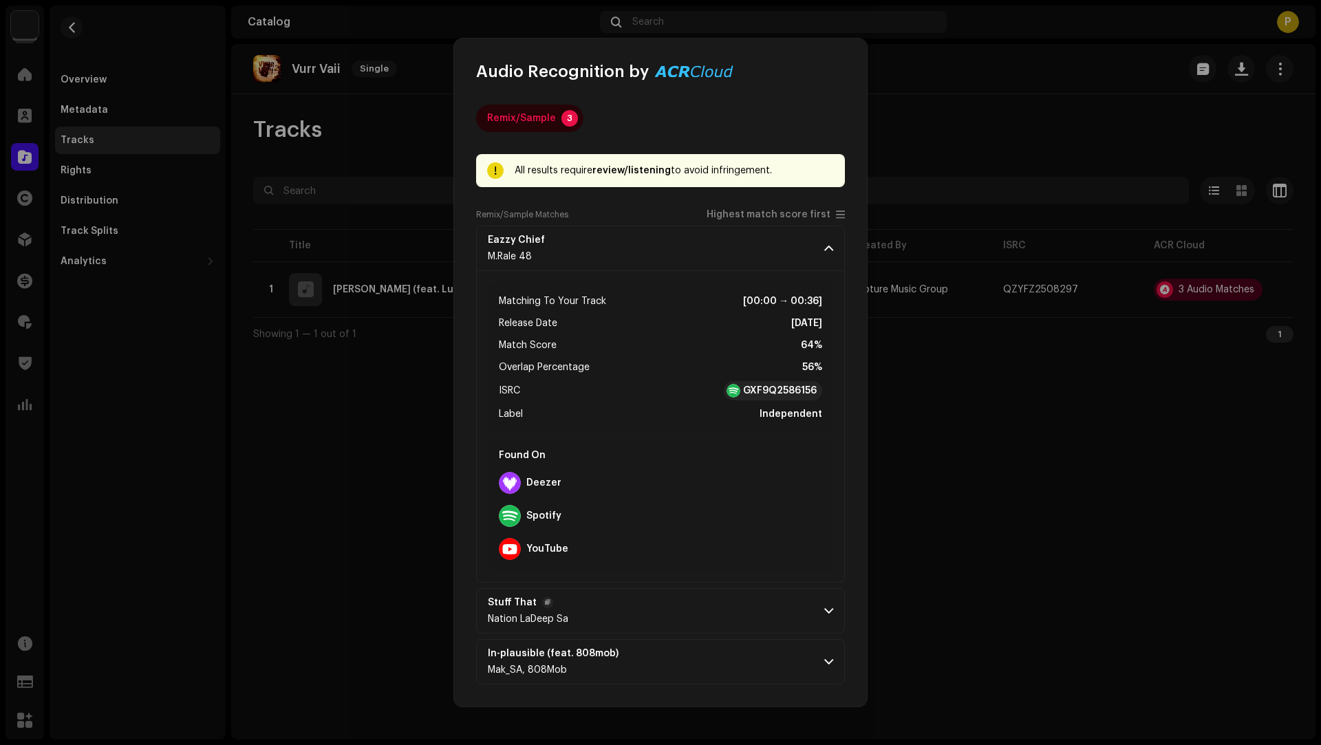
click at [718, 608] on p-accordion-header "Stuff That Nation LaDeep Sa" at bounding box center [660, 610] width 369 height 45
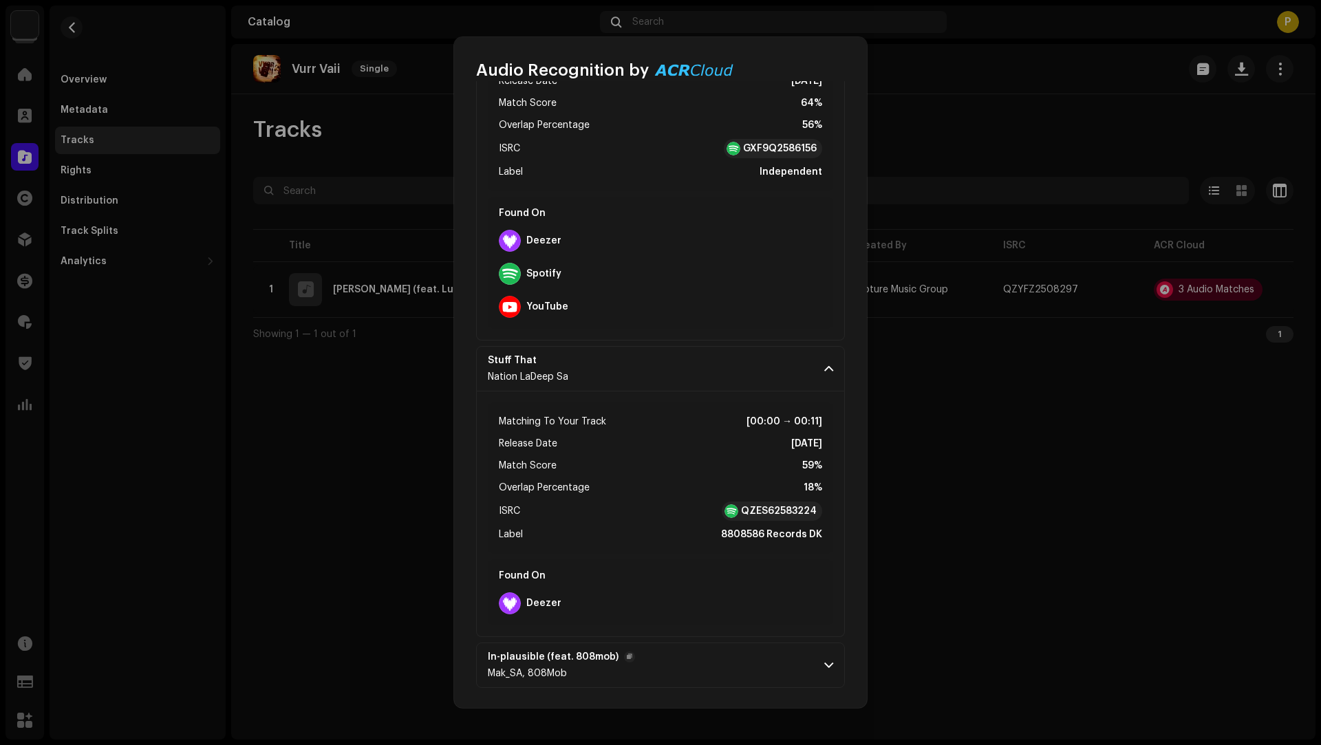
click at [710, 651] on p-accordion-header "In-plausible (feat. 808mob) Mak_SA, 808Mob" at bounding box center [660, 664] width 369 height 45
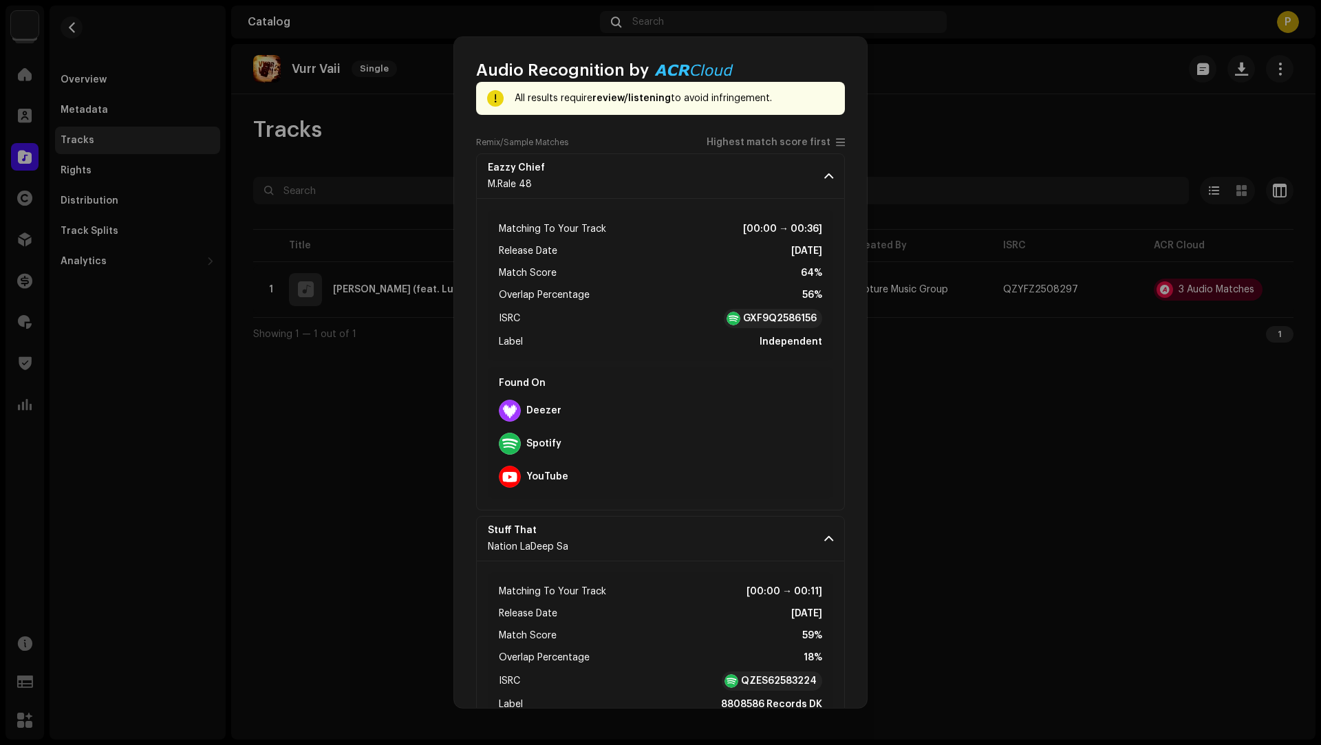
scroll to position [70, 0]
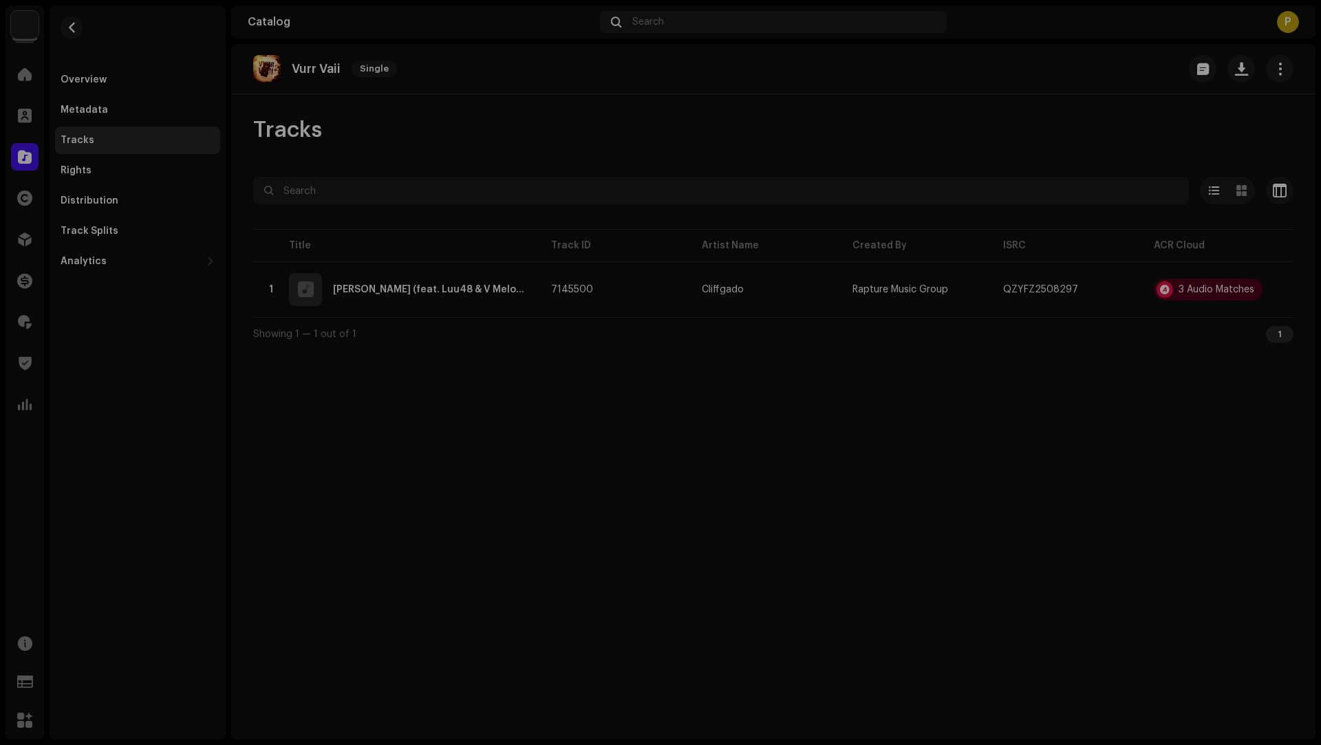
click at [268, 387] on div "Audio Recognition by Remix/Sample 3 All results require review/listening to avo…" at bounding box center [660, 372] width 1321 height 745
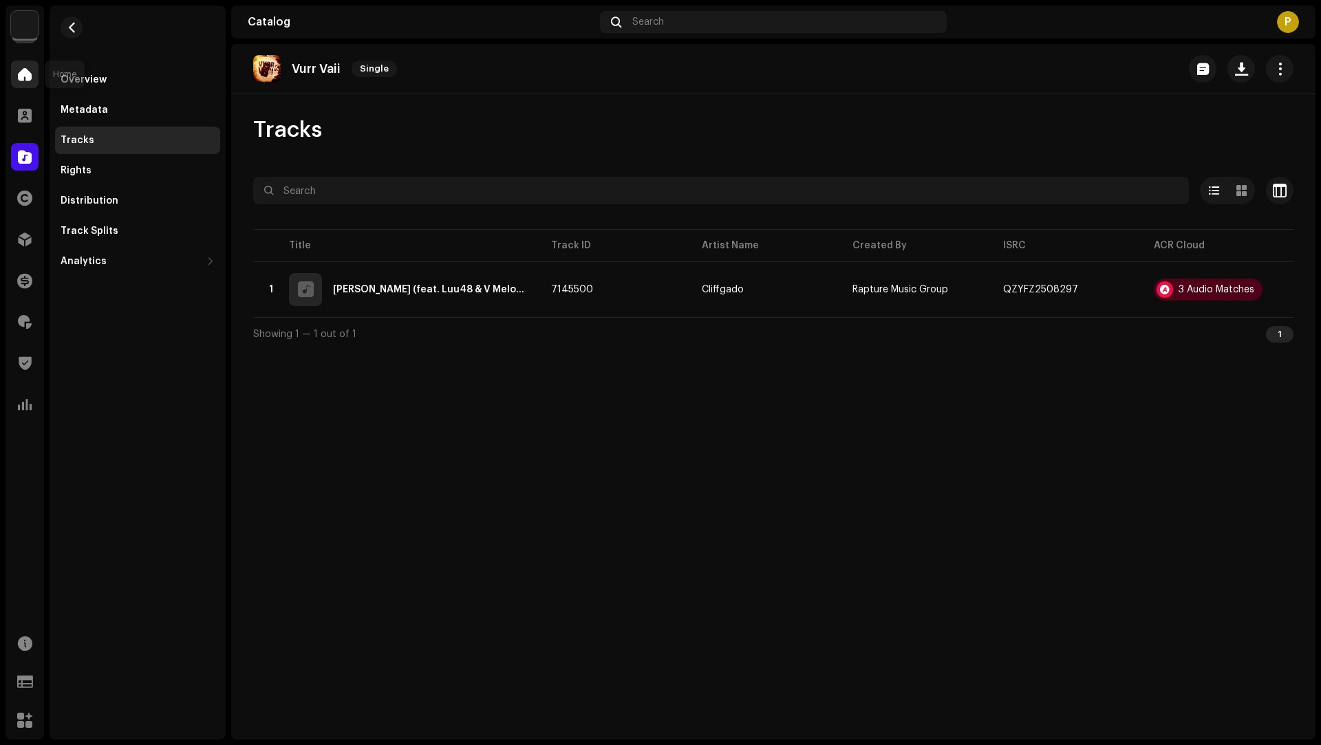
click at [23, 79] on span at bounding box center [25, 74] width 14 height 11
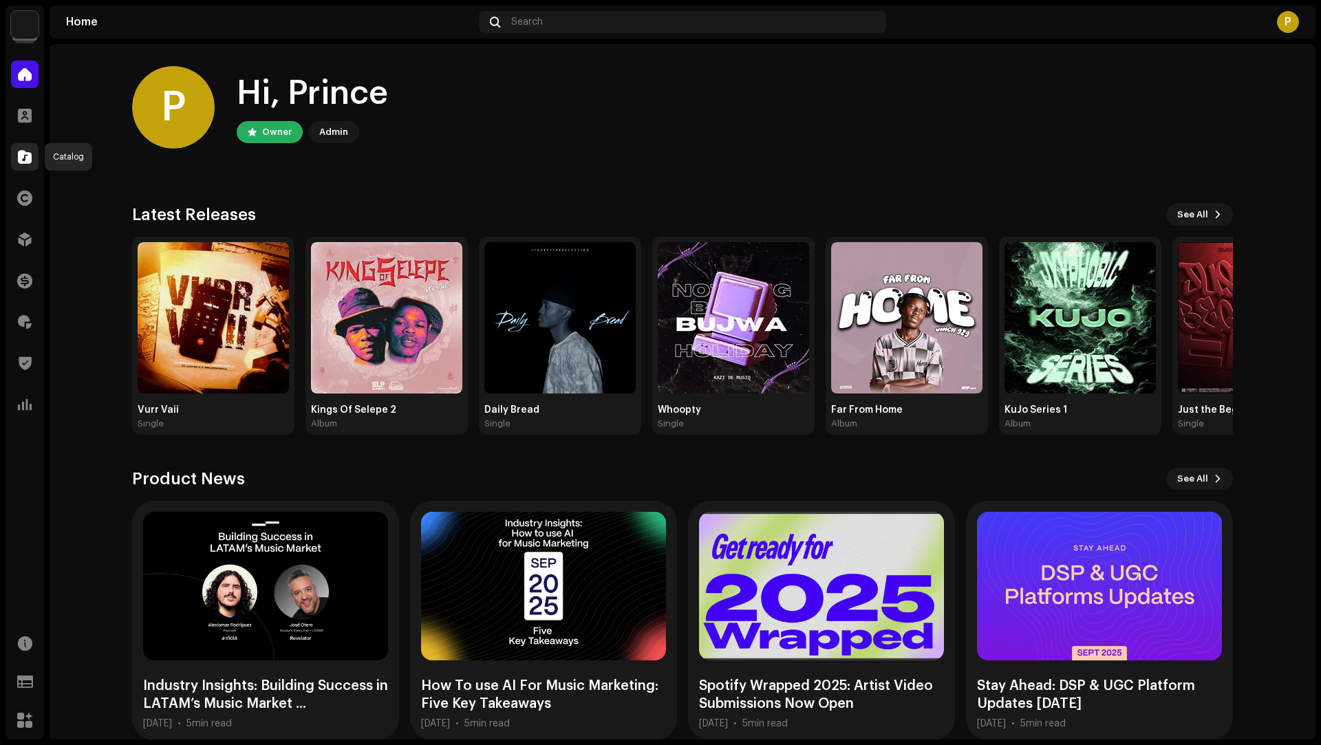
click at [30, 155] on span at bounding box center [25, 156] width 14 height 11
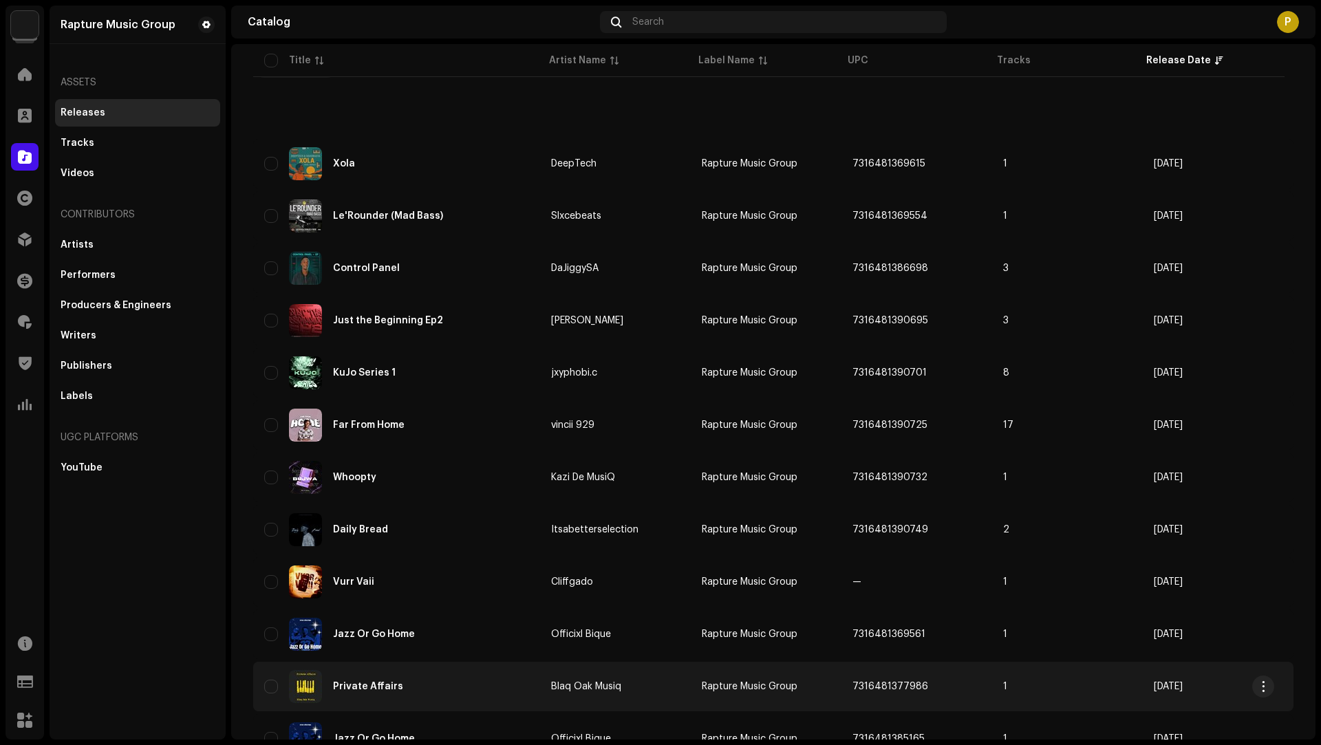
scroll to position [270, 0]
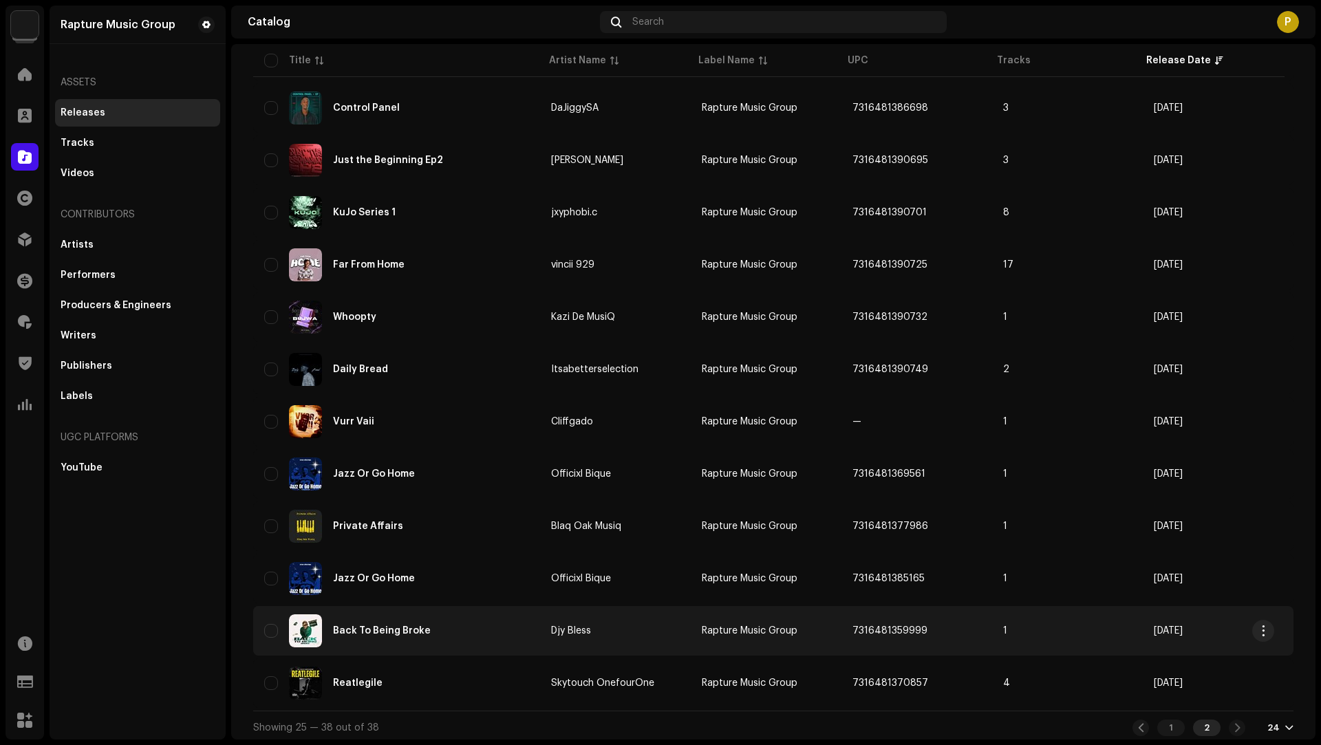
click at [458, 629] on div "Back To Being Broke" at bounding box center [396, 630] width 265 height 33
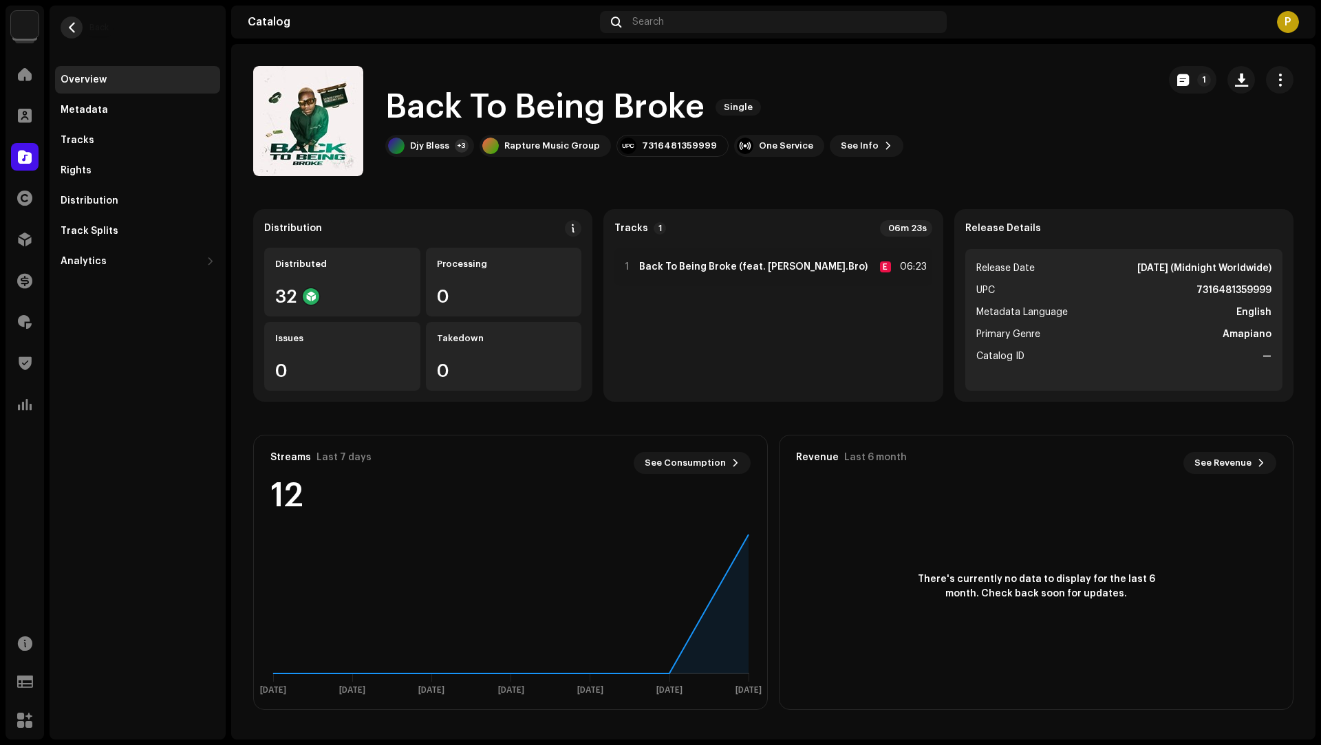
click at [77, 29] on button "button" at bounding box center [72, 28] width 22 height 22
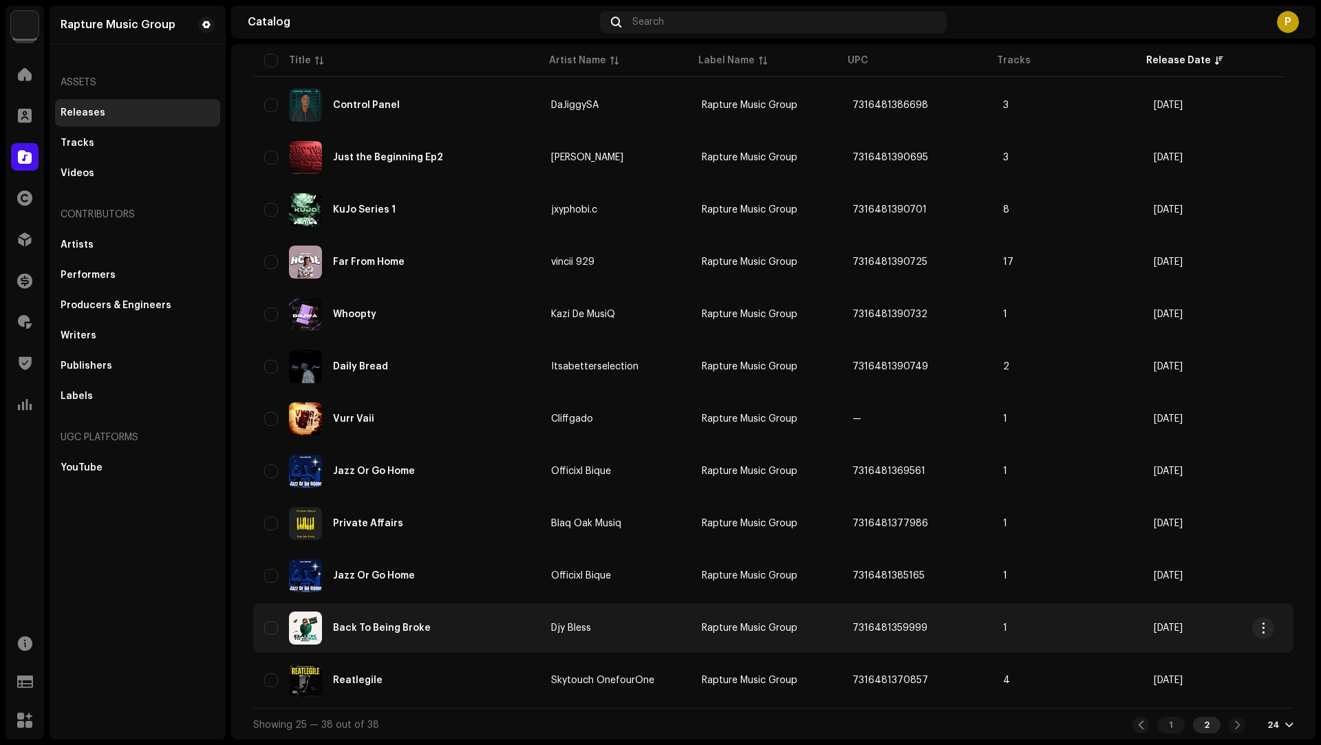
scroll to position [274, 0]
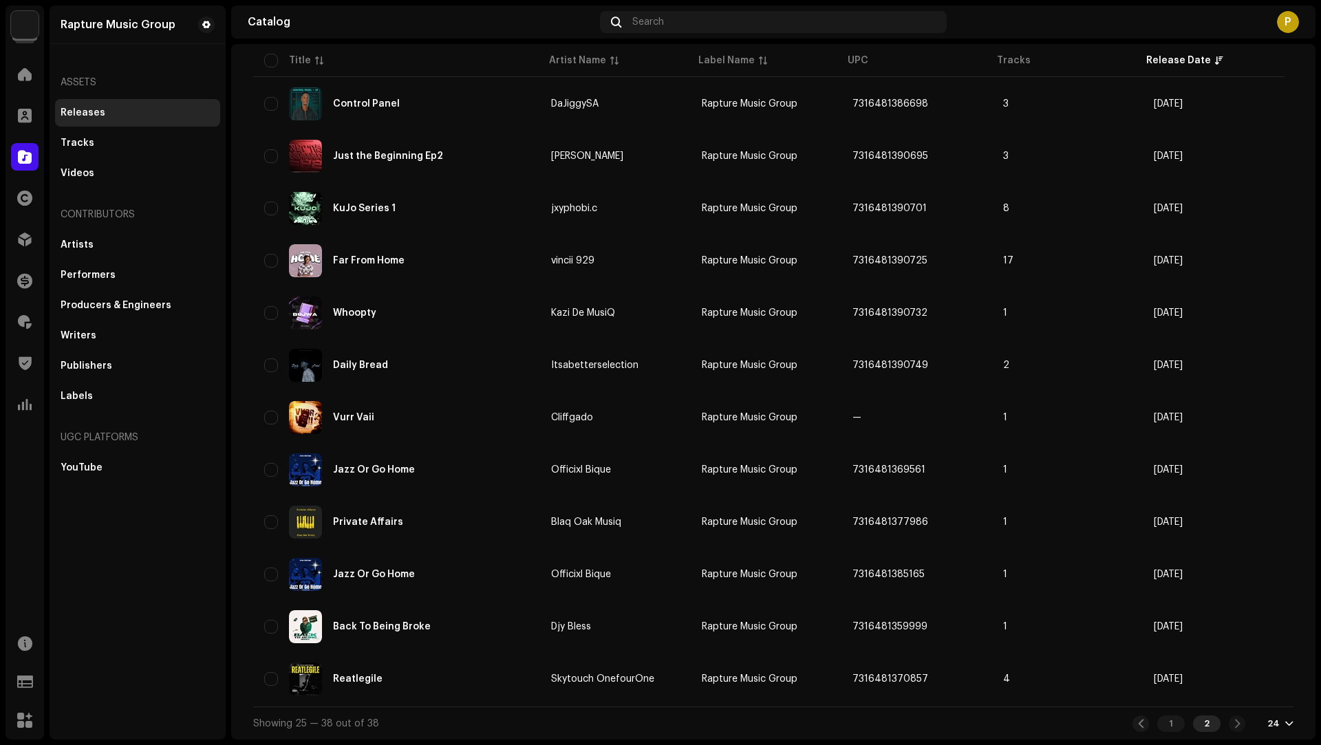
drag, startPoint x: 1165, startPoint y: 725, endPoint x: 1102, endPoint y: 651, distance: 96.6
click at [1165, 725] on div "1" at bounding box center [1171, 723] width 28 height 17
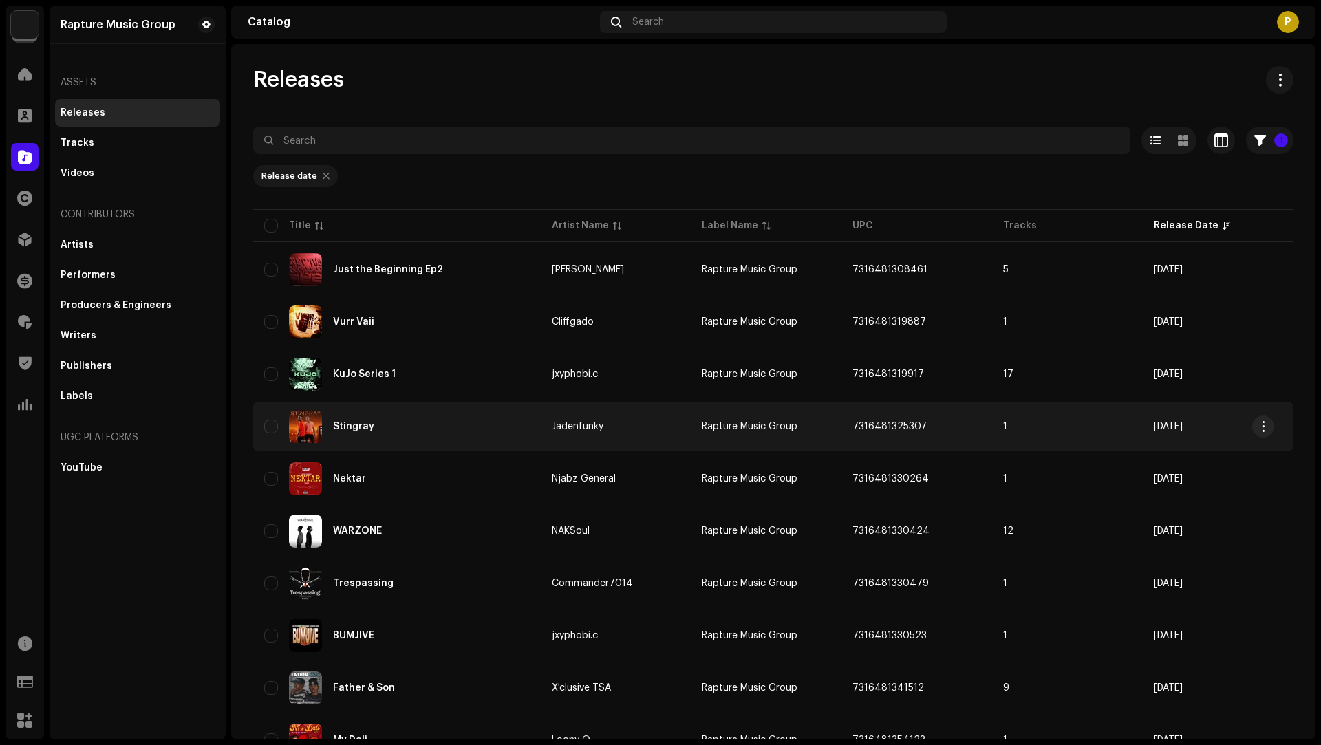
click at [456, 430] on div "Stingray" at bounding box center [397, 426] width 266 height 33
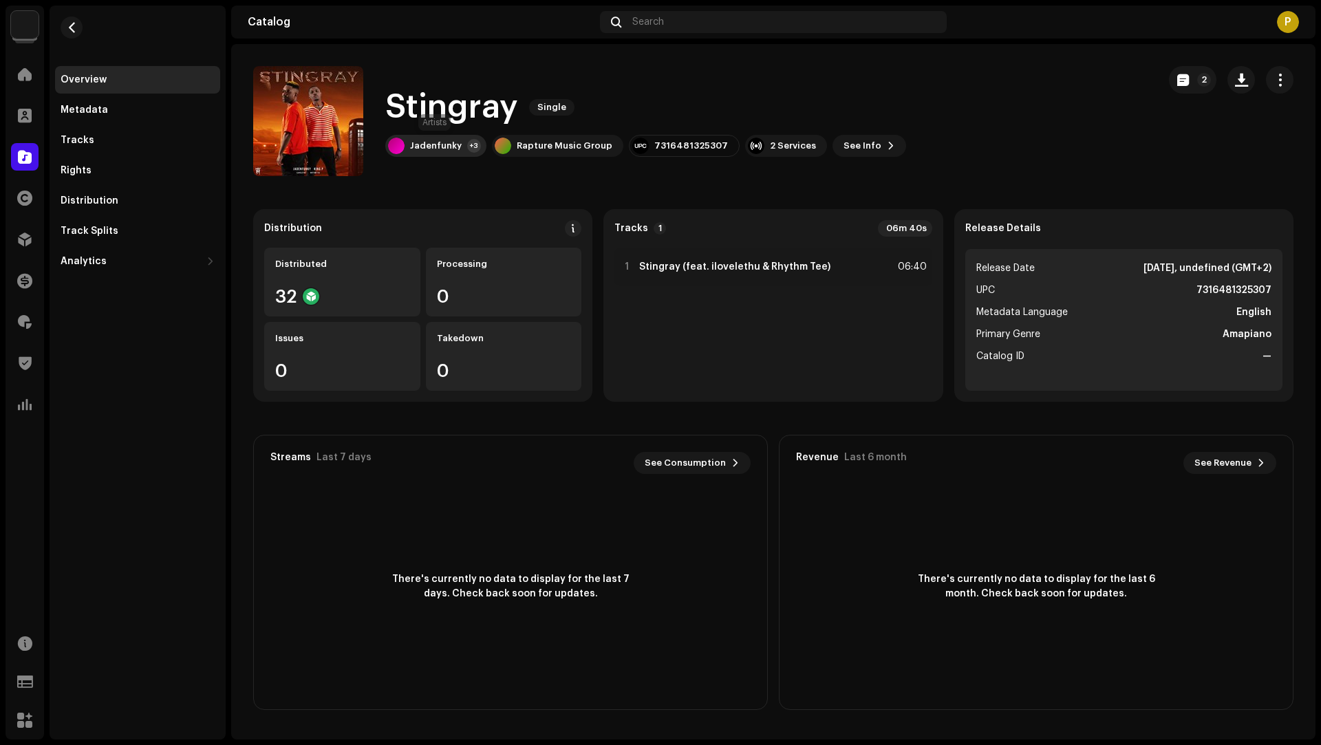
click at [451, 156] on div "Jadenfunky +3" at bounding box center [435, 146] width 101 height 22
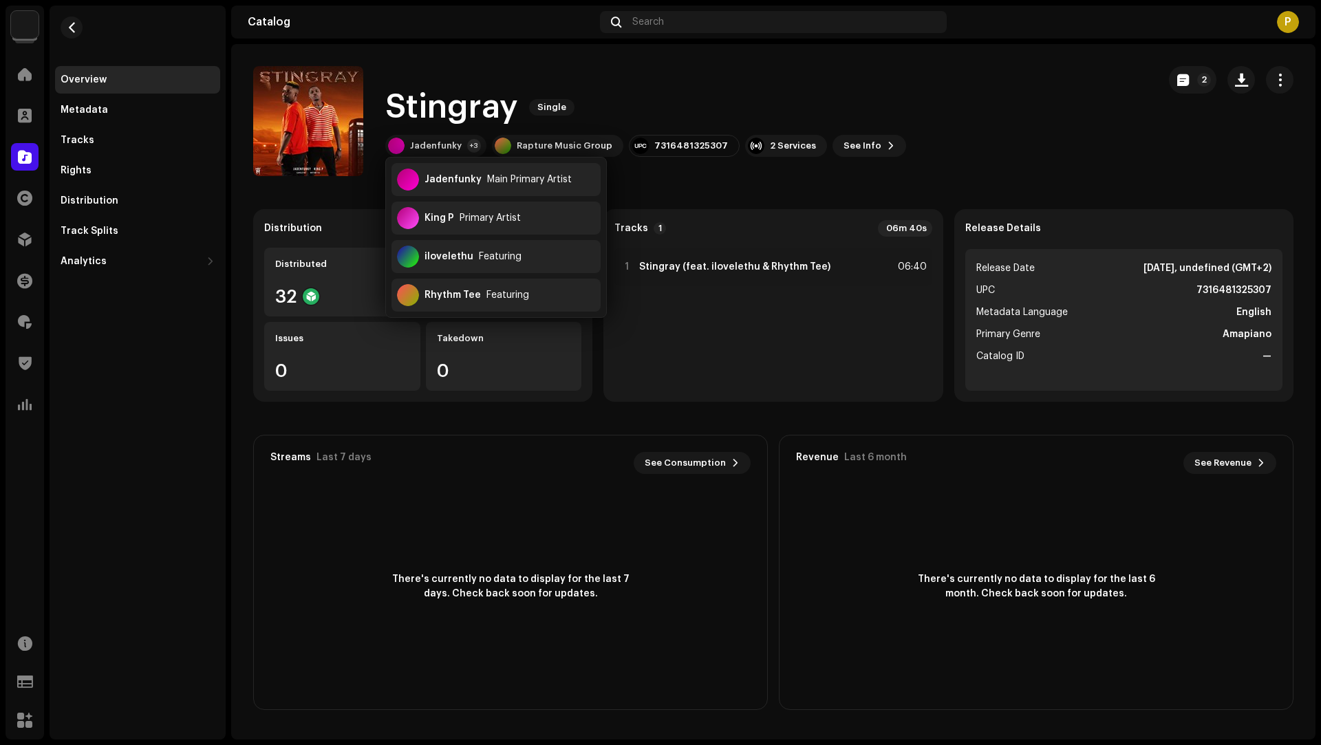
click at [719, 206] on catalog-releases-details-overview "Stingray Single 2 Stingray Single Jadenfunky +3 Rapture Music Group 73164813253…" at bounding box center [773, 388] width 1084 height 688
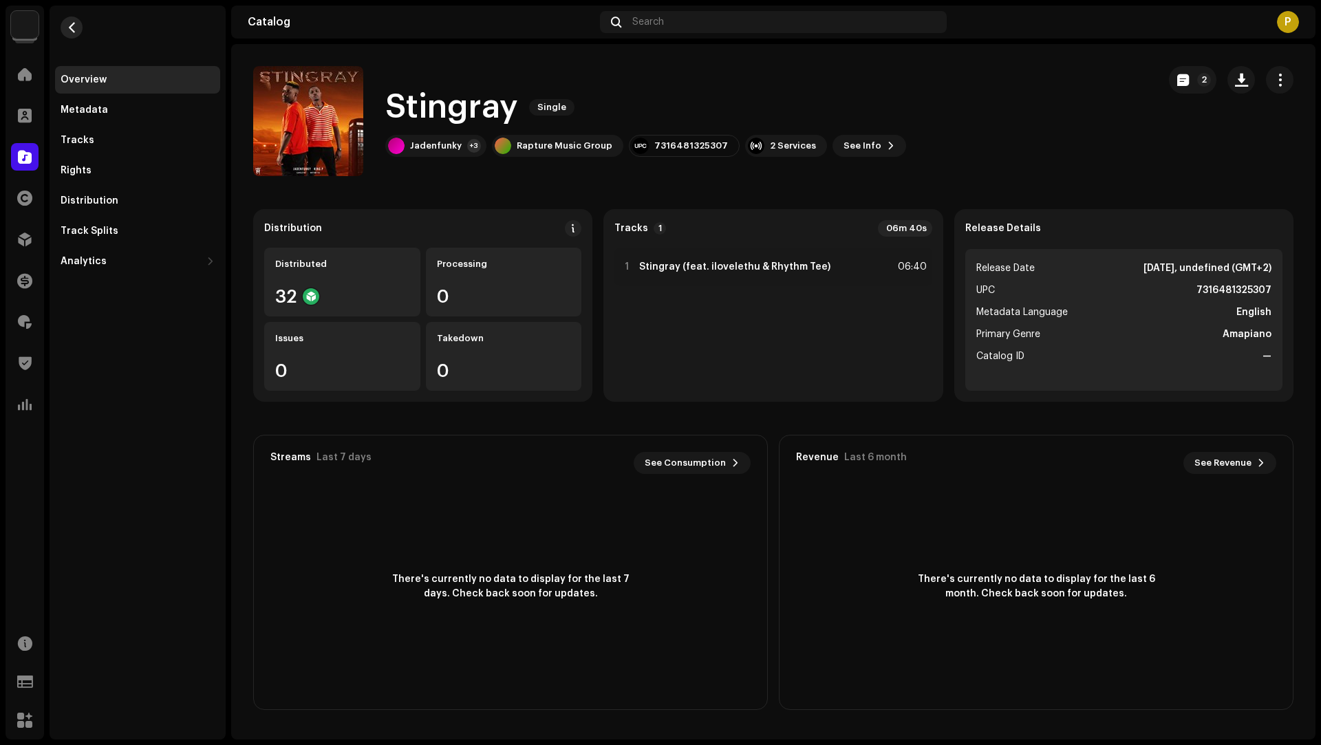
click at [72, 29] on span "button" at bounding box center [72, 27] width 10 height 11
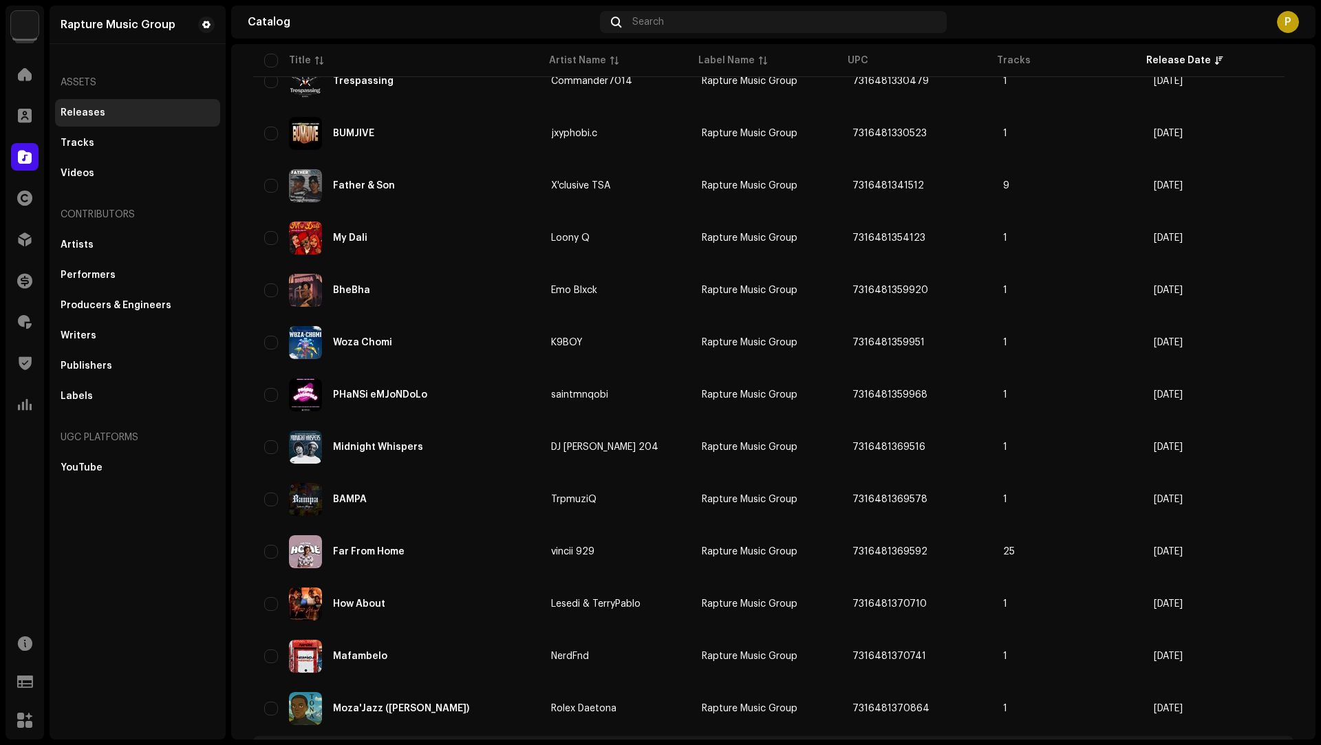
scroll to position [797, 0]
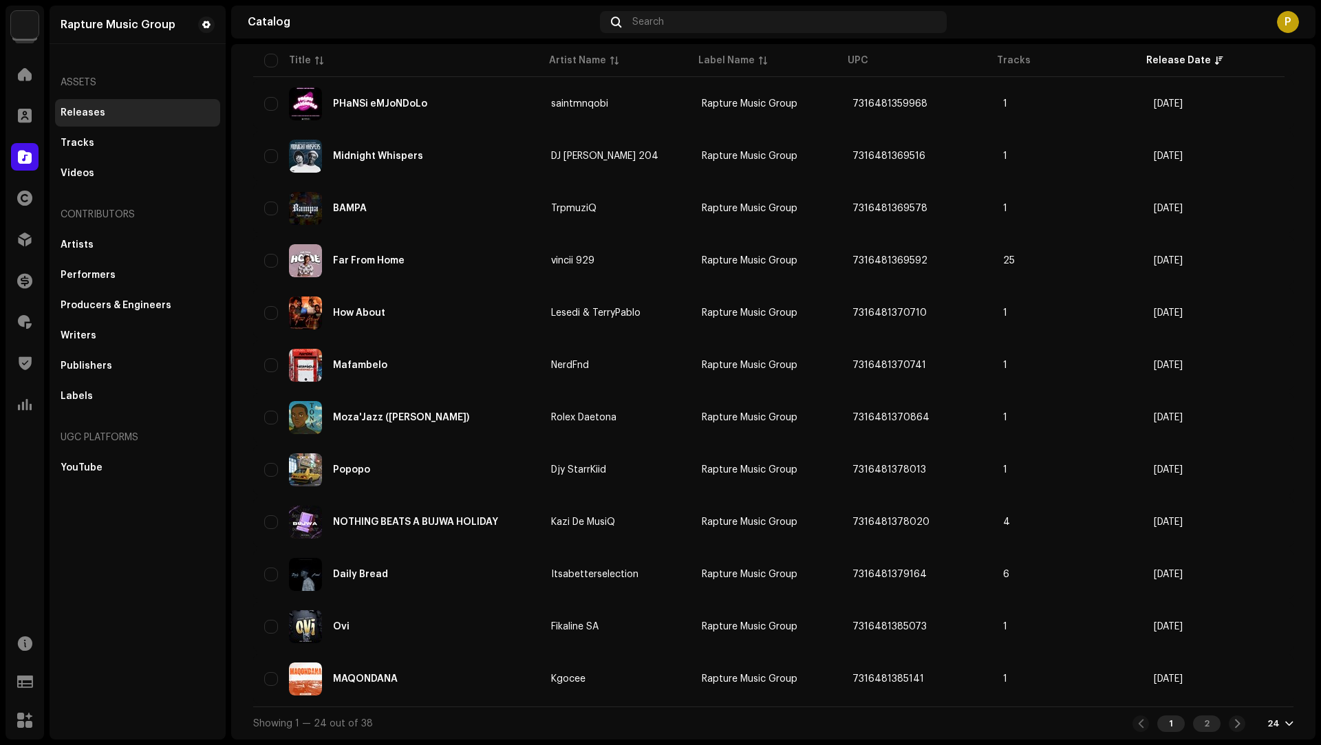
click at [1206, 729] on div "2" at bounding box center [1207, 723] width 28 height 17
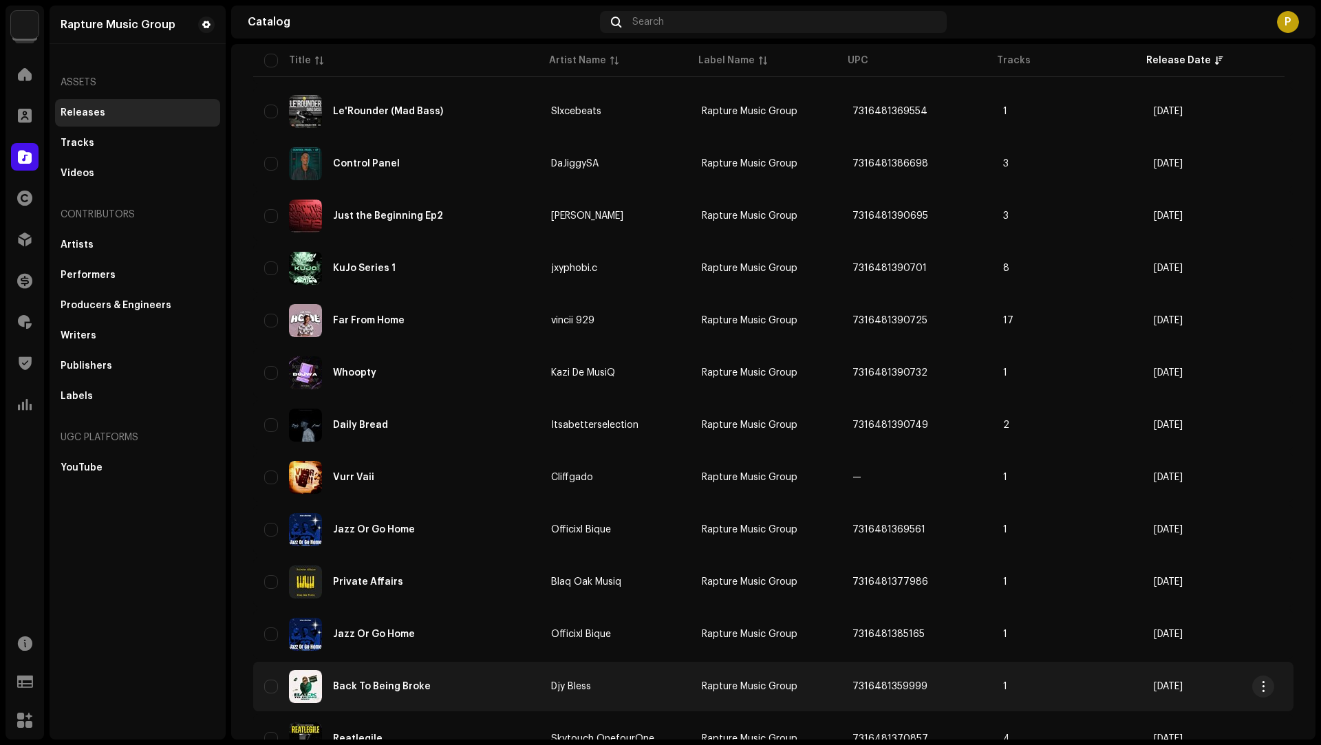
scroll to position [270, 0]
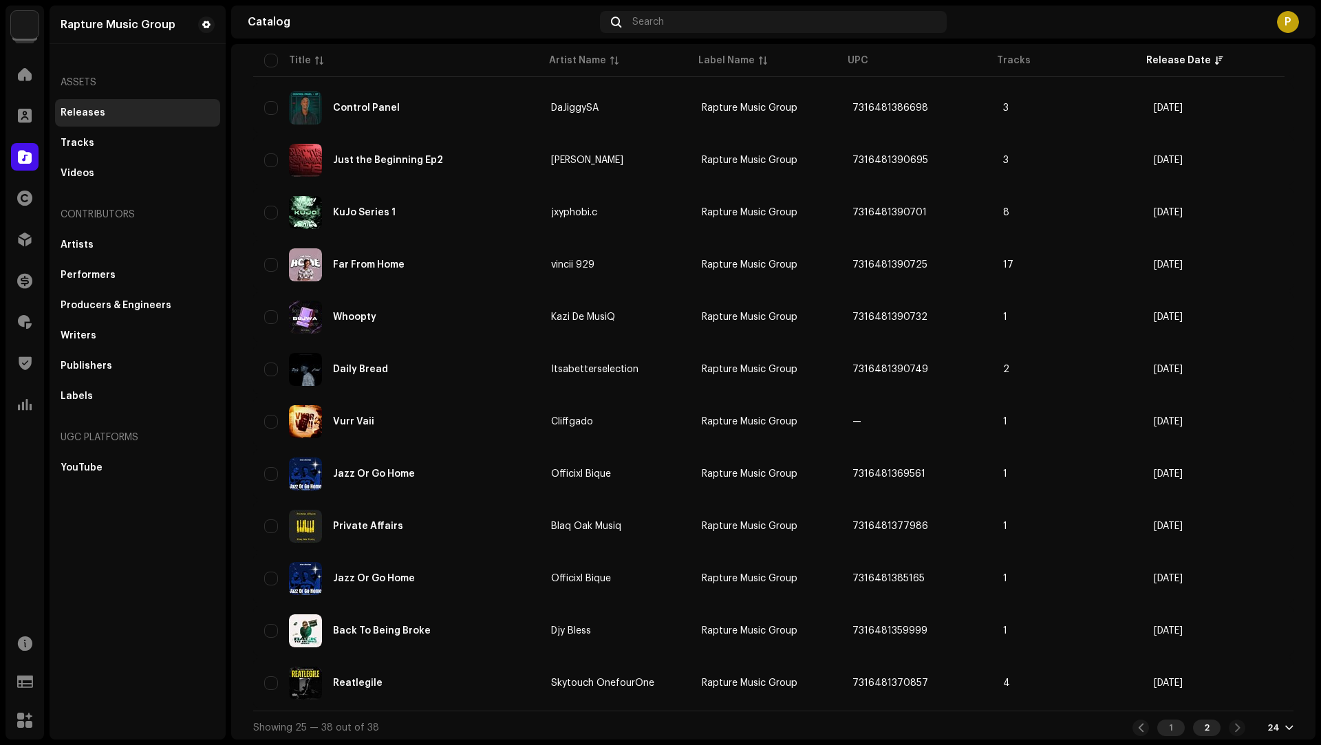
click at [1165, 726] on div "1" at bounding box center [1171, 727] width 28 height 17
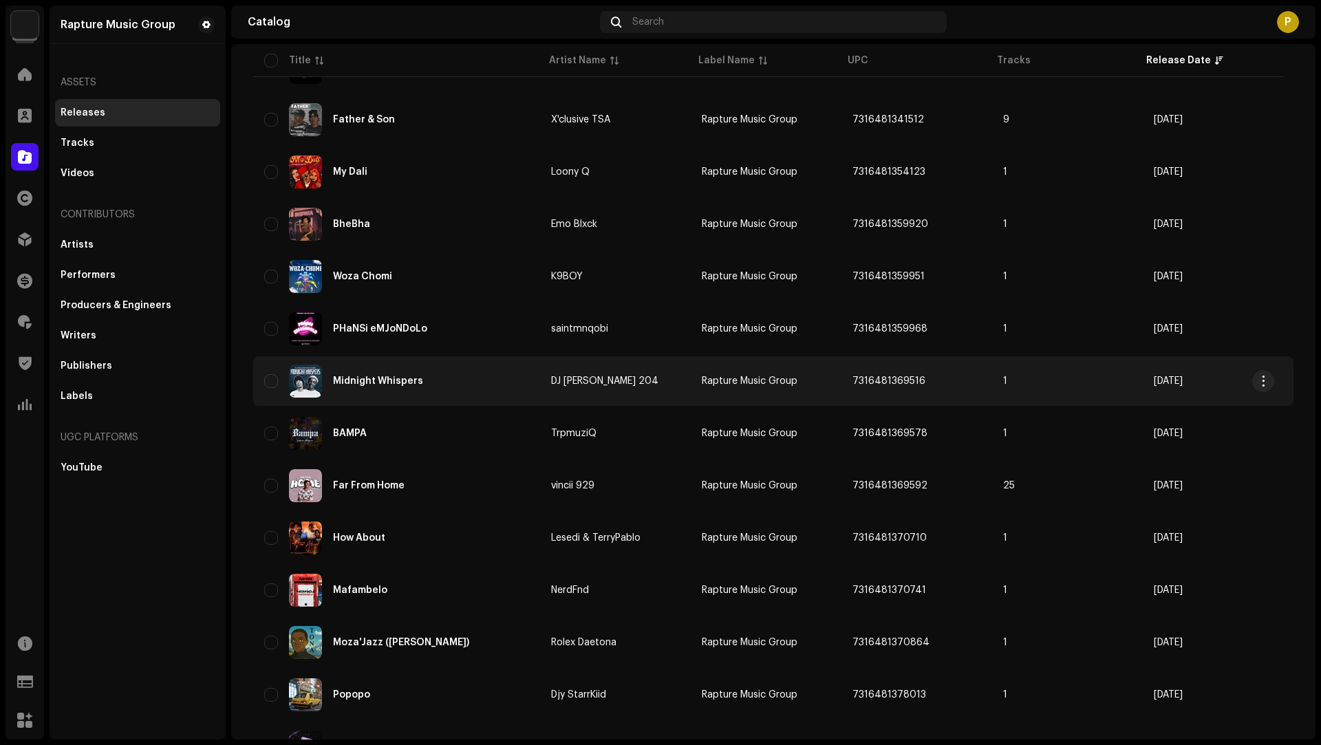
scroll to position [649, 0]
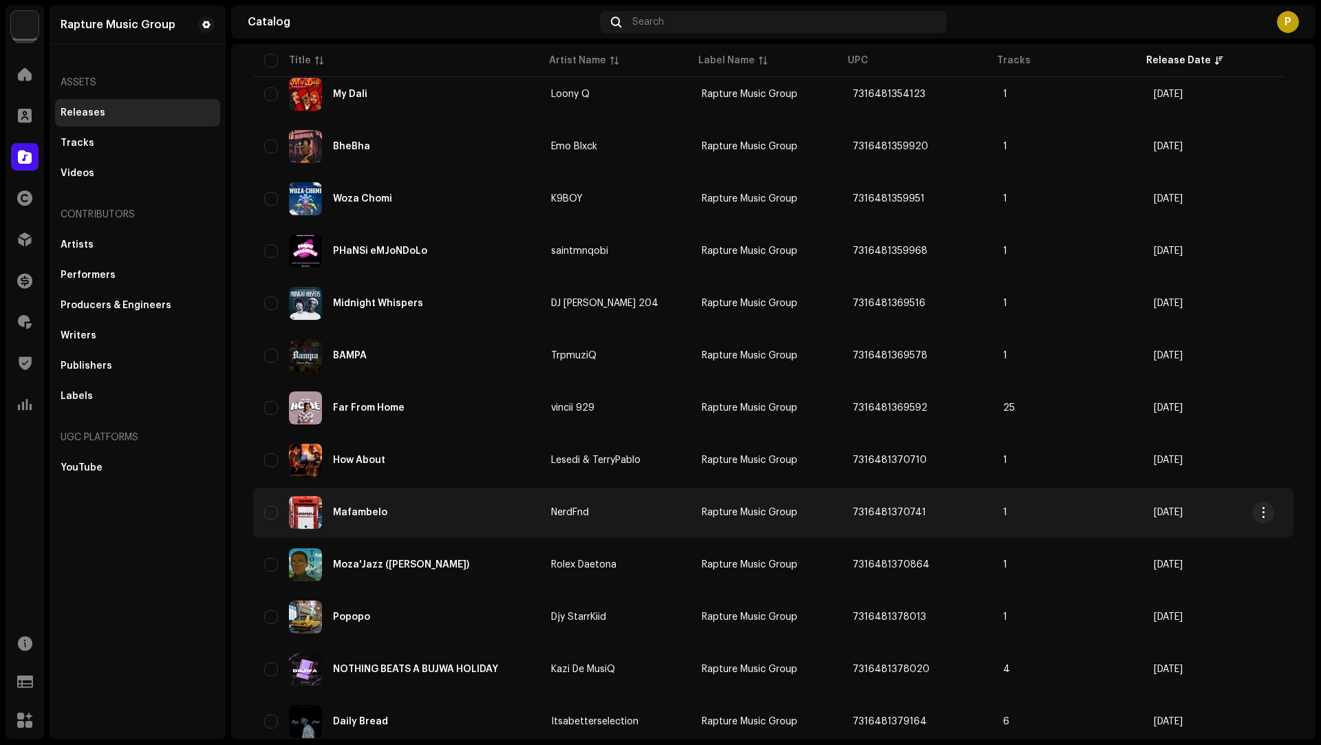
click at [491, 519] on div "Mafambelo" at bounding box center [396, 512] width 265 height 33
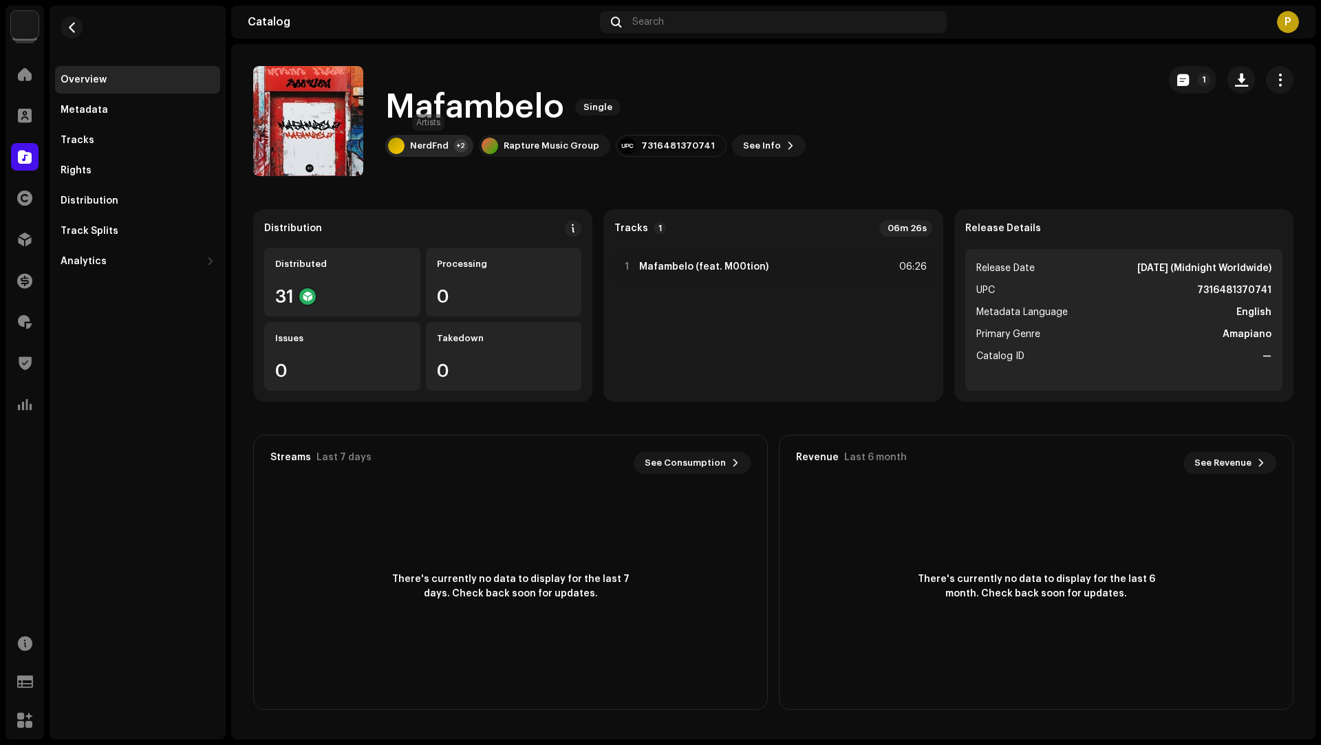
click at [426, 140] on div "NerdFnd +2" at bounding box center [429, 146] width 88 height 22
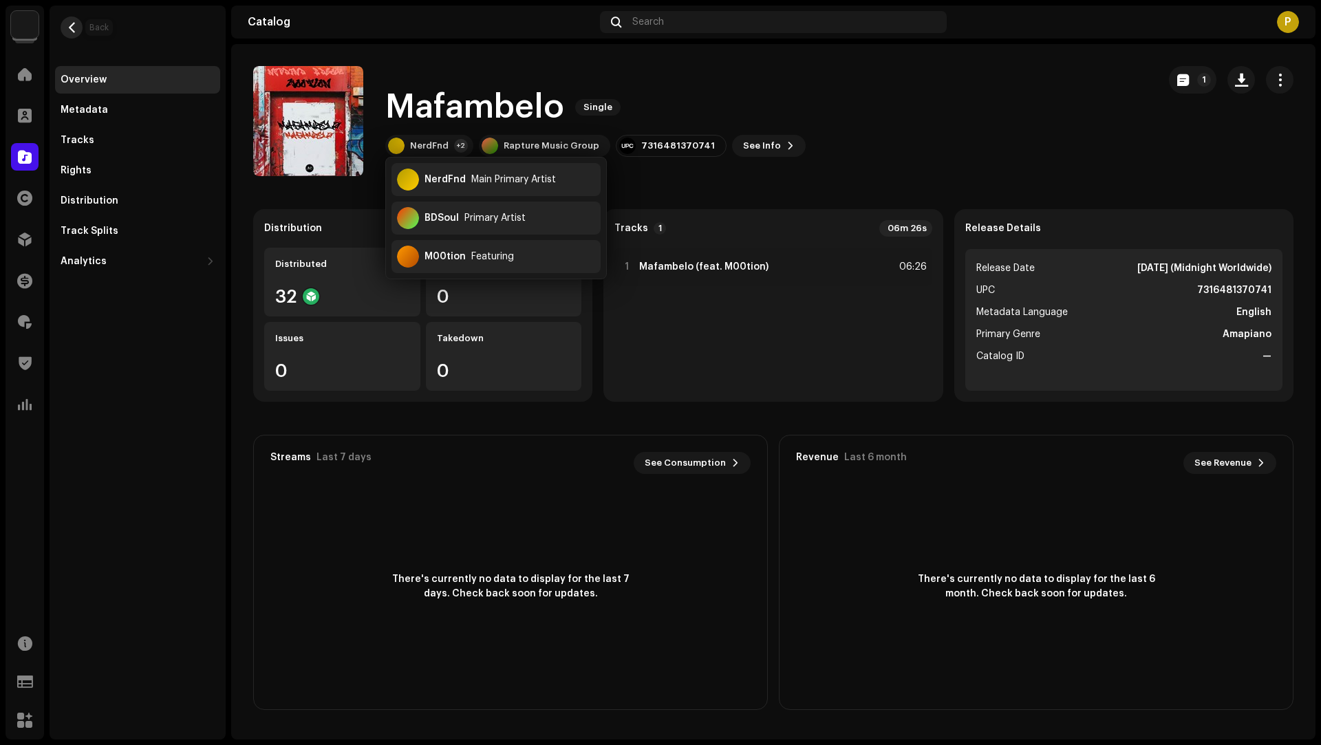
click at [78, 25] on button "button" at bounding box center [72, 28] width 22 height 22
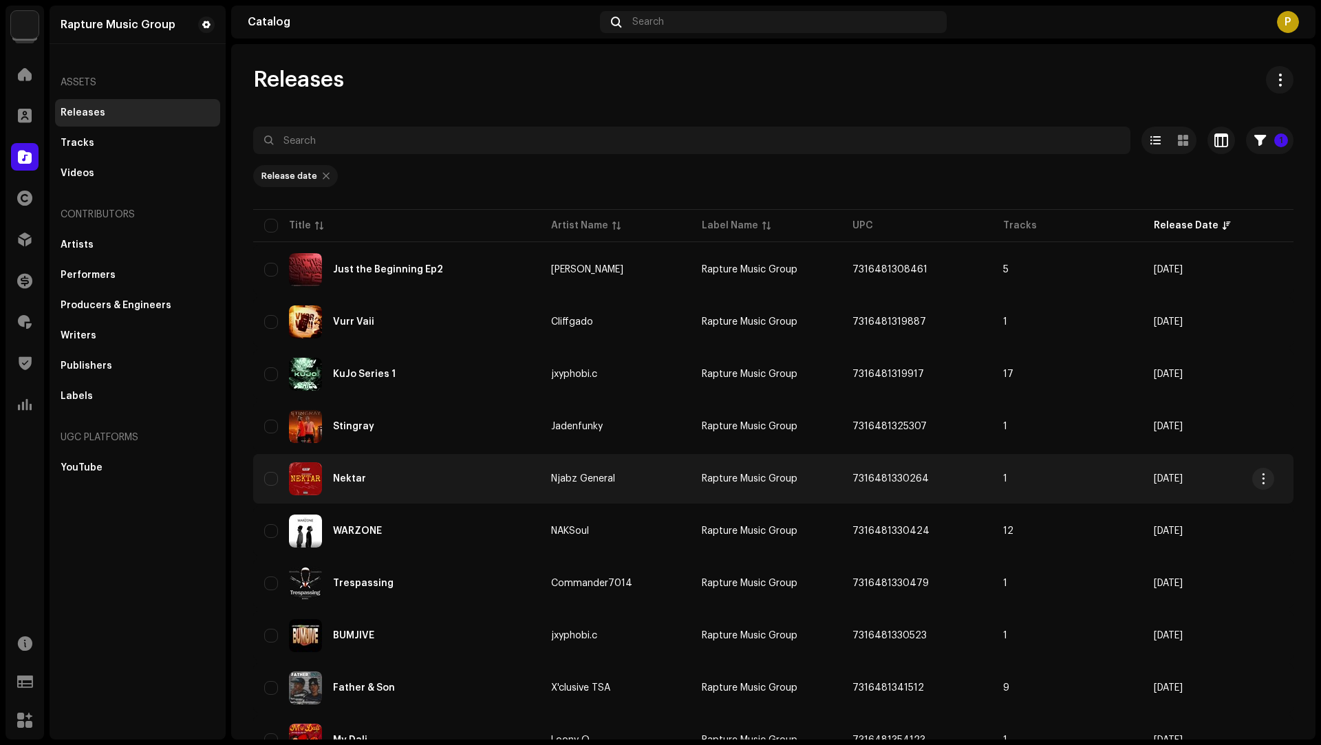
click at [442, 477] on div "Nektar" at bounding box center [396, 478] width 265 height 33
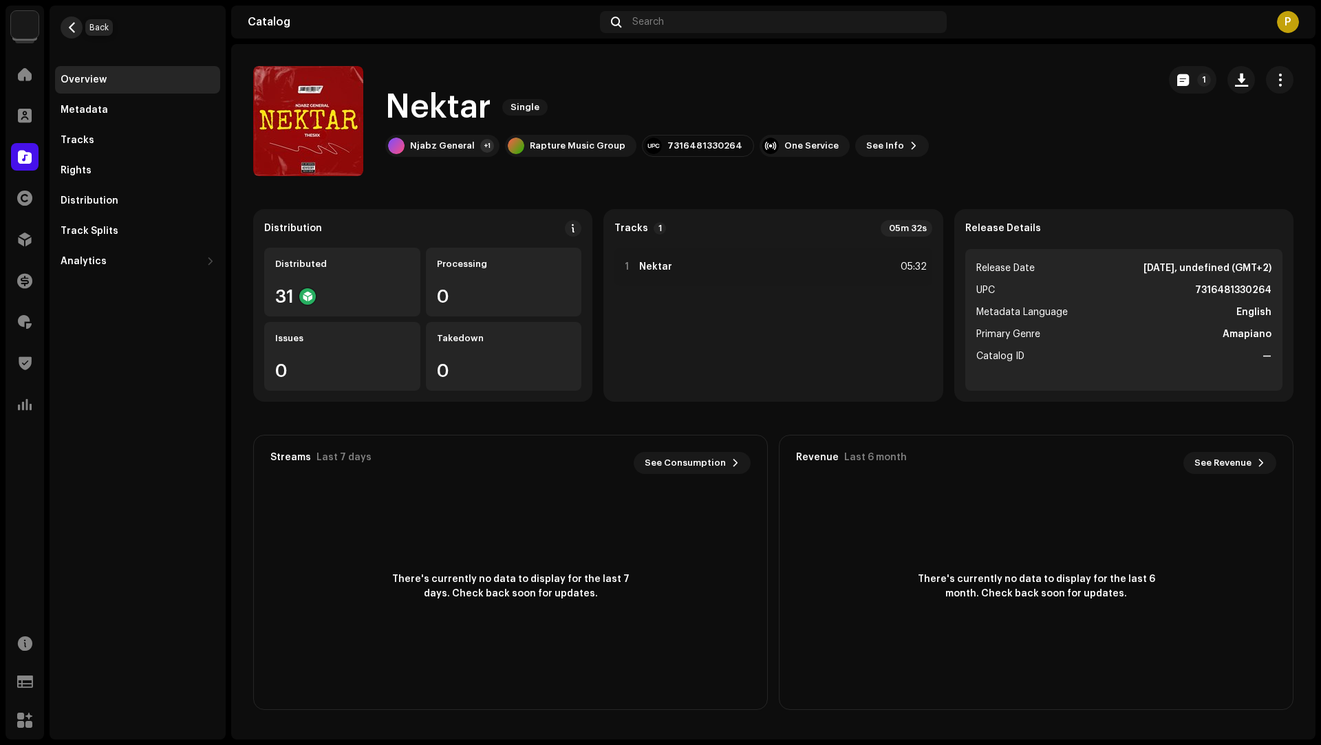
click at [67, 32] on span "button" at bounding box center [72, 27] width 10 height 11
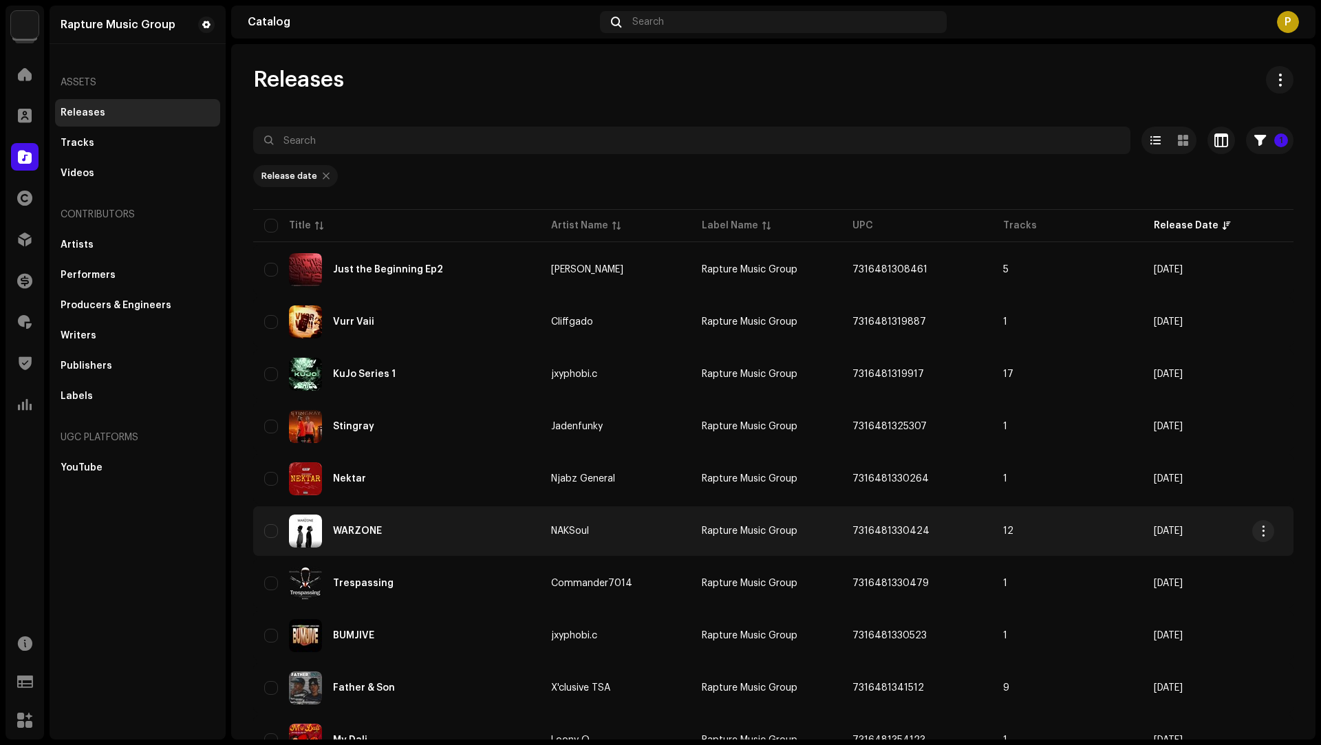
scroll to position [631, 0]
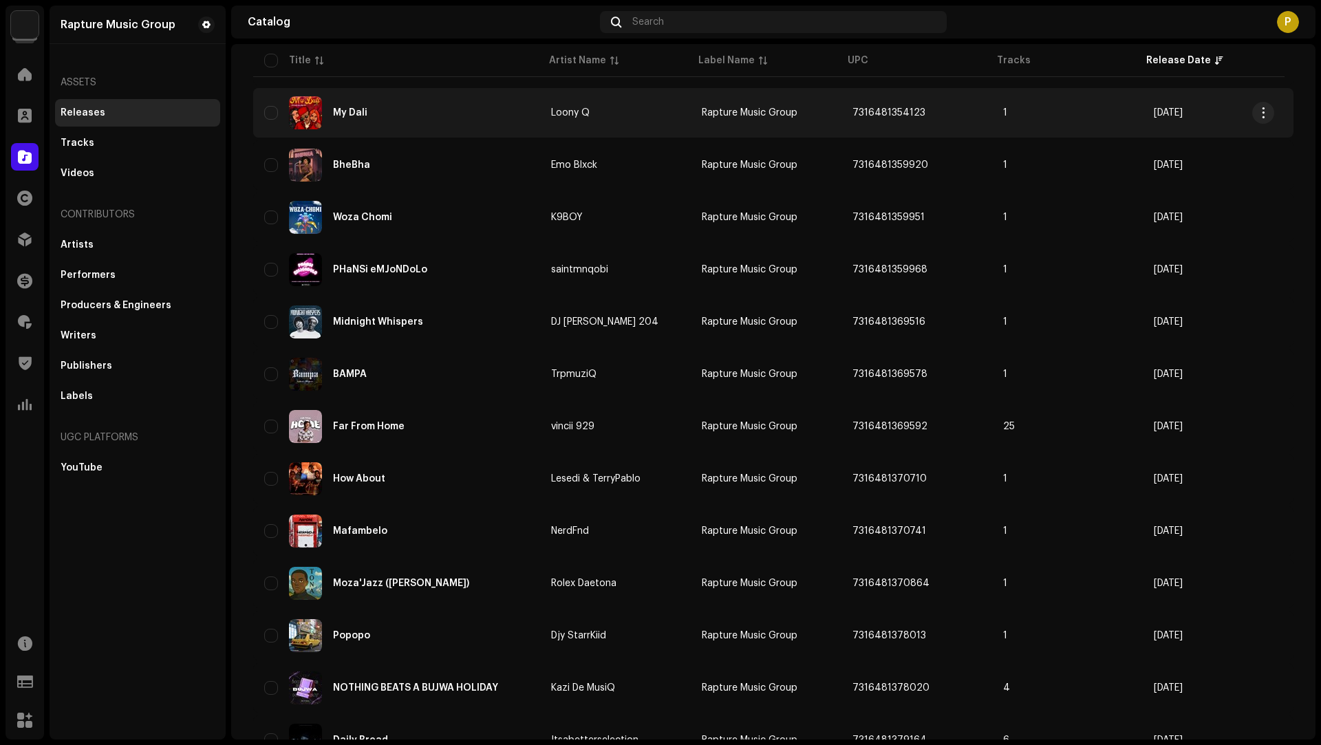
click at [421, 107] on div "My Dali" at bounding box center [396, 112] width 265 height 33
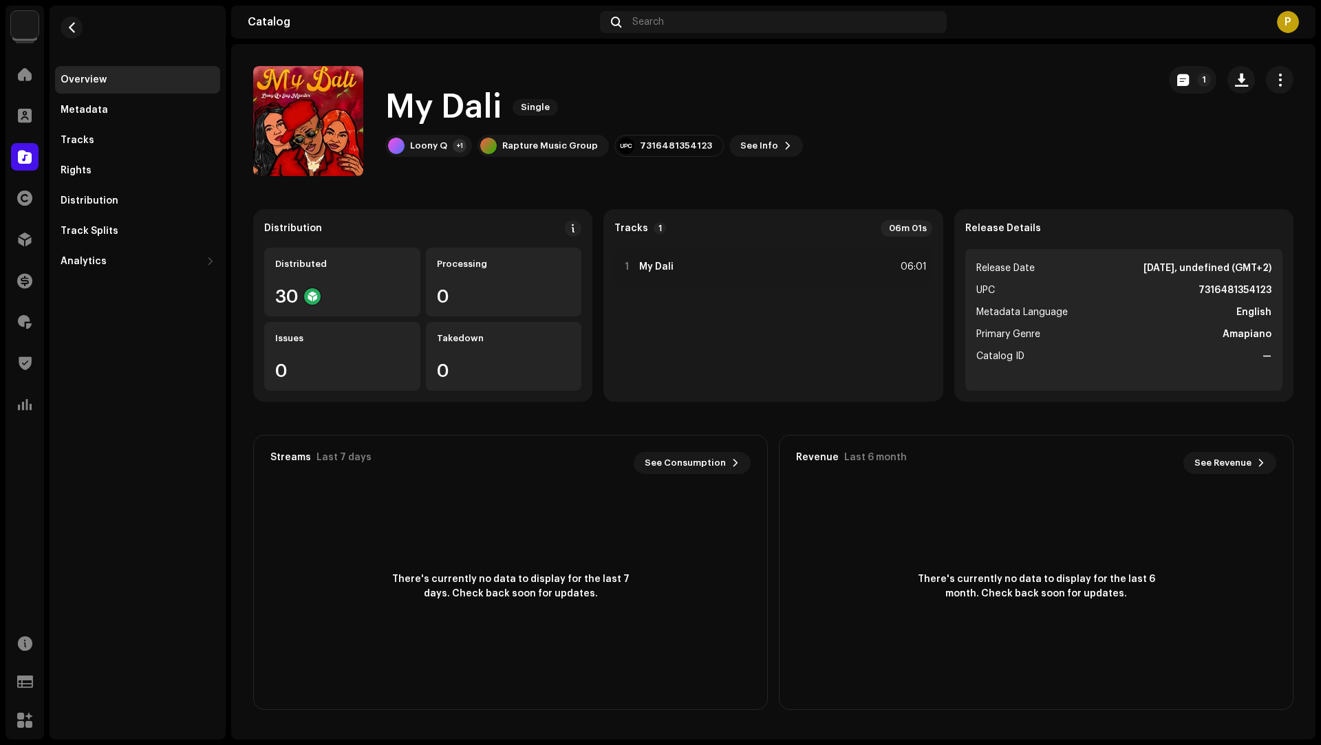
click at [656, 132] on div "My Dali Single Loony Q +1 Rapture Music Group 7316481354123 See Info 1" at bounding box center [594, 121] width 418 height 72
copy div "7316481354123"
click at [134, 199] on div "Distribution" at bounding box center [138, 200] width 154 height 11
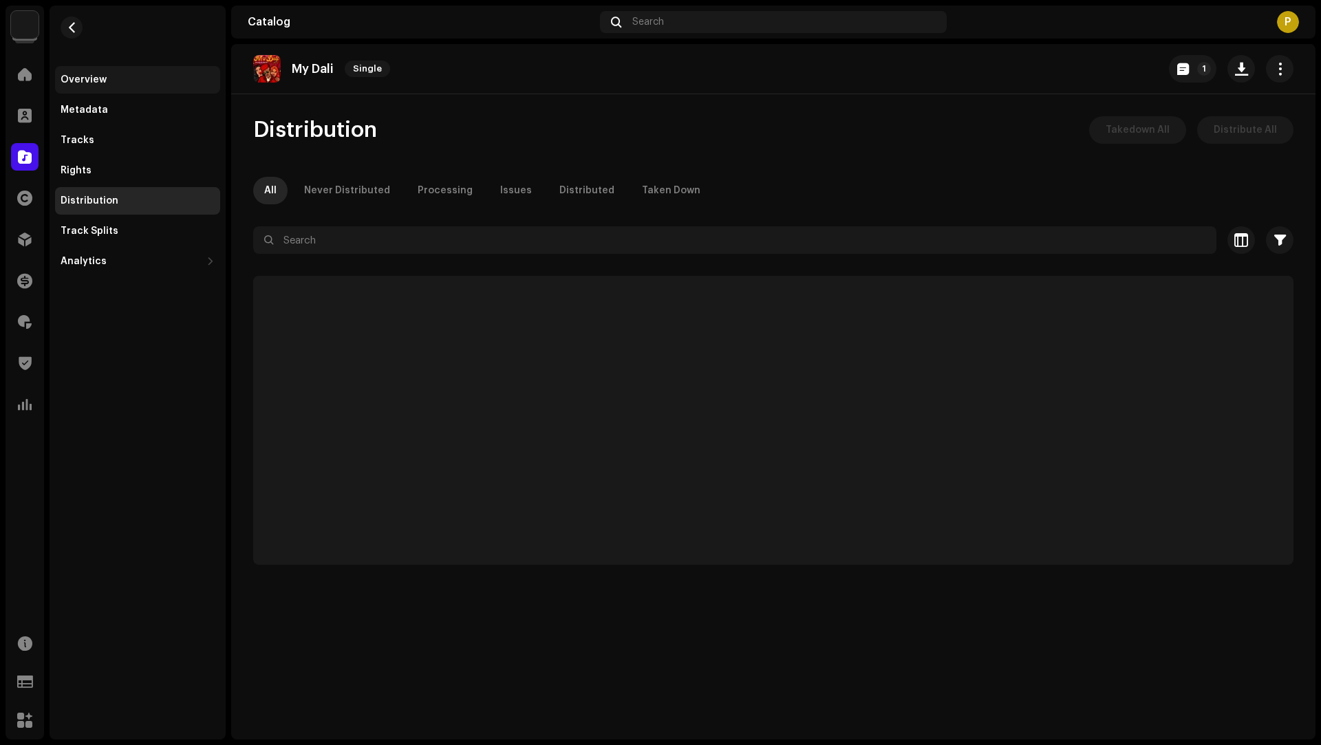
click at [93, 84] on div "Overview" at bounding box center [84, 79] width 46 height 11
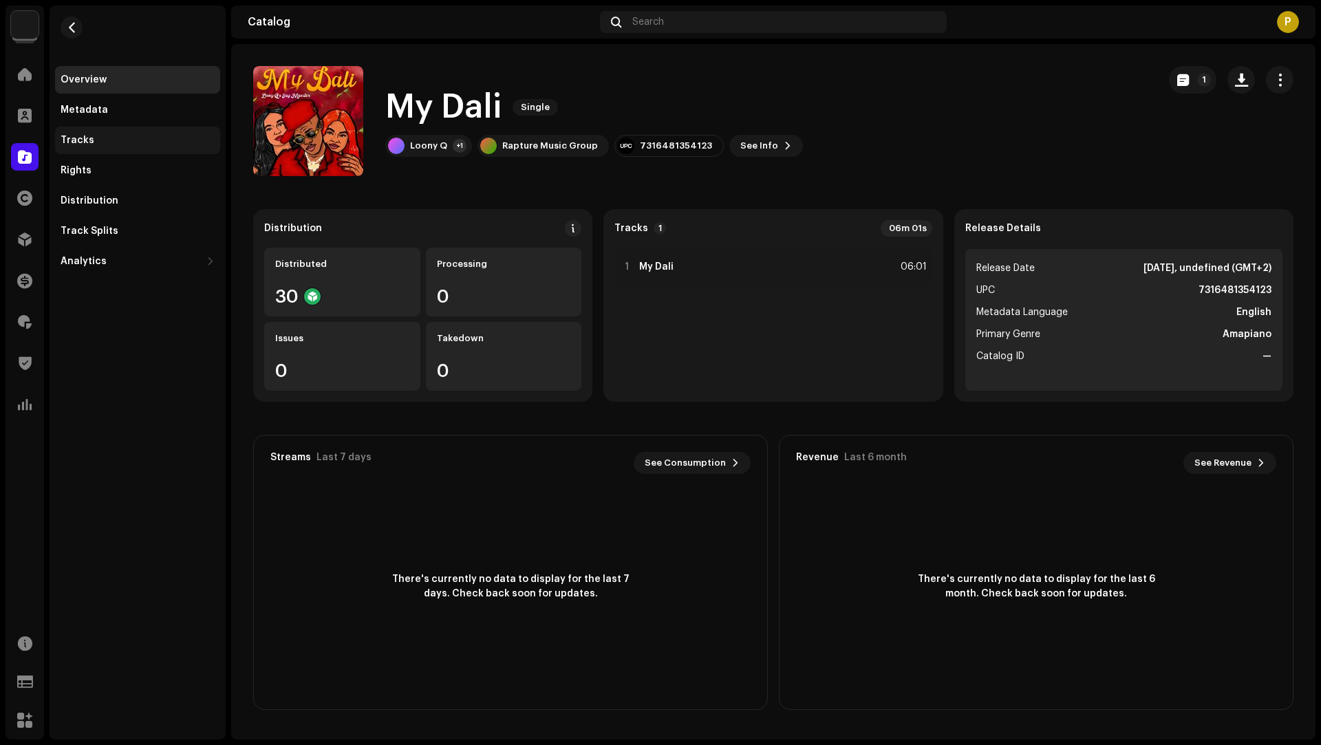
click at [136, 143] on div "Tracks" at bounding box center [138, 140] width 154 height 11
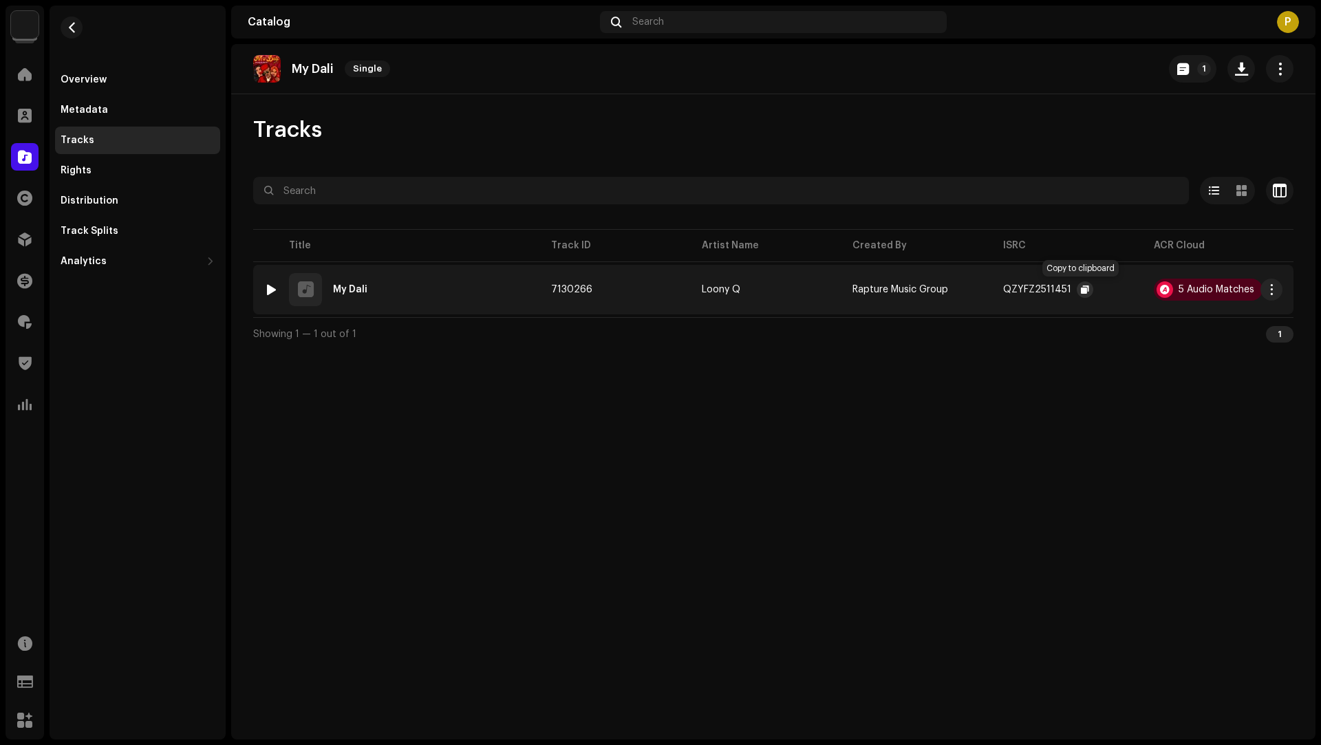
click at [1083, 289] on span "button" at bounding box center [1085, 289] width 8 height 11
click at [72, 28] on span "button" at bounding box center [72, 27] width 10 height 11
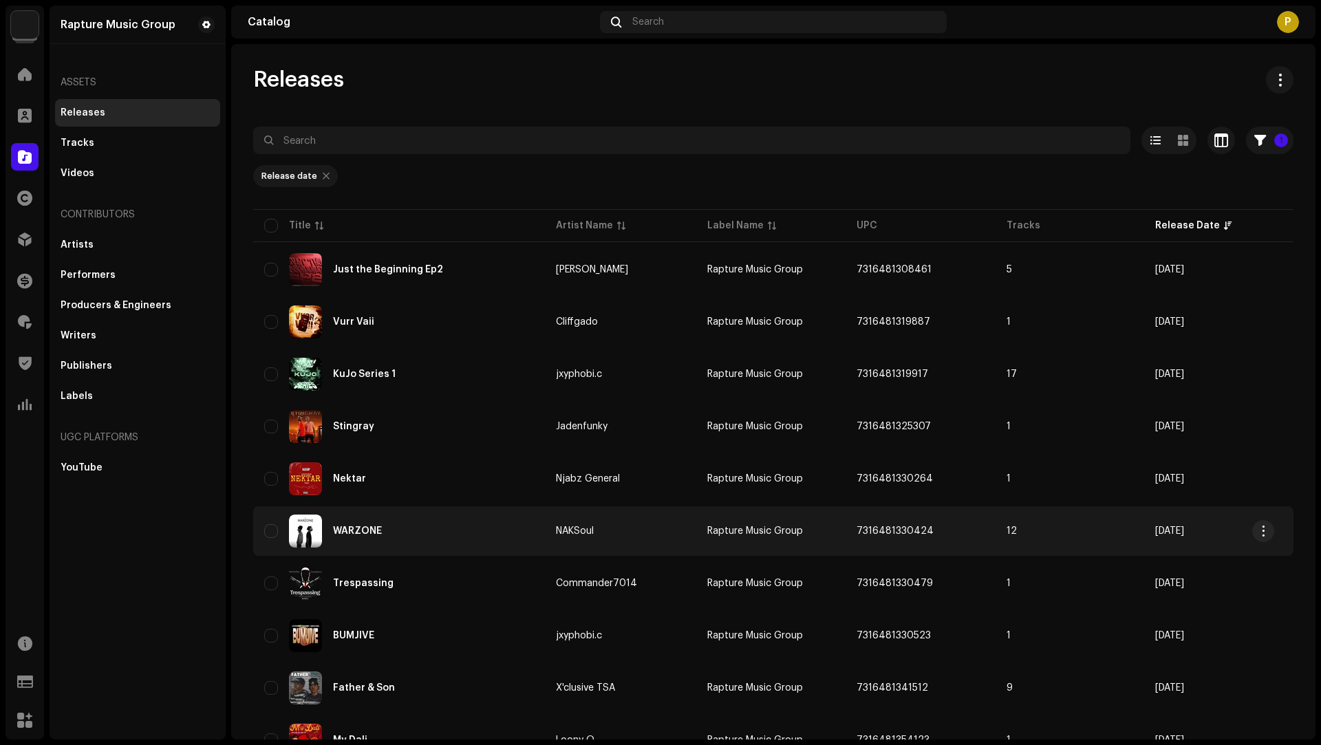
click at [442, 525] on div "WARZONE" at bounding box center [399, 531] width 270 height 33
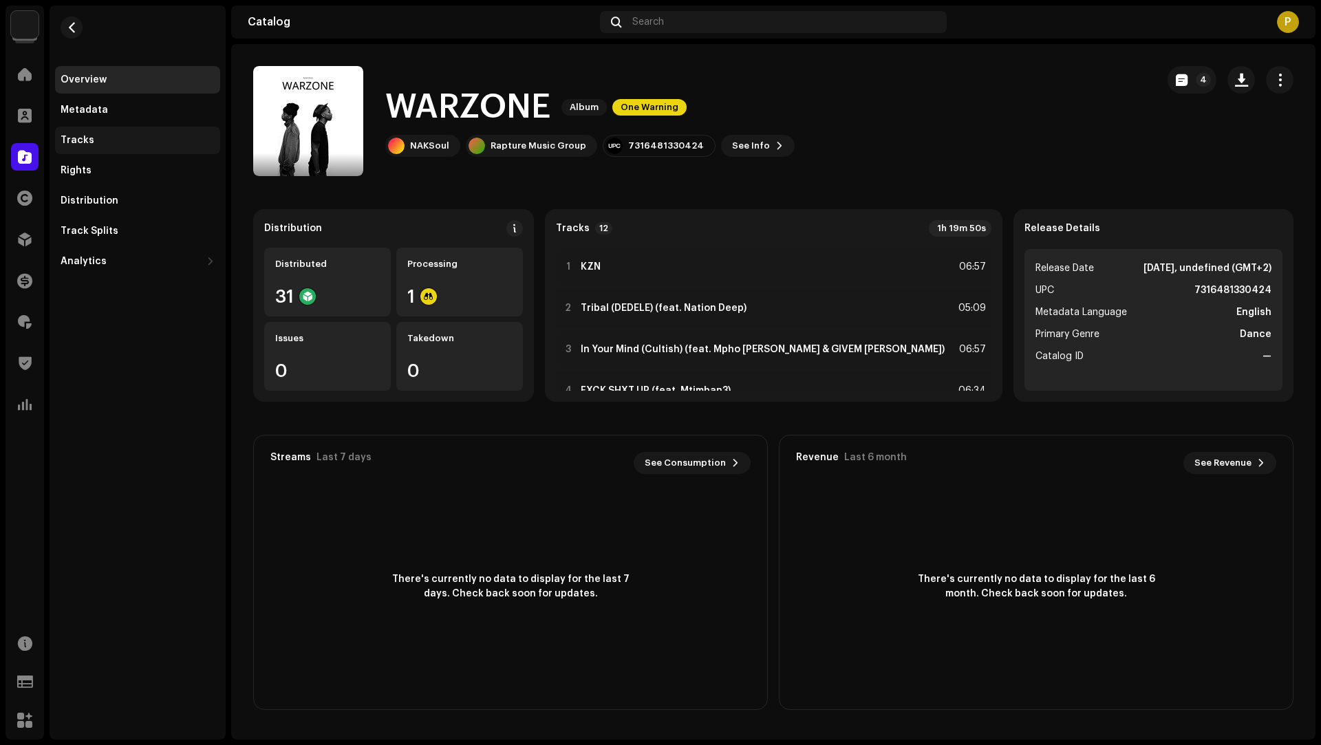
click at [94, 145] on div "Tracks" at bounding box center [138, 140] width 154 height 11
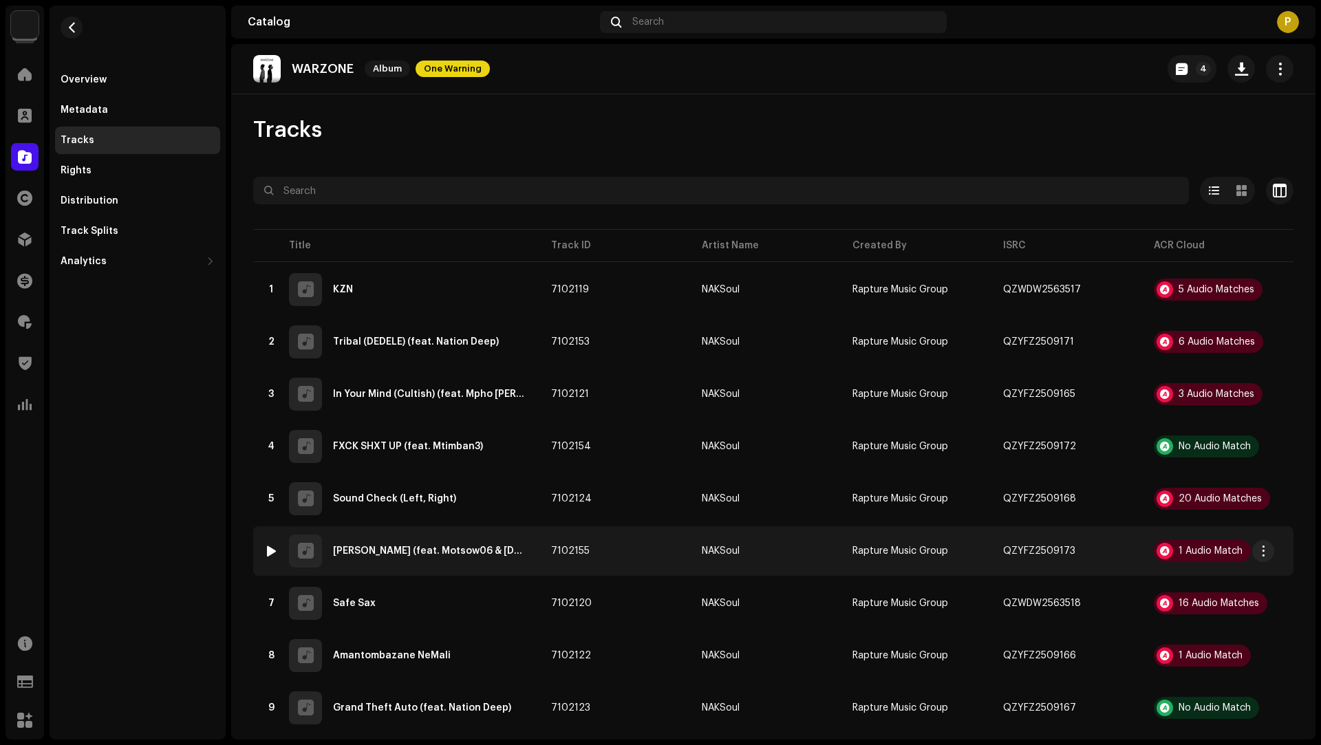
click at [598, 555] on td "7102155" at bounding box center [615, 551] width 151 height 50
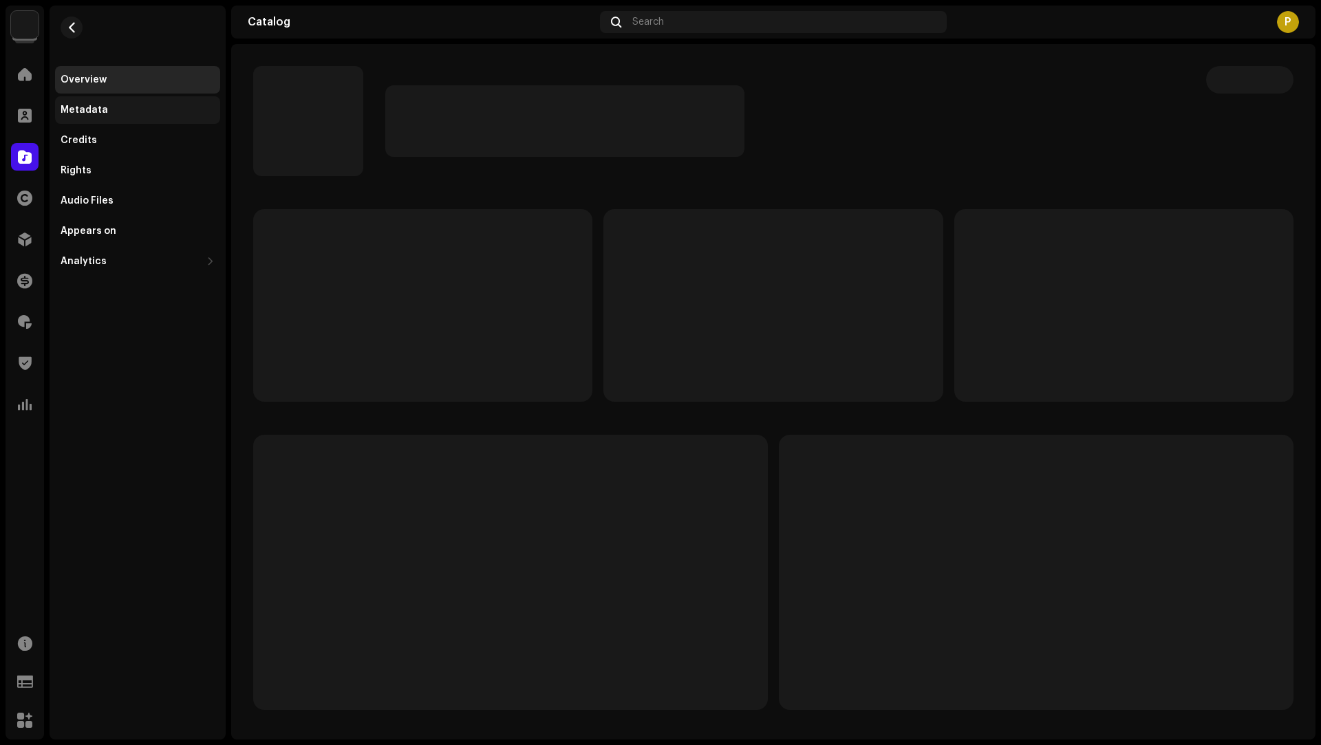
click at [112, 114] on div "Metadata" at bounding box center [138, 110] width 154 height 11
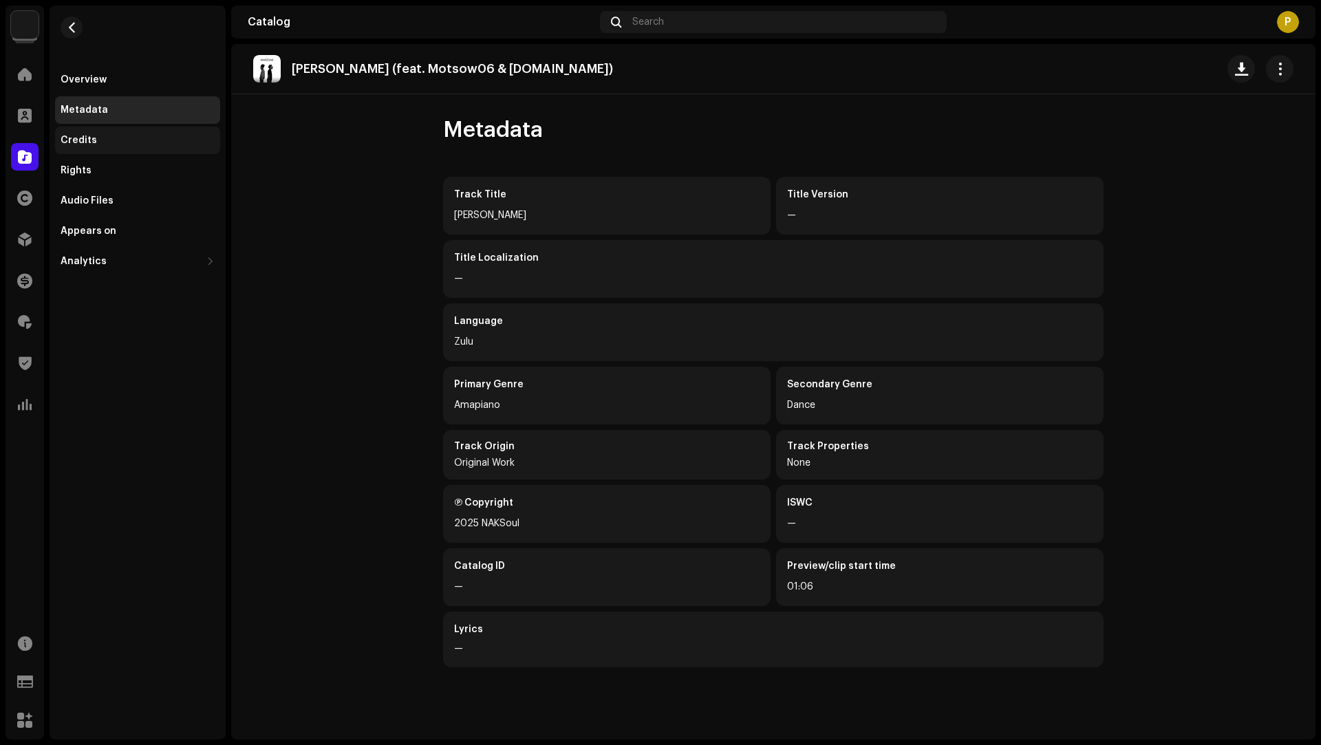
click at [96, 147] on div "Credits" at bounding box center [137, 141] width 165 height 28
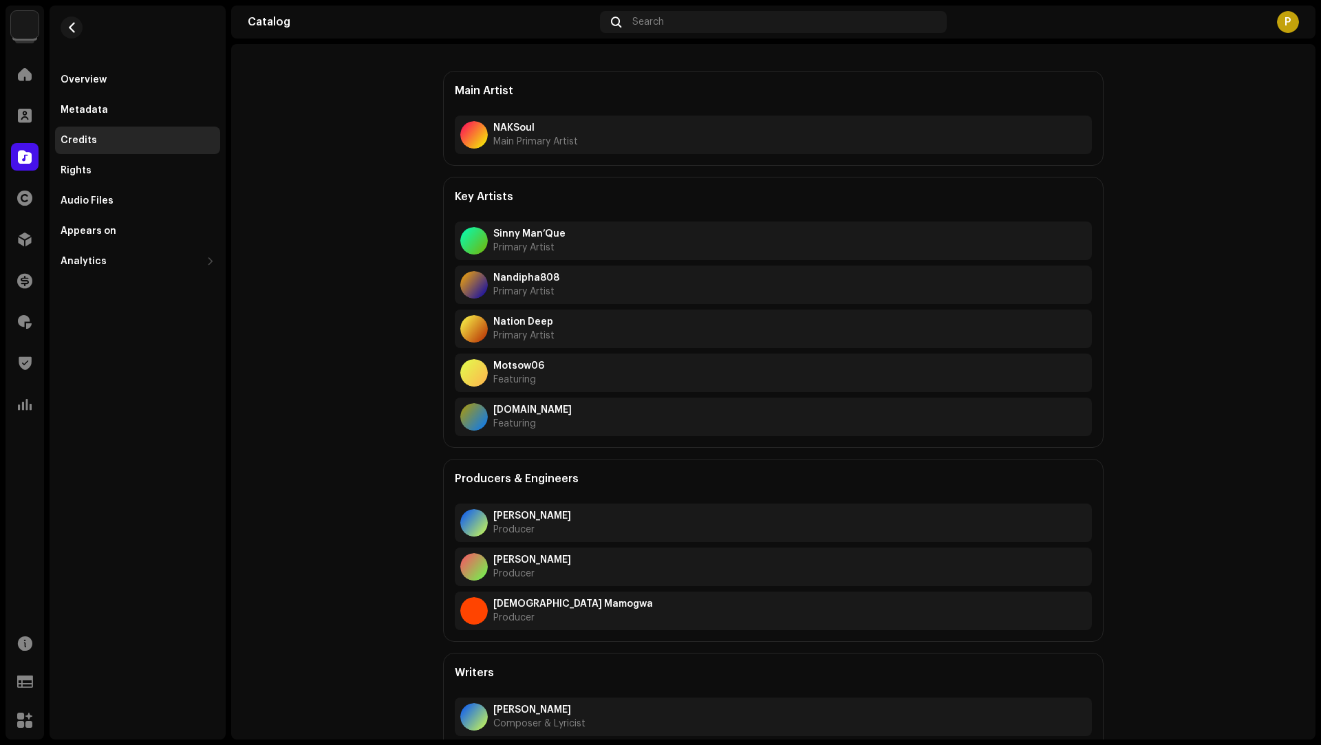
scroll to position [156, 0]
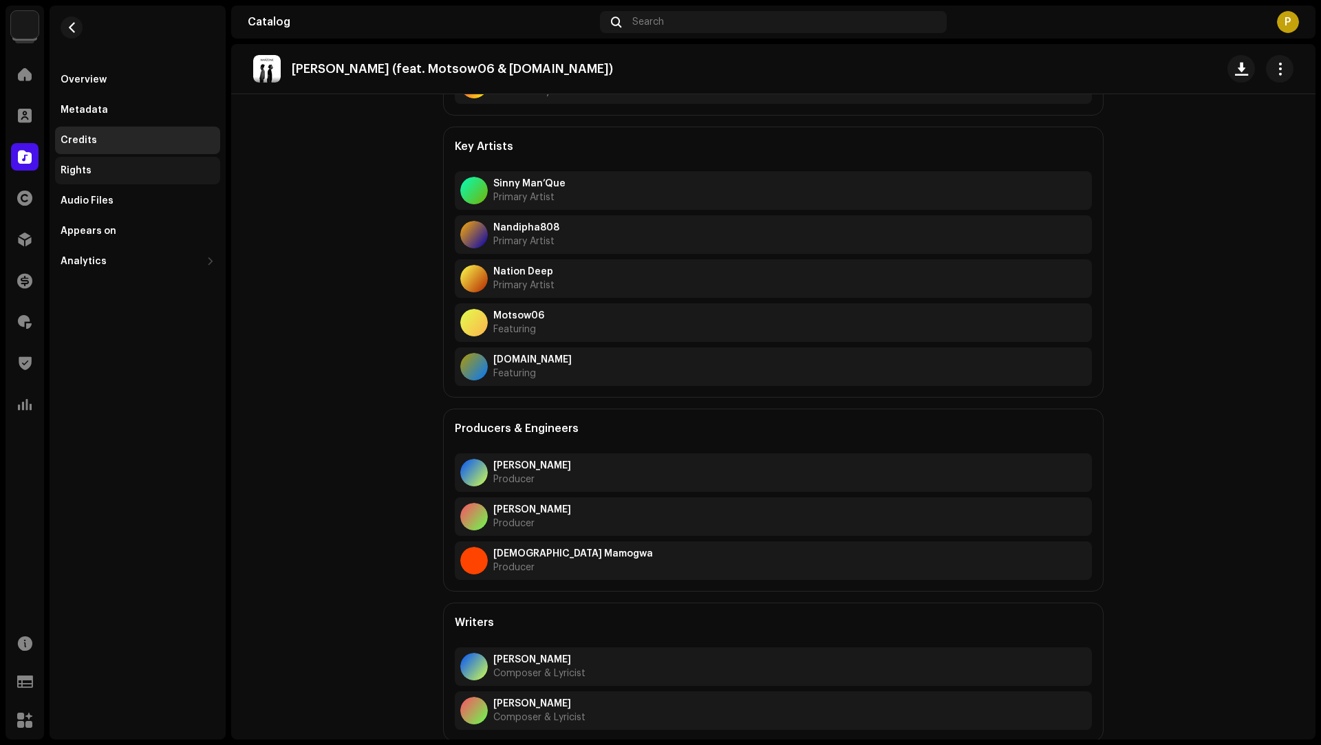
click at [102, 179] on div "Rights" at bounding box center [137, 171] width 165 height 28
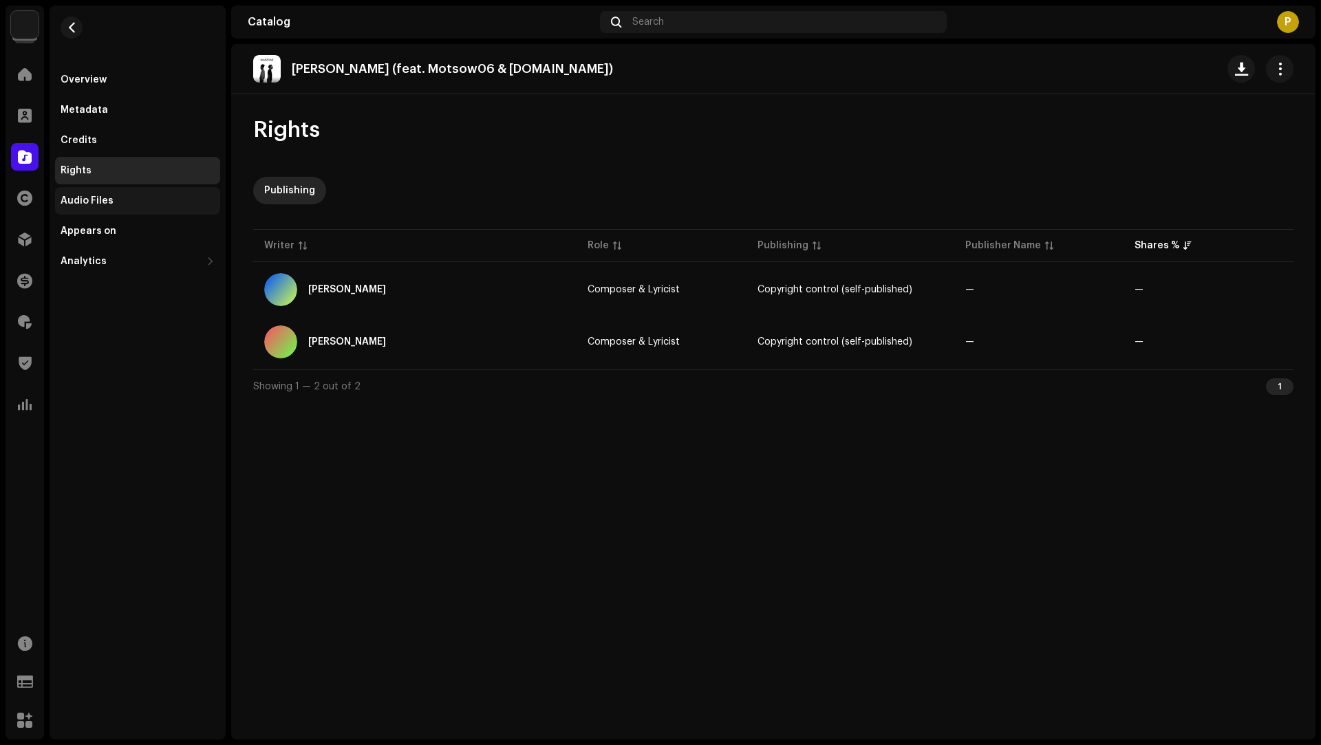
click at [111, 200] on div "Audio Files" at bounding box center [138, 200] width 154 height 11
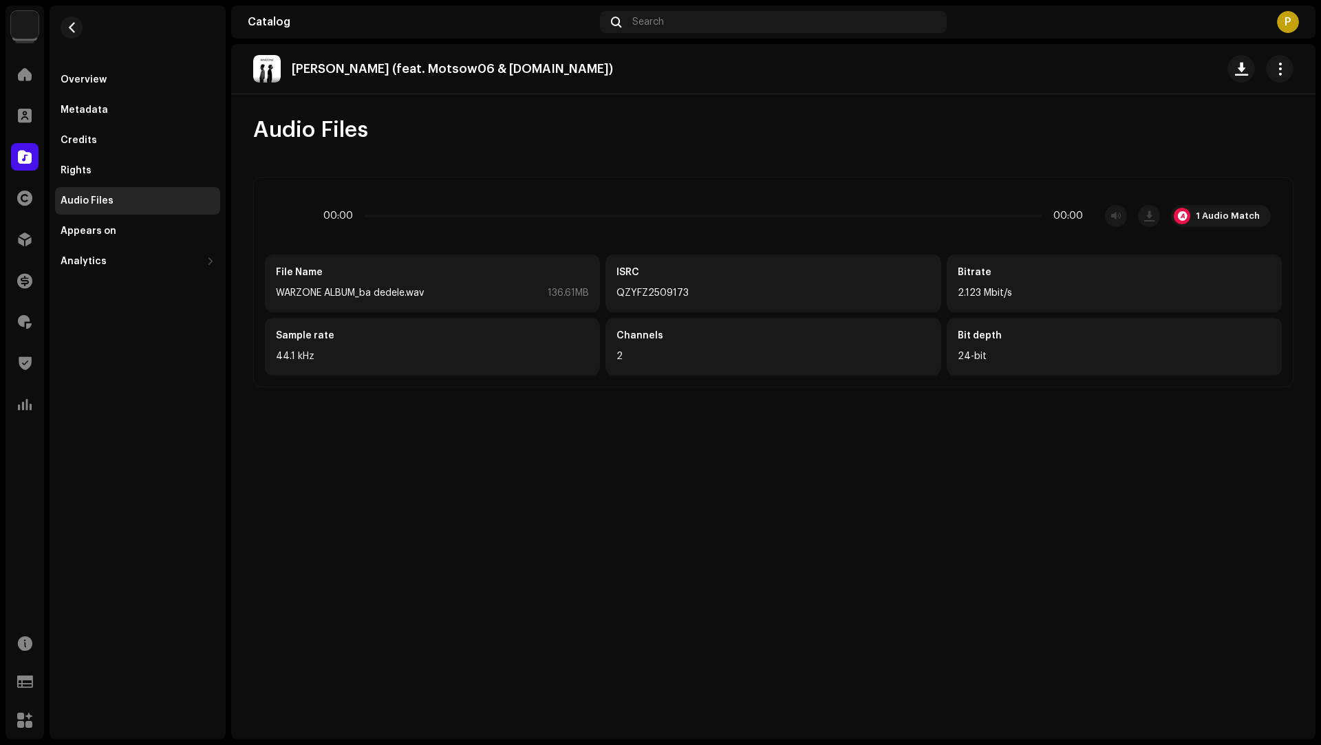
click at [630, 298] on div "QZYFZ2509173" at bounding box center [772, 293] width 313 height 17
click at [631, 298] on div "QZYFZ2509173" at bounding box center [772, 293] width 313 height 17
copy div "QZYFZ2509173"
click at [72, 71] on div "Overview" at bounding box center [137, 80] width 165 height 28
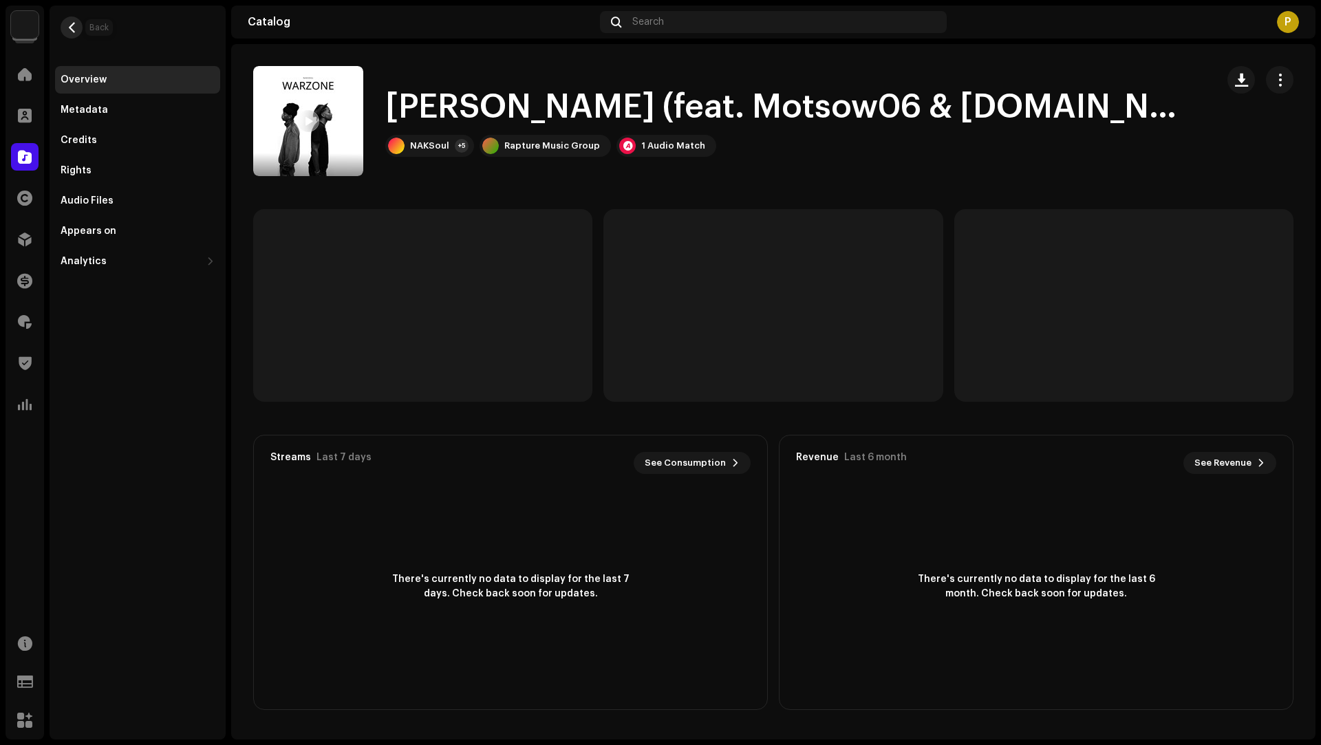
click at [71, 23] on span "button" at bounding box center [72, 27] width 10 height 11
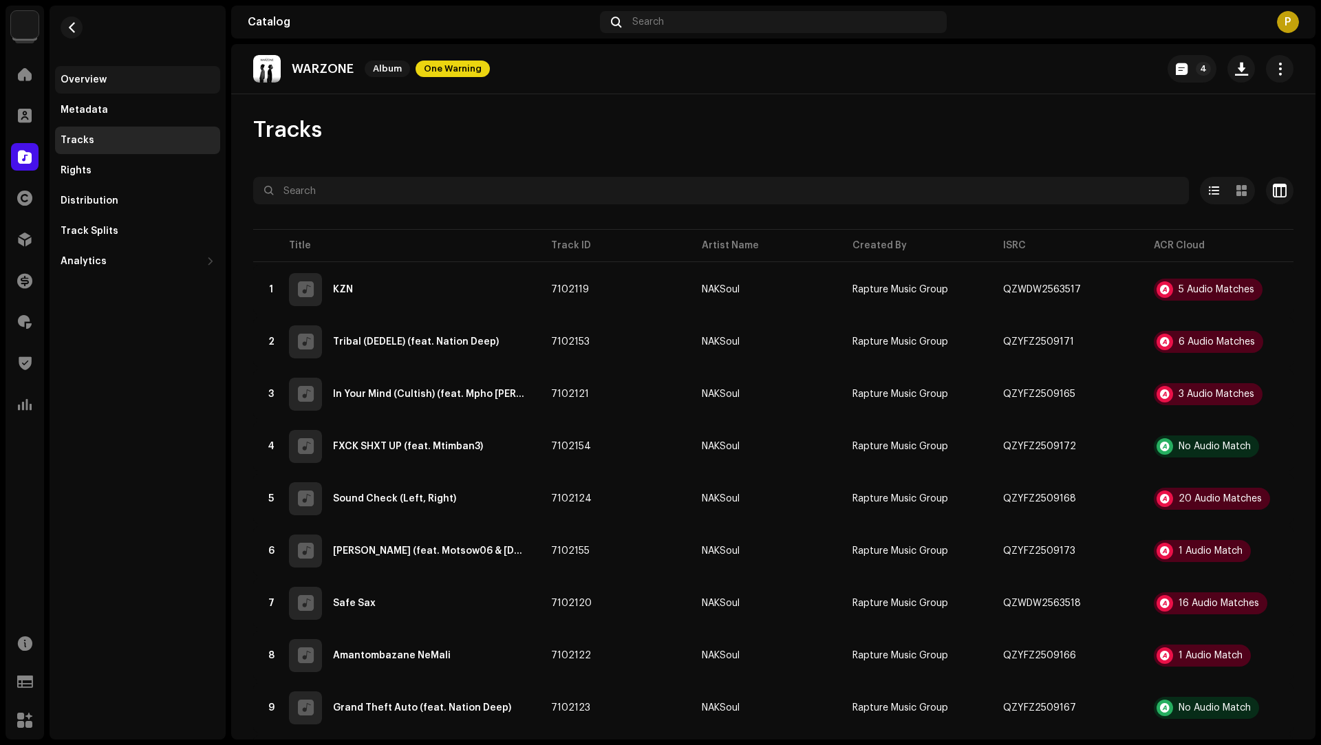
click at [110, 72] on div "Overview" at bounding box center [137, 80] width 165 height 28
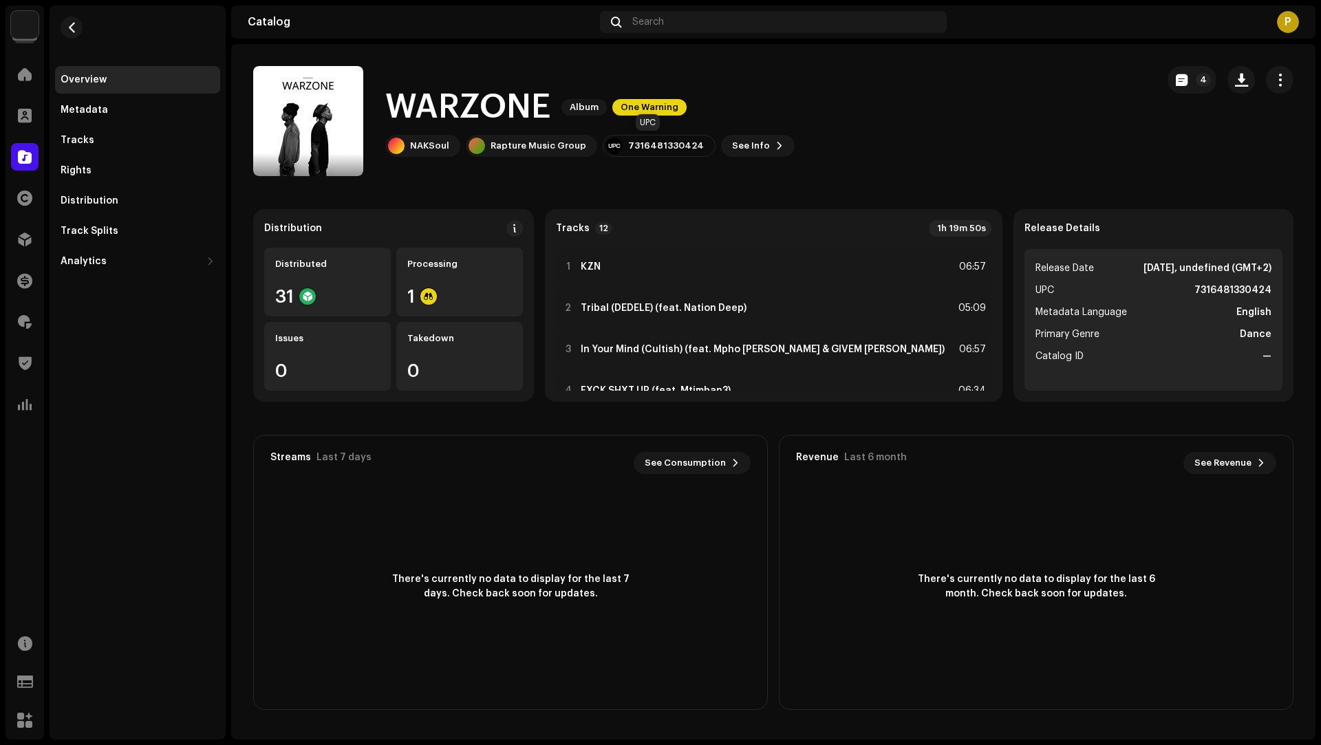
click at [631, 144] on div "7316481330424" at bounding box center [666, 145] width 76 height 11
copy re-o-release-hero "7316481330424 See Info 4 4"
click at [77, 25] on button "button" at bounding box center [72, 28] width 22 height 22
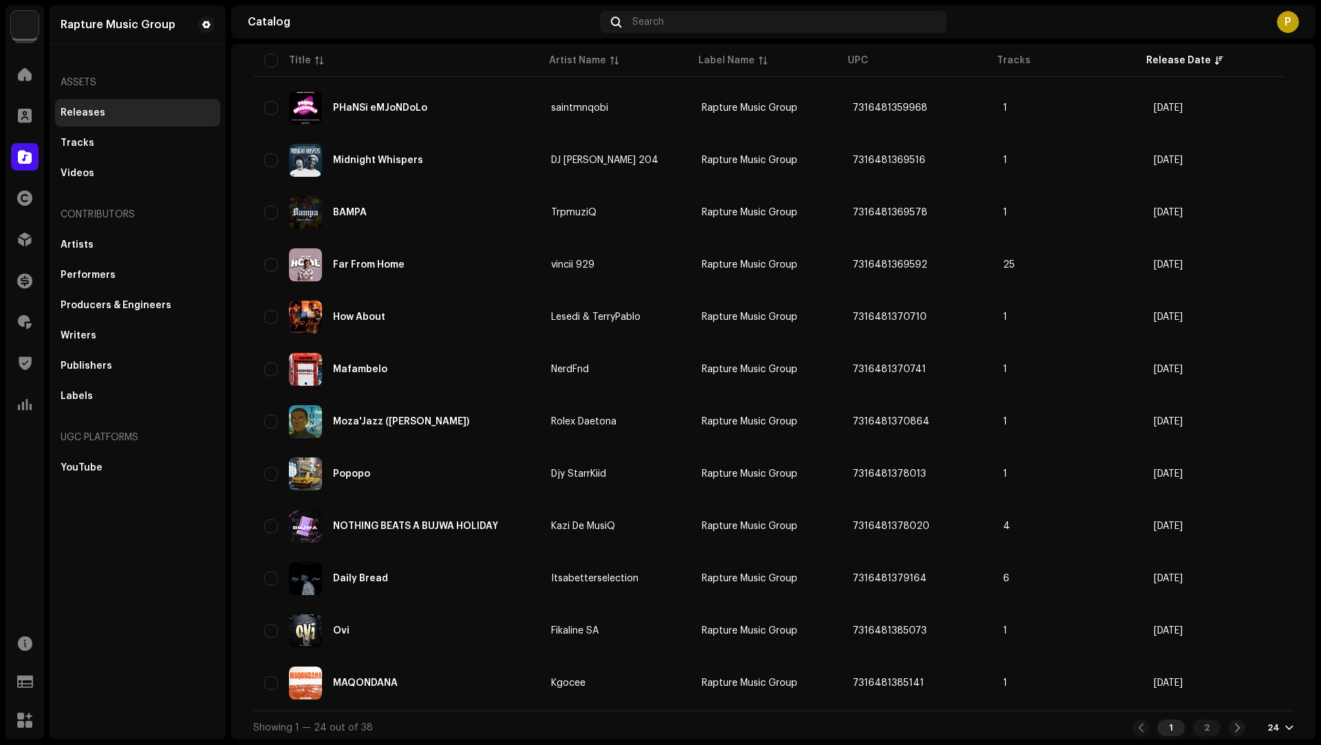
scroll to position [797, 0]
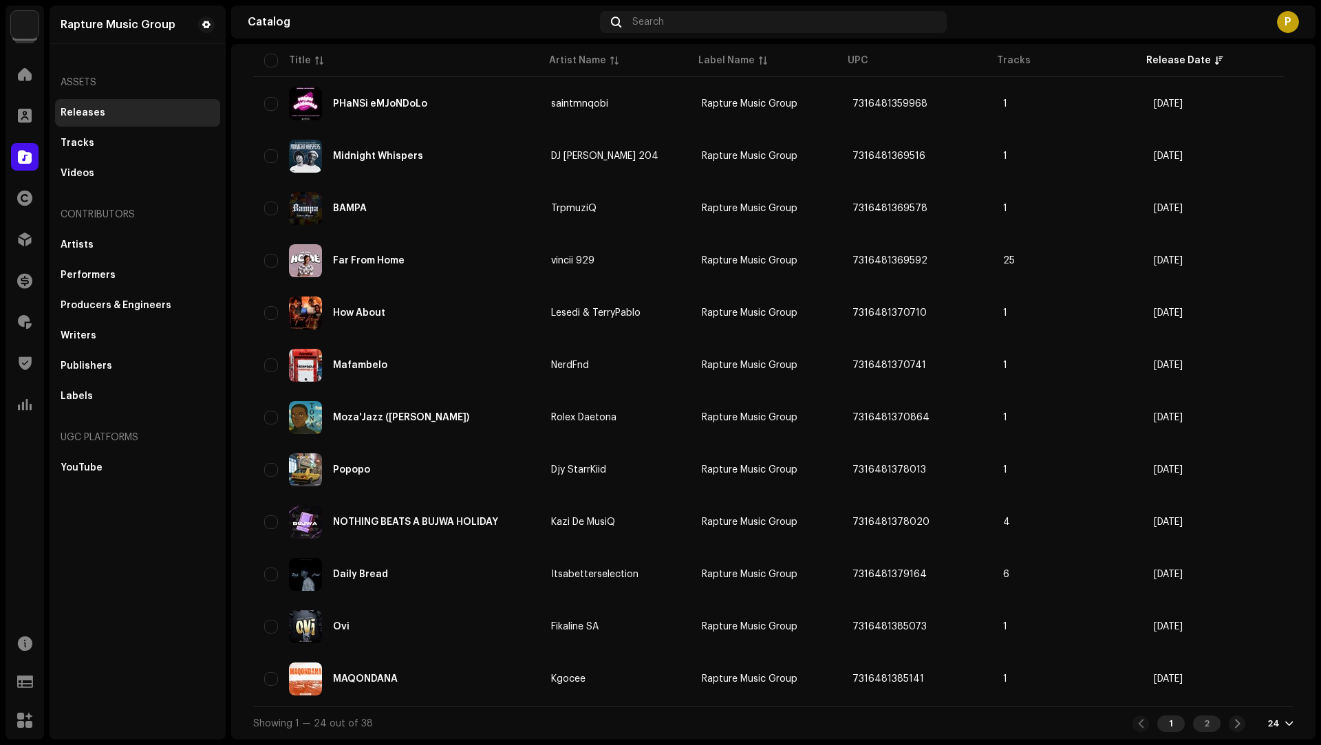
click at [1202, 722] on div "2" at bounding box center [1207, 723] width 28 height 17
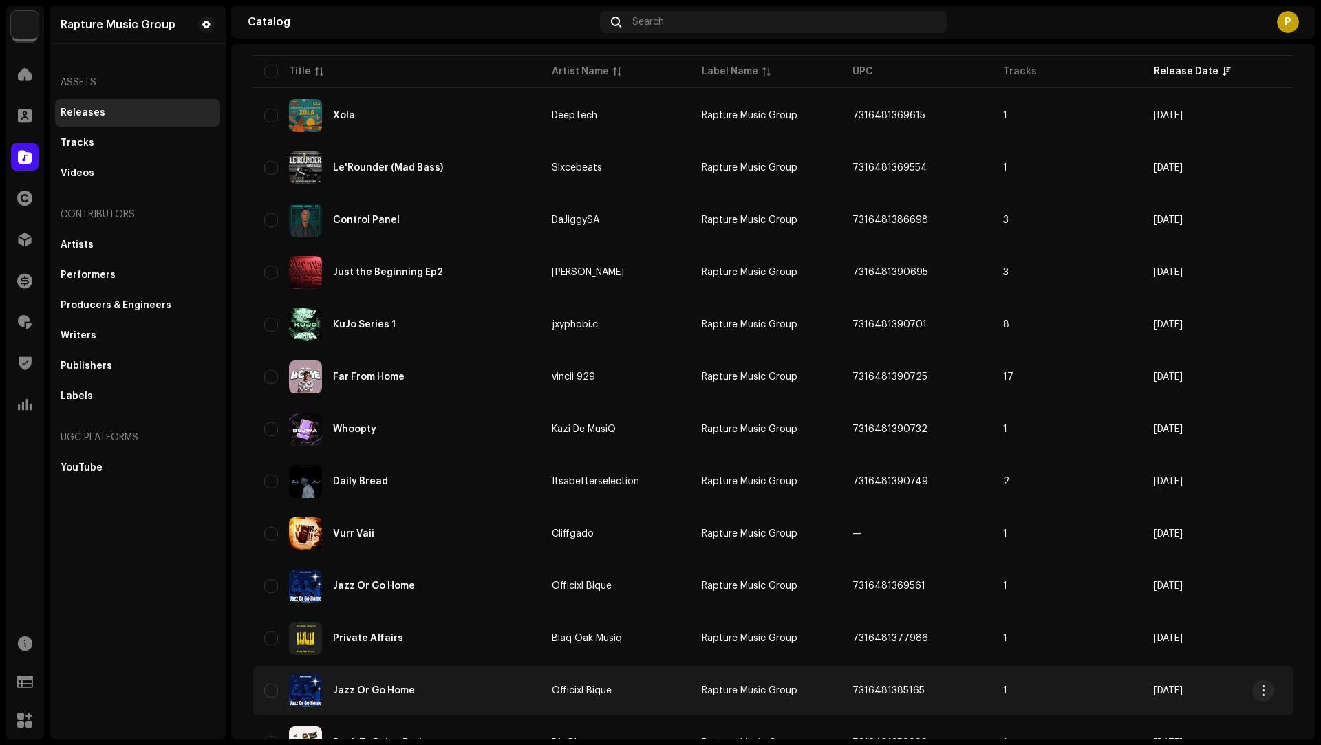
scroll to position [270, 0]
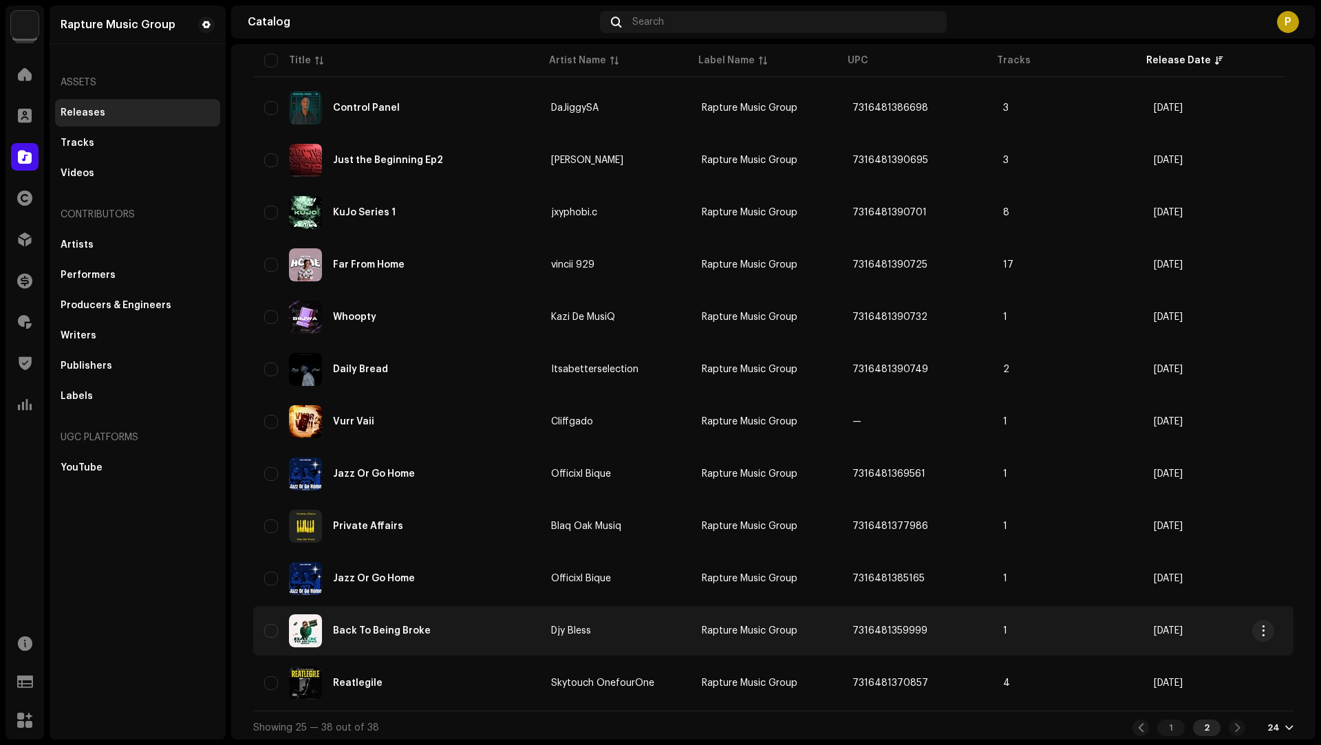
click at [459, 627] on div "Back To Being Broke" at bounding box center [396, 630] width 265 height 33
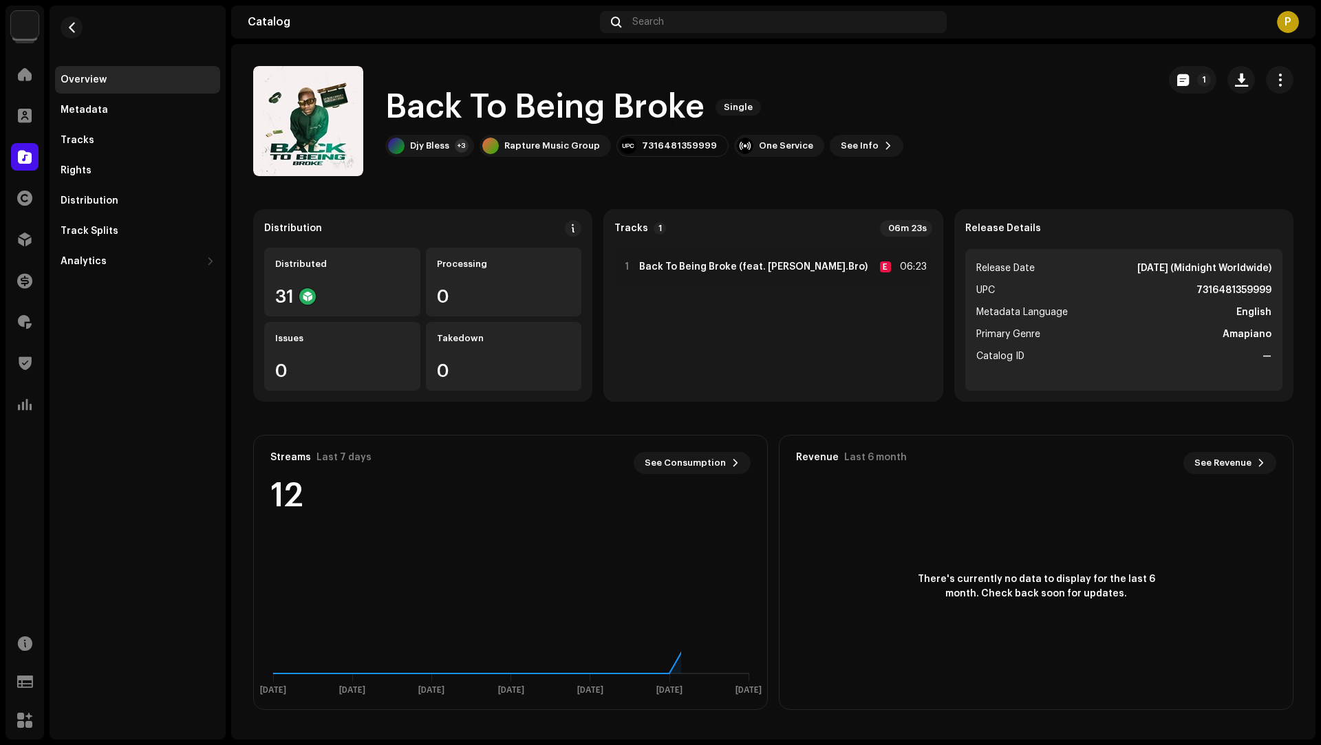
click at [667, 155] on div "7316481359999" at bounding box center [672, 146] width 112 height 22
click at [666, 143] on div "7316481359999" at bounding box center [679, 145] width 75 height 11
copy div "7316481359999"
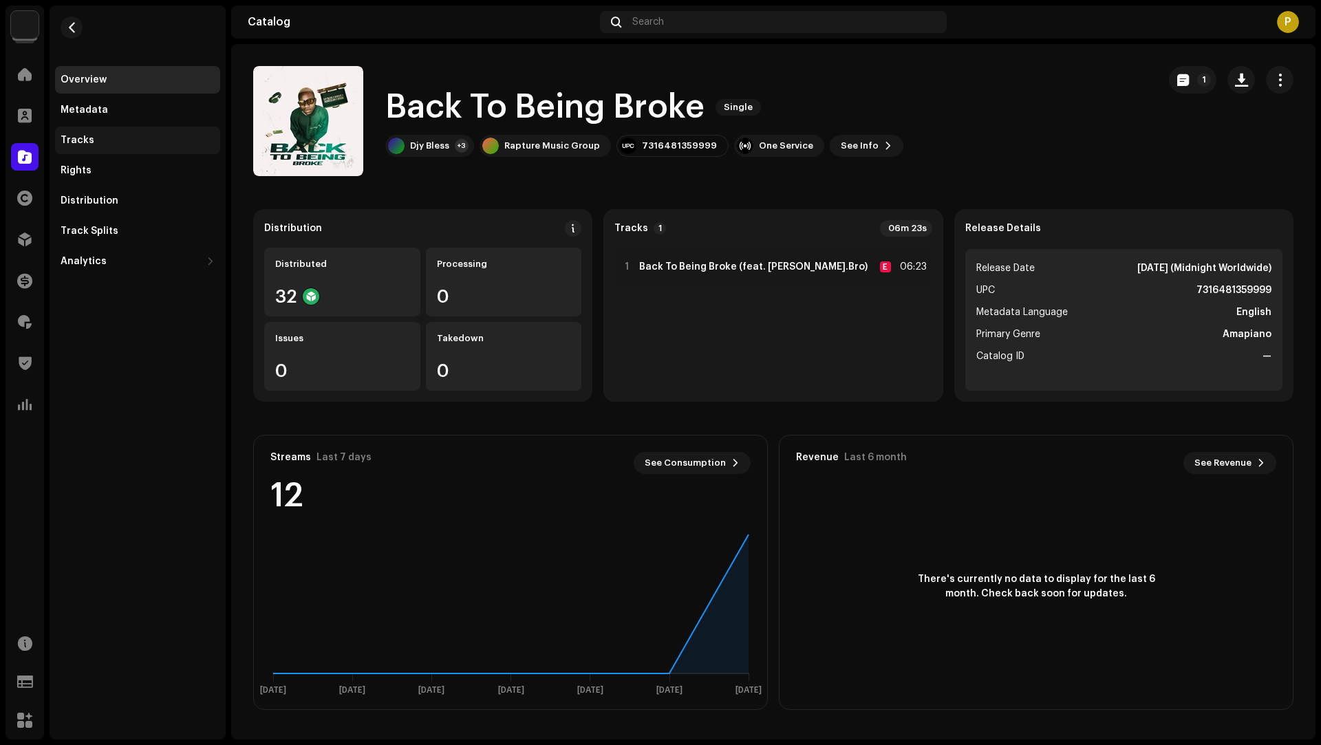
click at [111, 127] on div "Tracks" at bounding box center [137, 141] width 165 height 28
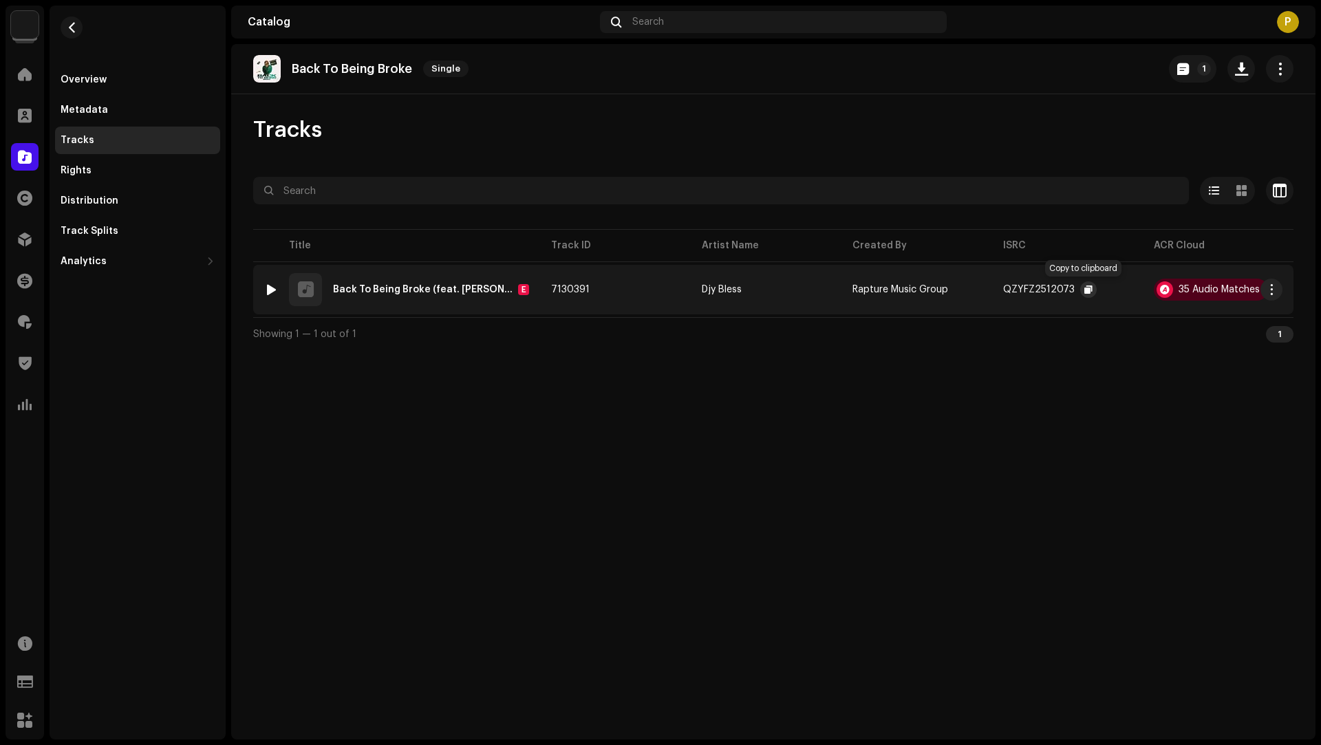
click at [1084, 288] on span "button" at bounding box center [1088, 289] width 8 height 11
click at [75, 29] on span "button" at bounding box center [72, 27] width 10 height 11
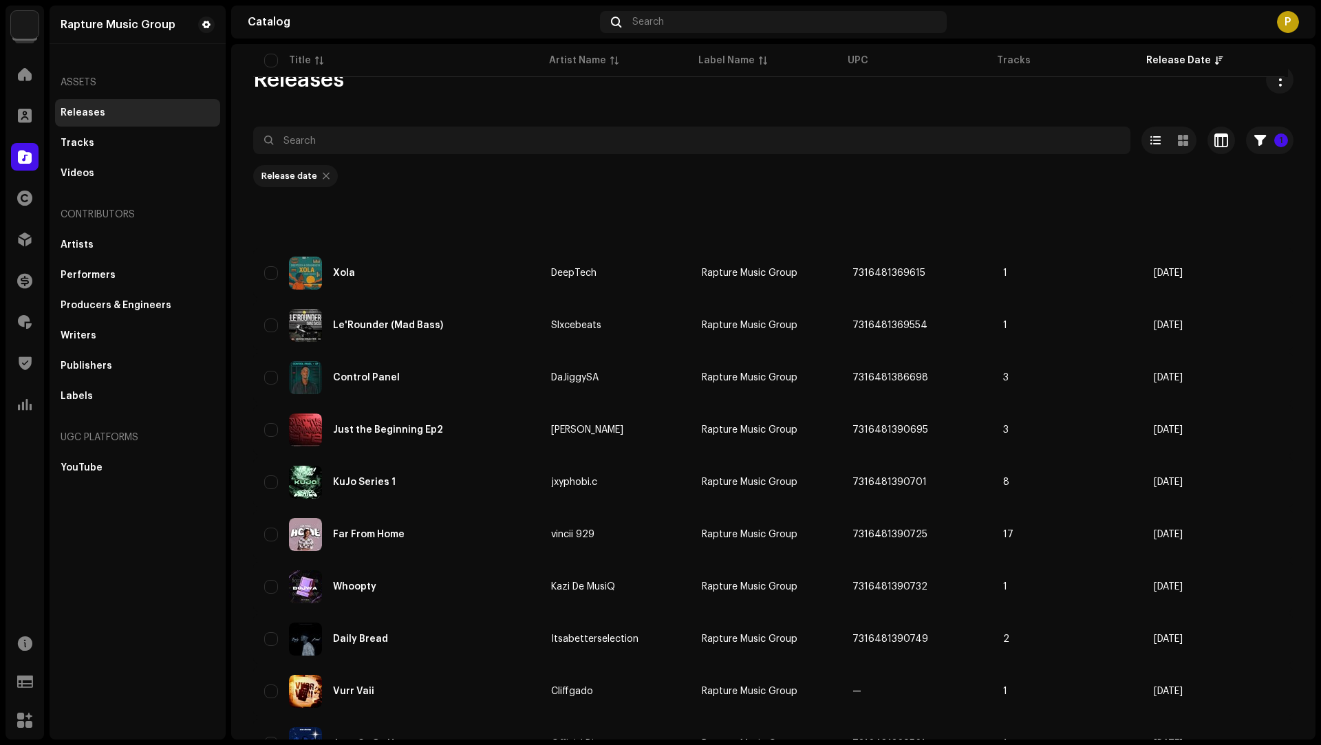
scroll to position [270, 0]
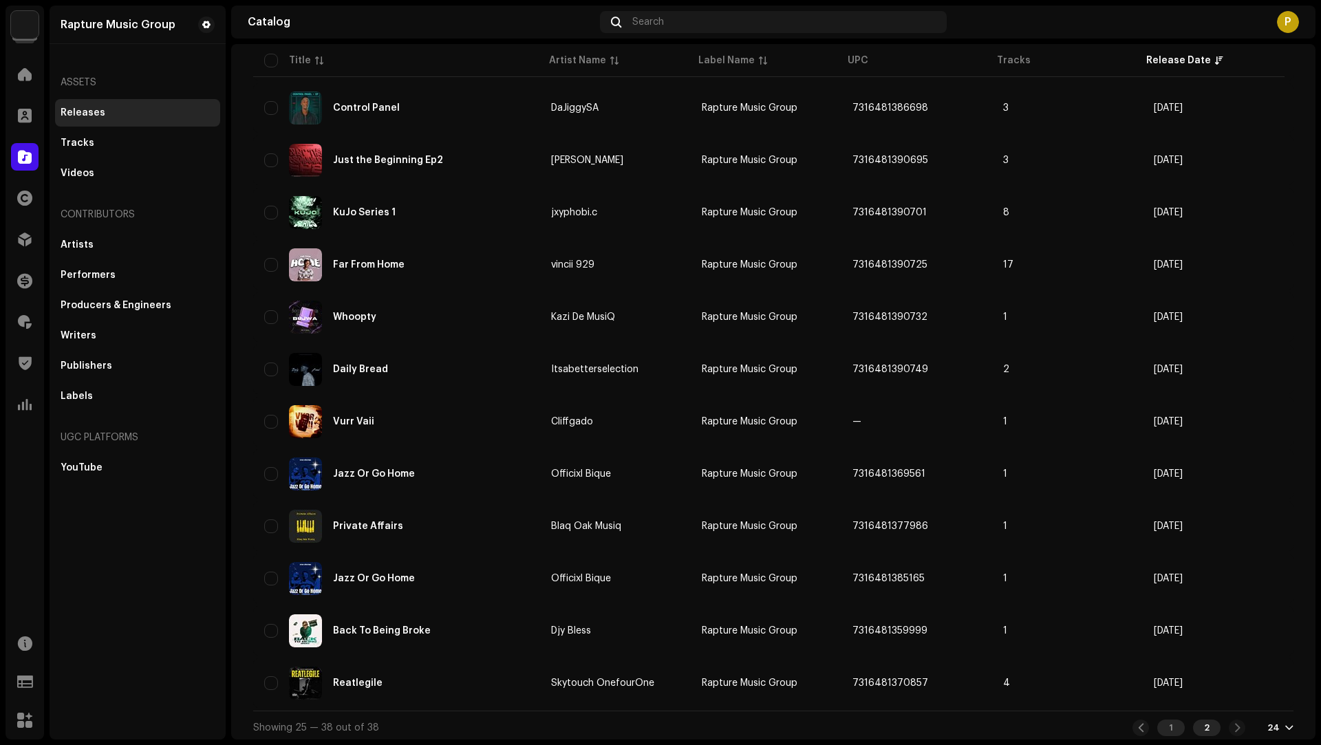
click at [1171, 730] on div "1" at bounding box center [1171, 727] width 28 height 17
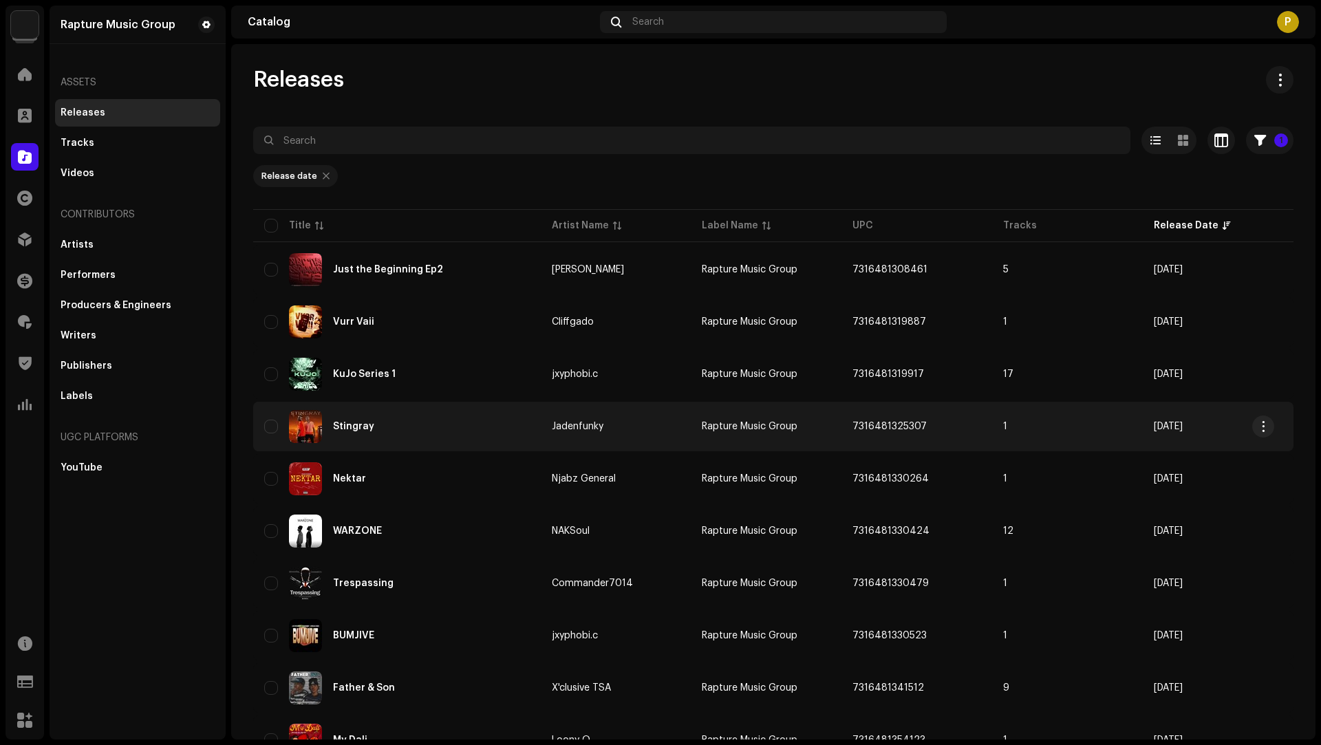
click at [464, 422] on div "Stingray" at bounding box center [397, 426] width 266 height 33
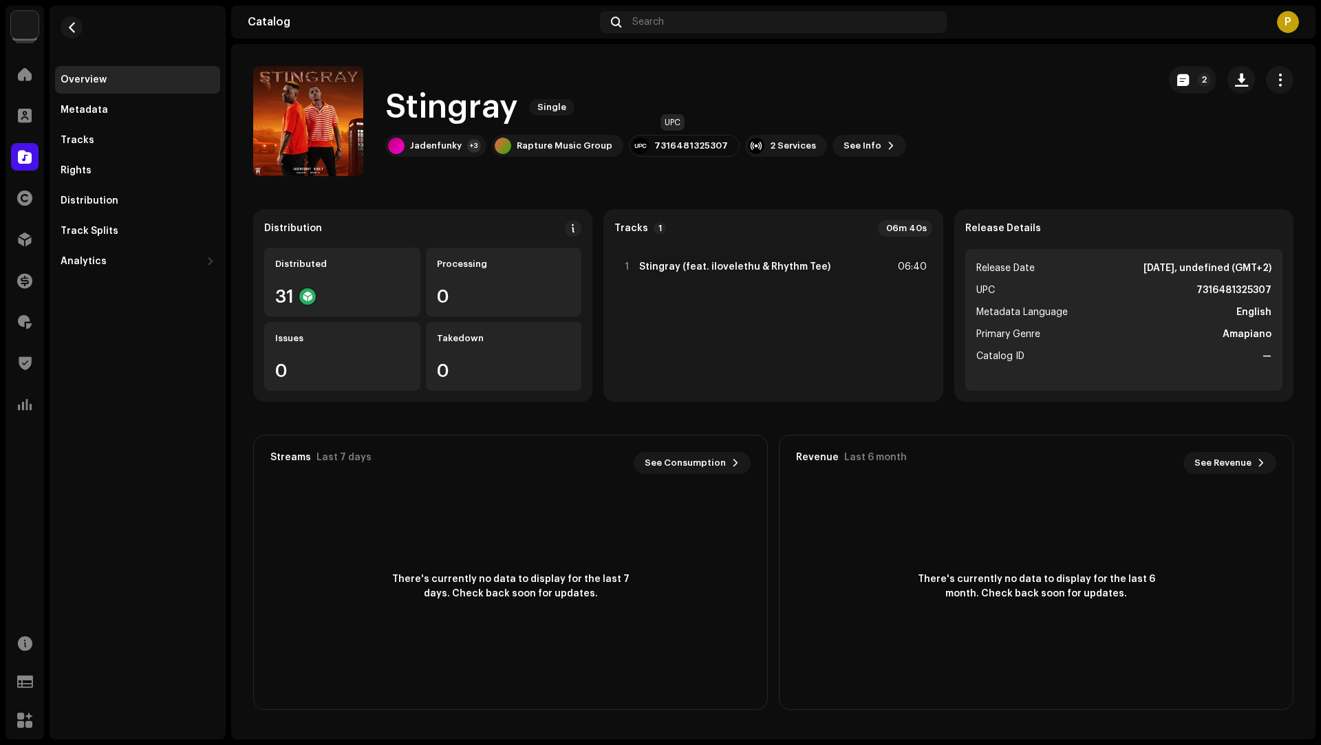
click at [669, 142] on div "7316481325307" at bounding box center [691, 145] width 74 height 11
copy div "7316481325307"
click at [102, 146] on div "Tracks" at bounding box center [137, 141] width 165 height 28
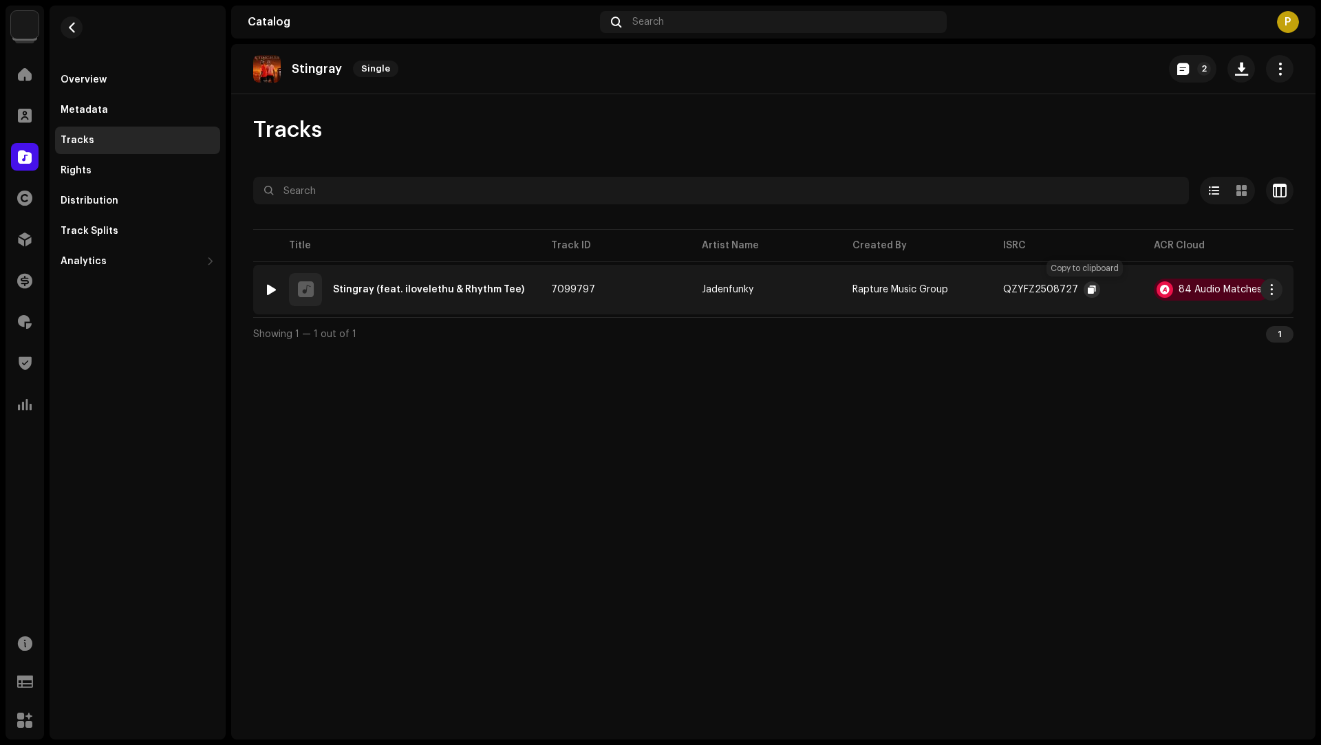
click at [1083, 290] on button "button" at bounding box center [1091, 289] width 17 height 17
click at [73, 30] on span "button" at bounding box center [72, 27] width 10 height 11
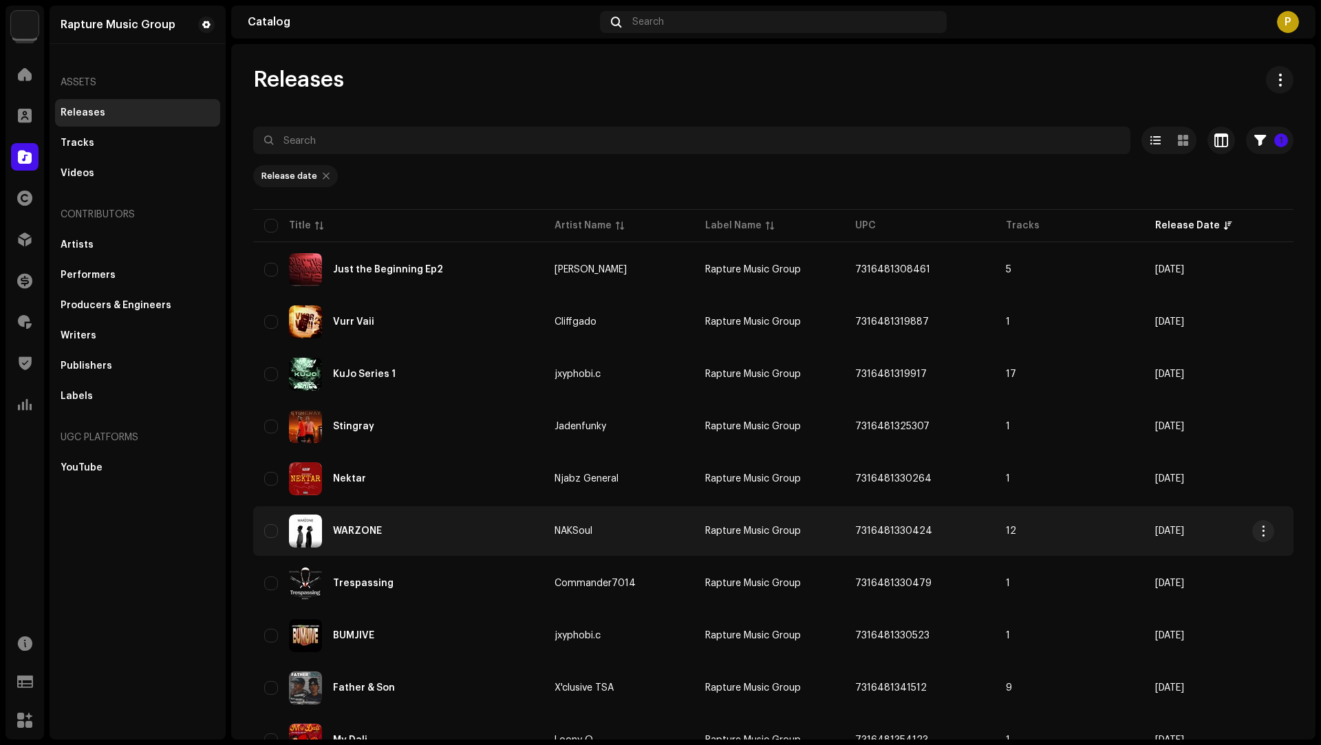
click at [470, 531] on div "WARZONE" at bounding box center [398, 531] width 268 height 33
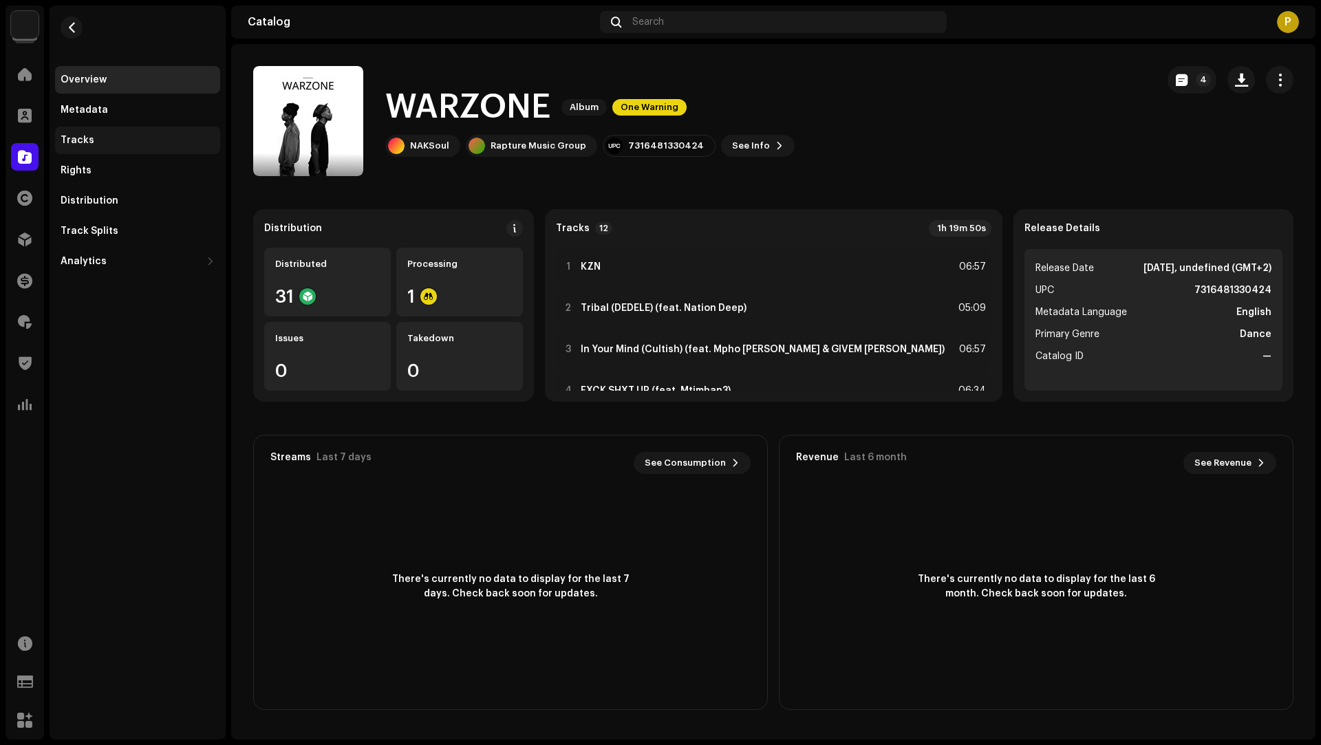
click at [96, 138] on div "Tracks" at bounding box center [138, 140] width 154 height 11
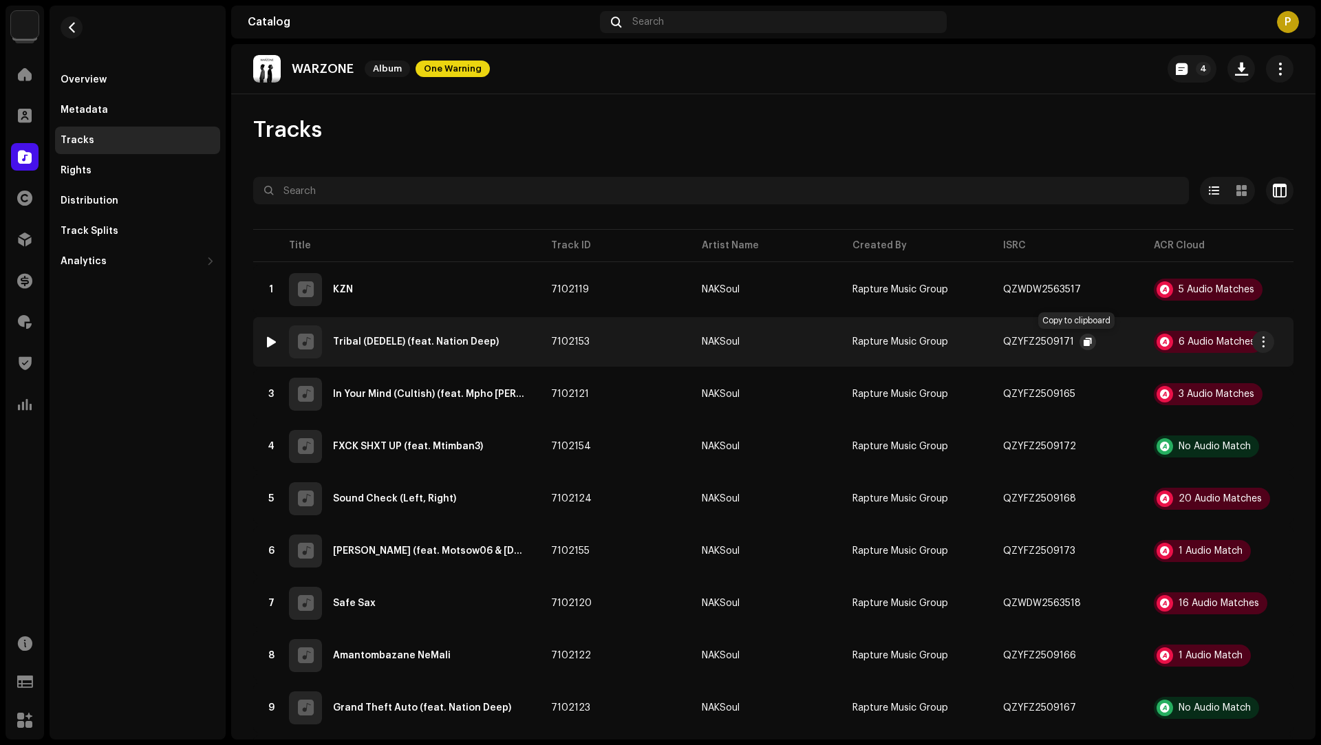
click at [1083, 338] on span "button" at bounding box center [1087, 341] width 8 height 11
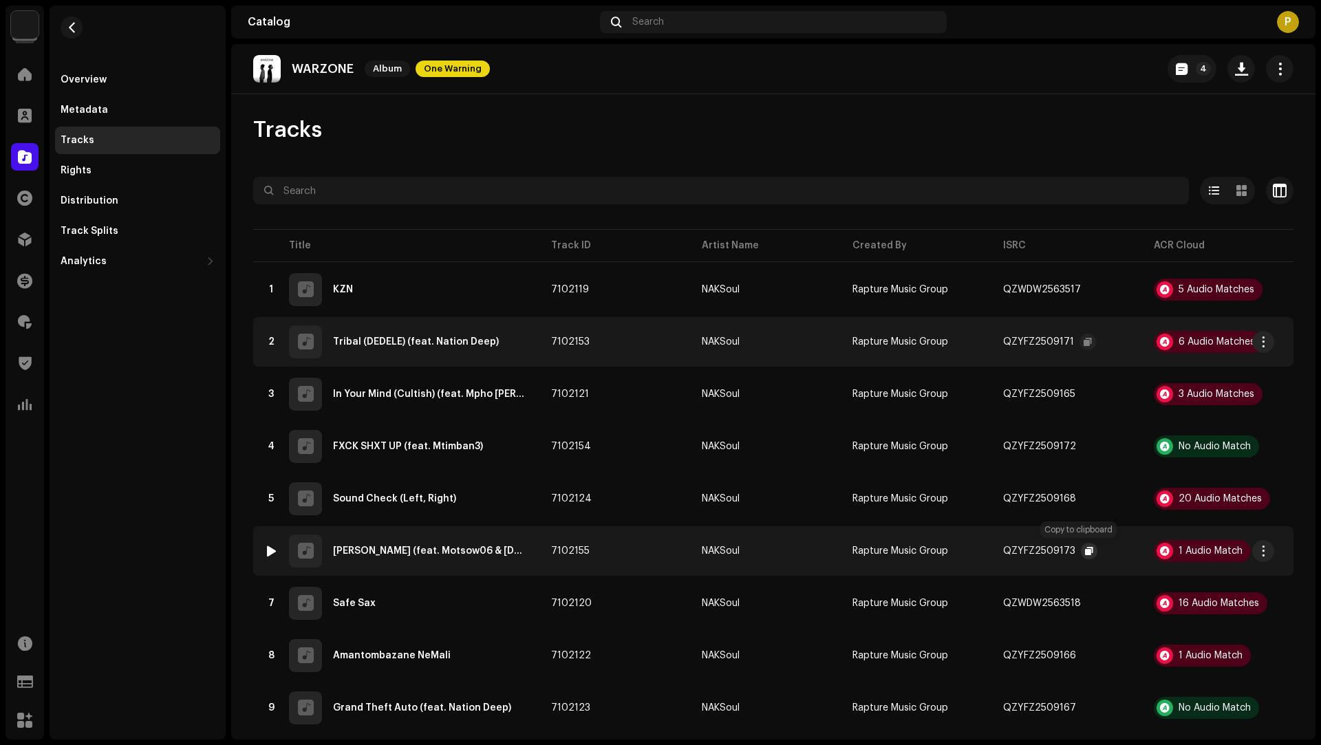
click at [1085, 550] on span "button" at bounding box center [1089, 550] width 8 height 11
click at [69, 33] on button "button" at bounding box center [72, 28] width 22 height 22
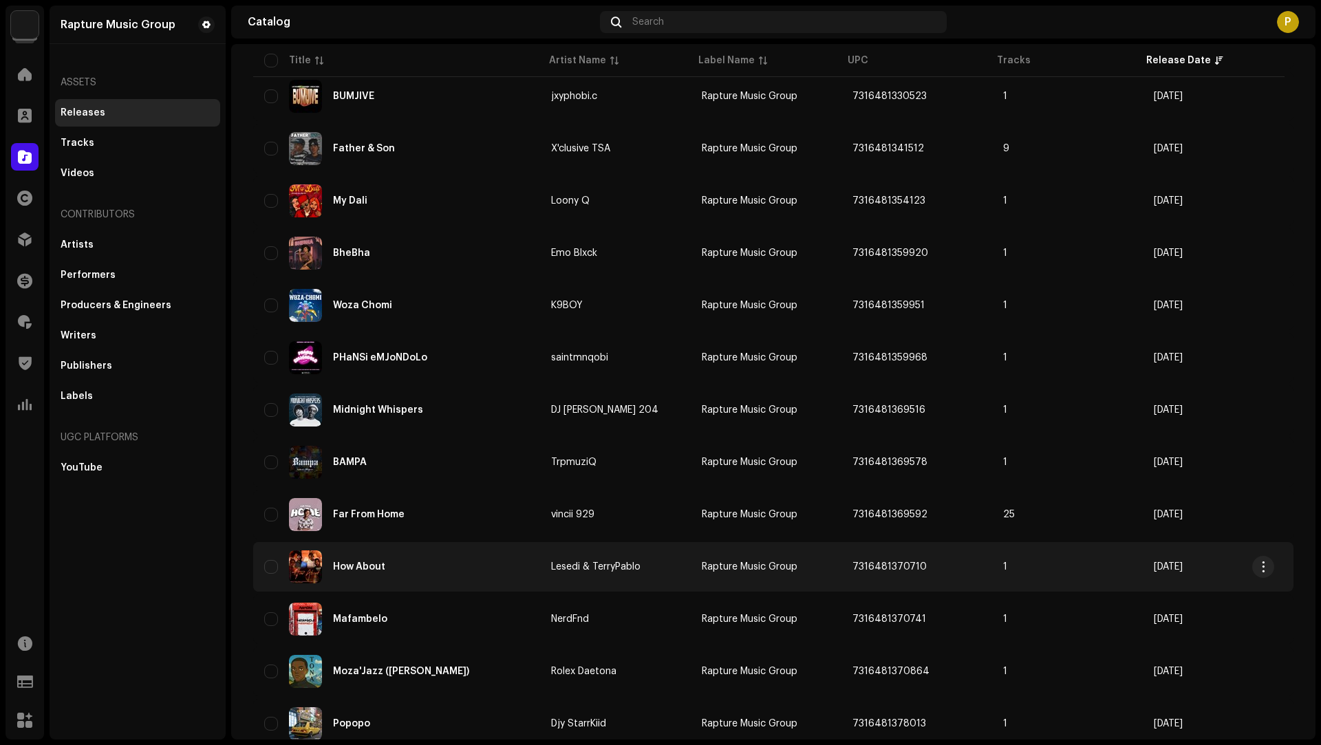
scroll to position [592, 0]
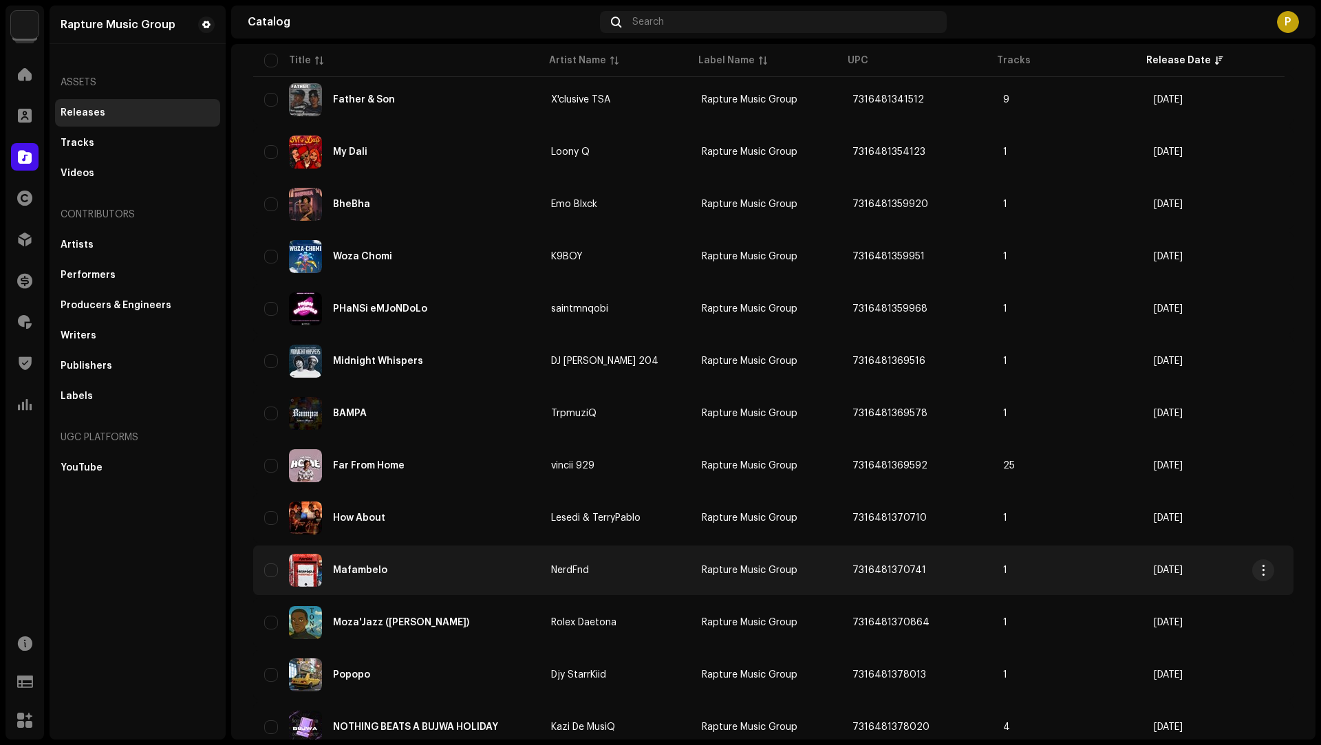
click at [467, 567] on div "Mafambelo" at bounding box center [396, 570] width 265 height 33
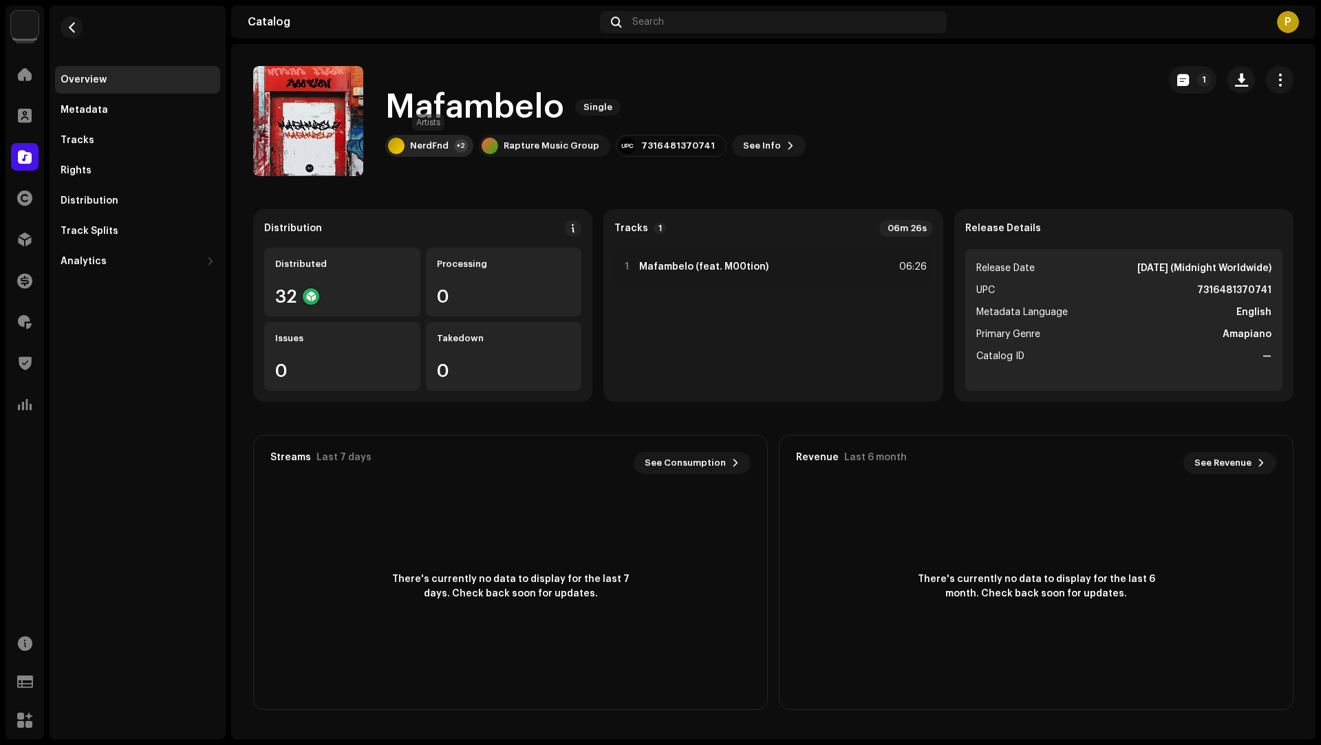
click at [432, 149] on div "NerdFnd" at bounding box center [429, 145] width 39 height 11
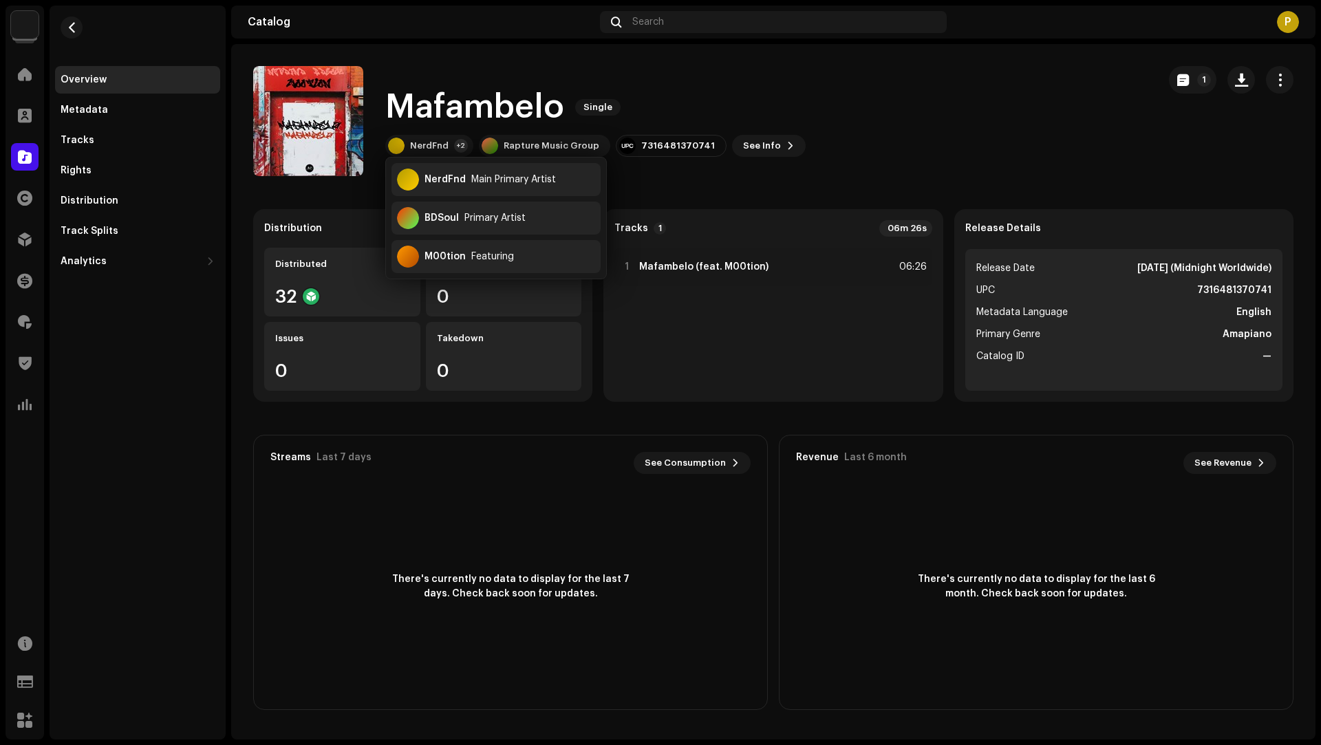
click at [499, 115] on h1 "Mafambelo" at bounding box center [474, 107] width 179 height 44
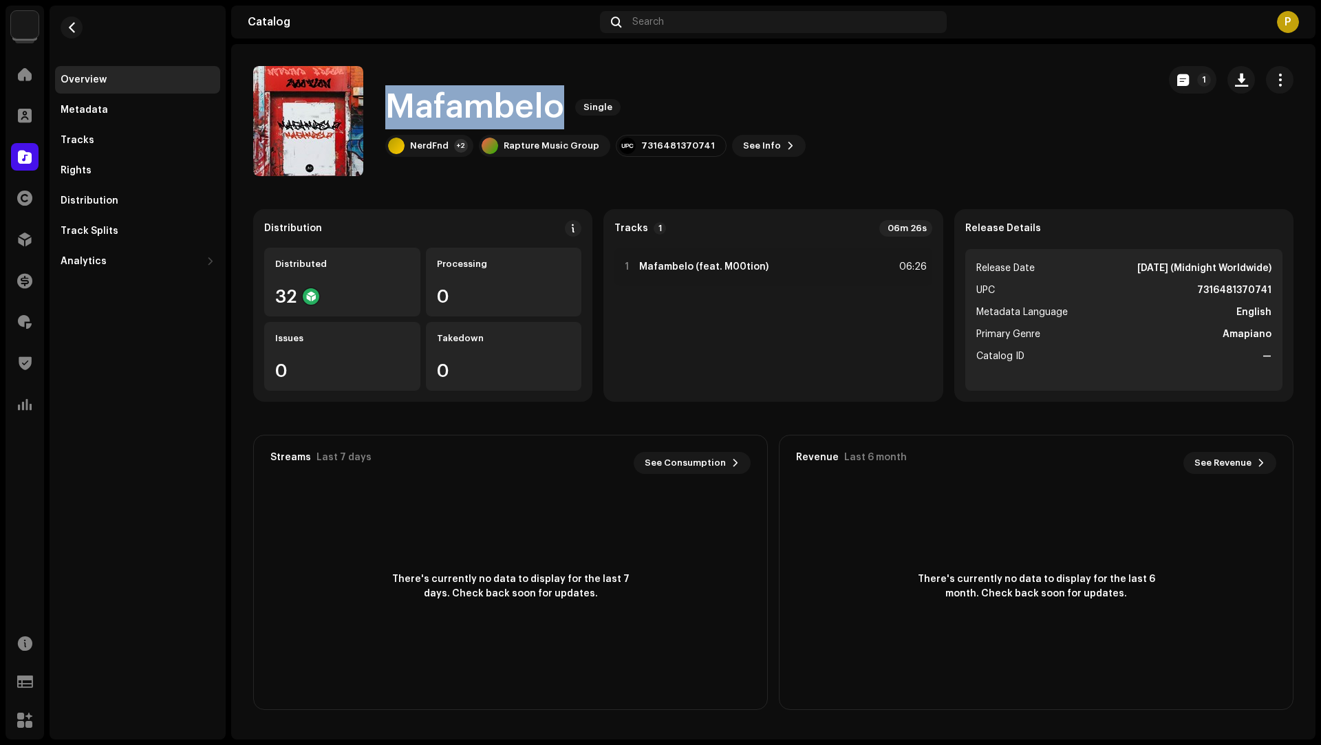
click at [499, 115] on h1 "Mafambelo" at bounding box center [474, 107] width 179 height 44
copy h1 "Mafambelo"
click at [660, 138] on div "7316481370741" at bounding box center [671, 146] width 111 height 22
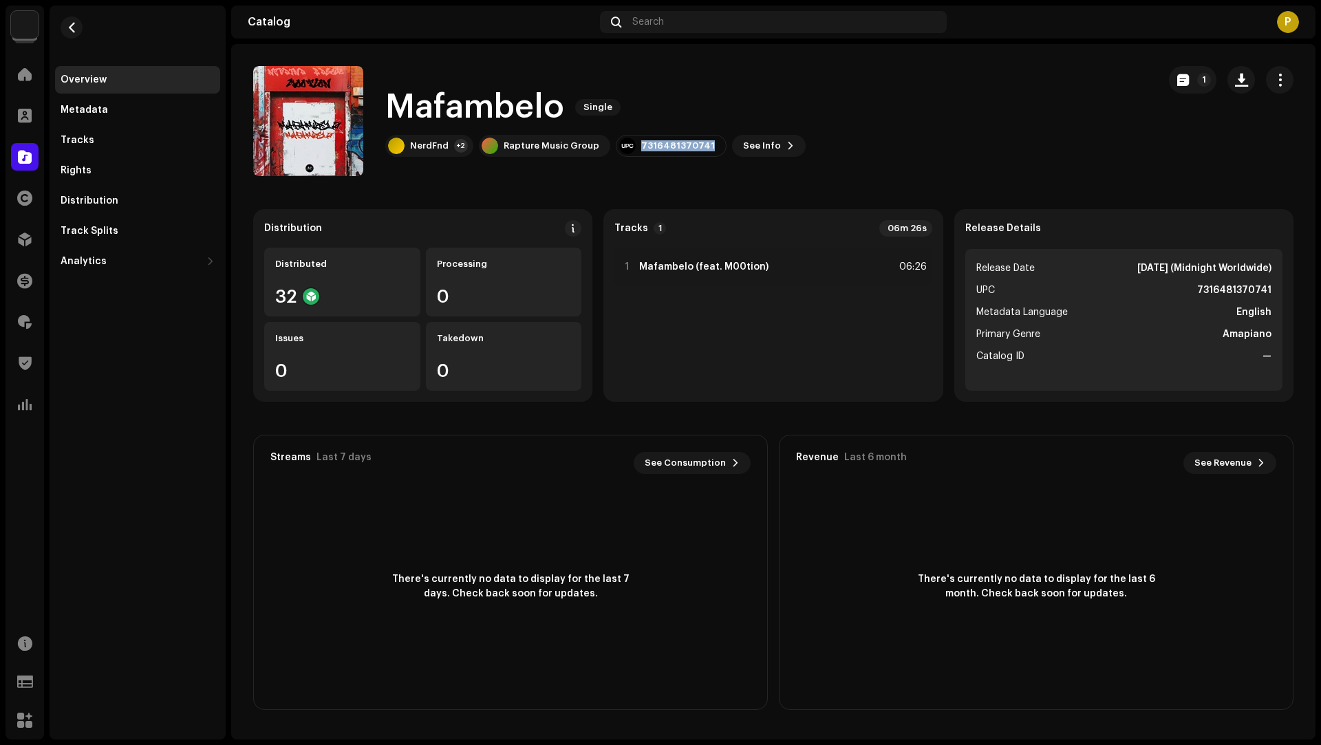
click at [660, 138] on div "7316481370741" at bounding box center [671, 146] width 111 height 22
copy div "7316481370741"
click at [91, 130] on div "Tracks" at bounding box center [137, 141] width 165 height 28
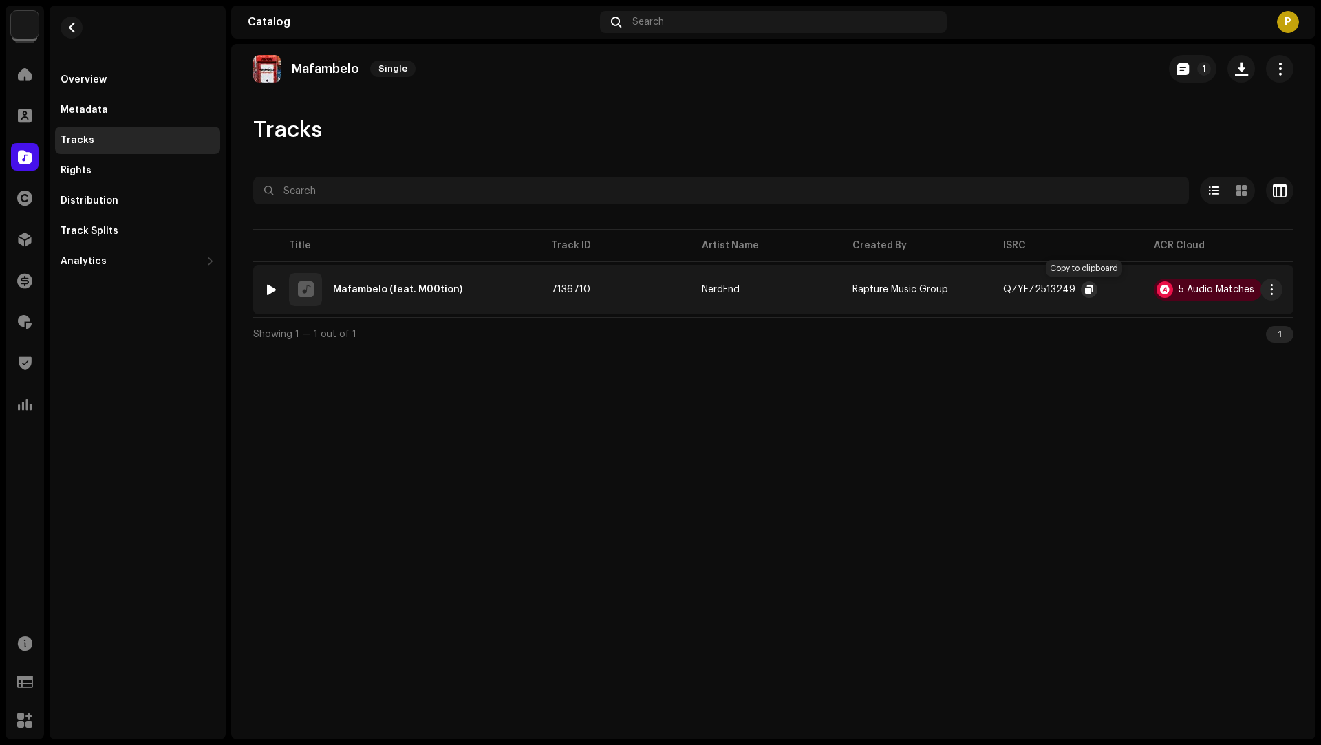
click at [1087, 288] on span "button" at bounding box center [1089, 289] width 8 height 11
click at [71, 26] on span "button" at bounding box center [72, 27] width 10 height 11
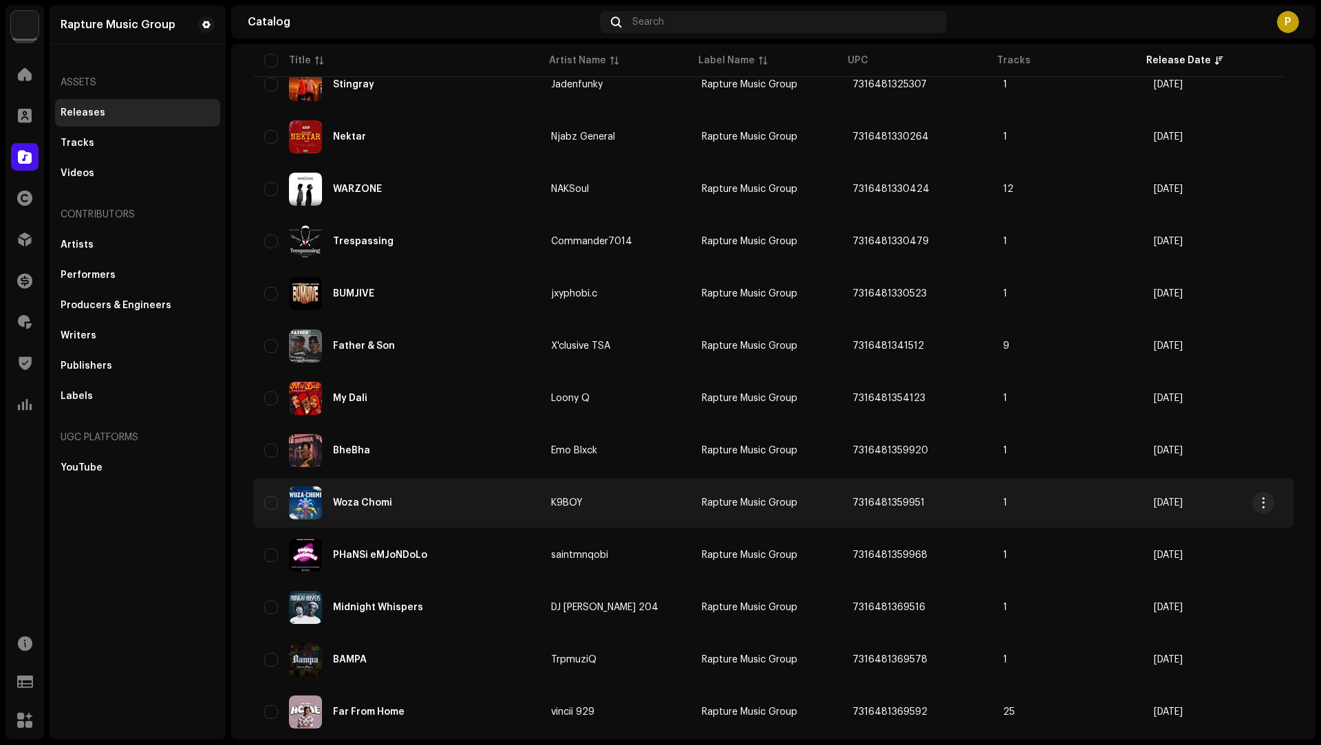
scroll to position [274, 0]
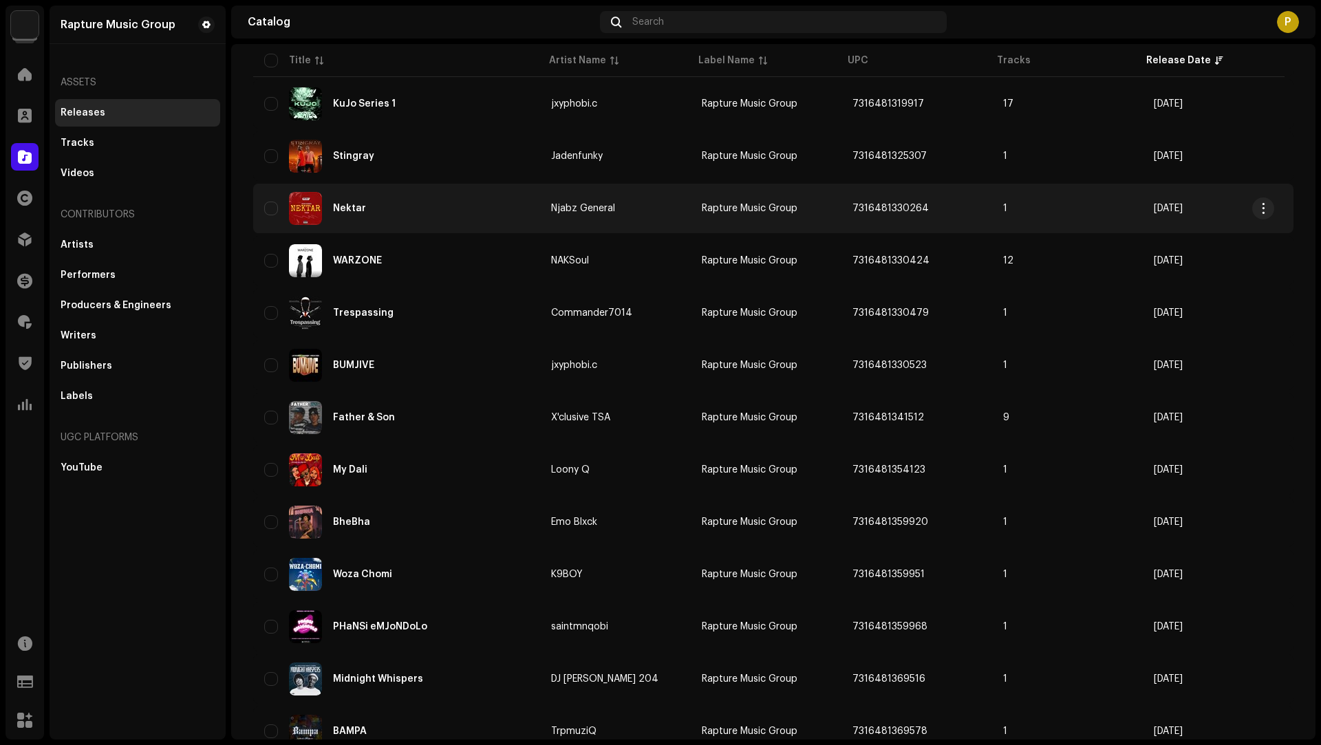
click at [473, 206] on div "Nektar" at bounding box center [396, 208] width 265 height 33
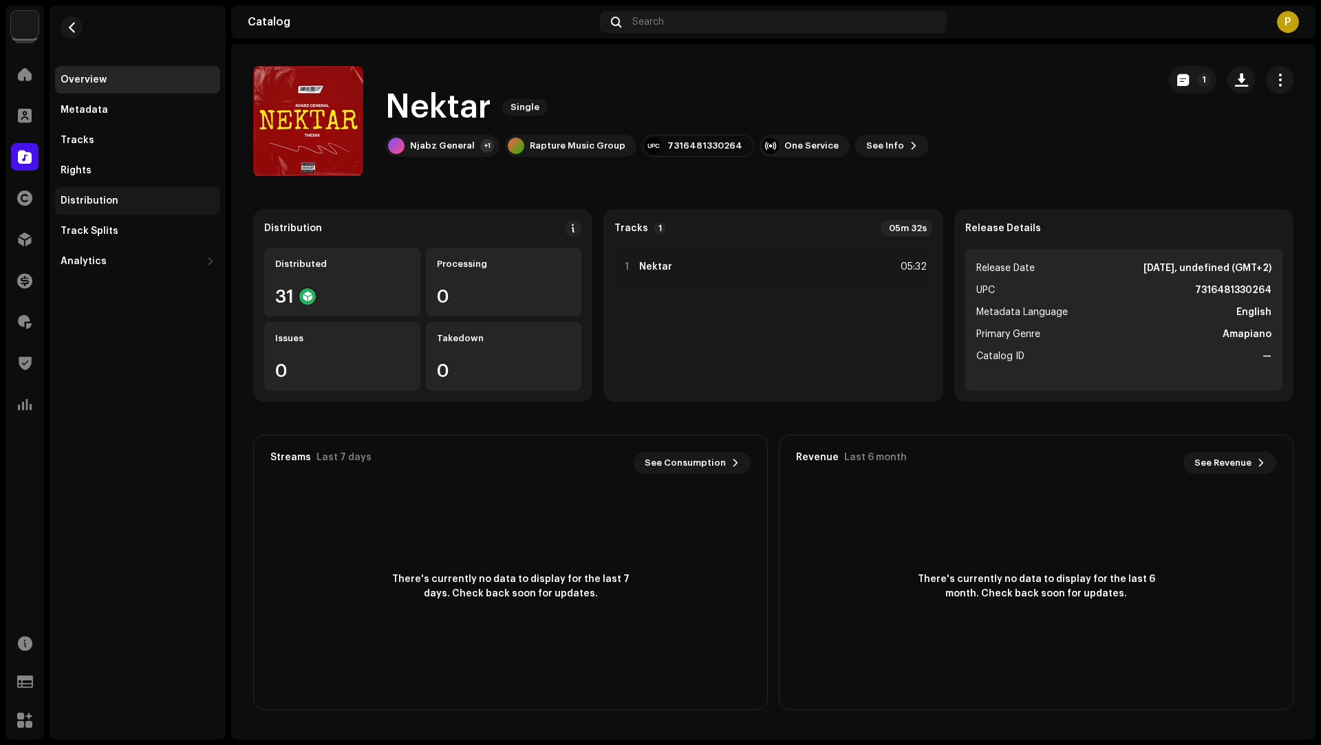
click at [138, 210] on div "Distribution" at bounding box center [137, 201] width 165 height 28
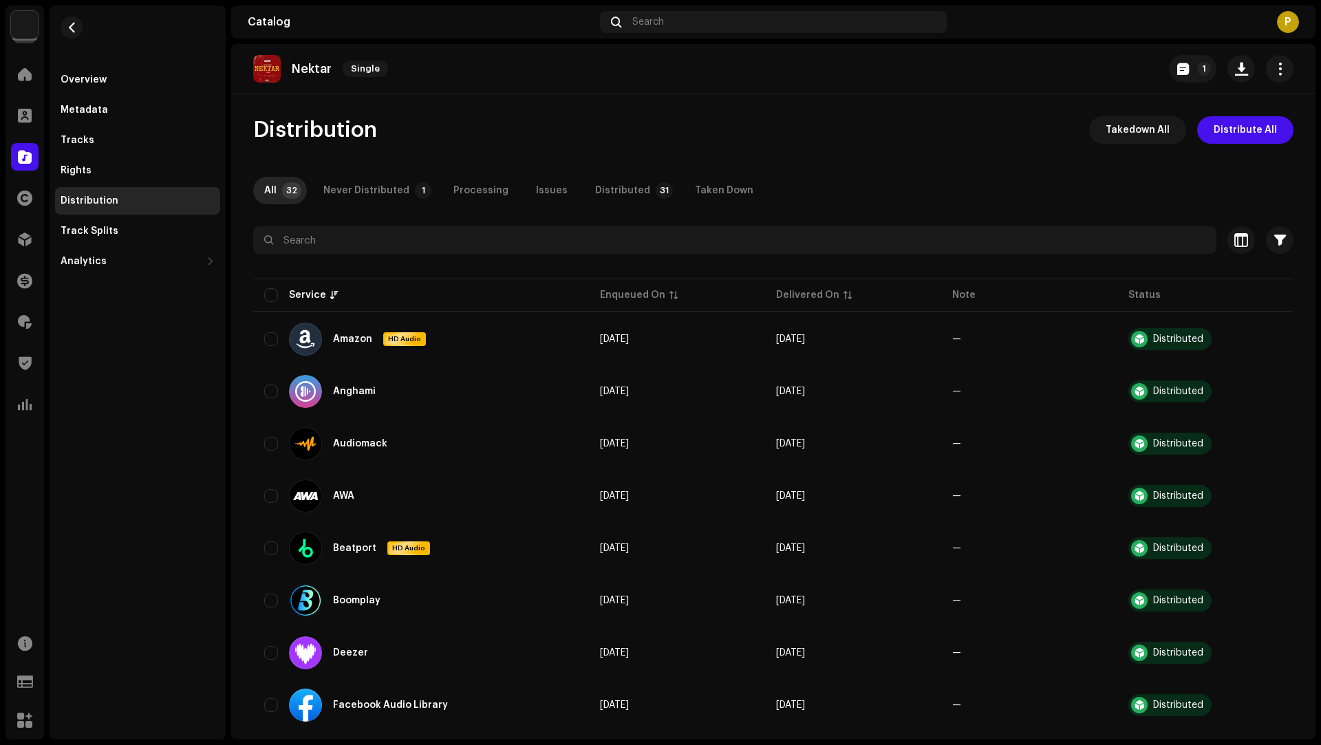
click at [360, 196] on div "Never Distributed" at bounding box center [366, 191] width 86 height 28
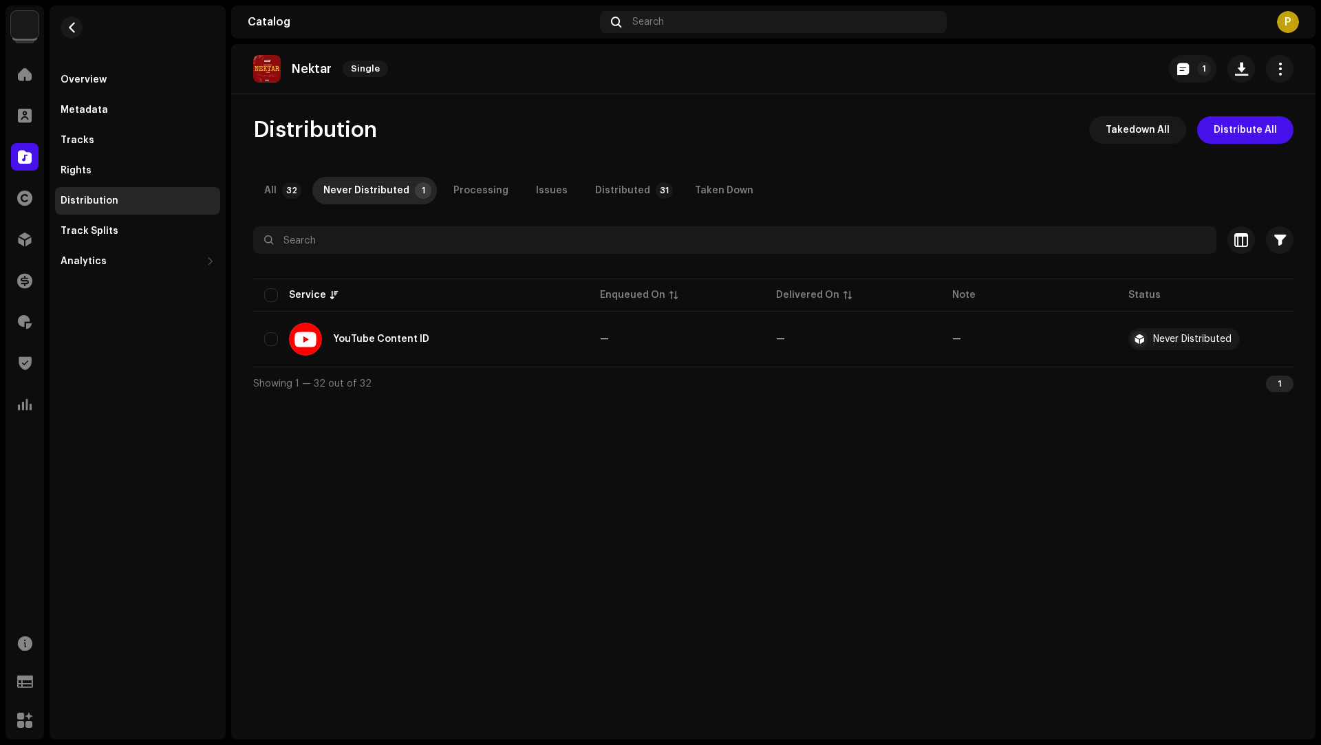
click at [1, 70] on div "Rapture Music Group Home Clients Catalog Rights Distribution Finance Royalties …" at bounding box center [660, 372] width 1321 height 745
click at [19, 73] on span at bounding box center [25, 74] width 14 height 11
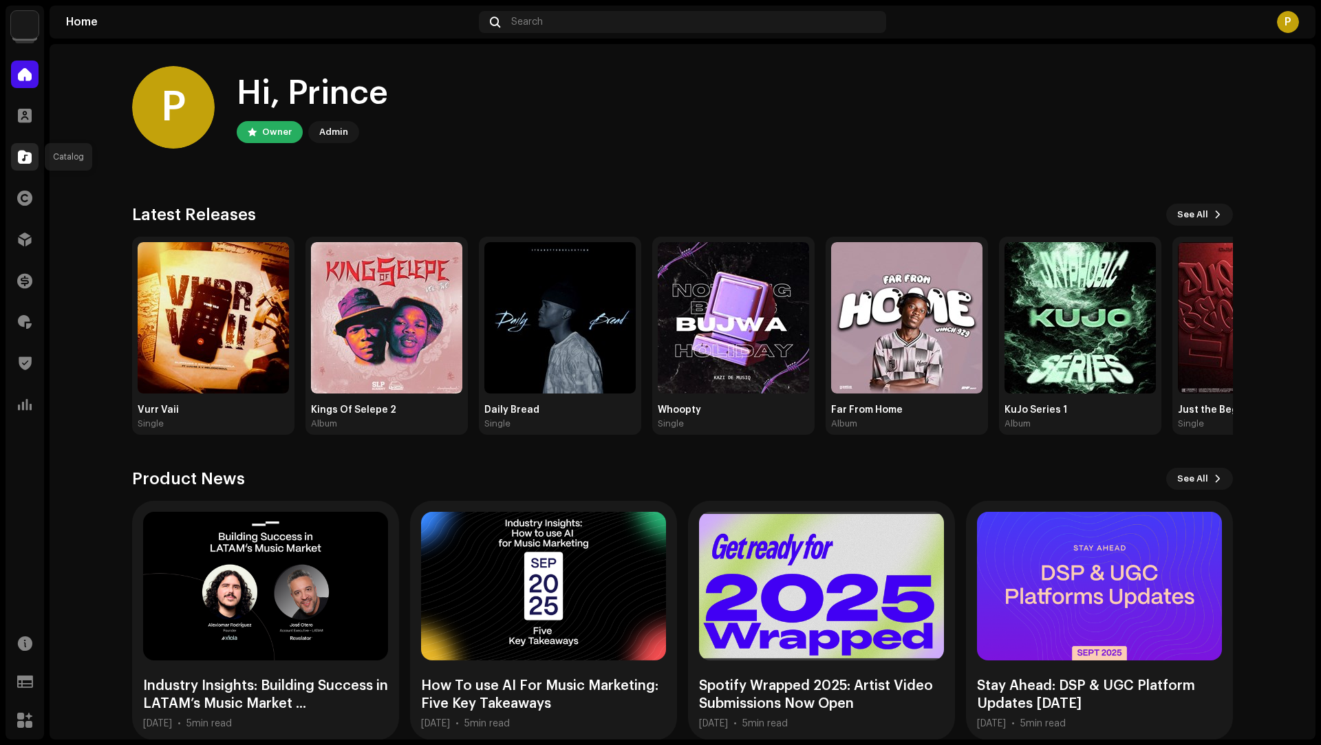
click at [22, 166] on div at bounding box center [25, 157] width 28 height 28
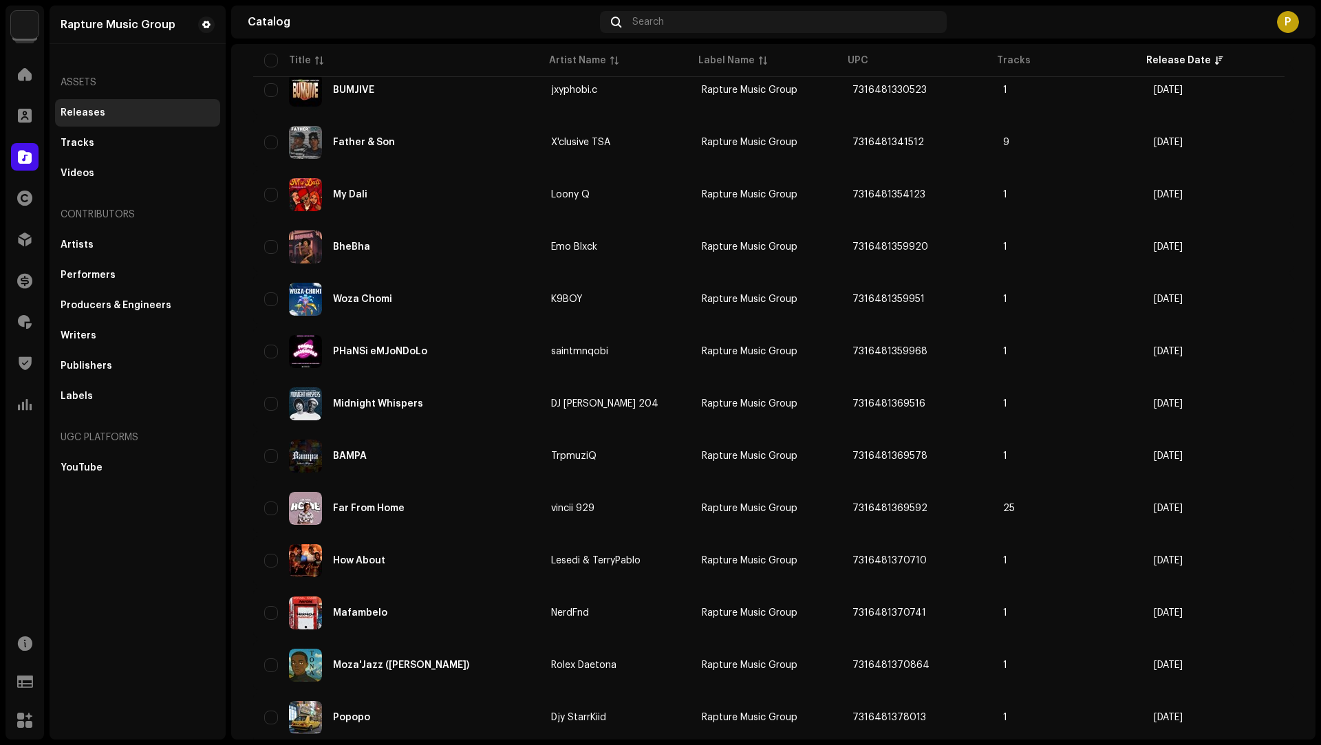
scroll to position [554, 0]
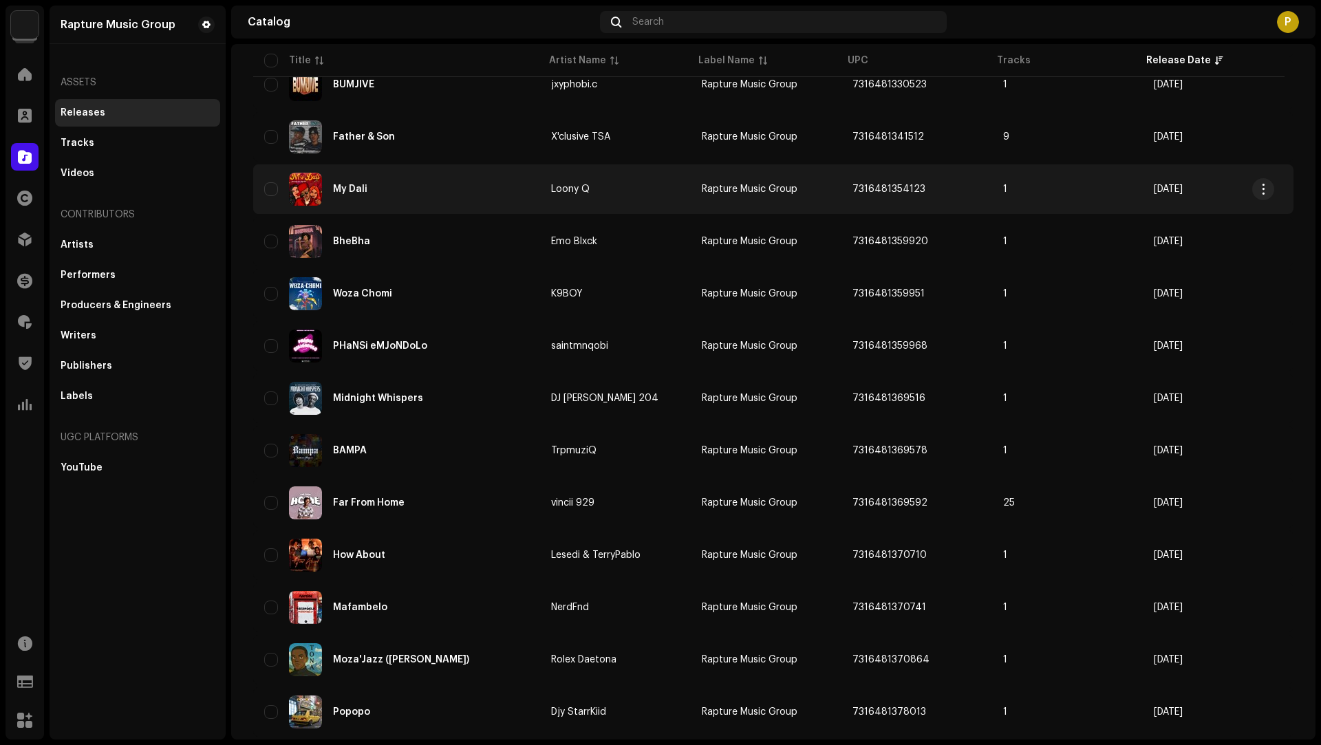
click at [888, 187] on span "7316481354123" at bounding box center [888, 189] width 73 height 10
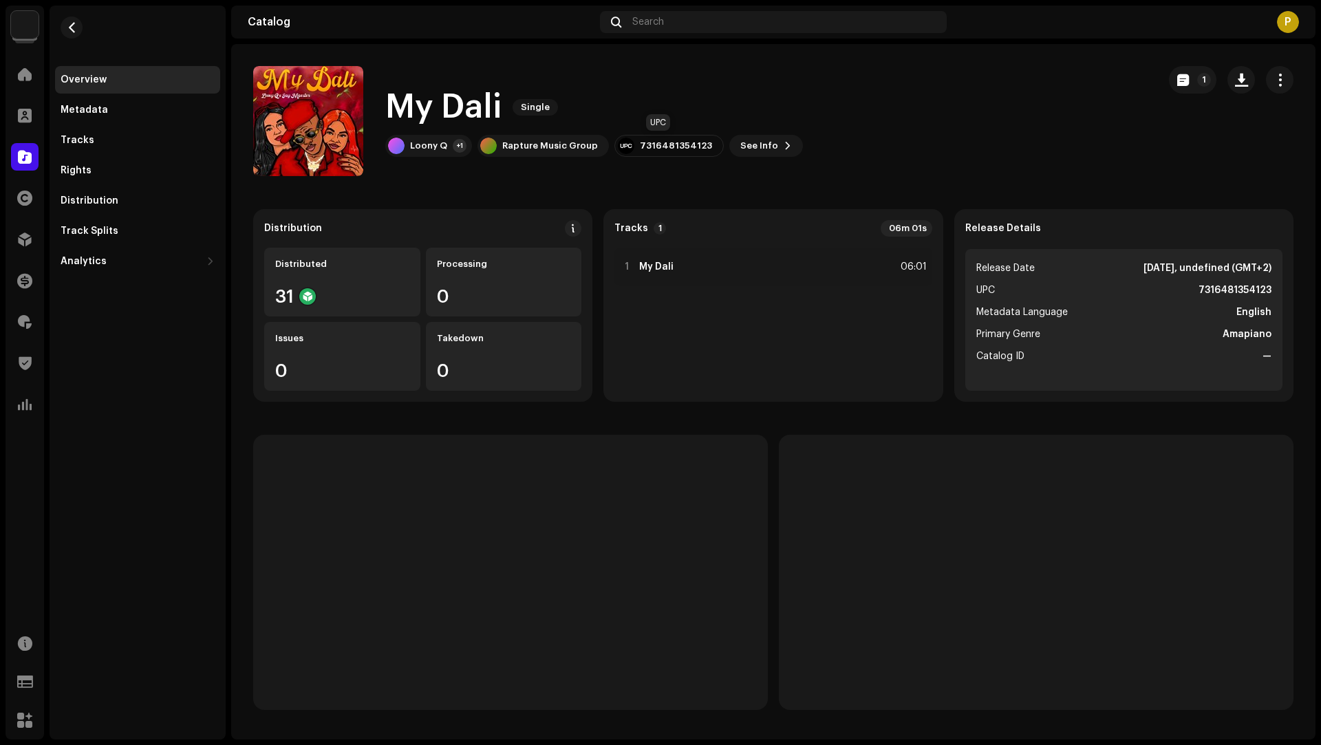
click at [671, 145] on div "7316481354123" at bounding box center [676, 145] width 72 height 11
copy div "7316481354123"
